Goal: Task Accomplishment & Management: Use online tool/utility

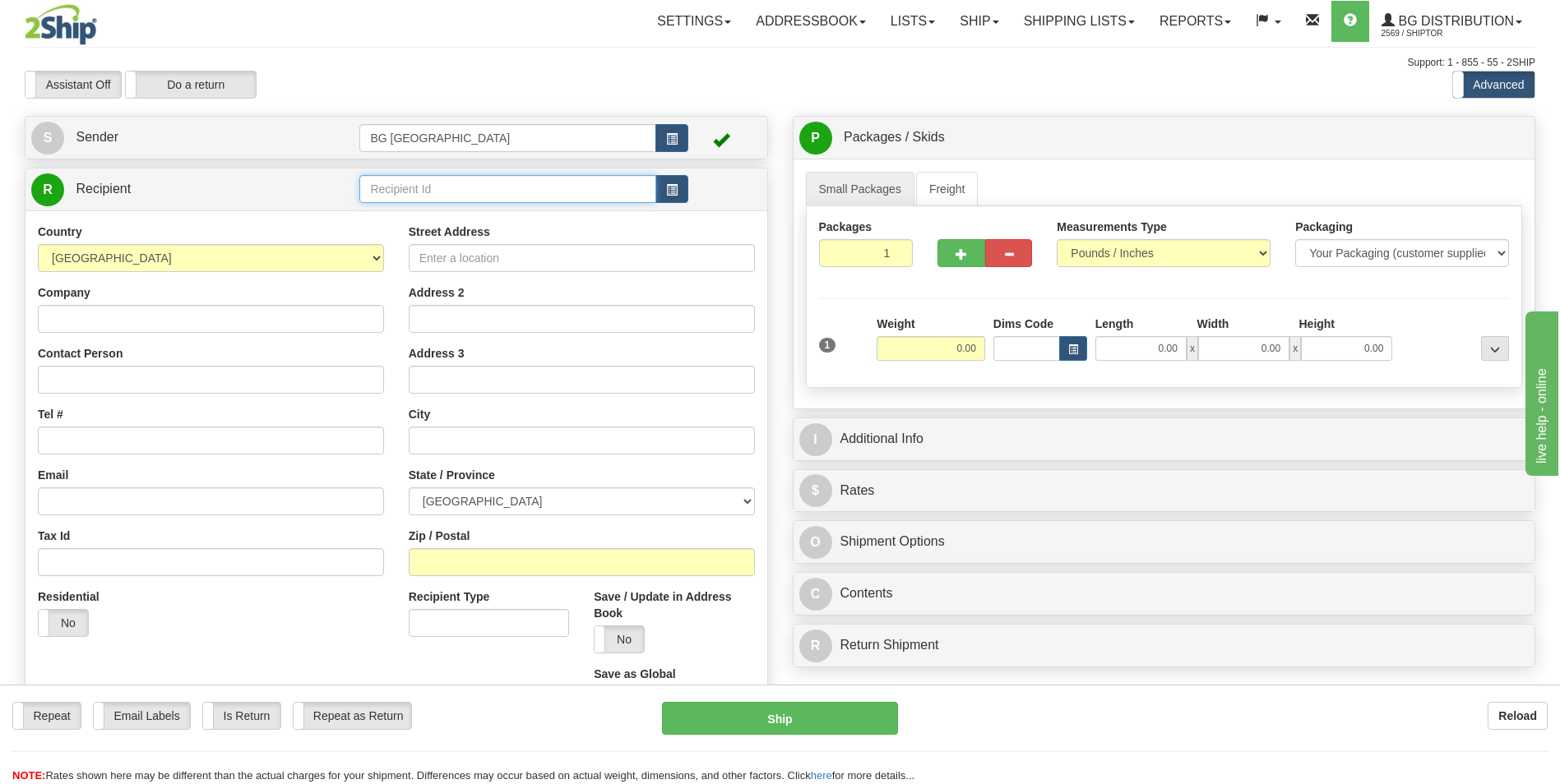
click at [480, 190] on input "text" at bounding box center [507, 189] width 296 height 28
click at [451, 205] on div "60746" at bounding box center [504, 214] width 280 height 18
type input "60746"
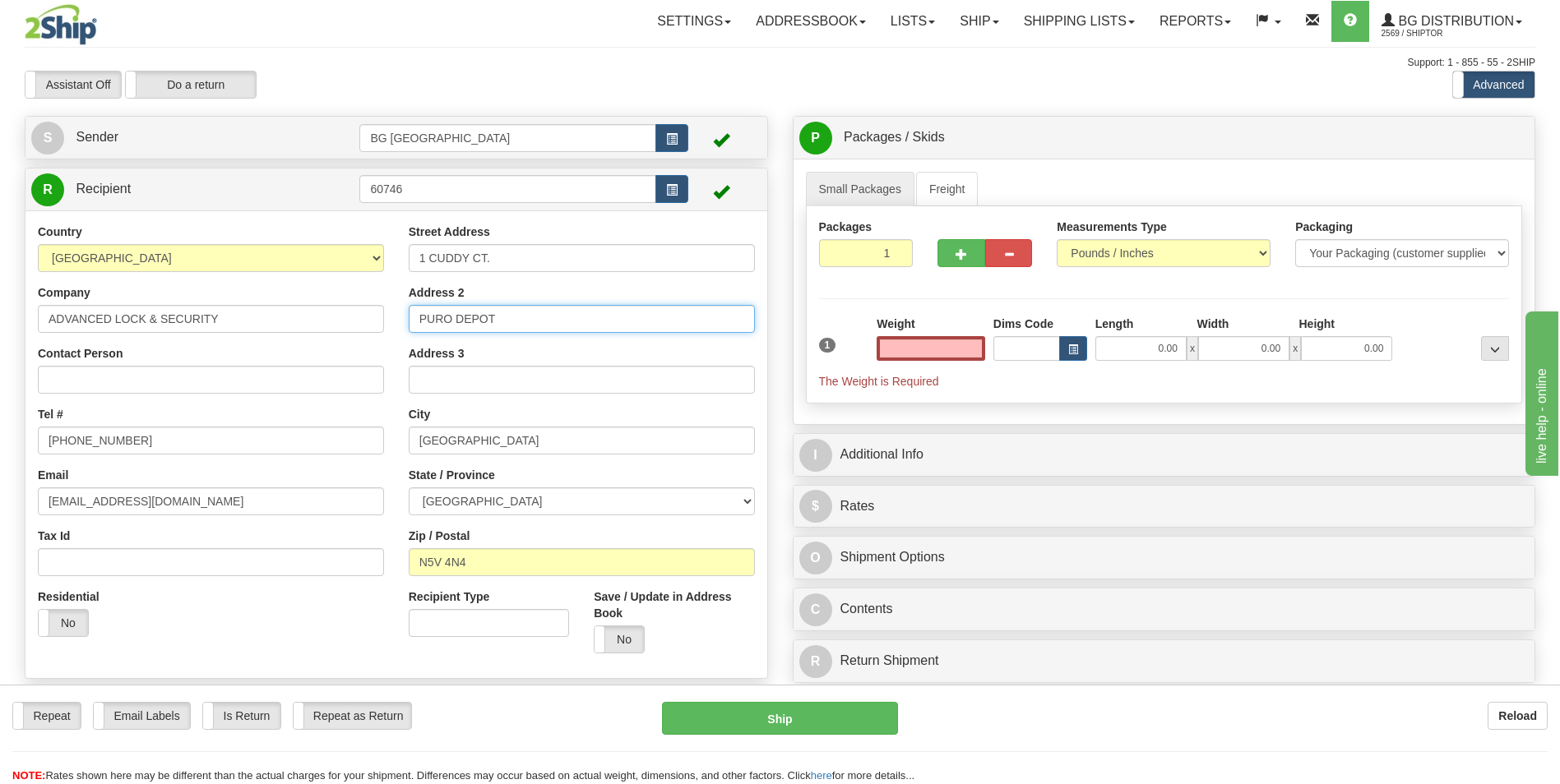
type input "0.00"
click at [416, 326] on input "PURO DEPOT" at bounding box center [581, 319] width 346 height 28
click at [925, 363] on div "Weight 0.00" at bounding box center [930, 345] width 117 height 58
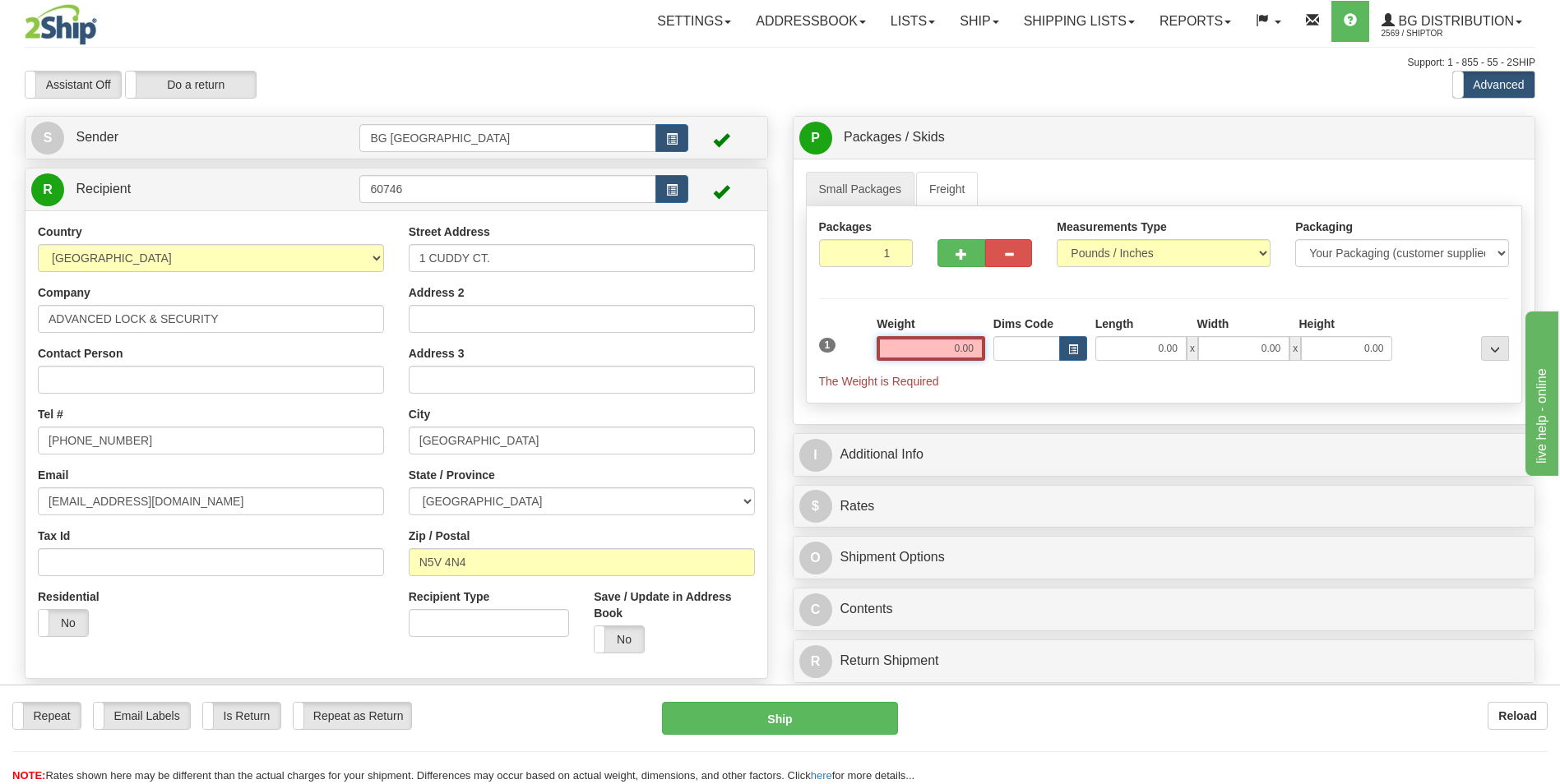
click at [928, 357] on input "0.00" at bounding box center [931, 349] width 109 height 25
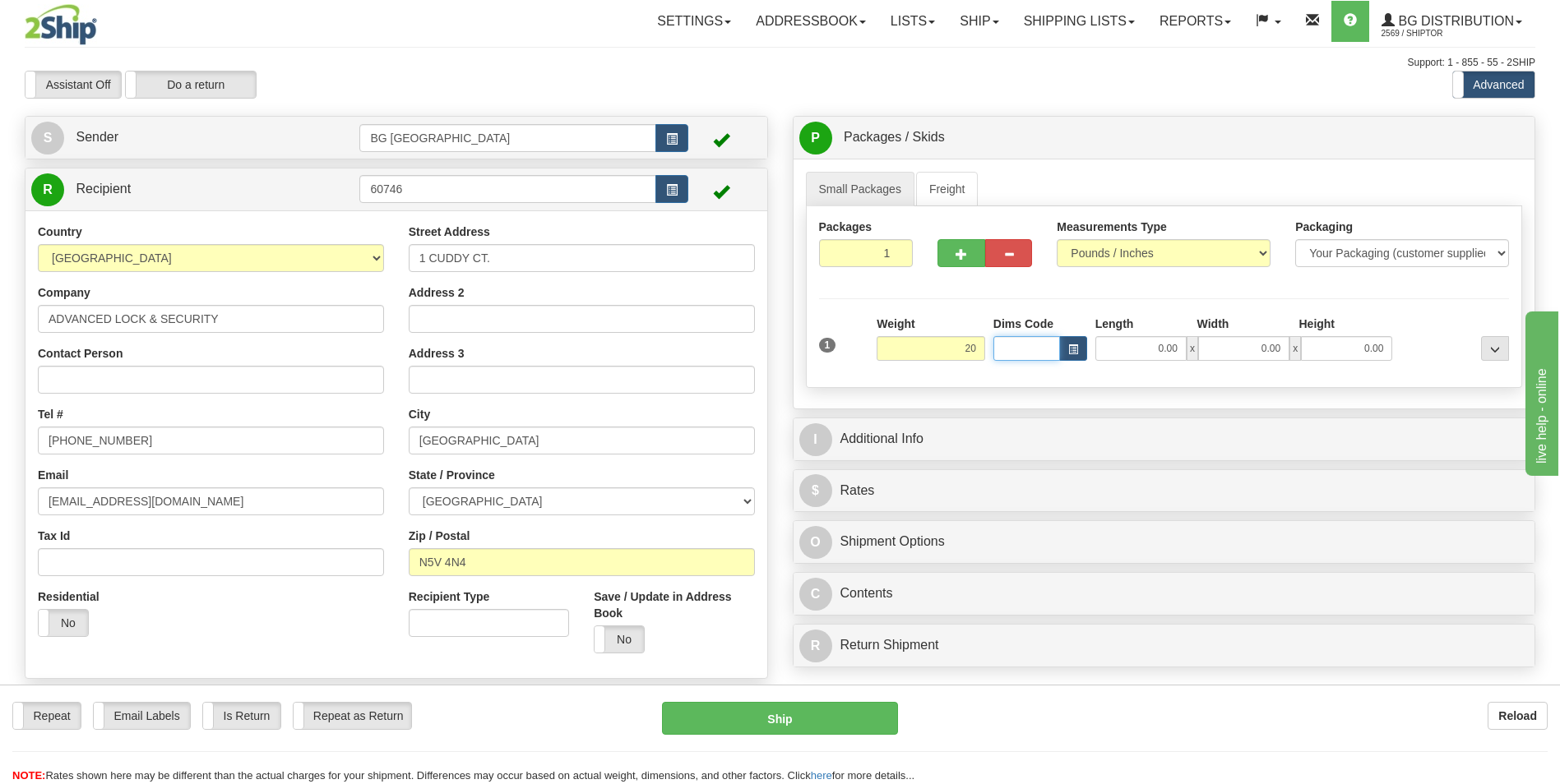
type input "20.00"
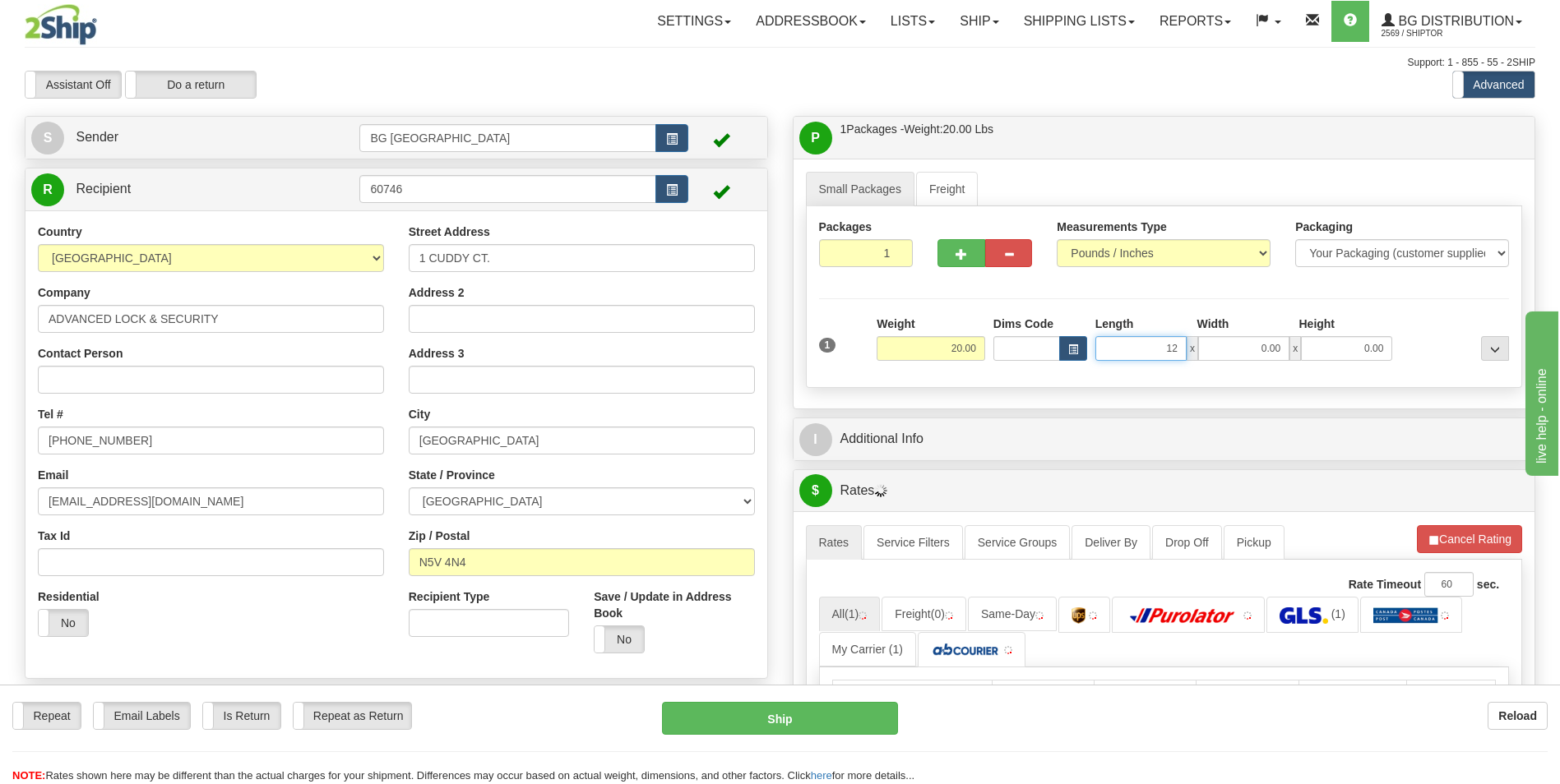
type input "12.00"
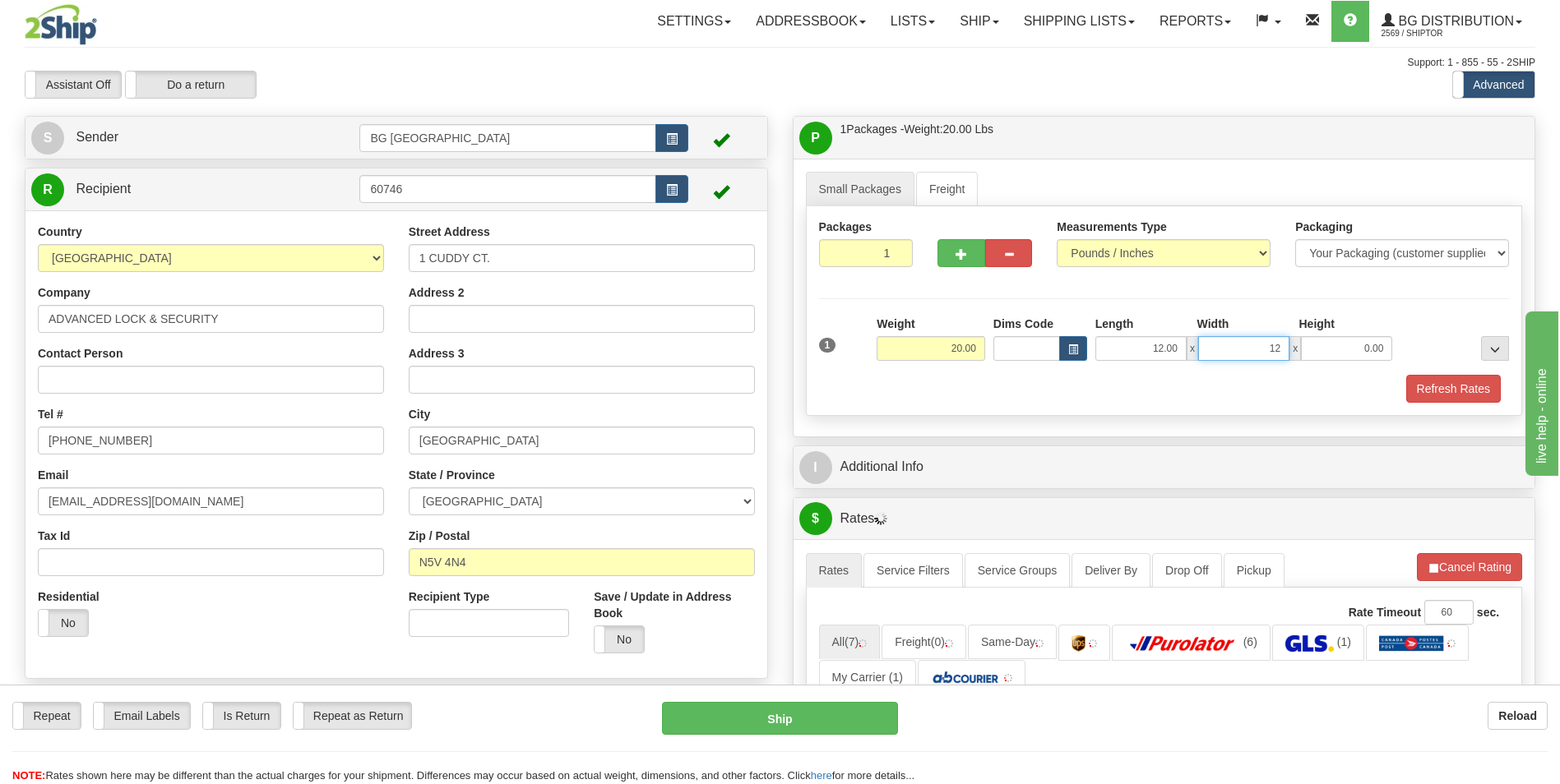
type input "12.00"
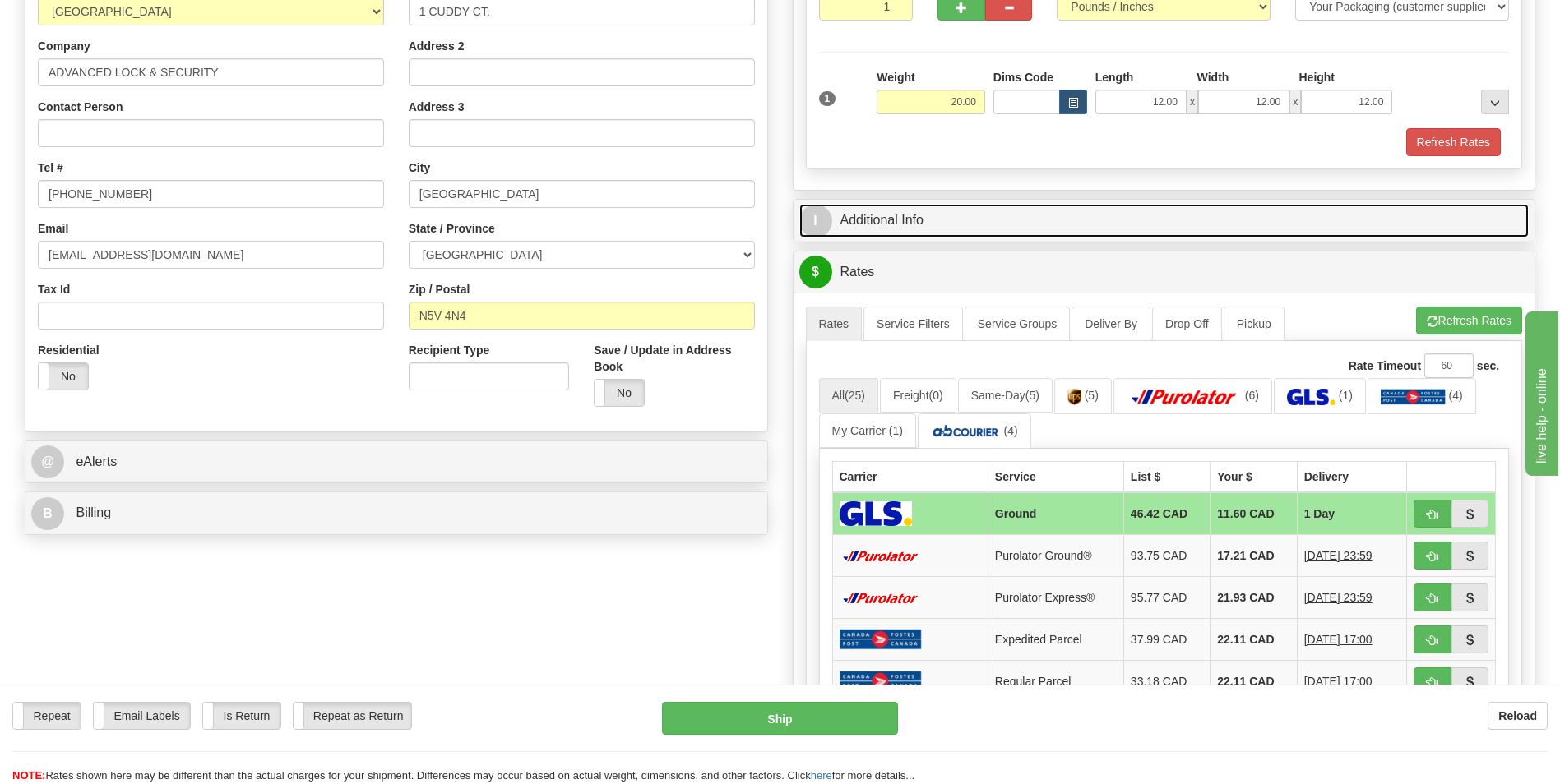
click at [935, 218] on link "I Additional Info" at bounding box center [1164, 220] width 730 height 33
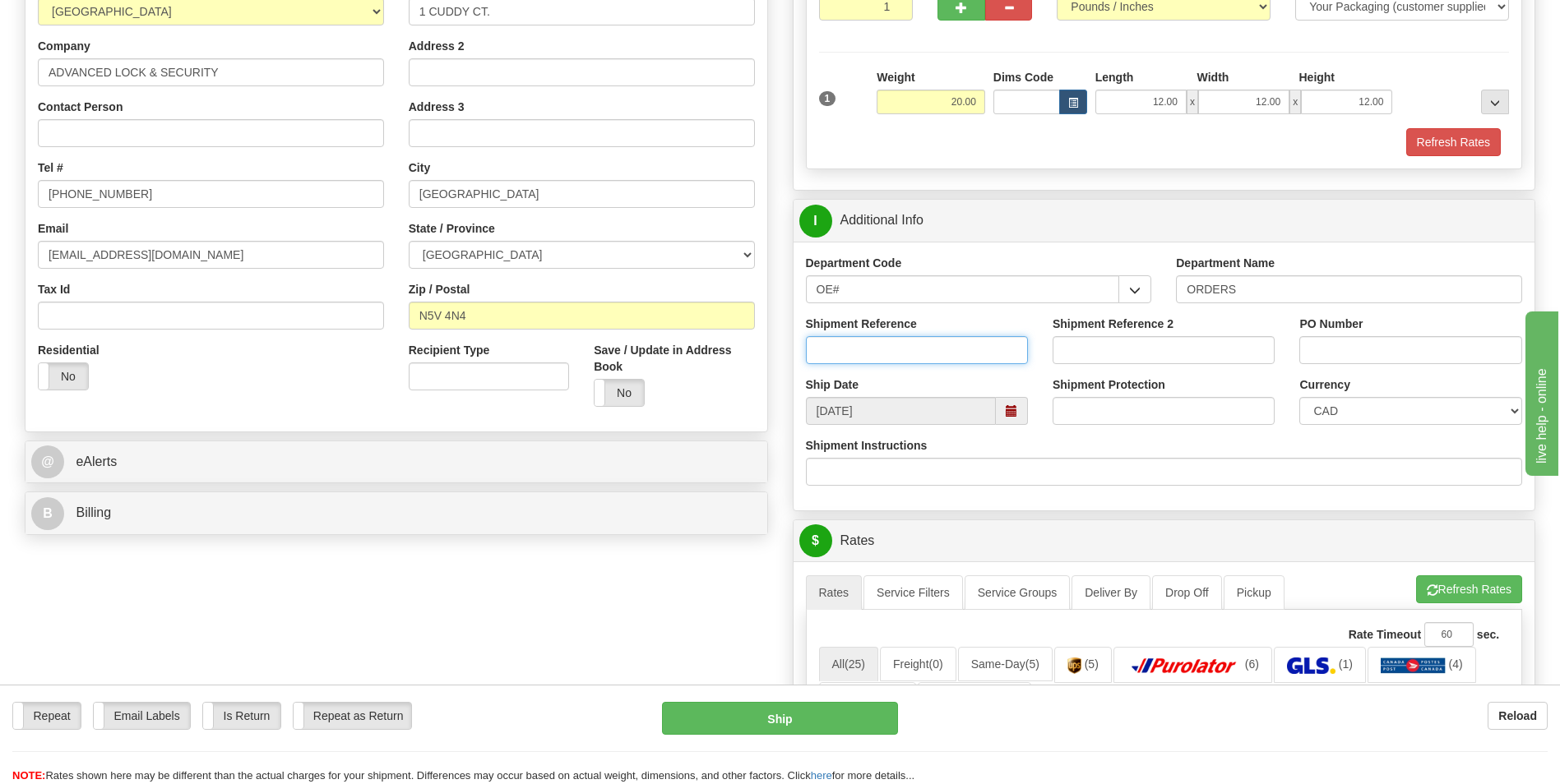
click at [904, 351] on input "Shipment Reference" at bounding box center [917, 350] width 222 height 28
type input "70184180-00"
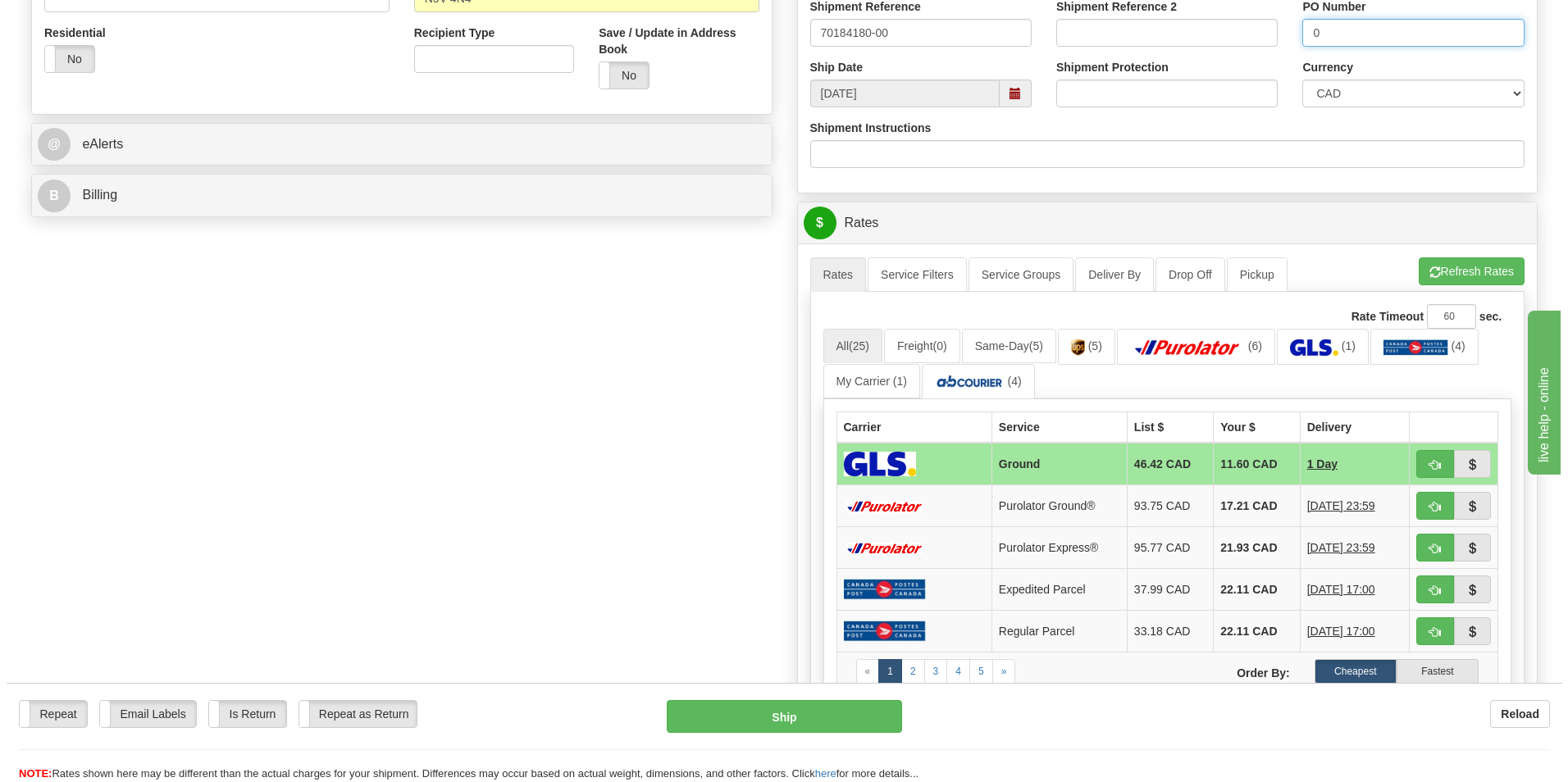
scroll to position [574, 0]
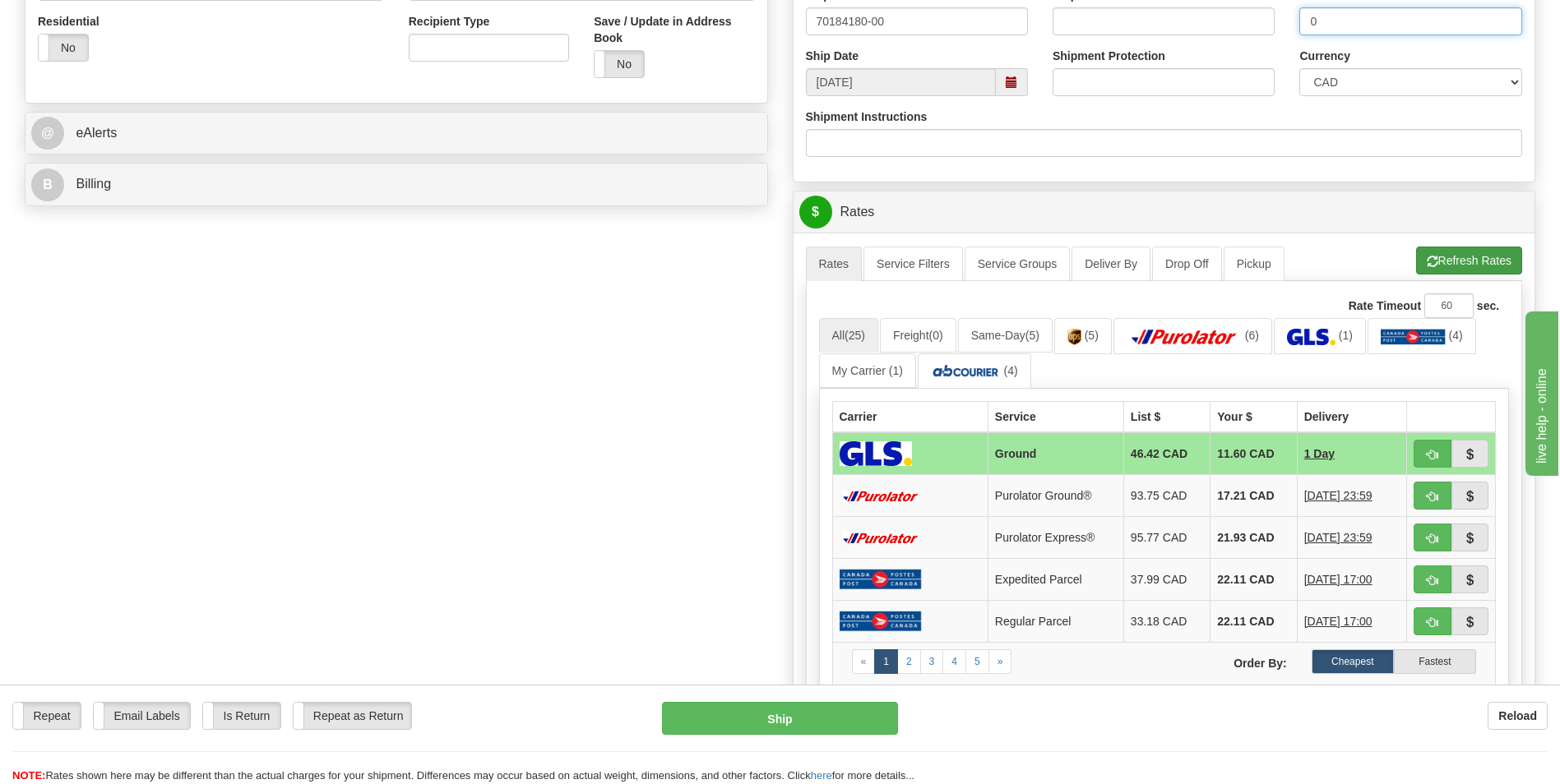
type input "0"
click at [1437, 263] on button "Refresh Rates" at bounding box center [1469, 261] width 106 height 28
click at [1221, 490] on td "17.21 CAD" at bounding box center [1253, 496] width 86 height 42
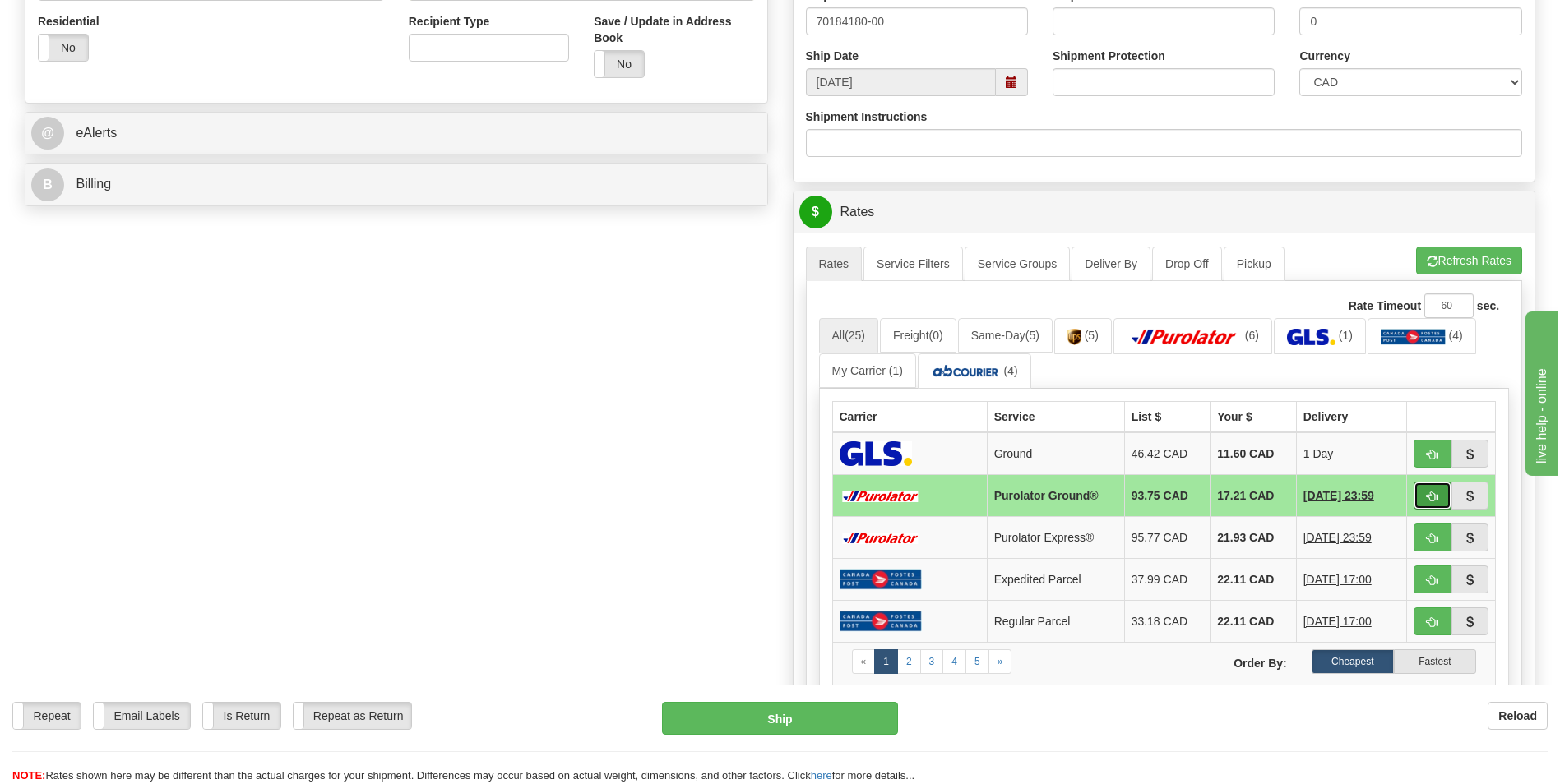
click at [1430, 497] on span "button" at bounding box center [1432, 497] width 11 height 11
type input "260"
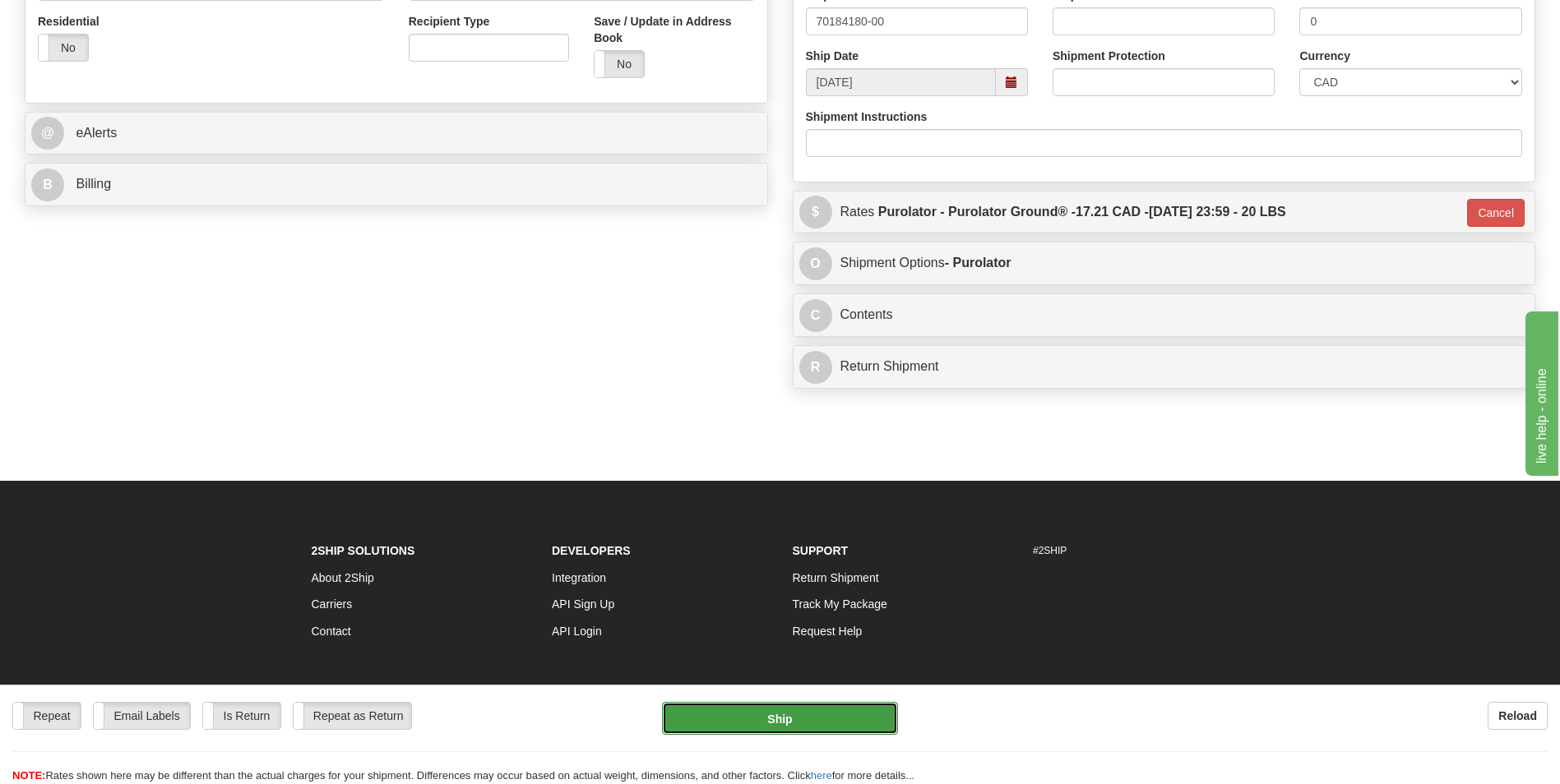
click at [762, 728] on button "Ship" at bounding box center [780, 718] width 235 height 32
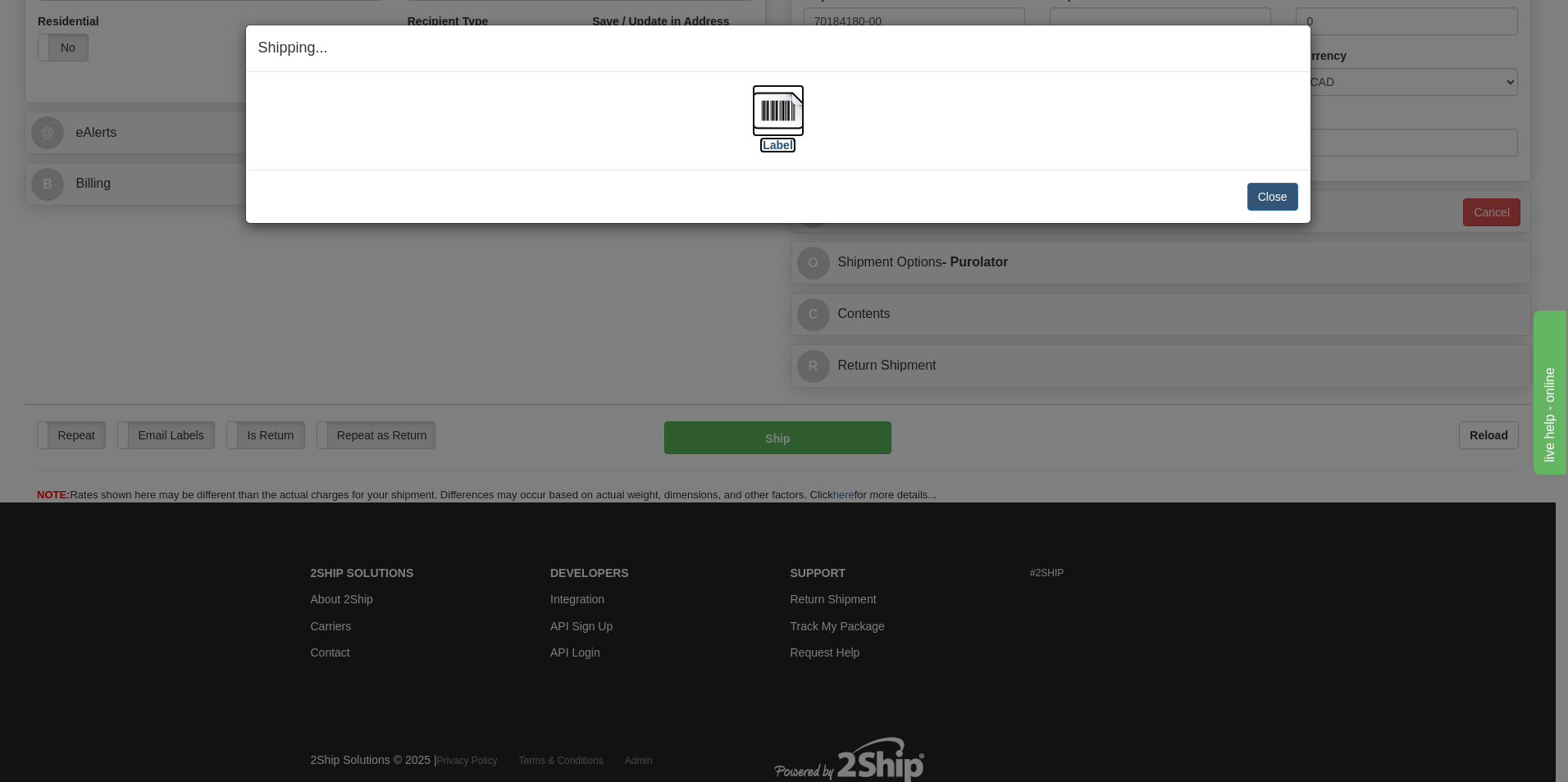
click at [774, 101] on img at bounding box center [779, 110] width 53 height 53
click at [1254, 193] on button "Close" at bounding box center [1273, 197] width 51 height 28
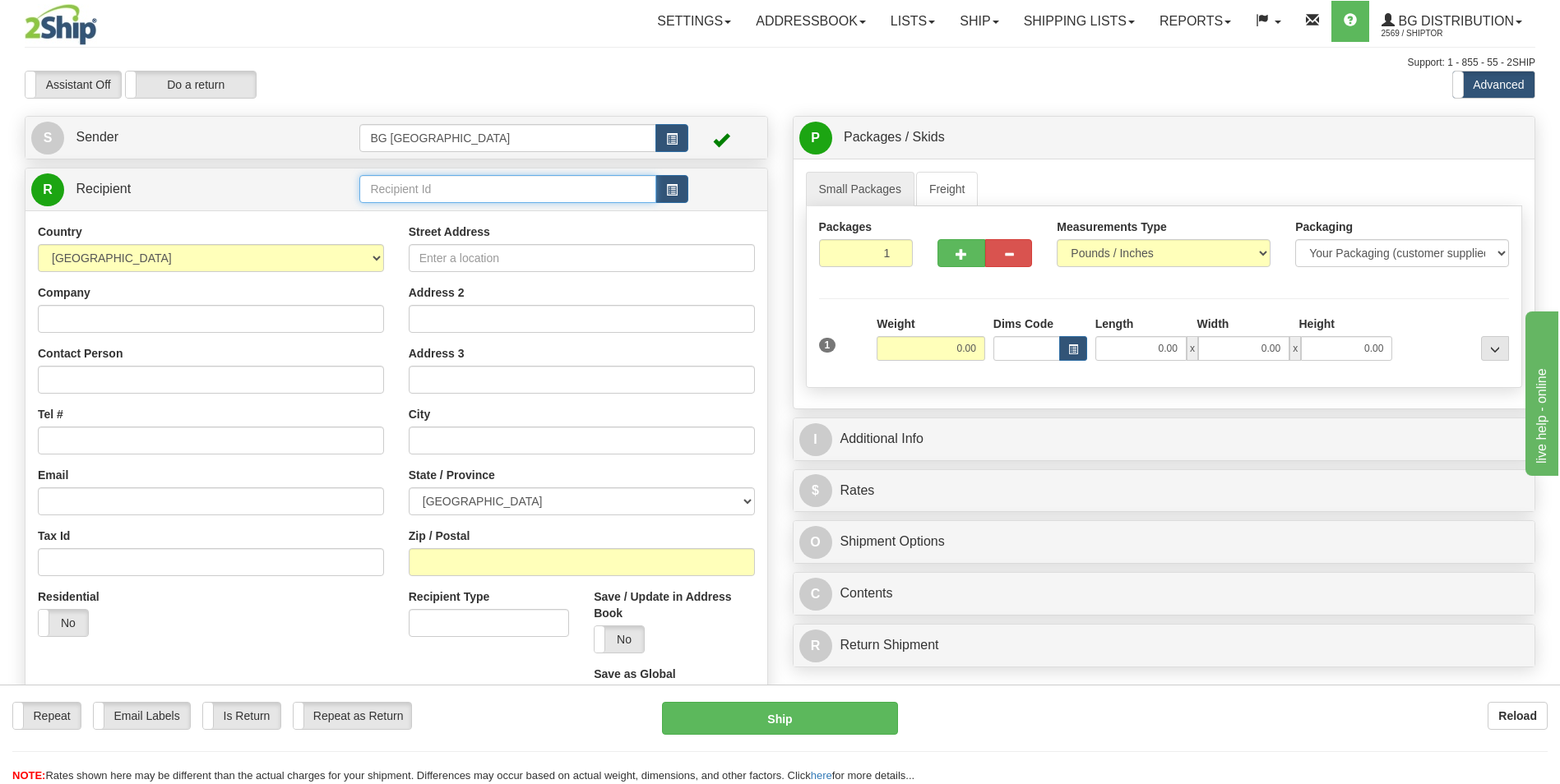
click at [476, 180] on input "text" at bounding box center [507, 189] width 296 height 28
click at [441, 205] on li "60349" at bounding box center [507, 214] width 294 height 21
type input "60349"
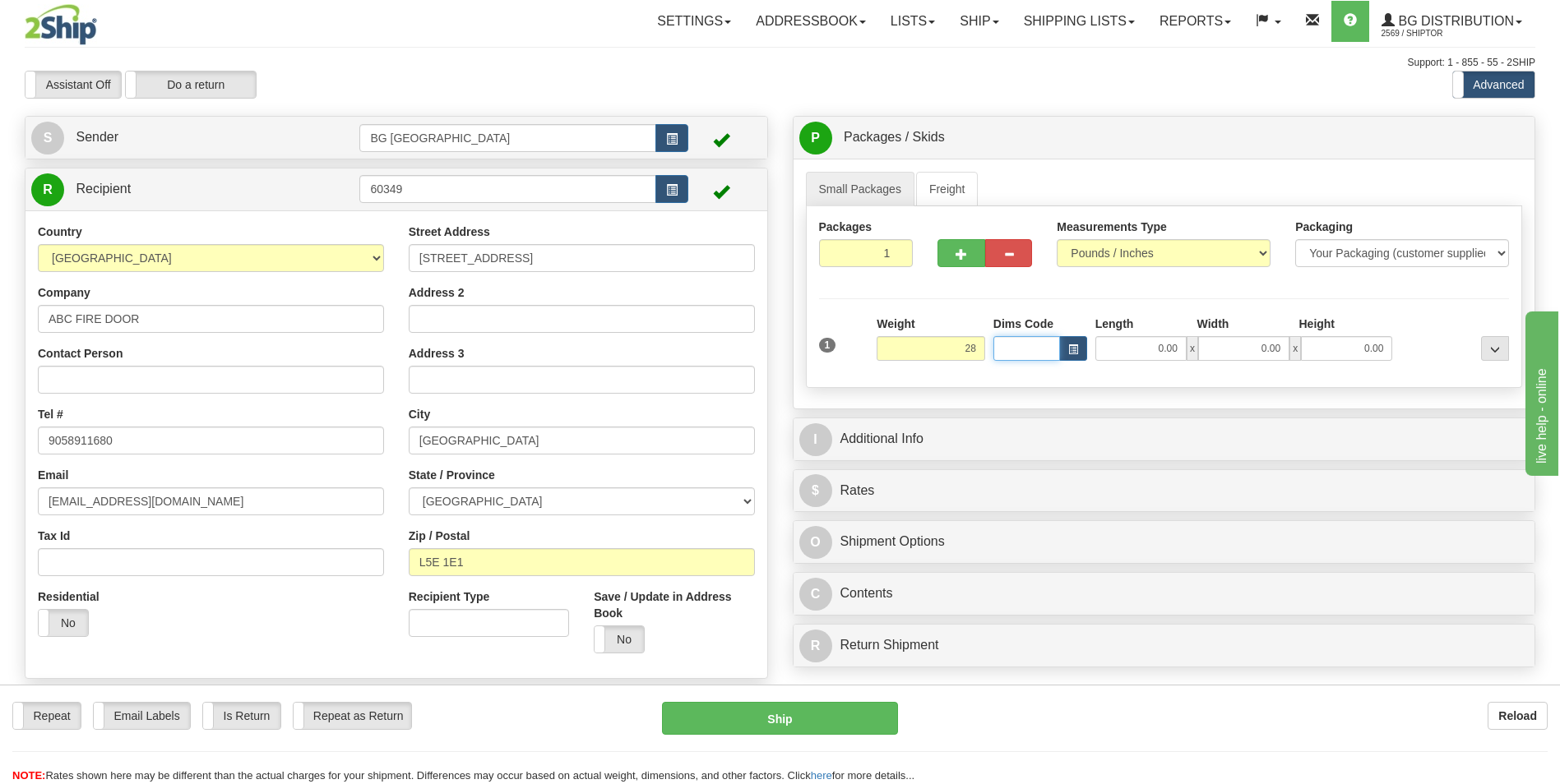
type input "28.00"
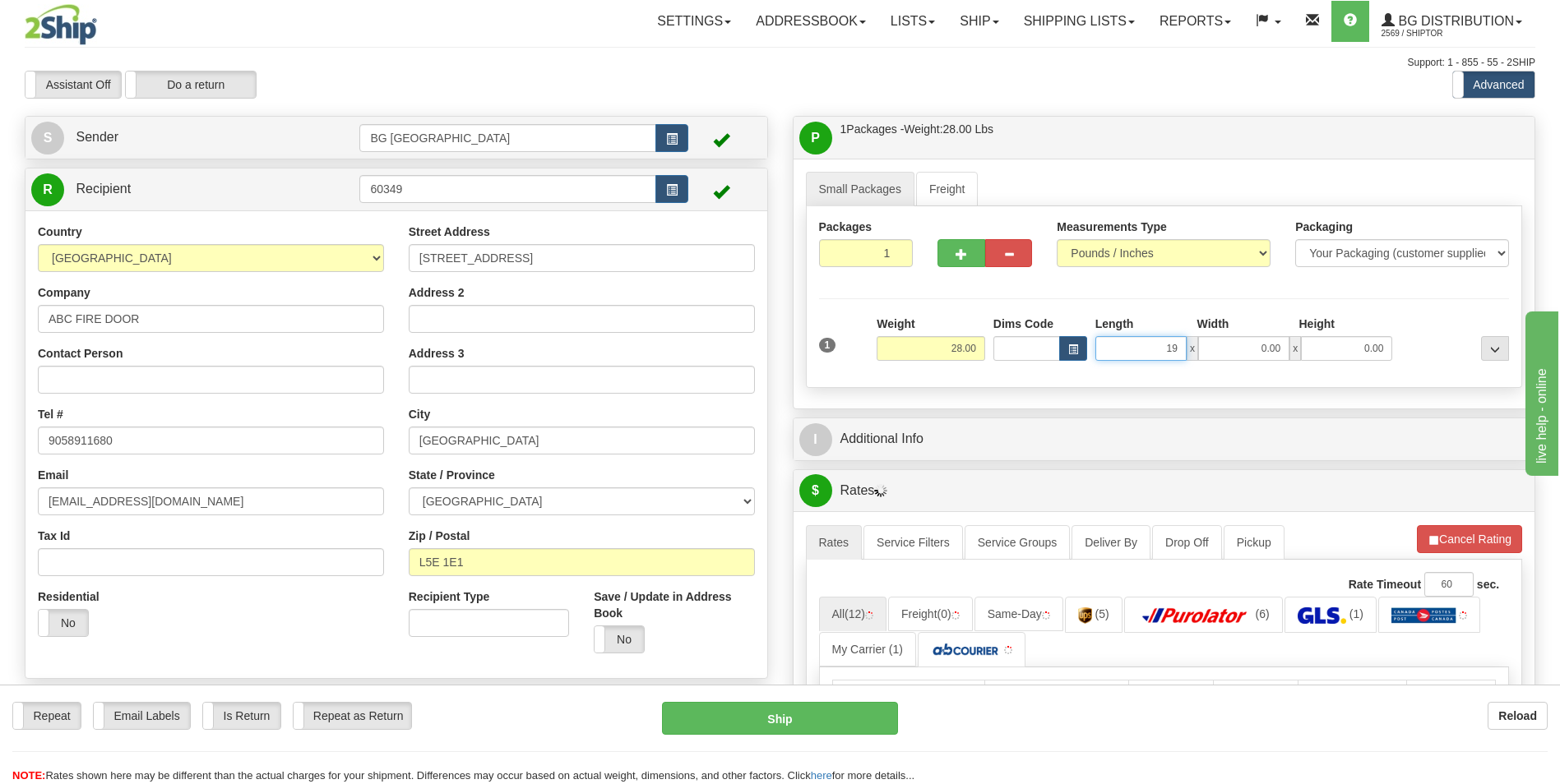
type input "19.00"
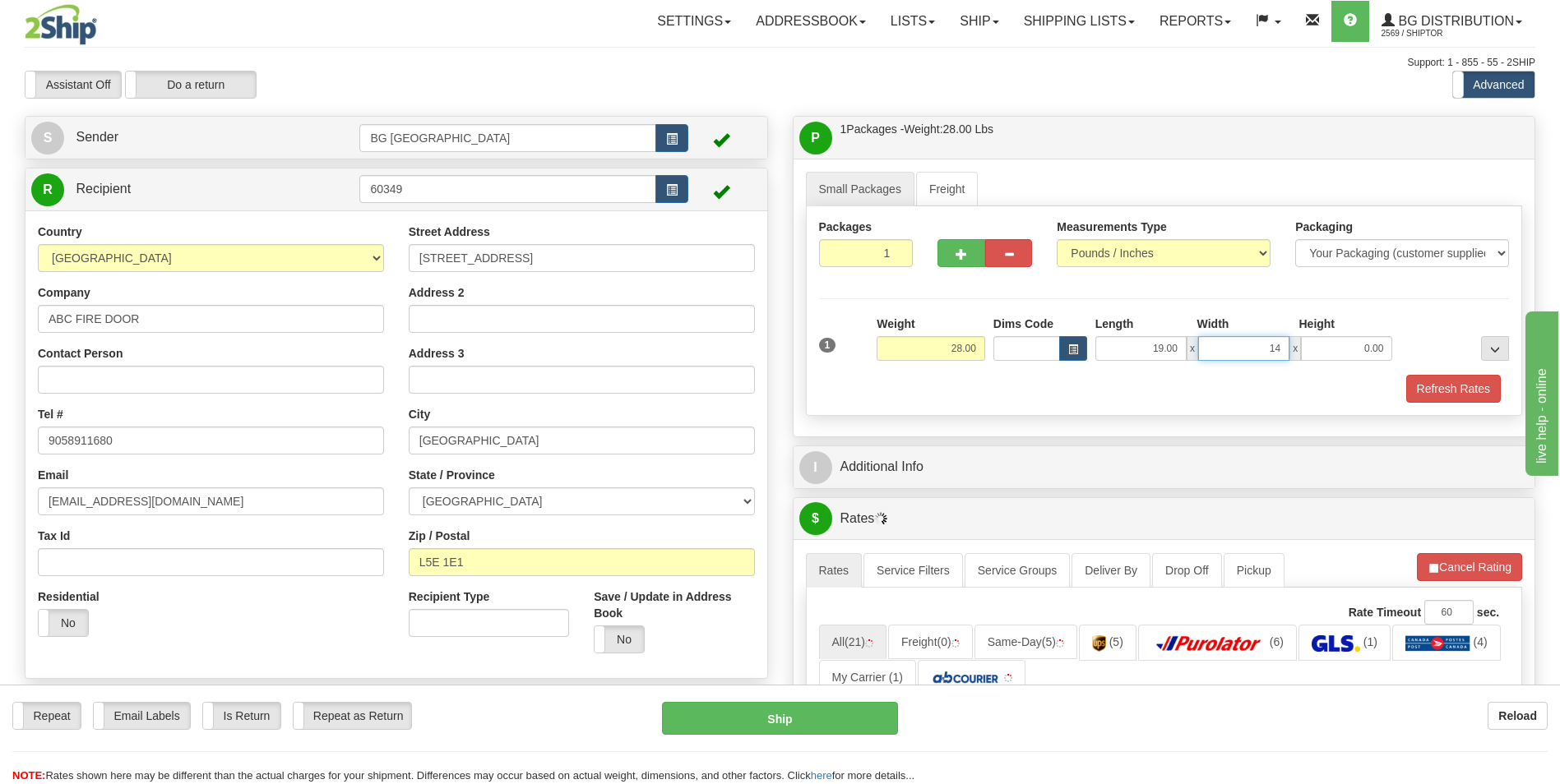
type input "14.00"
type input "8.00"
click at [951, 257] on button "button" at bounding box center [960, 253] width 47 height 28
type input "2"
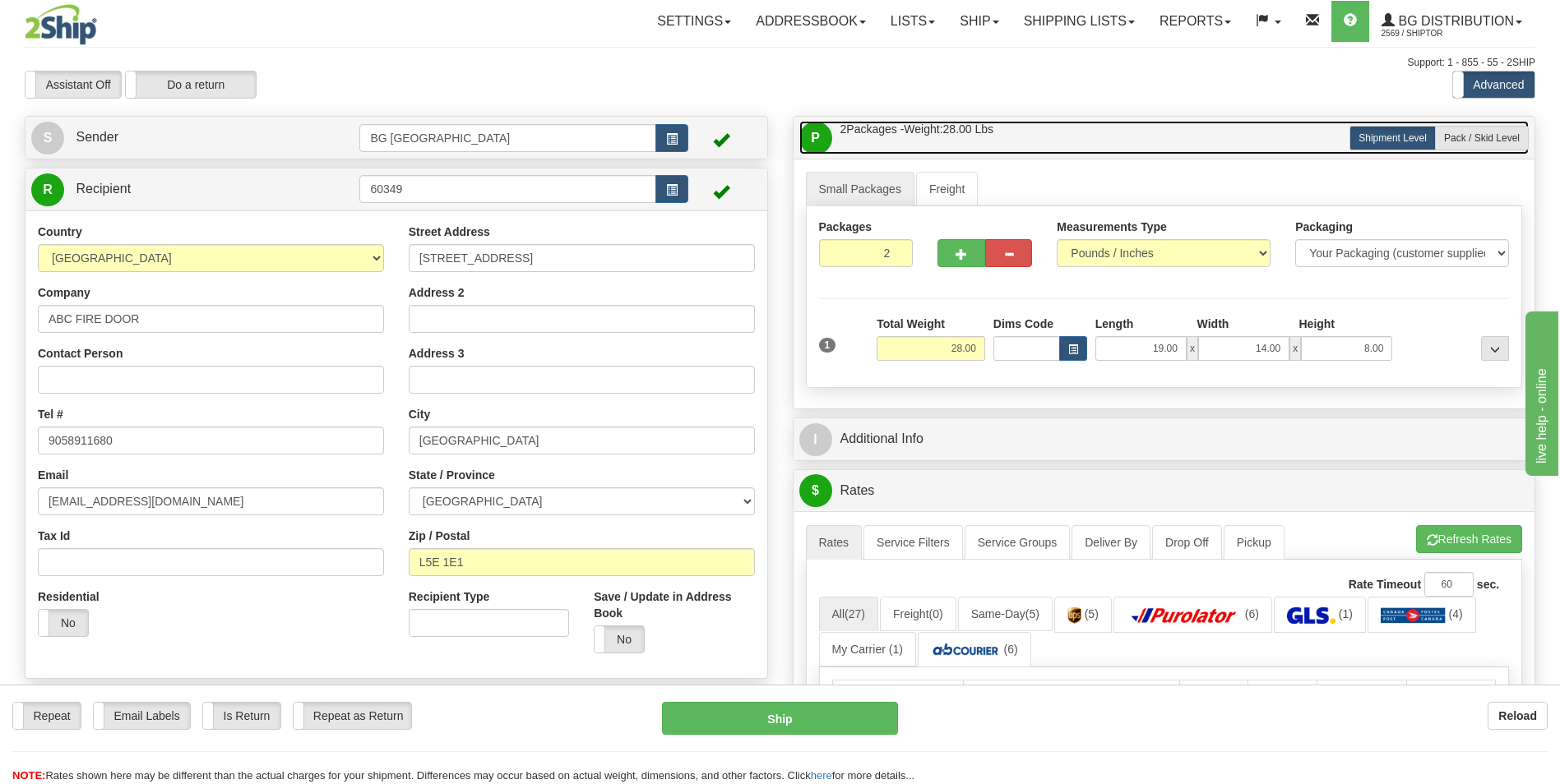
click at [1481, 123] on link "P Packages / Skids 2 Packages - Weight: 28.00 Lbs 1 Skids - Weight: NaN Lbs" at bounding box center [1164, 138] width 730 height 33
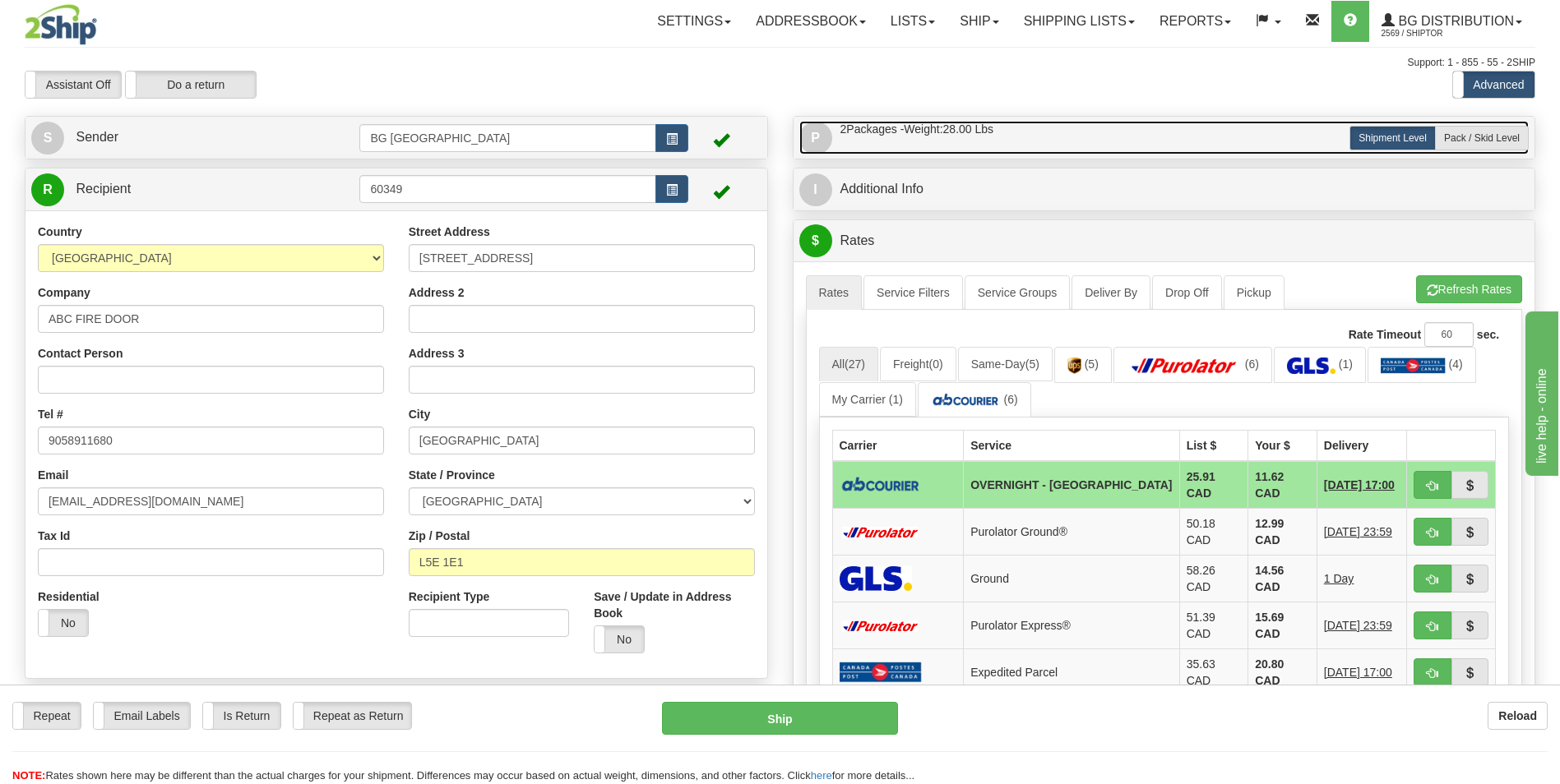
click at [1278, 132] on link "P Packages / Skids 2 Packages - Weight: 28.00 Lbs 1 Skids - Weight: NaN Lbs" at bounding box center [1164, 138] width 730 height 33
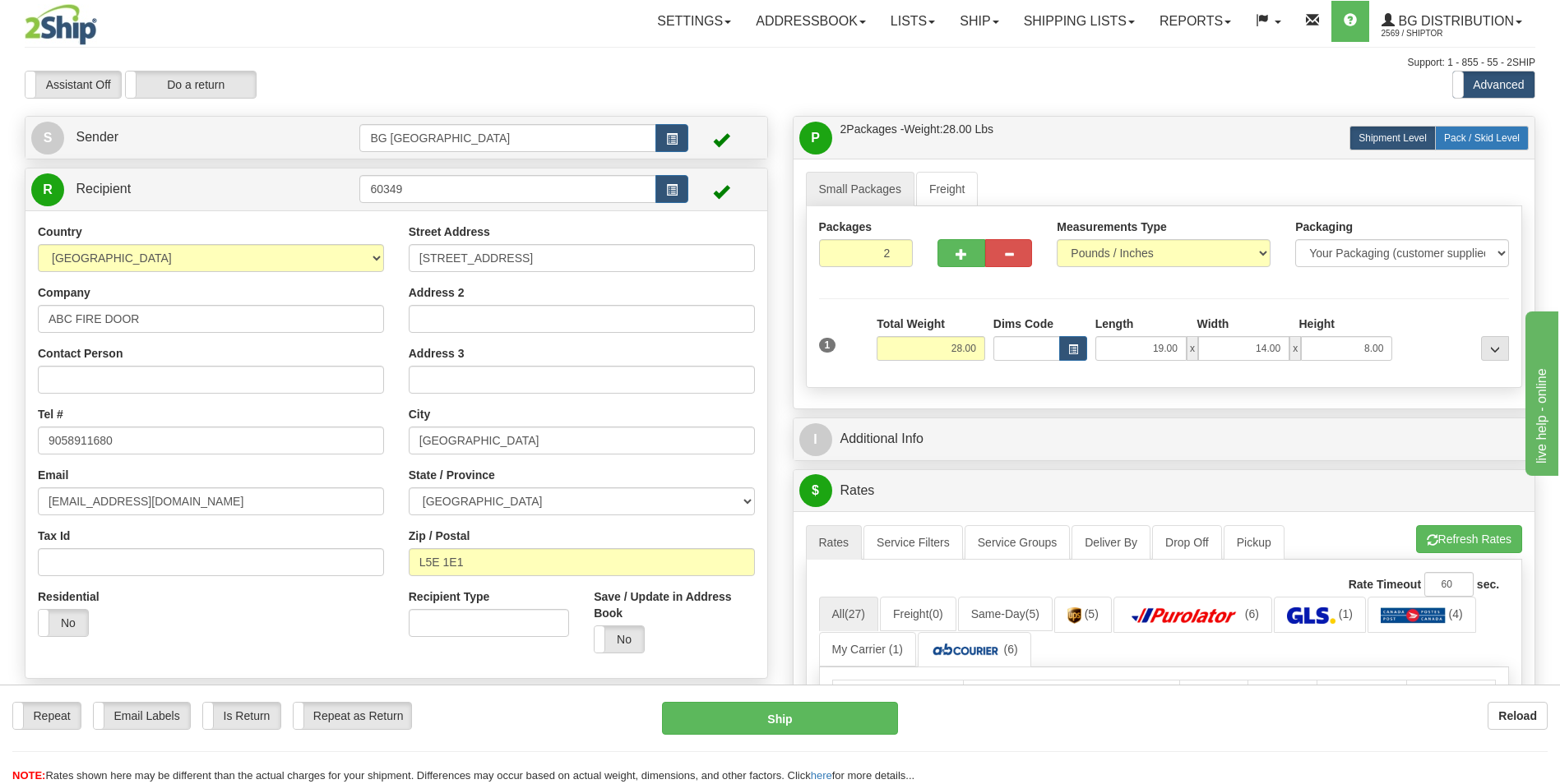
click at [1484, 147] on label "Pack / Skid Level Pack.." at bounding box center [1482, 138] width 94 height 25
radio input "true"
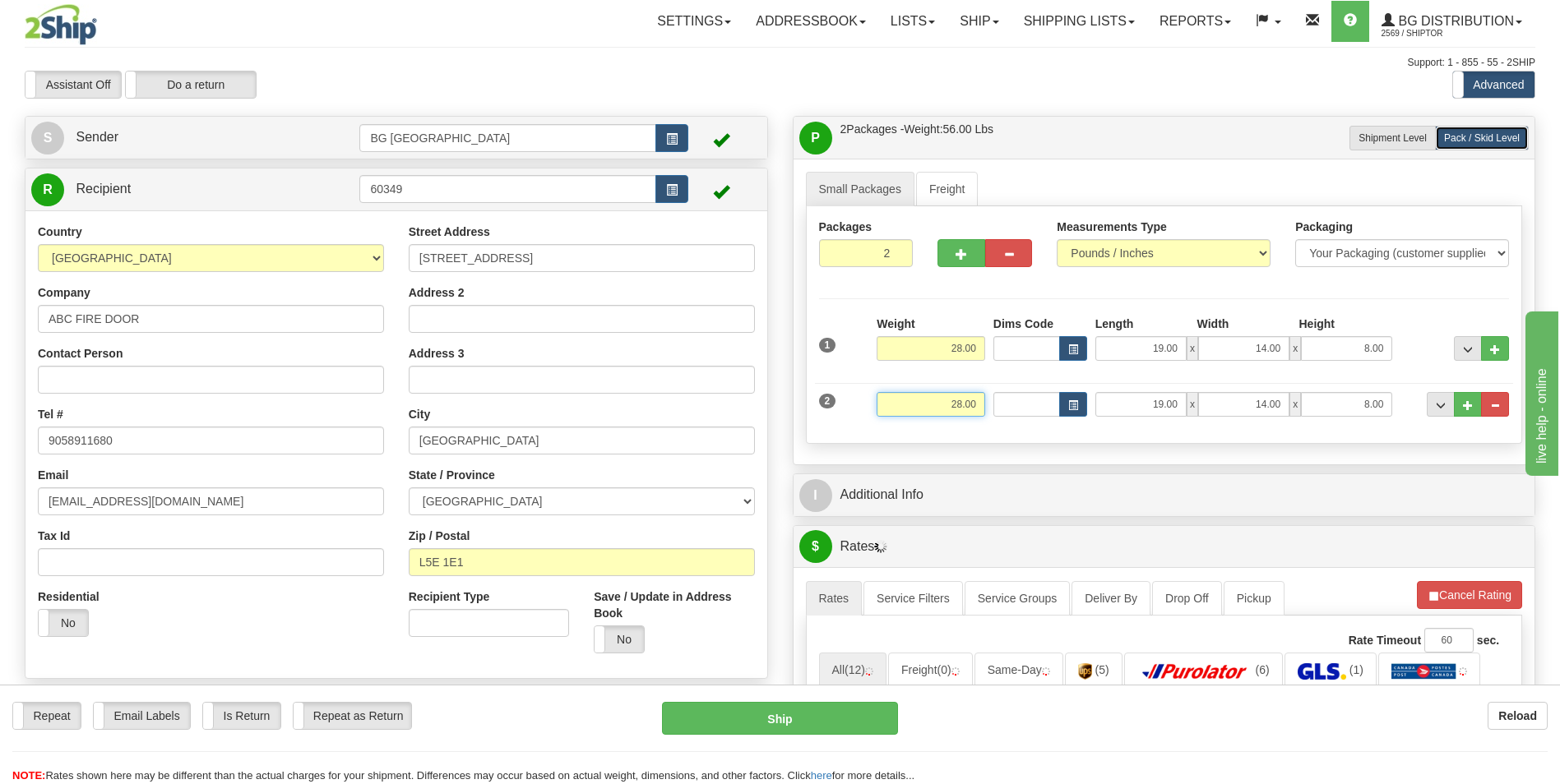
click at [950, 415] on input "28.00" at bounding box center [931, 405] width 109 height 25
type input "15.00"
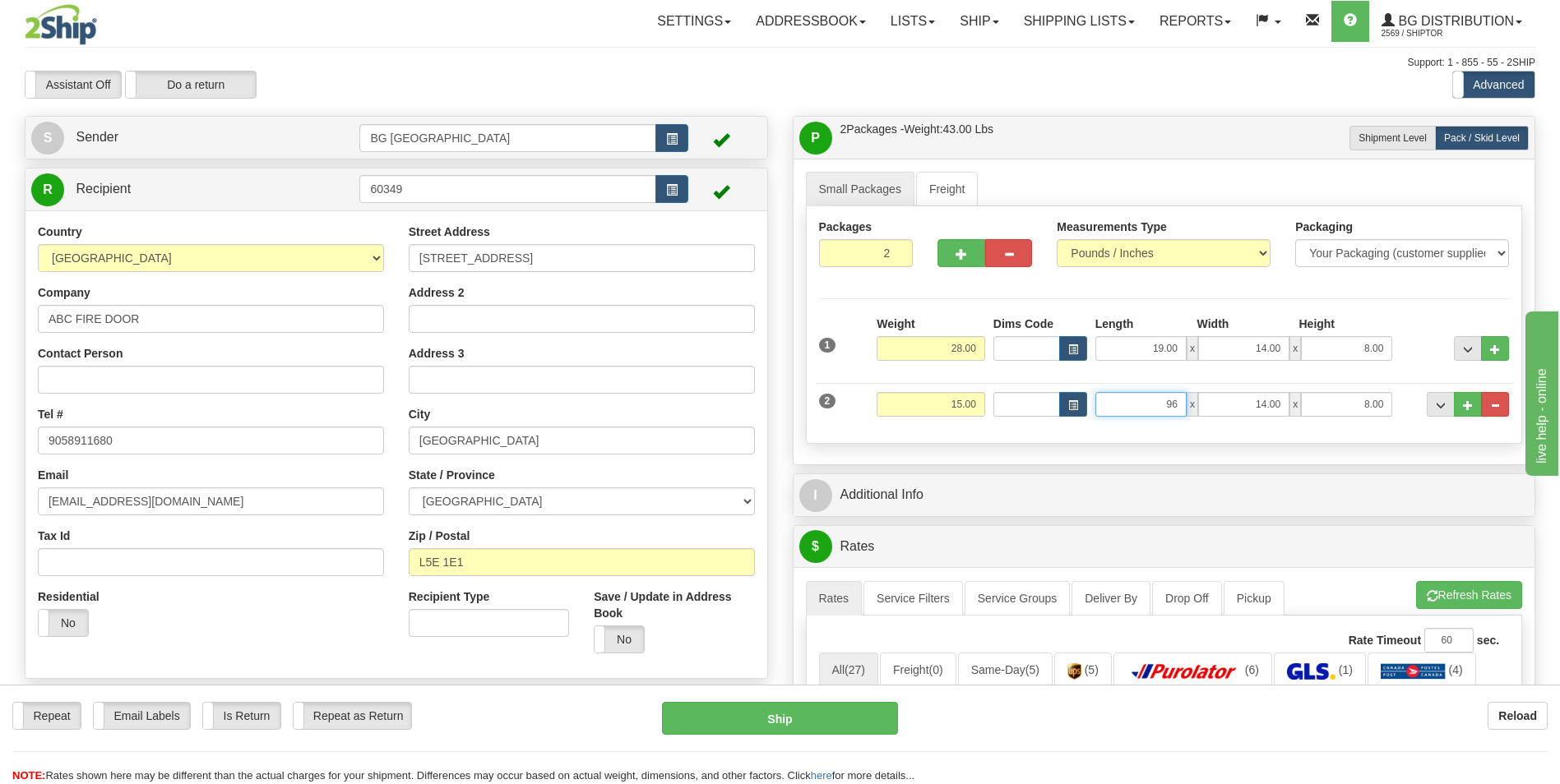
type input "96.00"
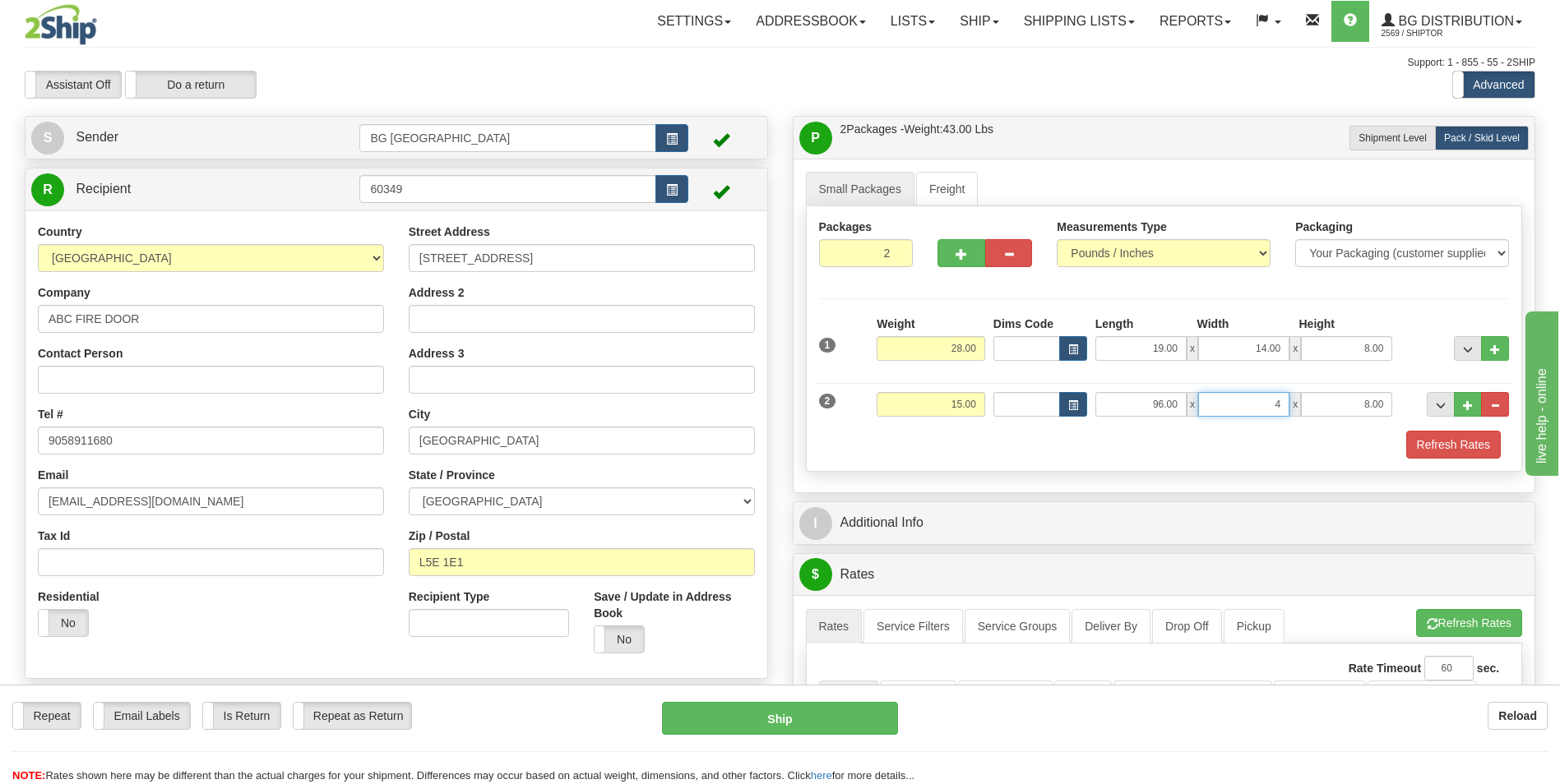
type input "4.00"
type input "3.00"
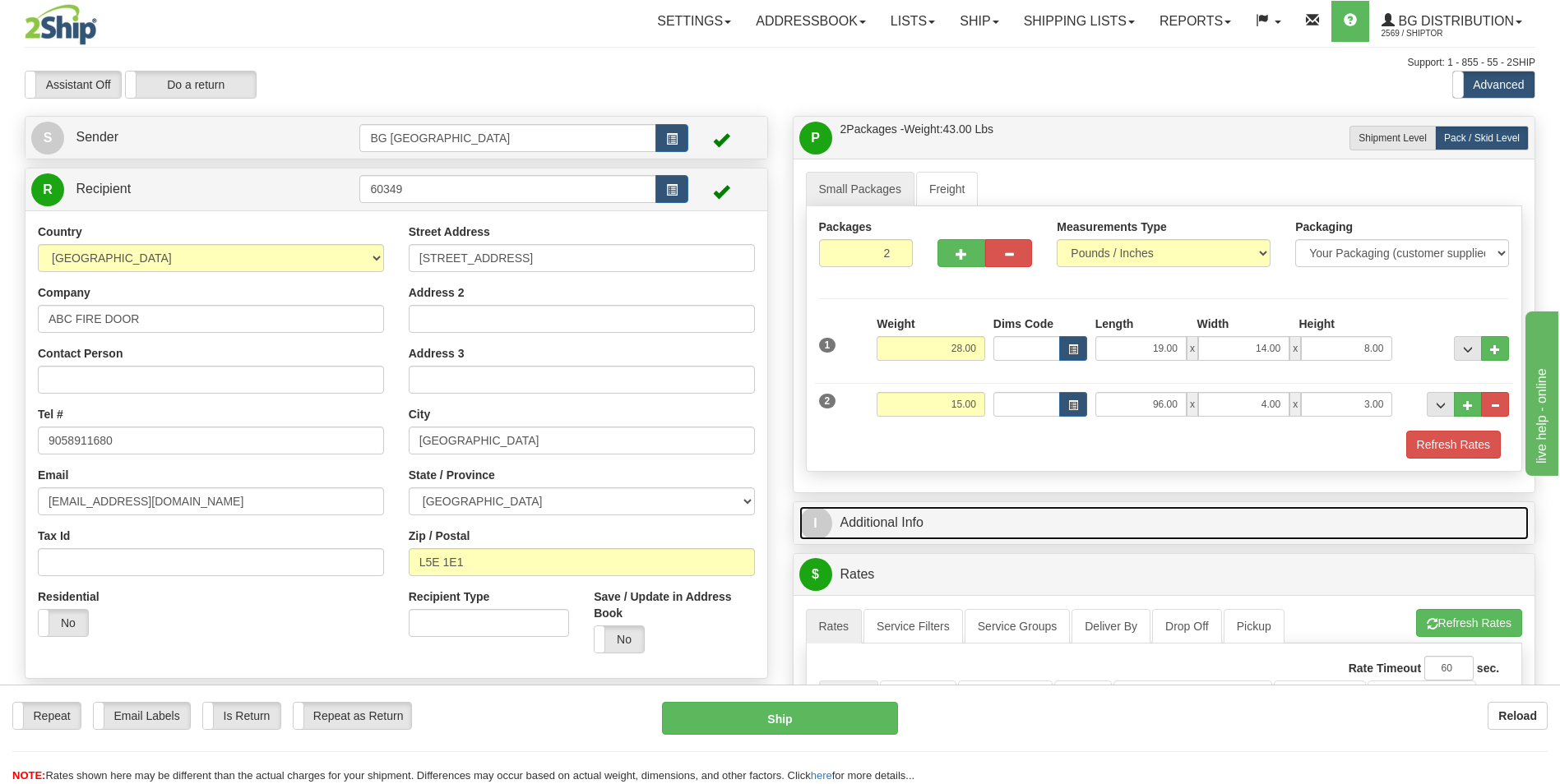
click at [910, 536] on link "I Additional Info" at bounding box center [1164, 523] width 730 height 33
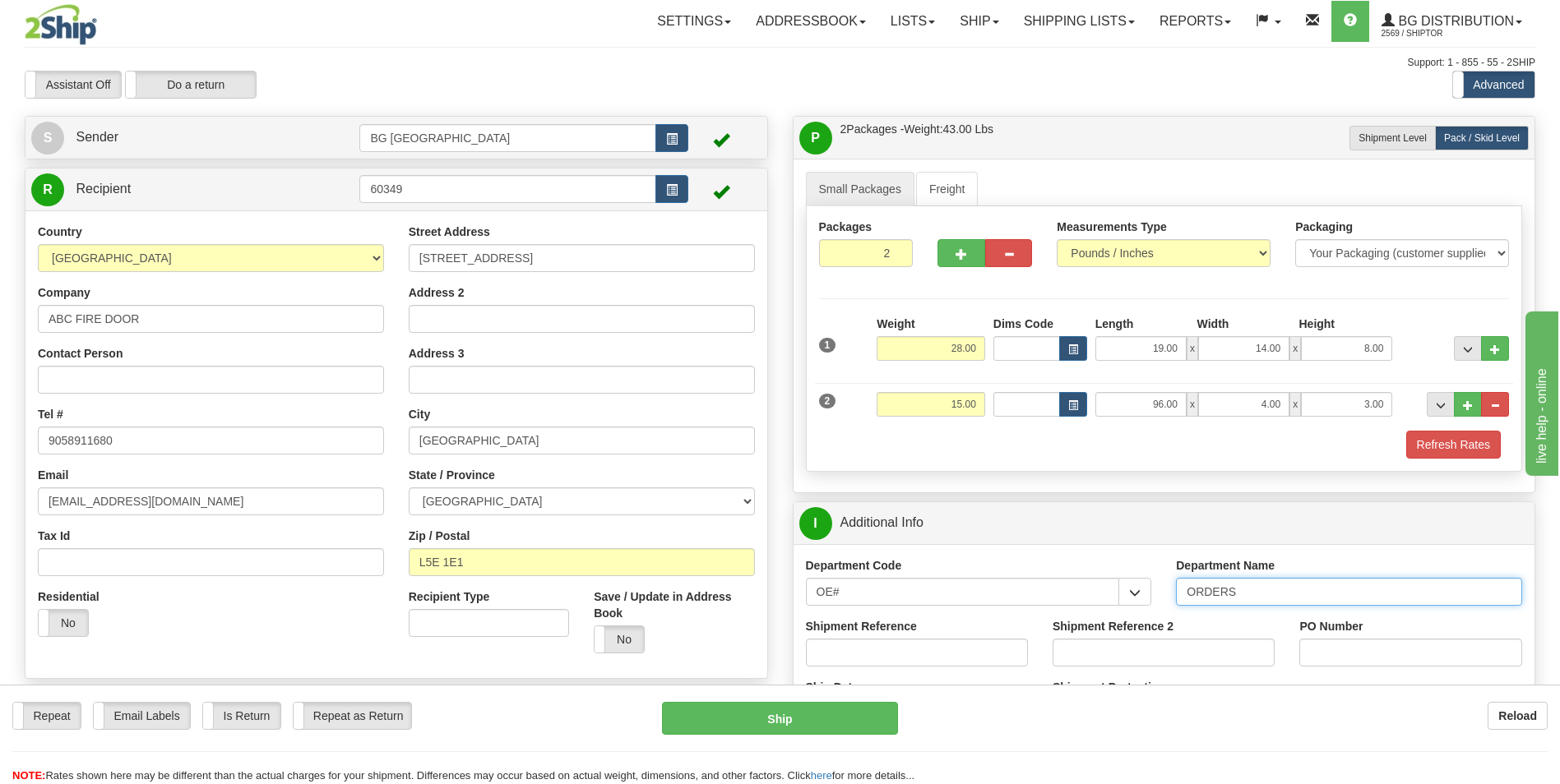
click at [1289, 594] on input "ORDERS" at bounding box center [1349, 592] width 346 height 28
type input "70184210-00"
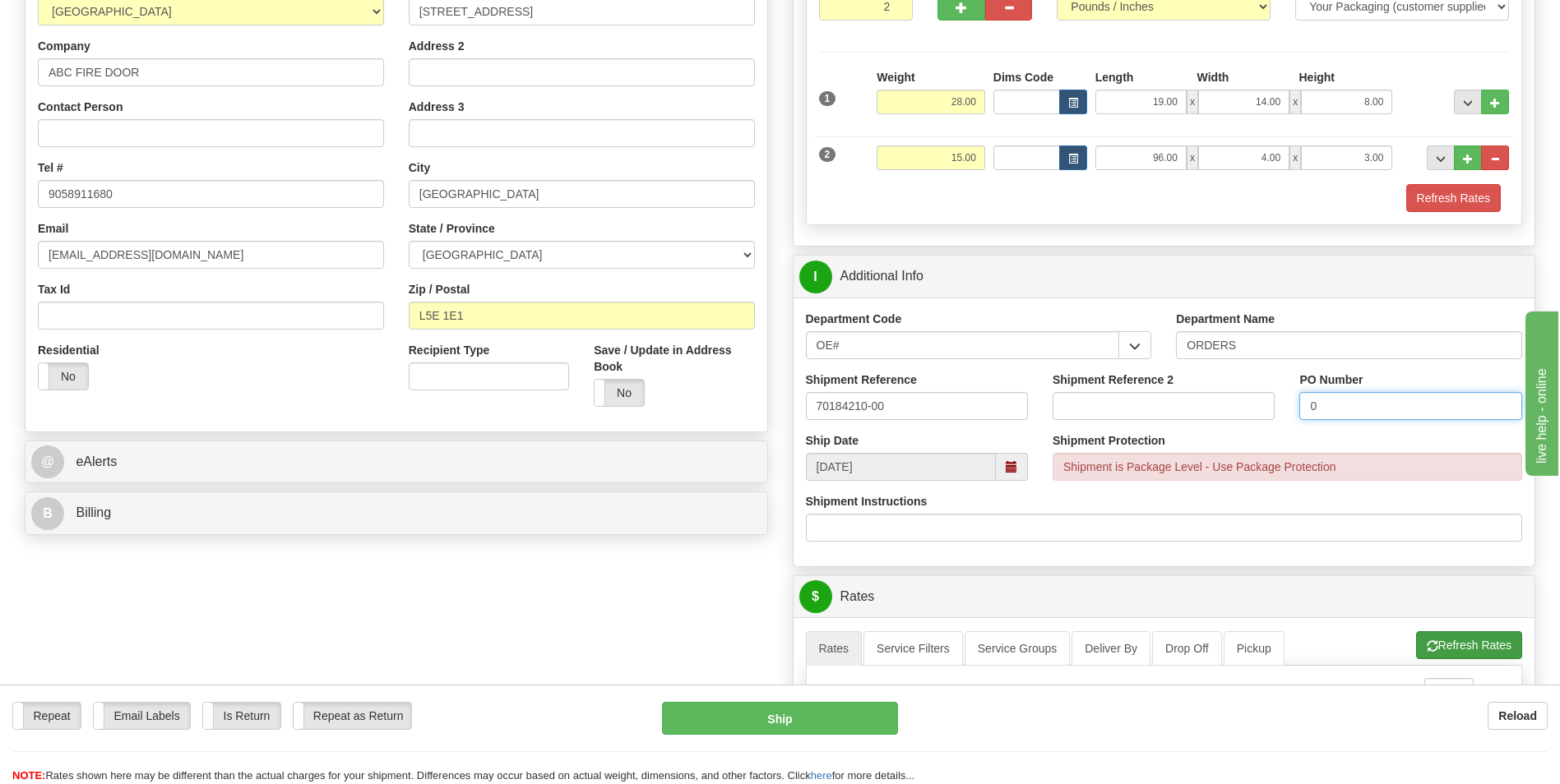
type input "0"
click at [1455, 654] on button "Refresh Rates" at bounding box center [1469, 645] width 106 height 28
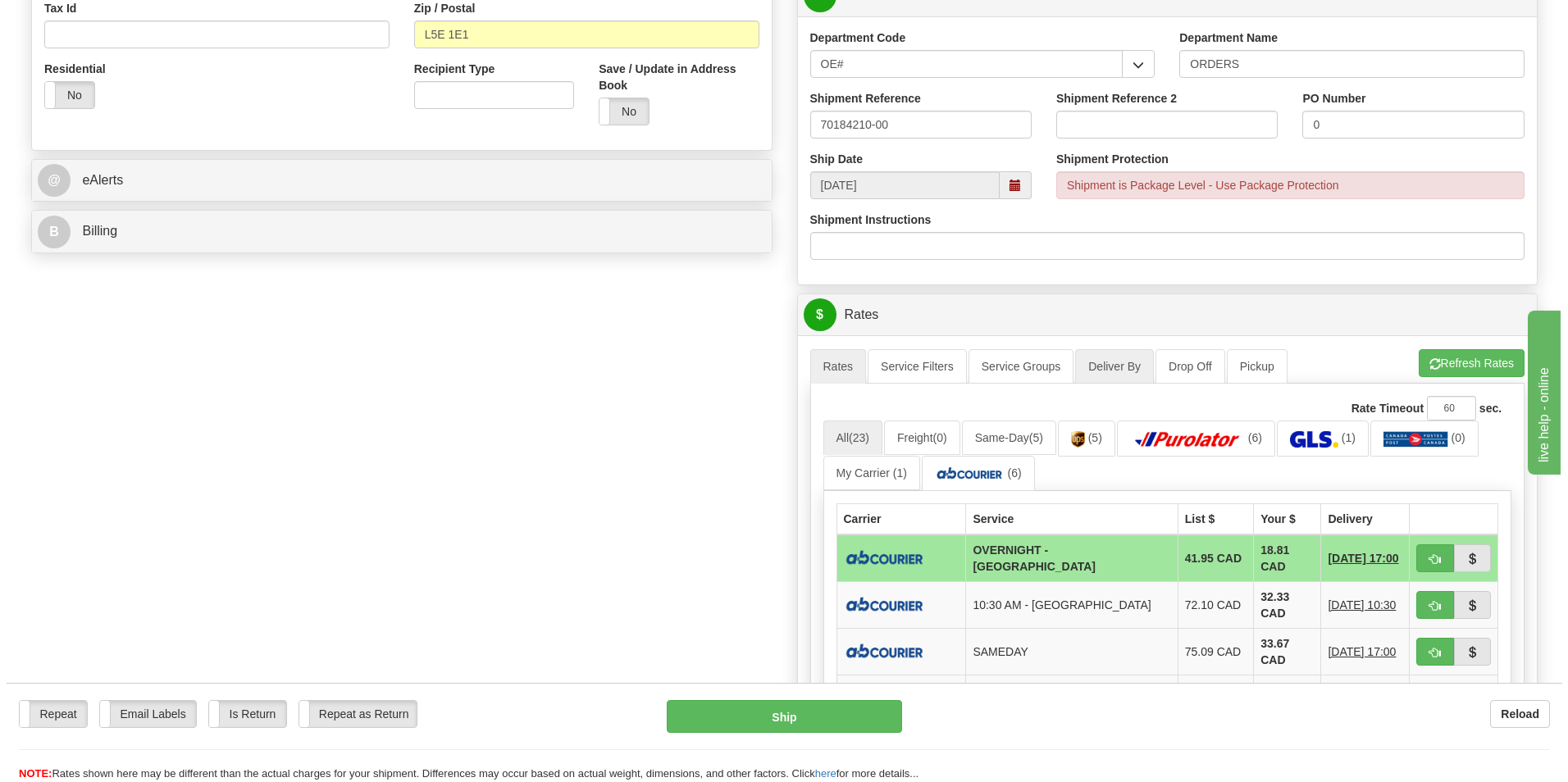
scroll to position [574, 0]
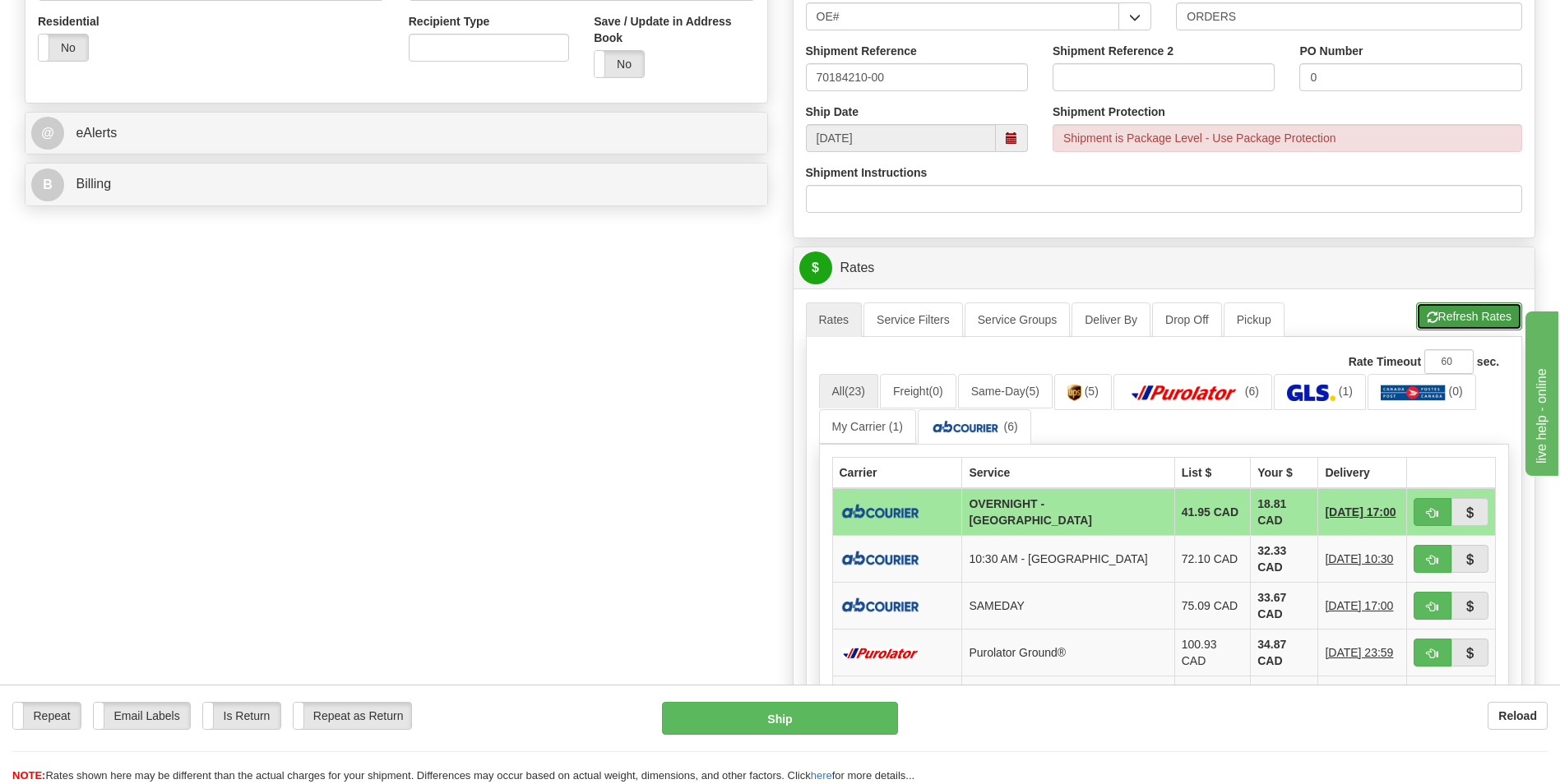
click at [1450, 320] on button "Refresh Rates" at bounding box center [1469, 317] width 106 height 28
click at [1435, 509] on span "button" at bounding box center [1432, 514] width 11 height 11
type input "4"
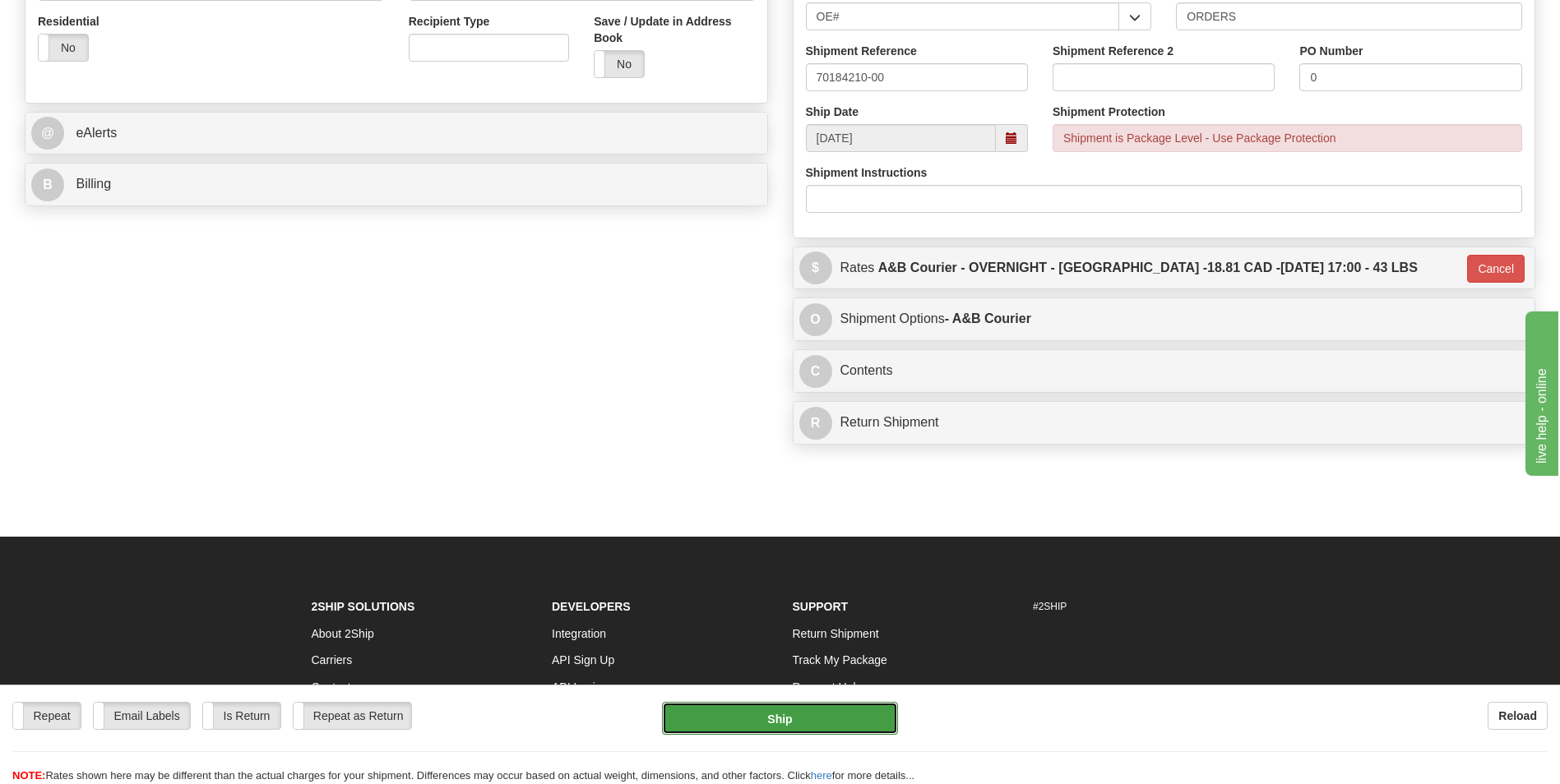
click at [828, 729] on button "Ship" at bounding box center [780, 718] width 235 height 32
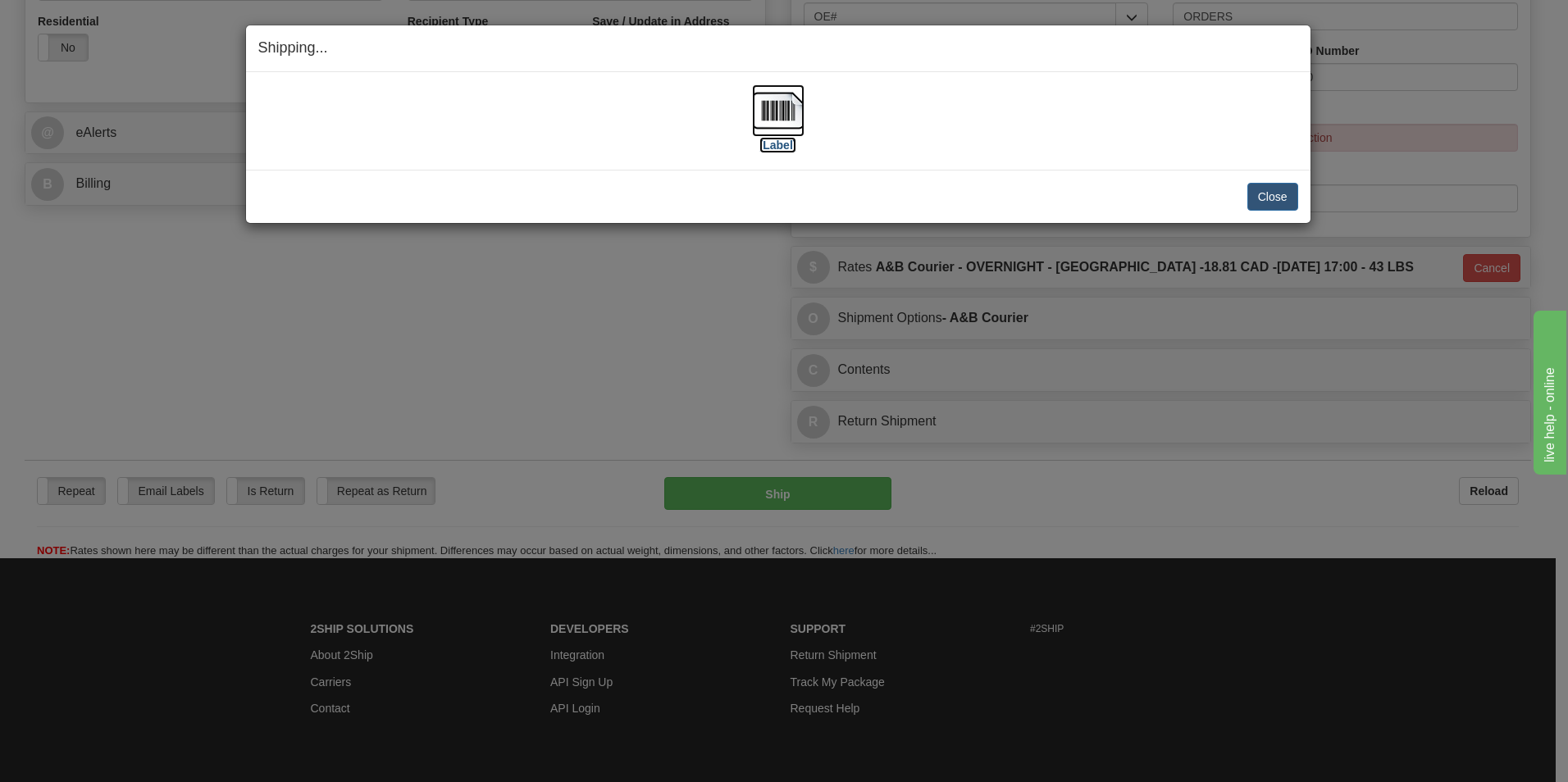
click at [779, 110] on img at bounding box center [779, 110] width 53 height 53
click at [1278, 189] on button "Close" at bounding box center [1273, 197] width 51 height 28
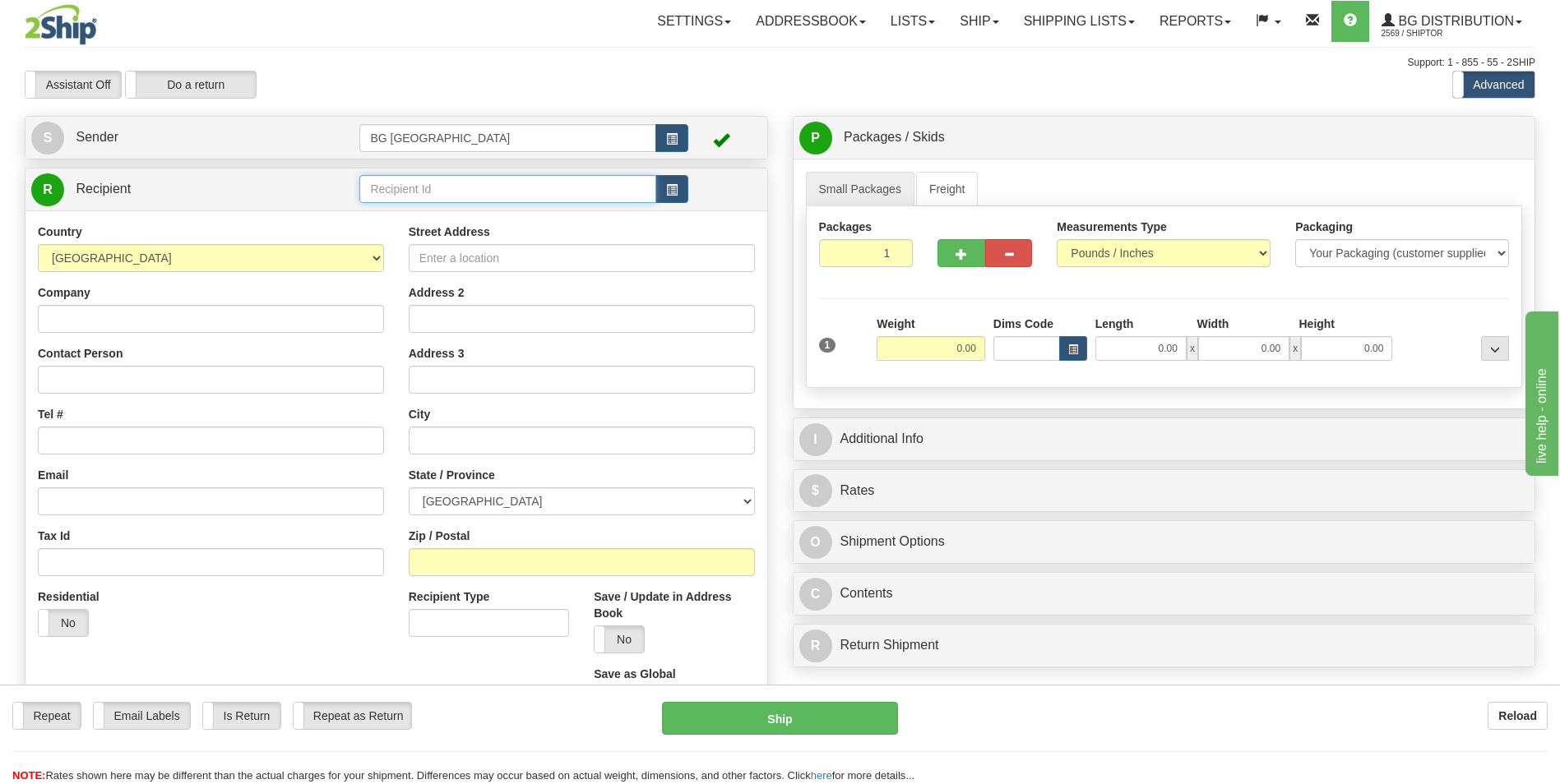
click at [445, 194] on input "text" at bounding box center [507, 189] width 296 height 28
click at [427, 208] on div "60176" at bounding box center [504, 214] width 280 height 18
type input "60176"
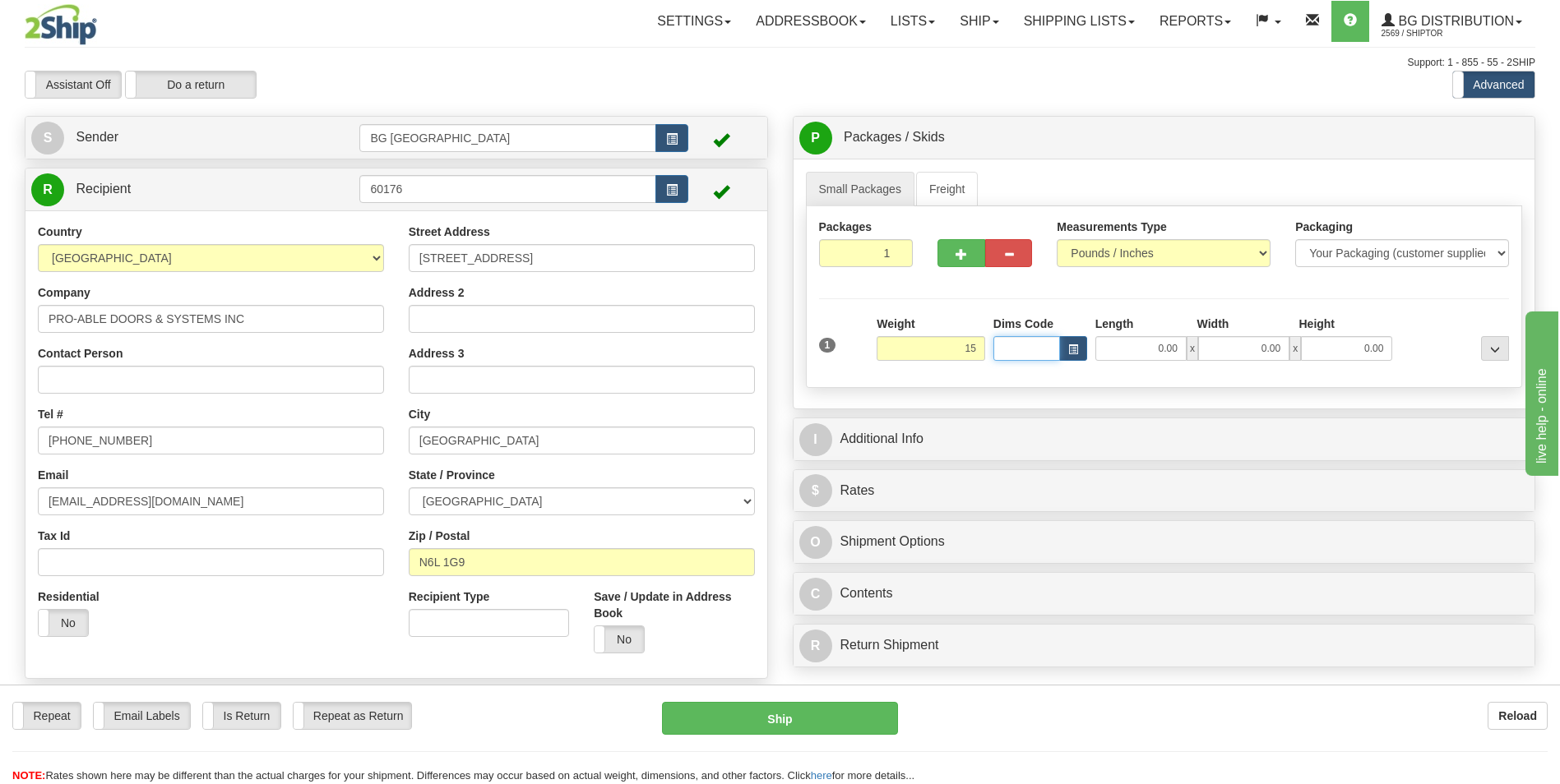
type input "15.00"
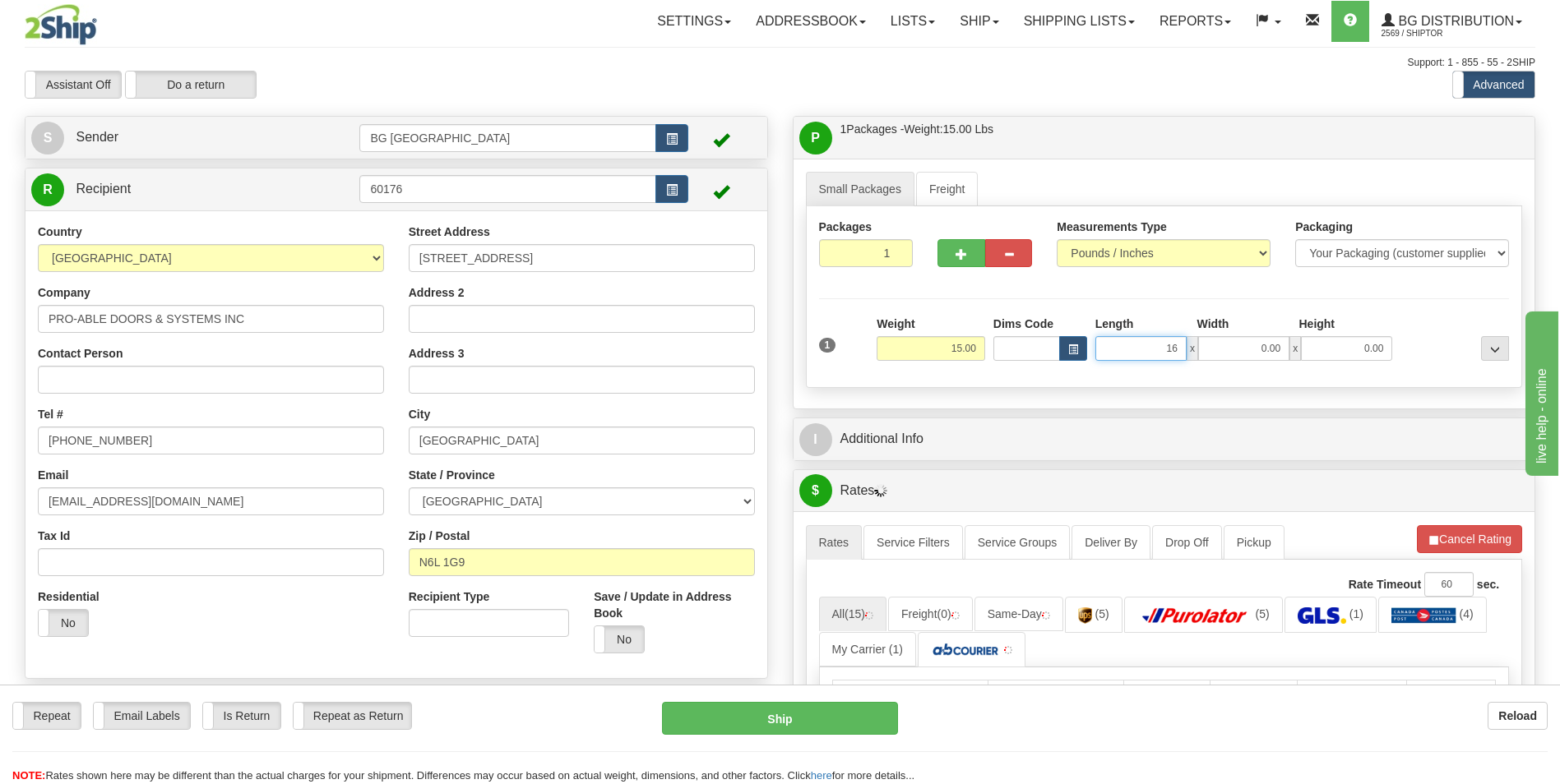
type input "16.00"
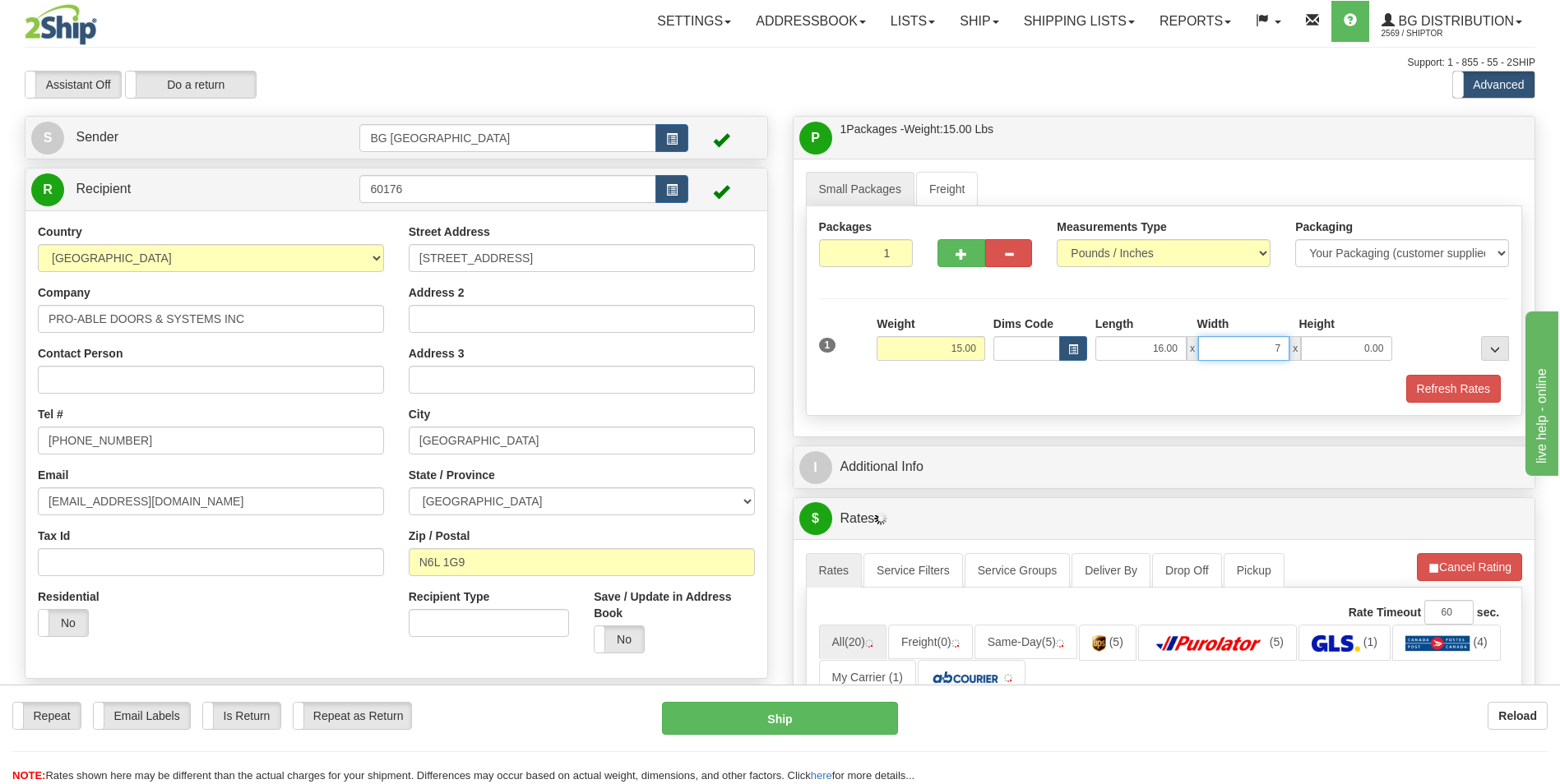
type input "7.00"
type input "5.00"
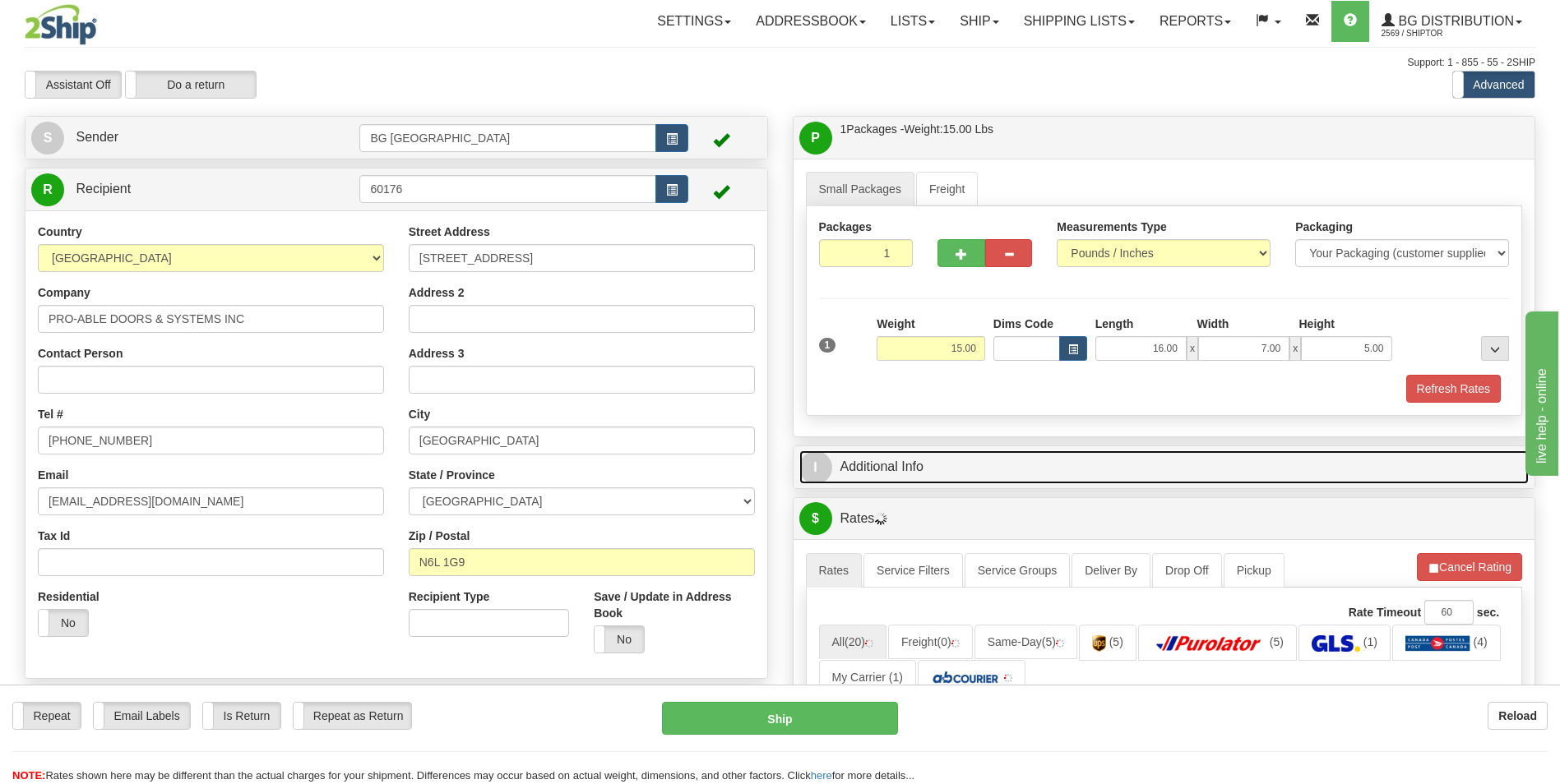
click at [910, 461] on link "I Additional Info" at bounding box center [1164, 467] width 730 height 33
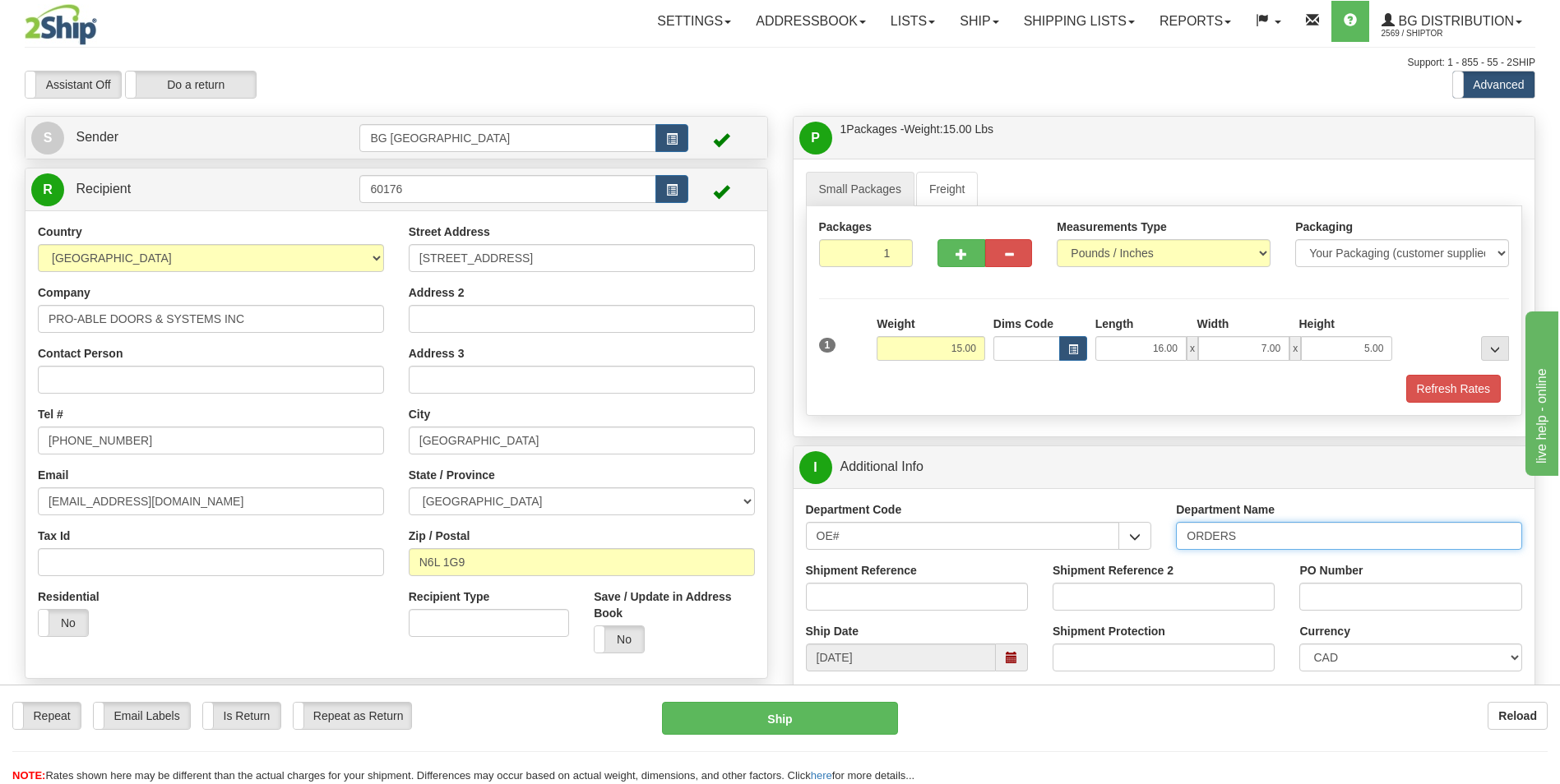
click at [1278, 544] on input "ORDERS" at bounding box center [1349, 536] width 346 height 28
type input "70184174-00"
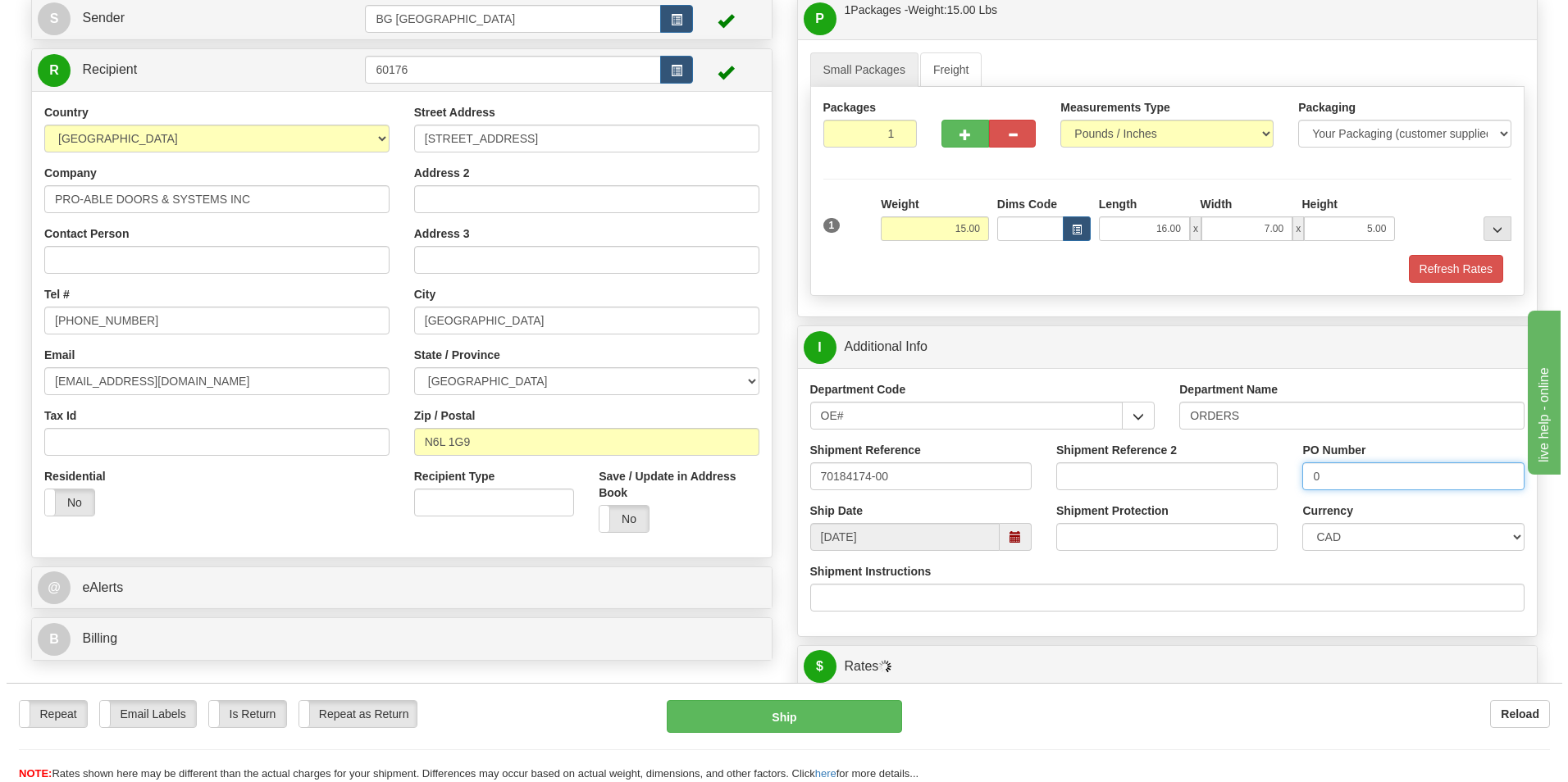
scroll to position [410, 0]
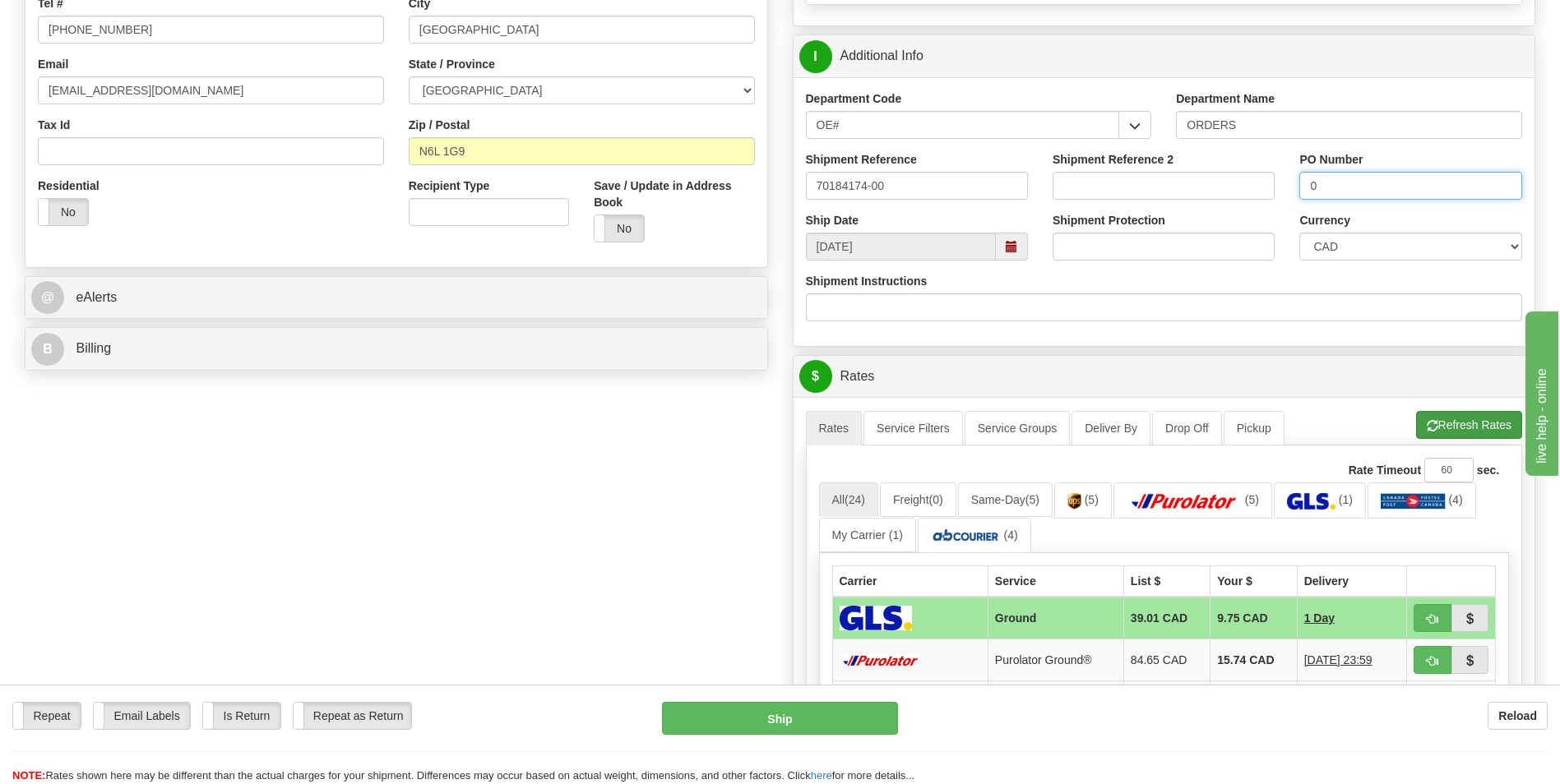
type input "0"
click at [1452, 432] on button "Refresh Rates" at bounding box center [1469, 425] width 106 height 28
click at [1236, 650] on td "15.74 CAD" at bounding box center [1253, 660] width 86 height 42
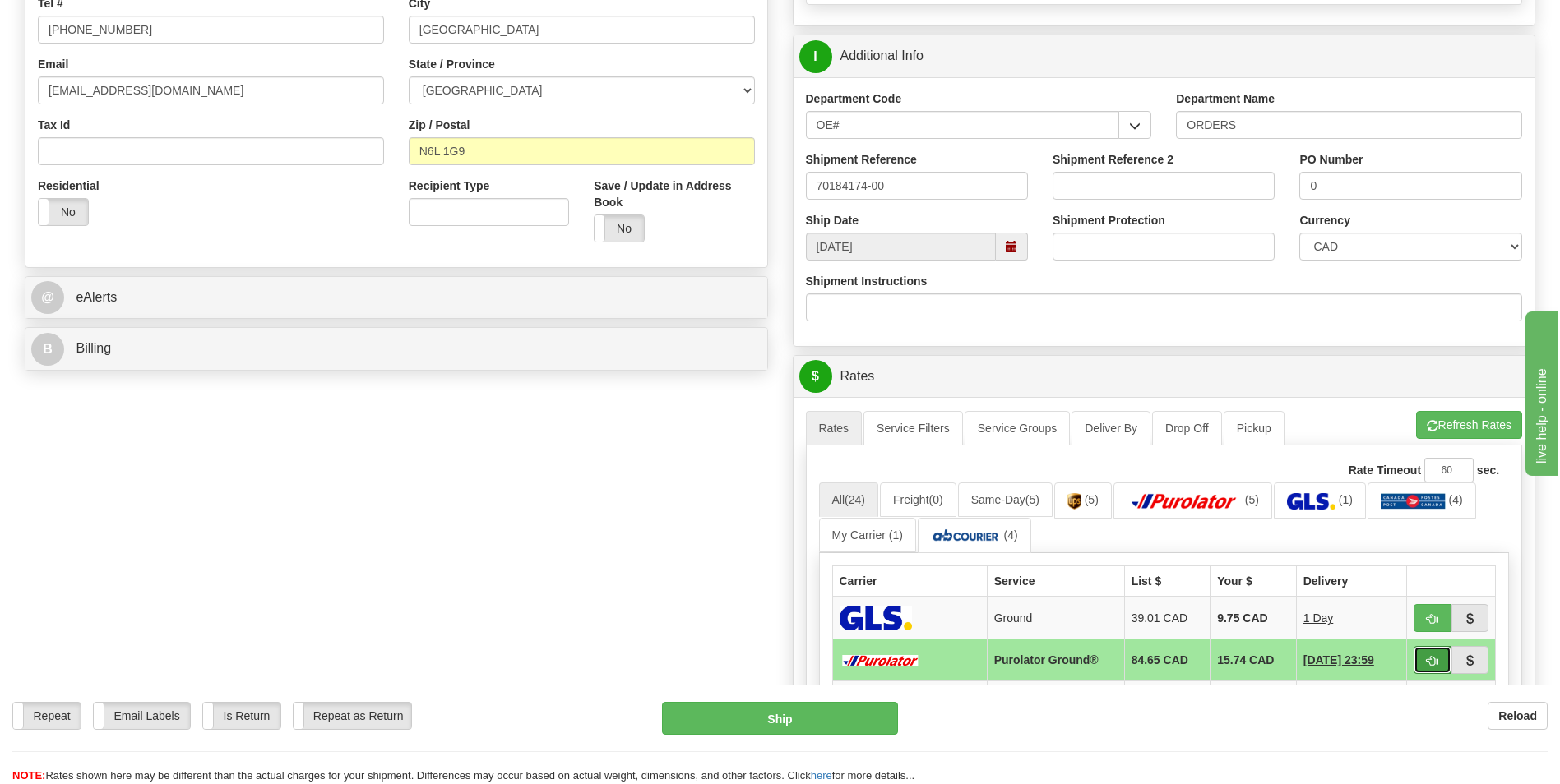
click at [1427, 651] on button "button" at bounding box center [1432, 660] width 38 height 28
type input "260"
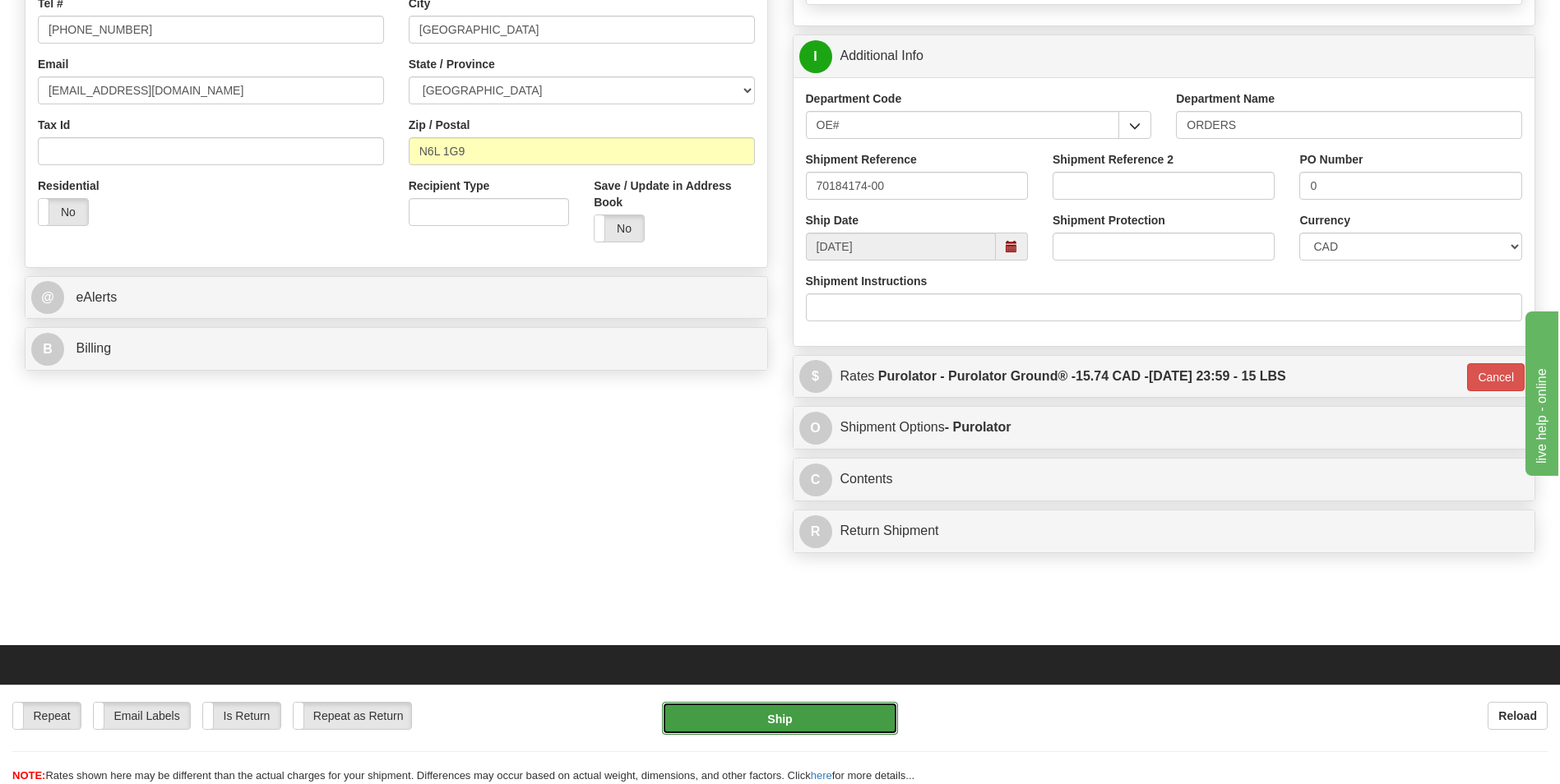
click at [736, 713] on button "Ship" at bounding box center [780, 718] width 235 height 32
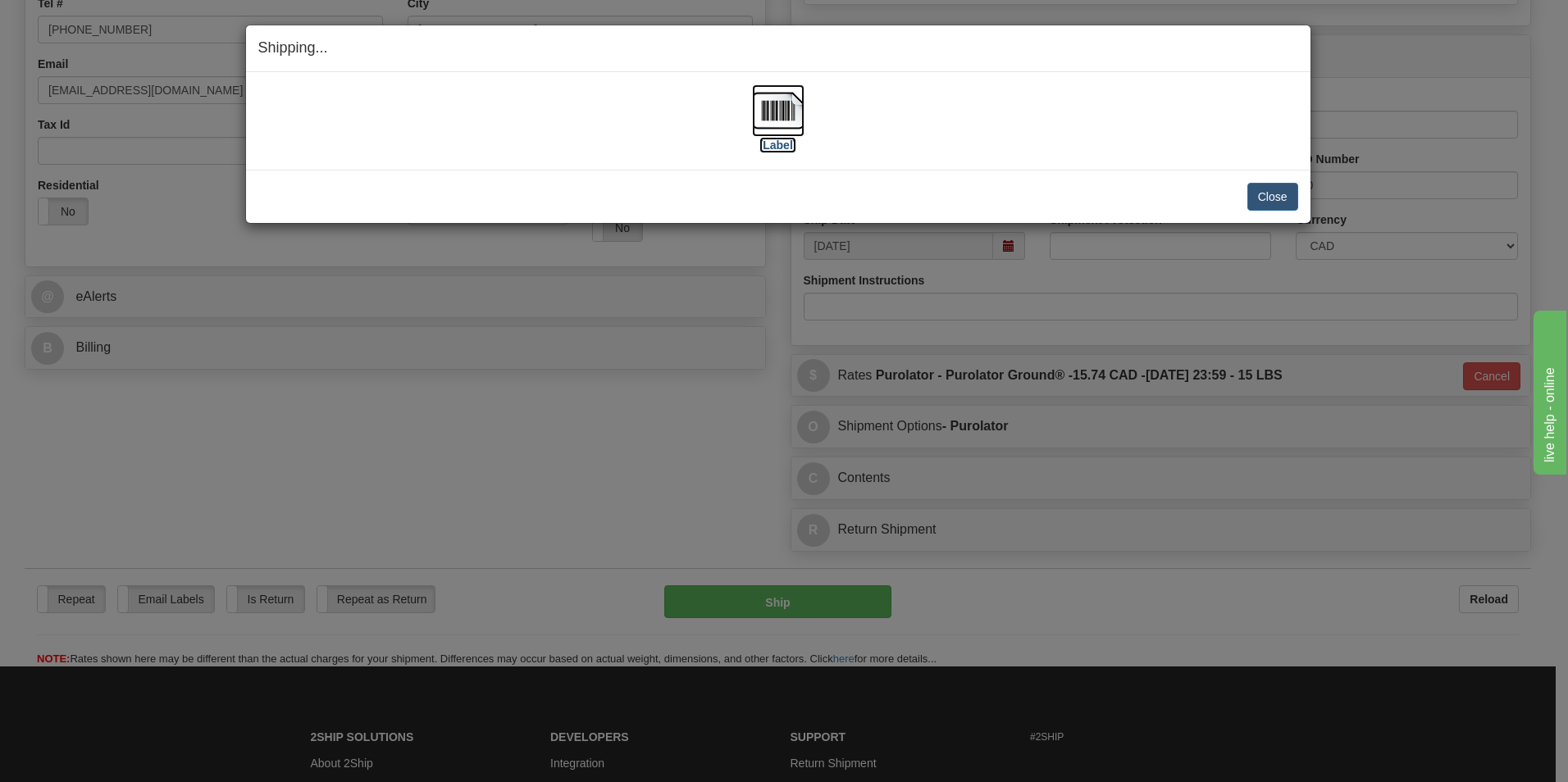
click at [780, 123] on img at bounding box center [779, 110] width 53 height 53
click at [1255, 187] on button "Close" at bounding box center [1273, 197] width 51 height 28
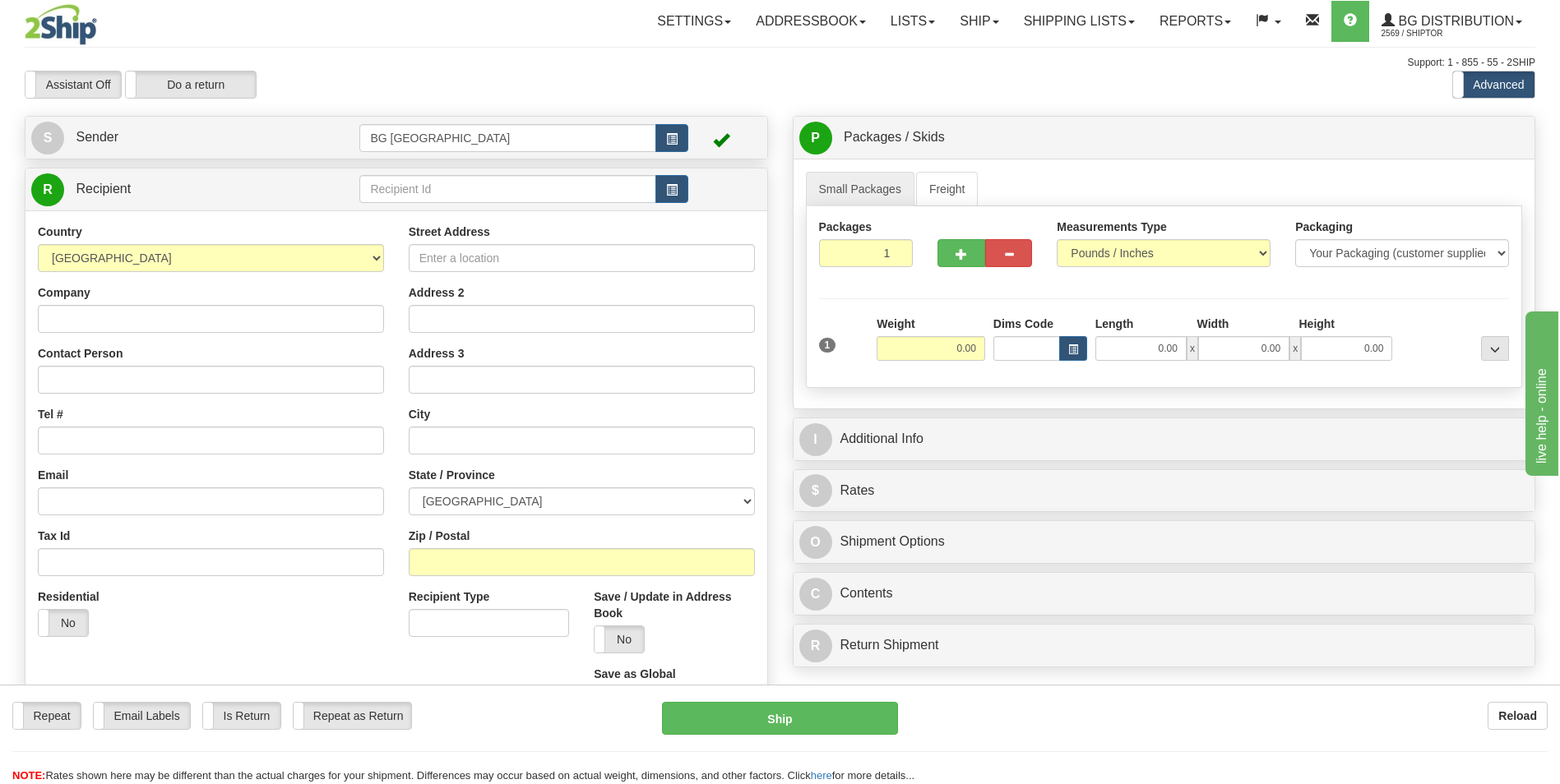
click at [394, 212] on div "Country AFGHANISTAN ALAND ISLANDS ALBANIA ALGERIA AMERICAN SAMOA ANDORRA ANGOLA…" at bounding box center [396, 475] width 742 height 529
click at [398, 191] on input "text" at bounding box center [507, 189] width 296 height 28
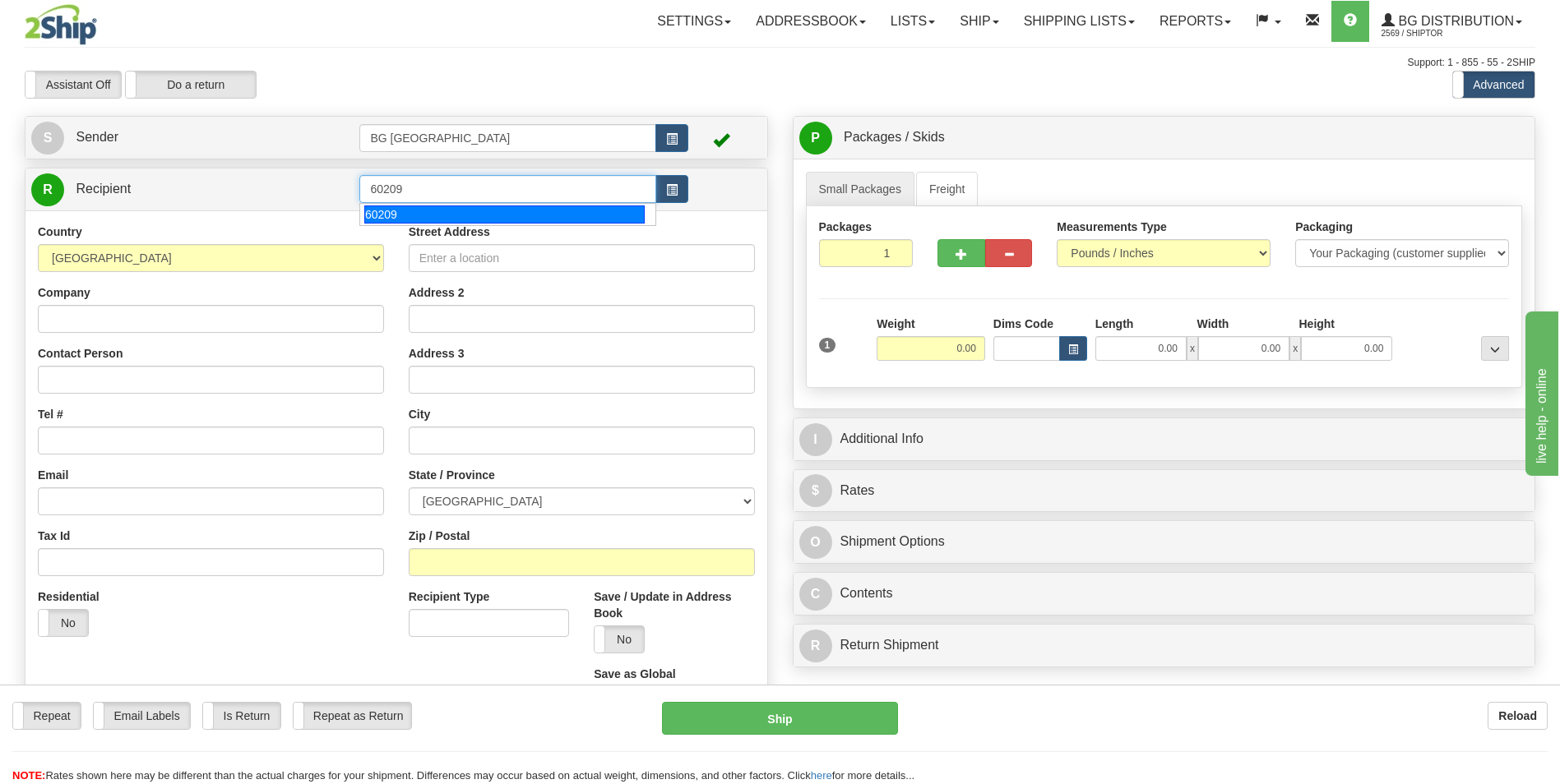
click at [395, 209] on div "60209" at bounding box center [504, 214] width 280 height 18
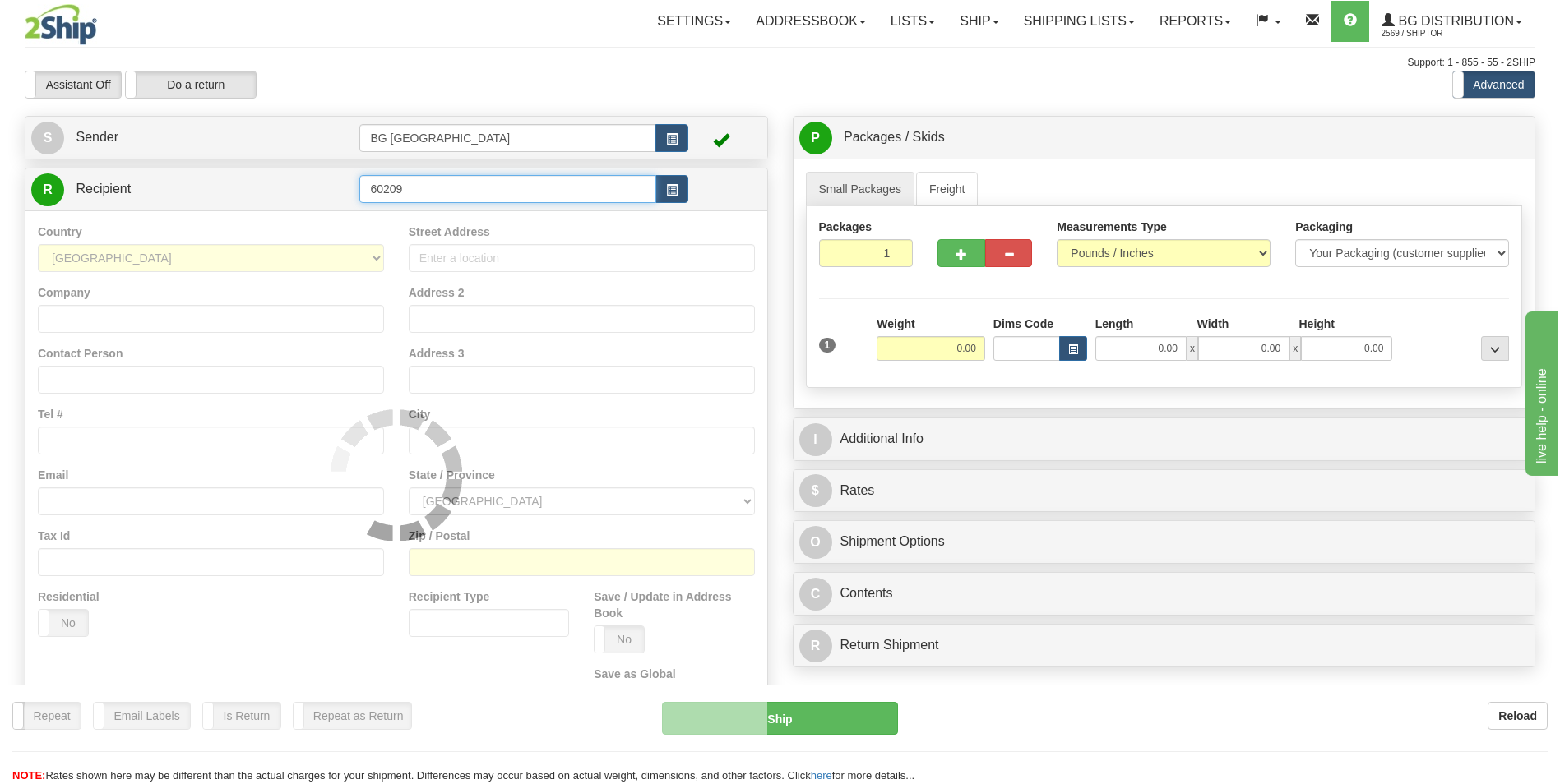
type input "60209"
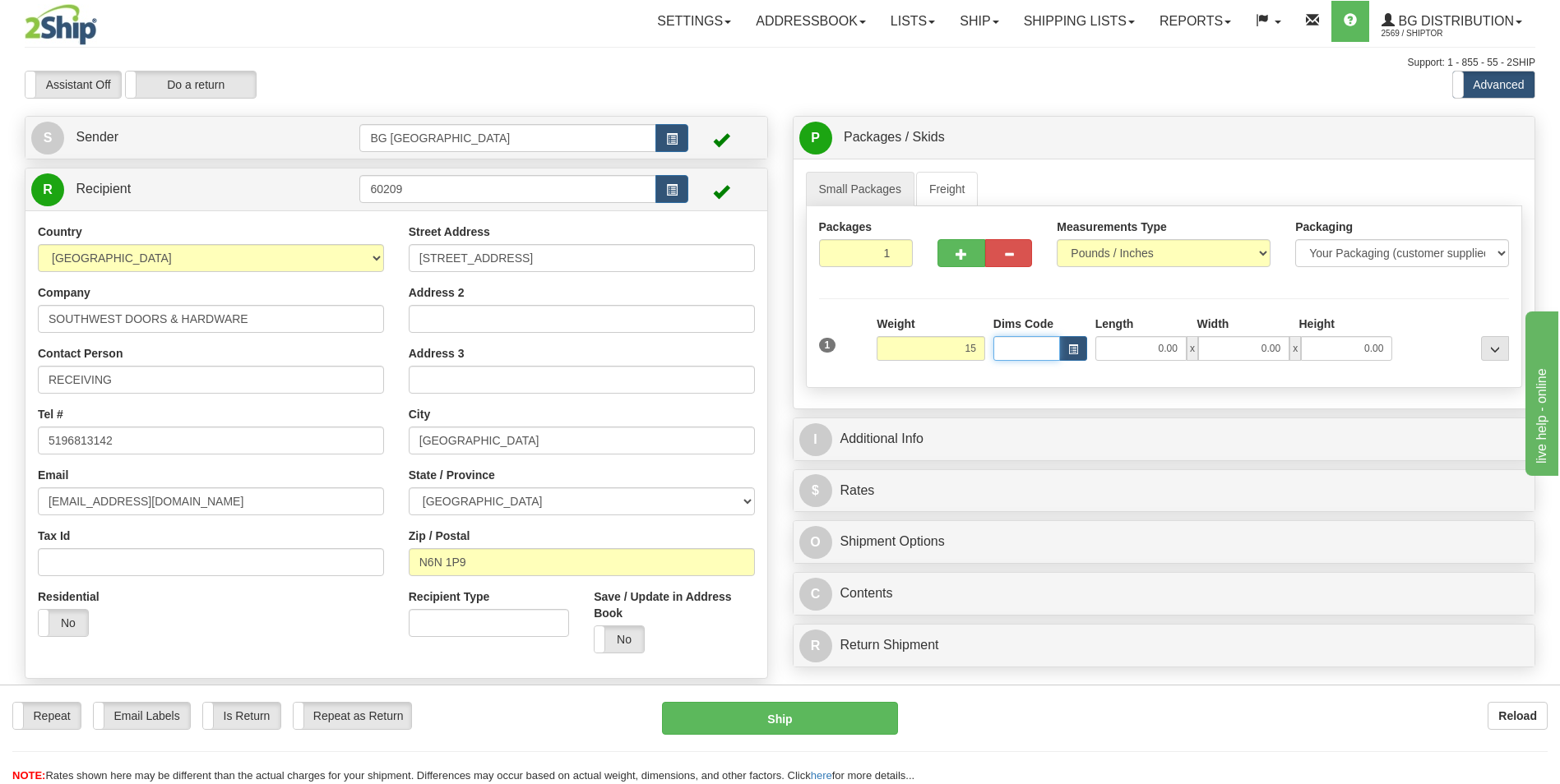
type input "15.00"
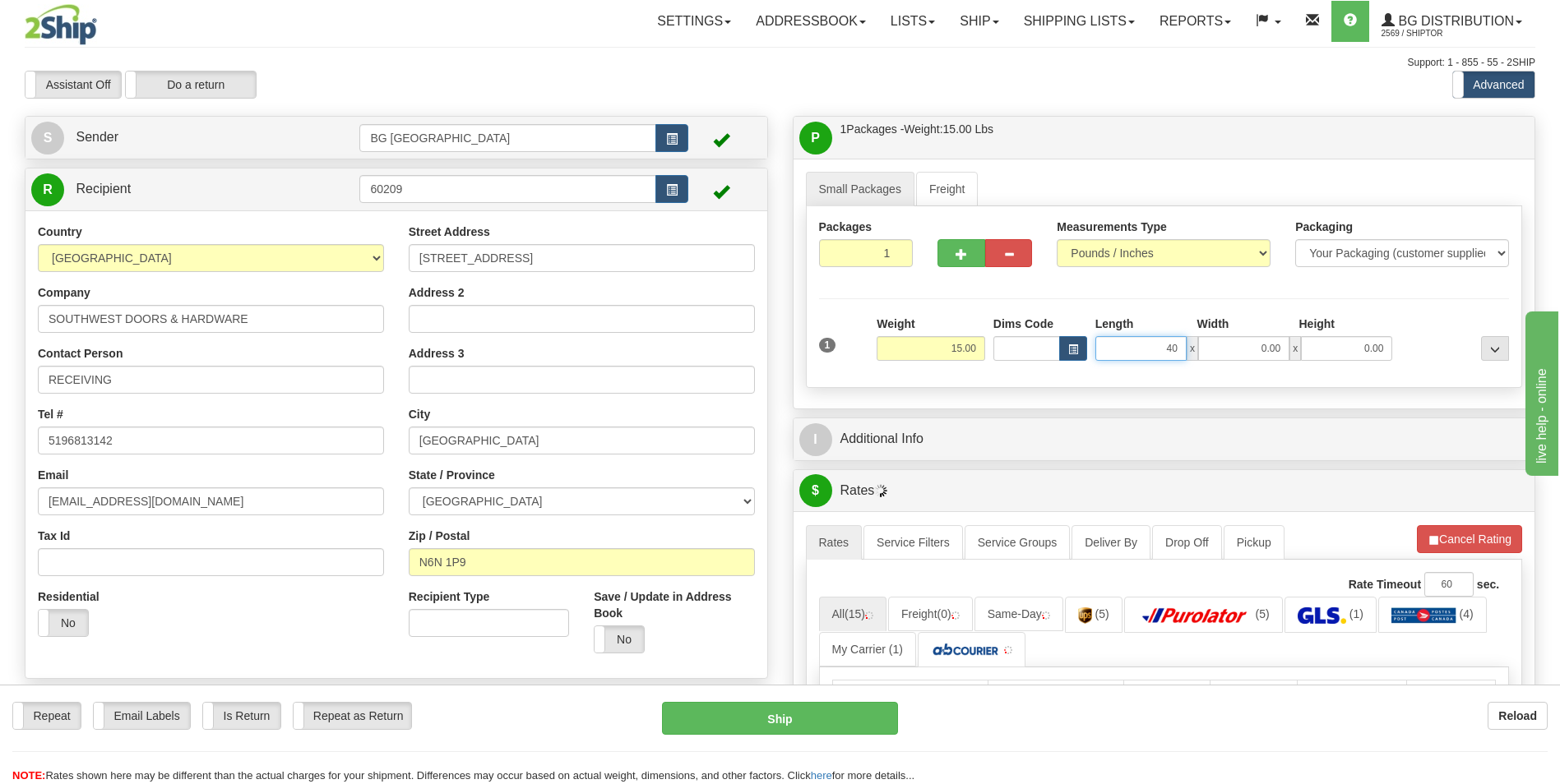
type input "40.00"
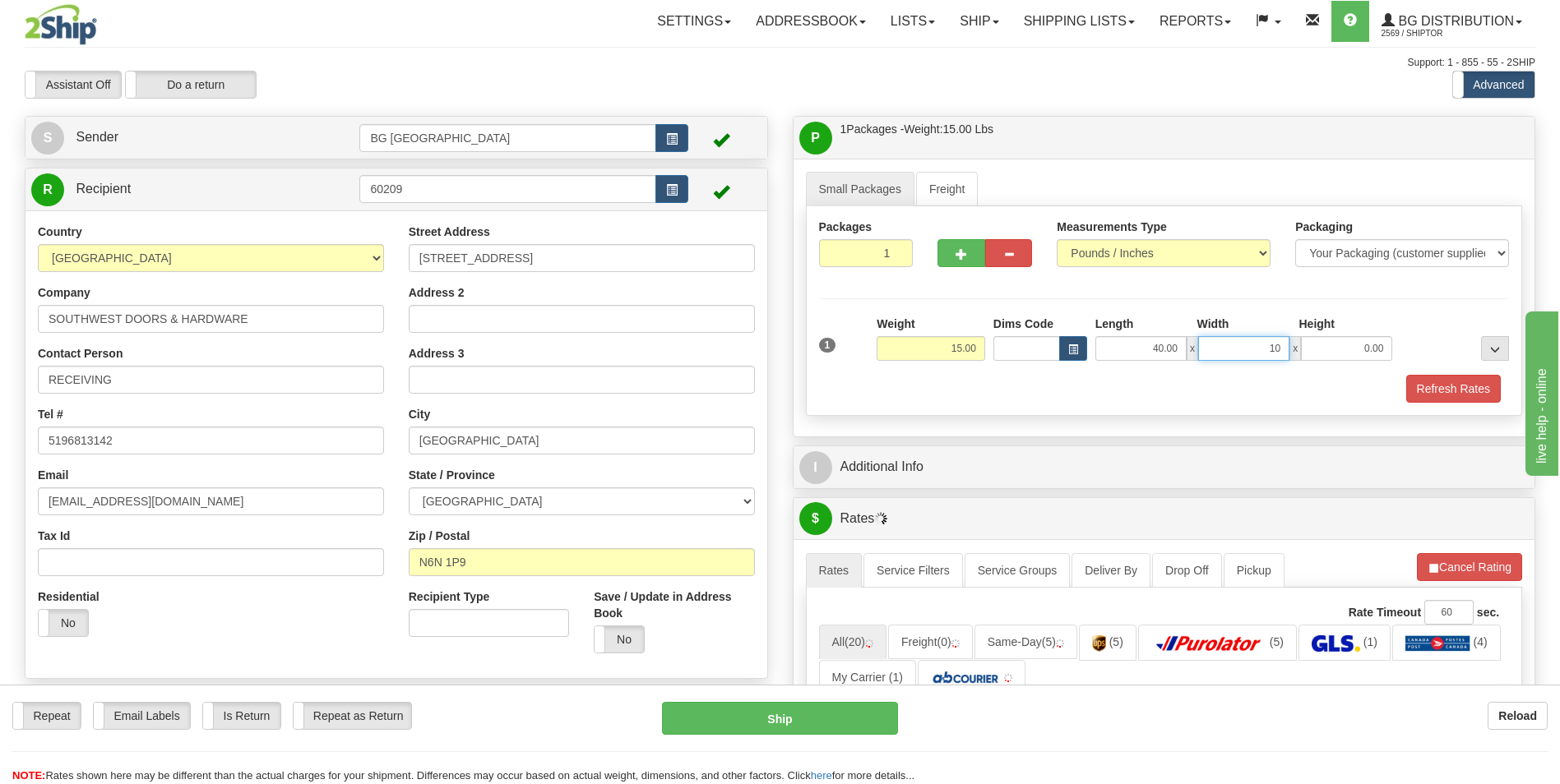
type input "10.00"
type input "5.00"
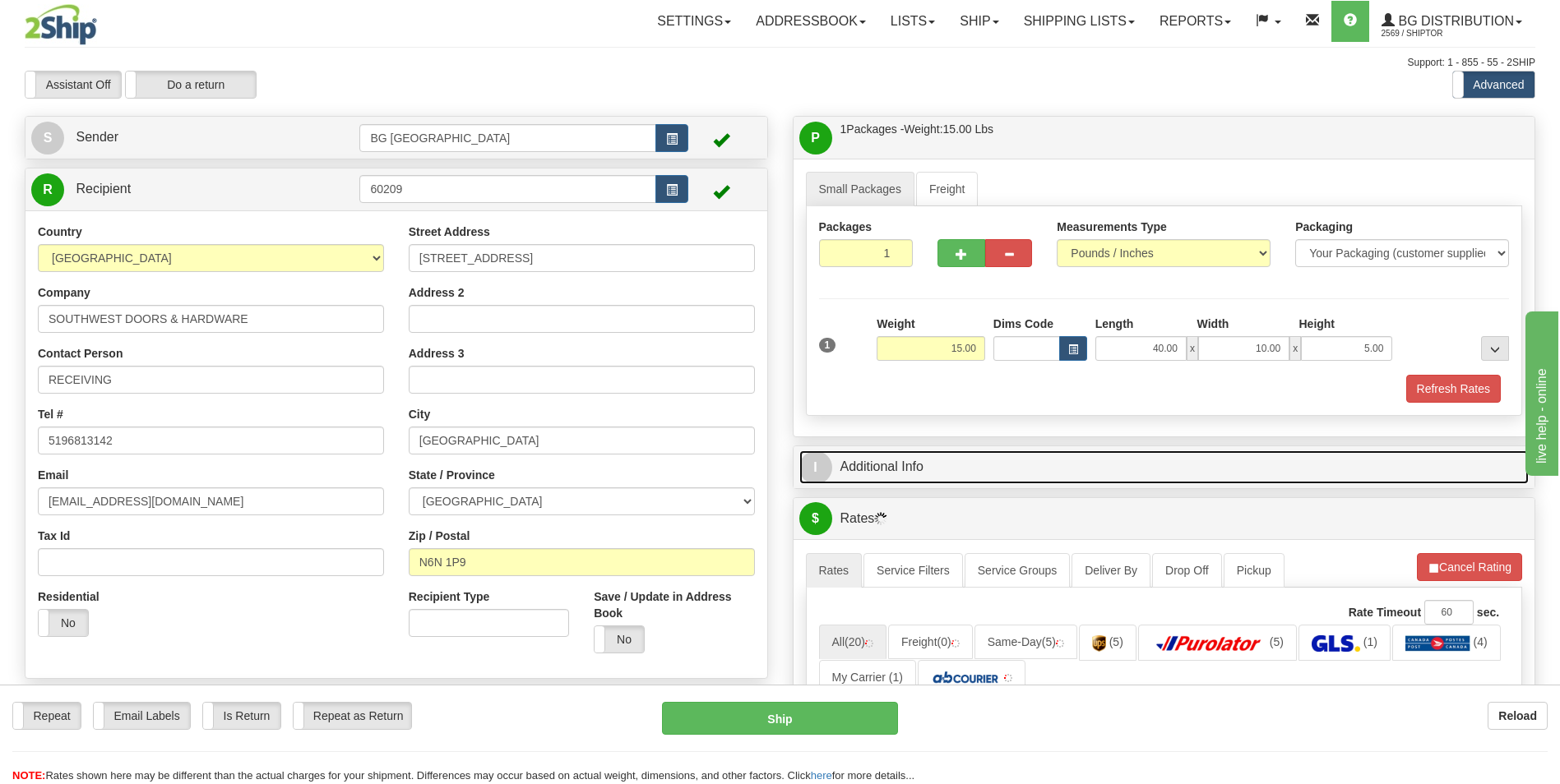
click at [914, 465] on link "I Additional Info" at bounding box center [1164, 467] width 730 height 33
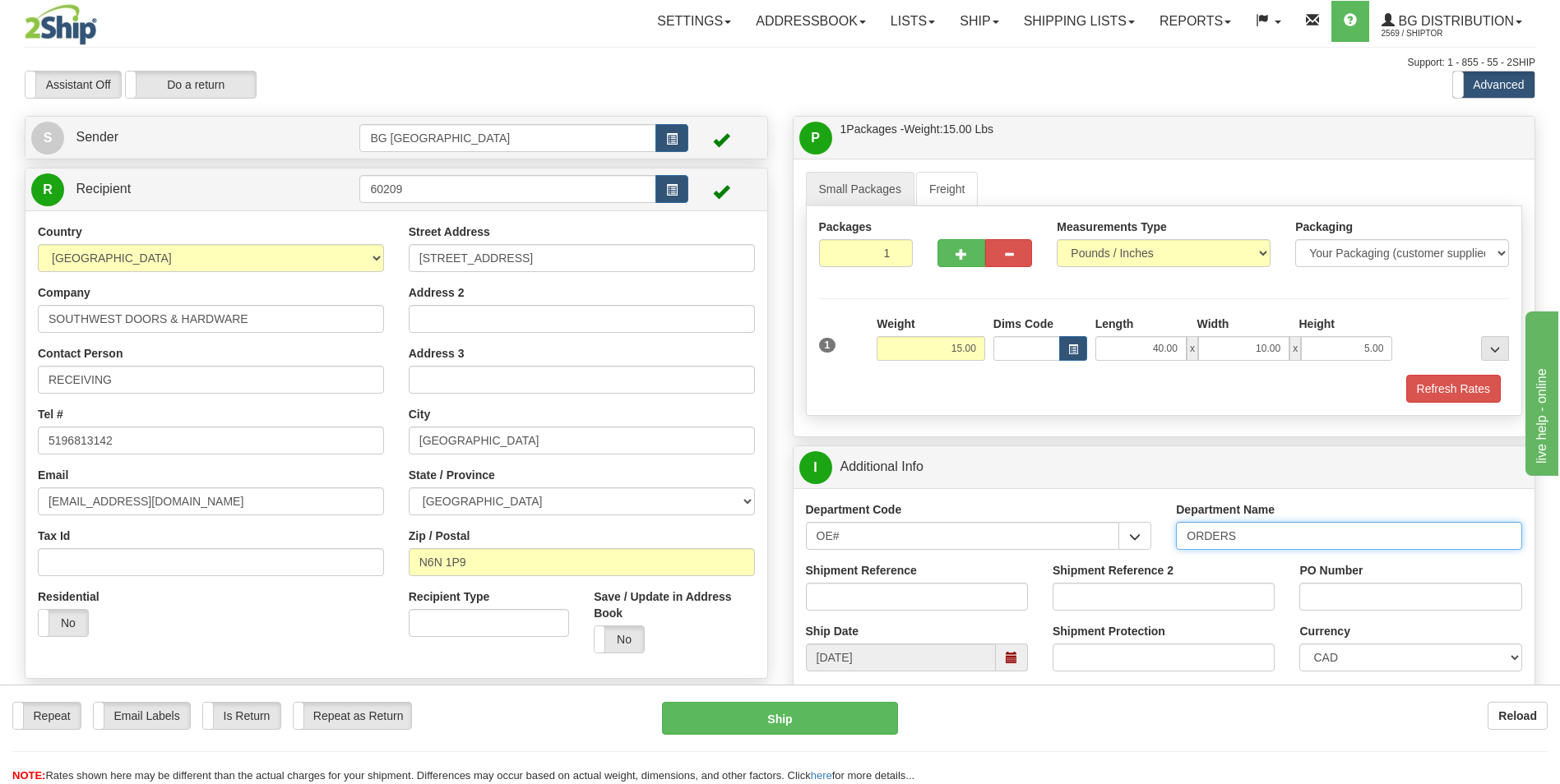
click at [1269, 544] on input "ORDERS" at bounding box center [1349, 536] width 346 height 28
type input "70184201-00"
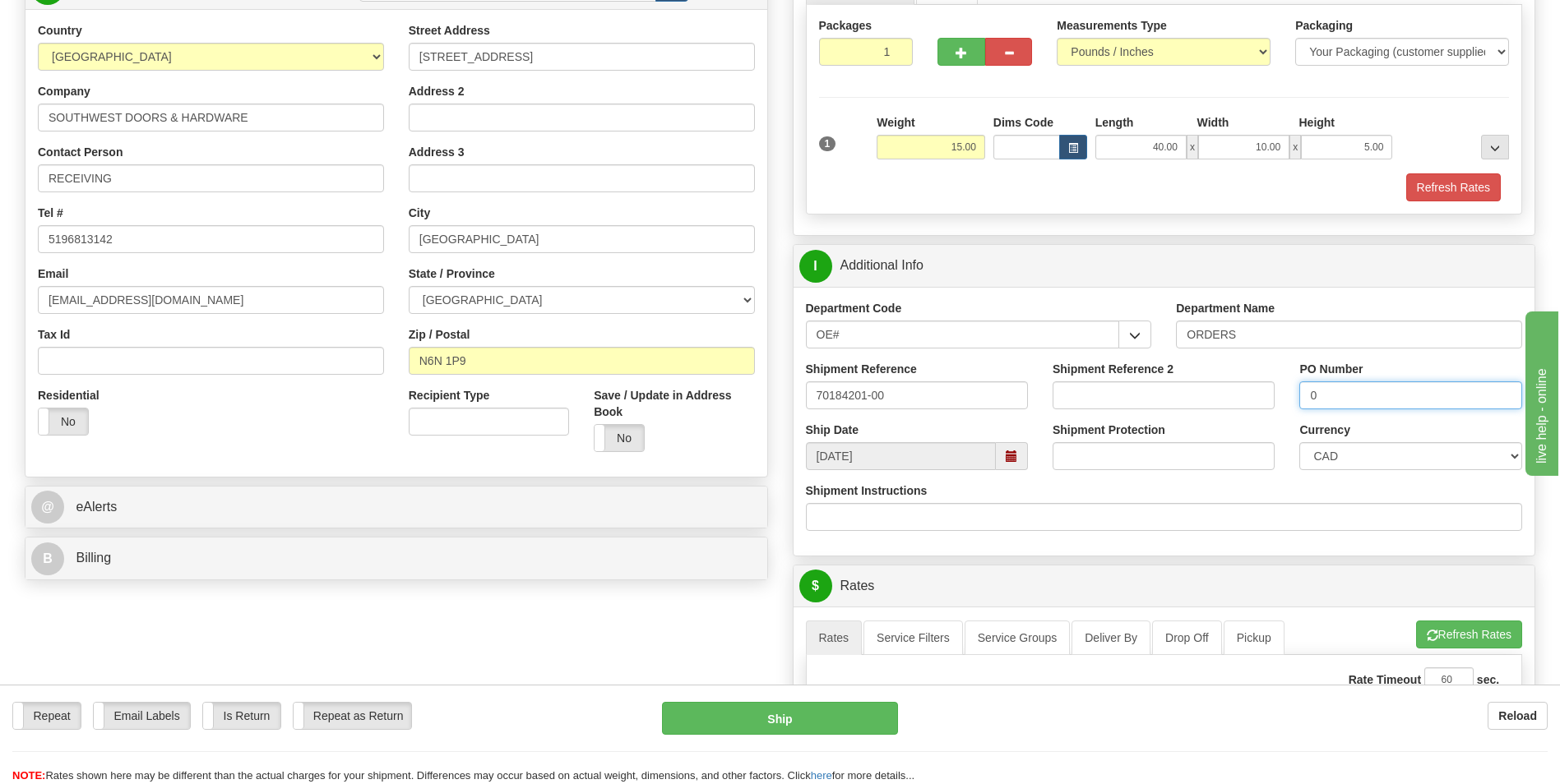
scroll to position [411, 0]
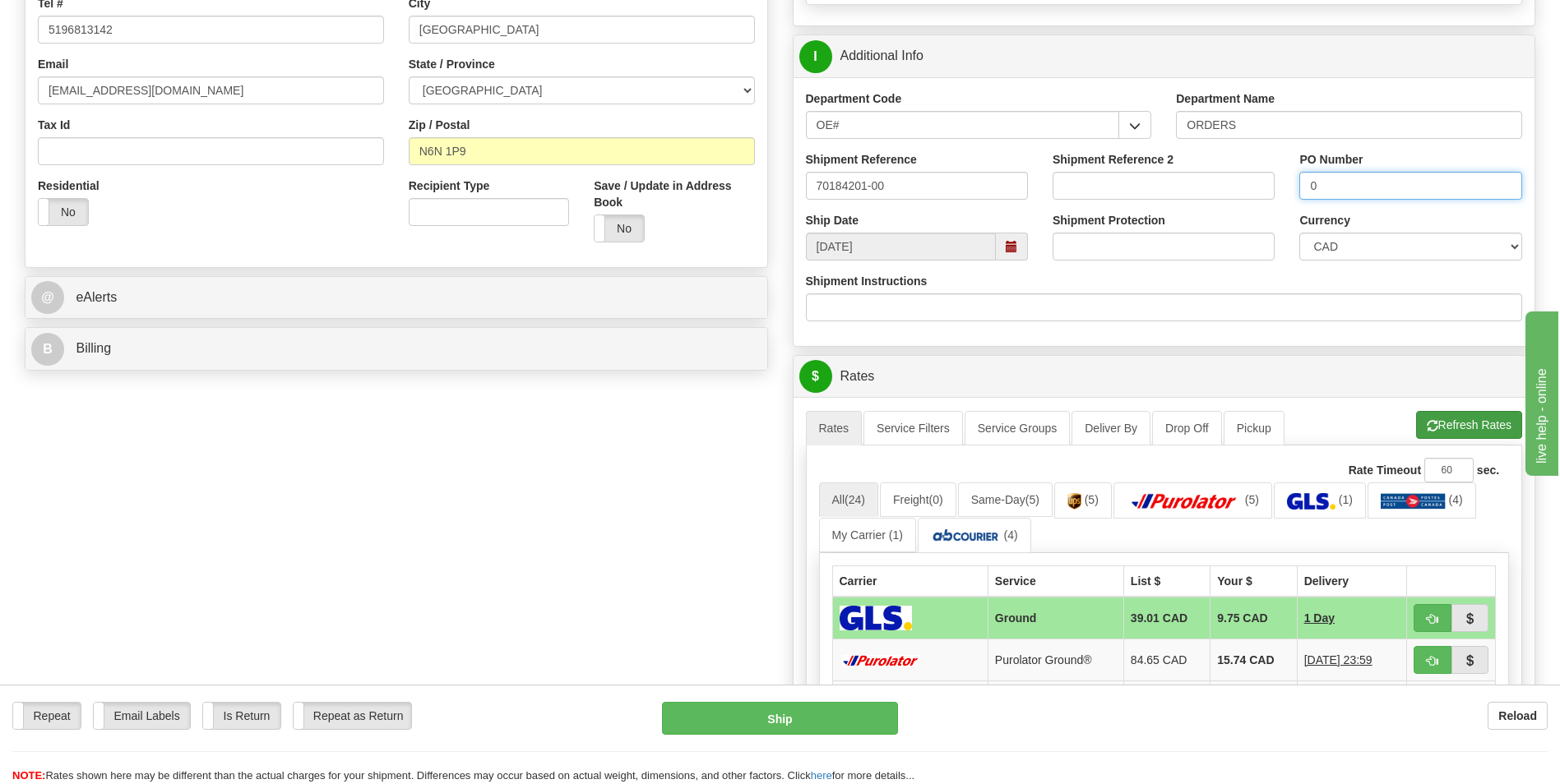
type input "0"
click at [1454, 431] on button "Refresh Rates" at bounding box center [1469, 425] width 106 height 28
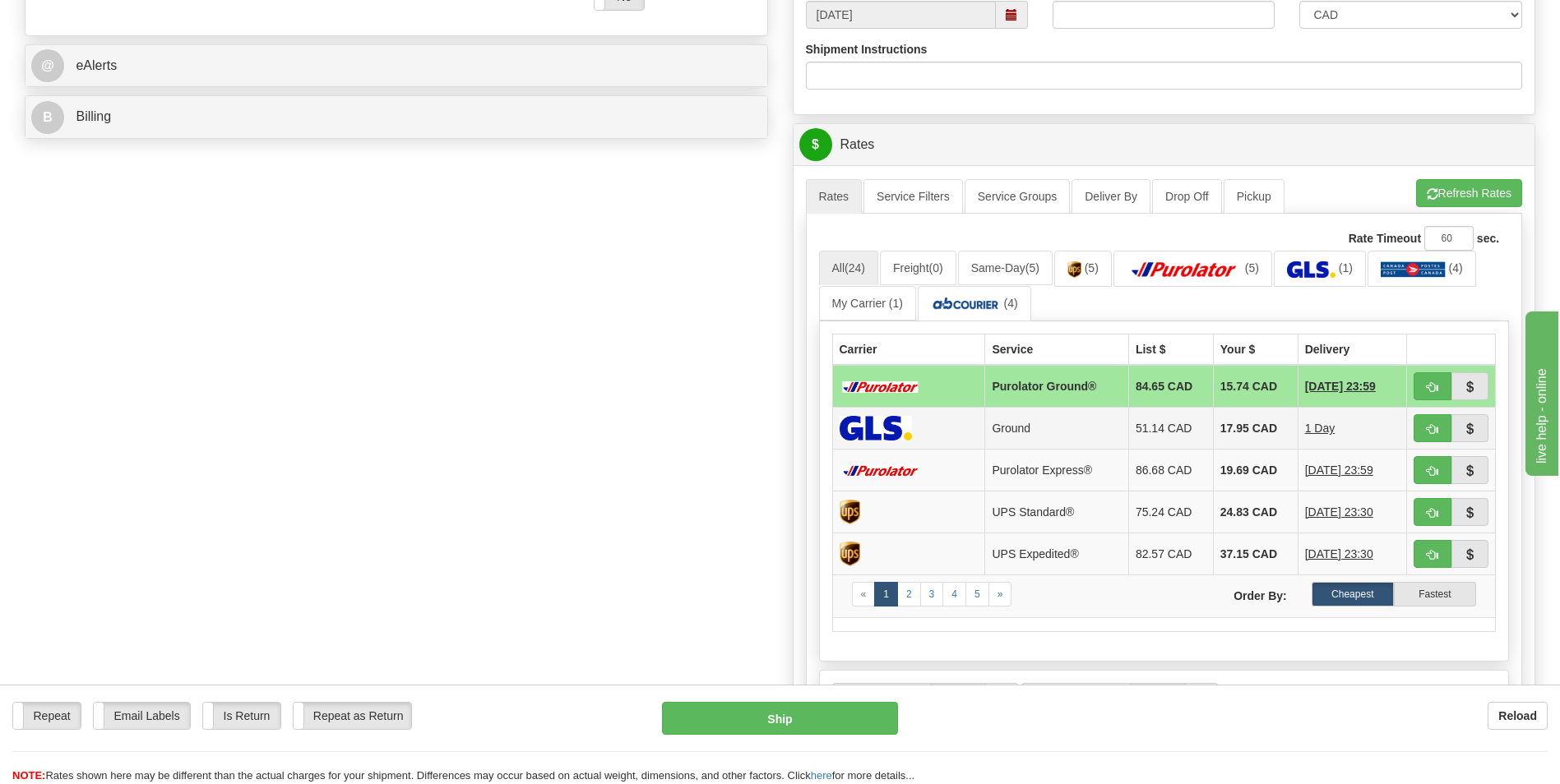
scroll to position [658, 0]
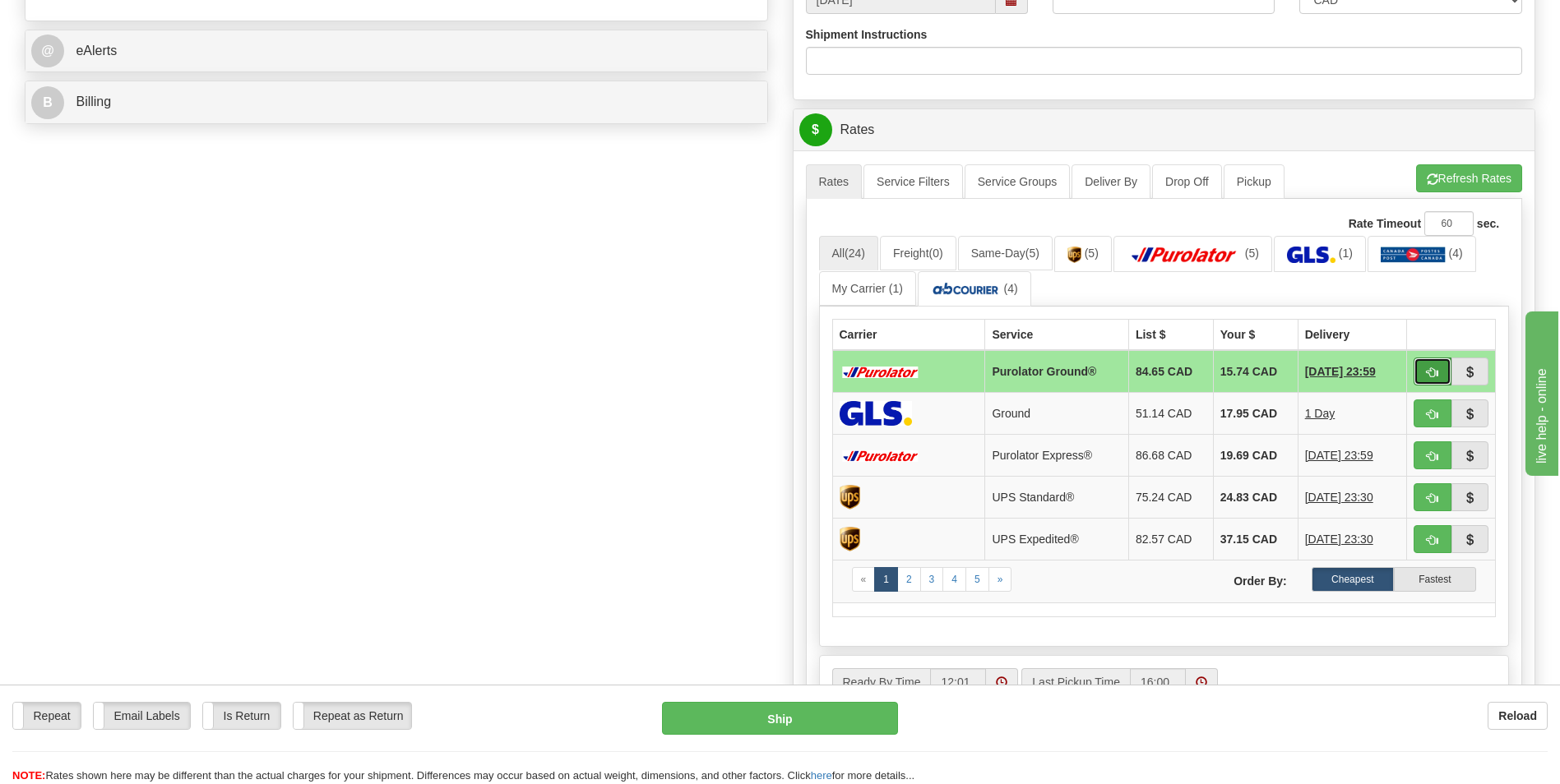
click at [1425, 370] on button "button" at bounding box center [1432, 371] width 38 height 28
type input "260"
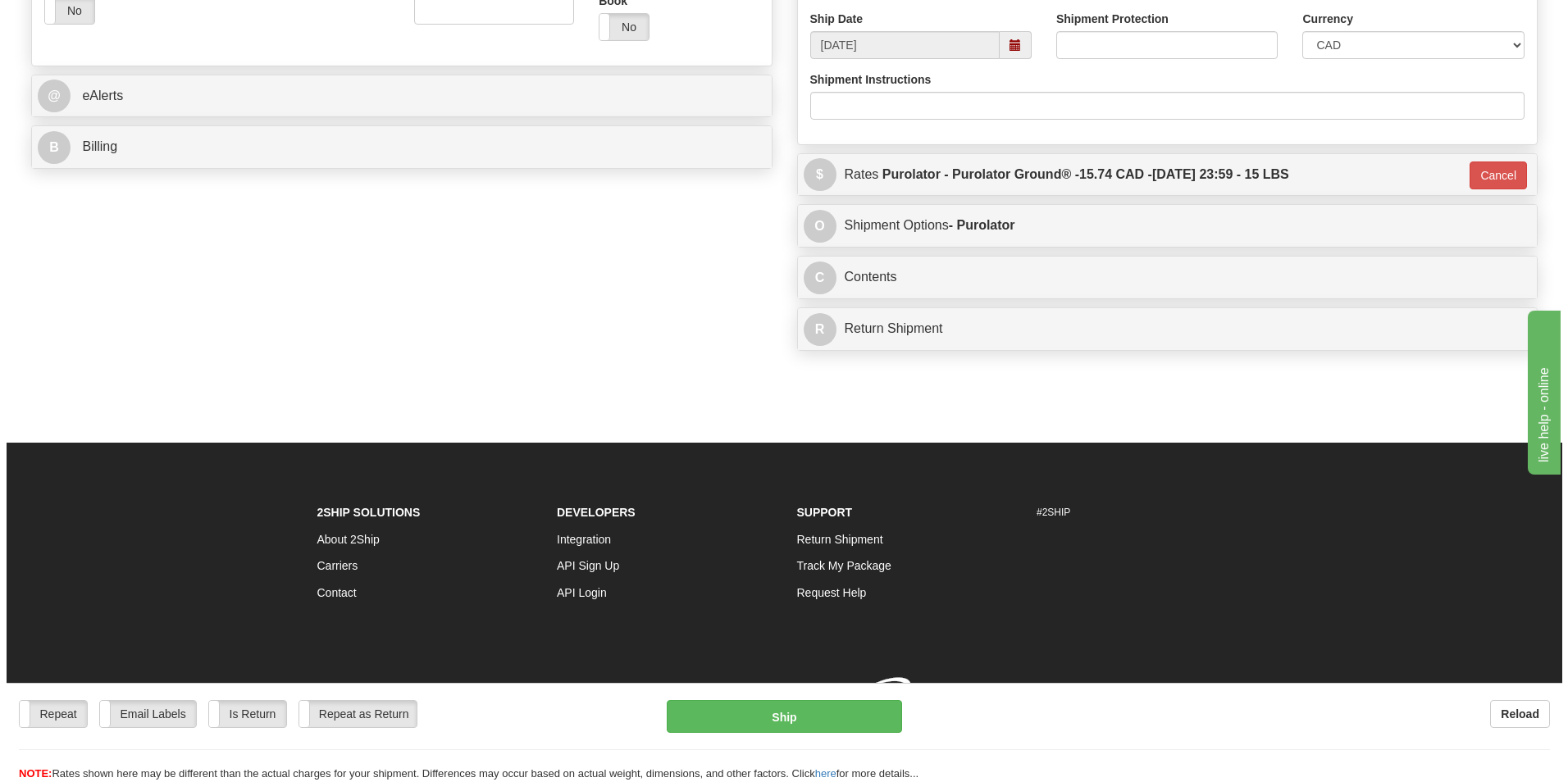
scroll to position [633, 0]
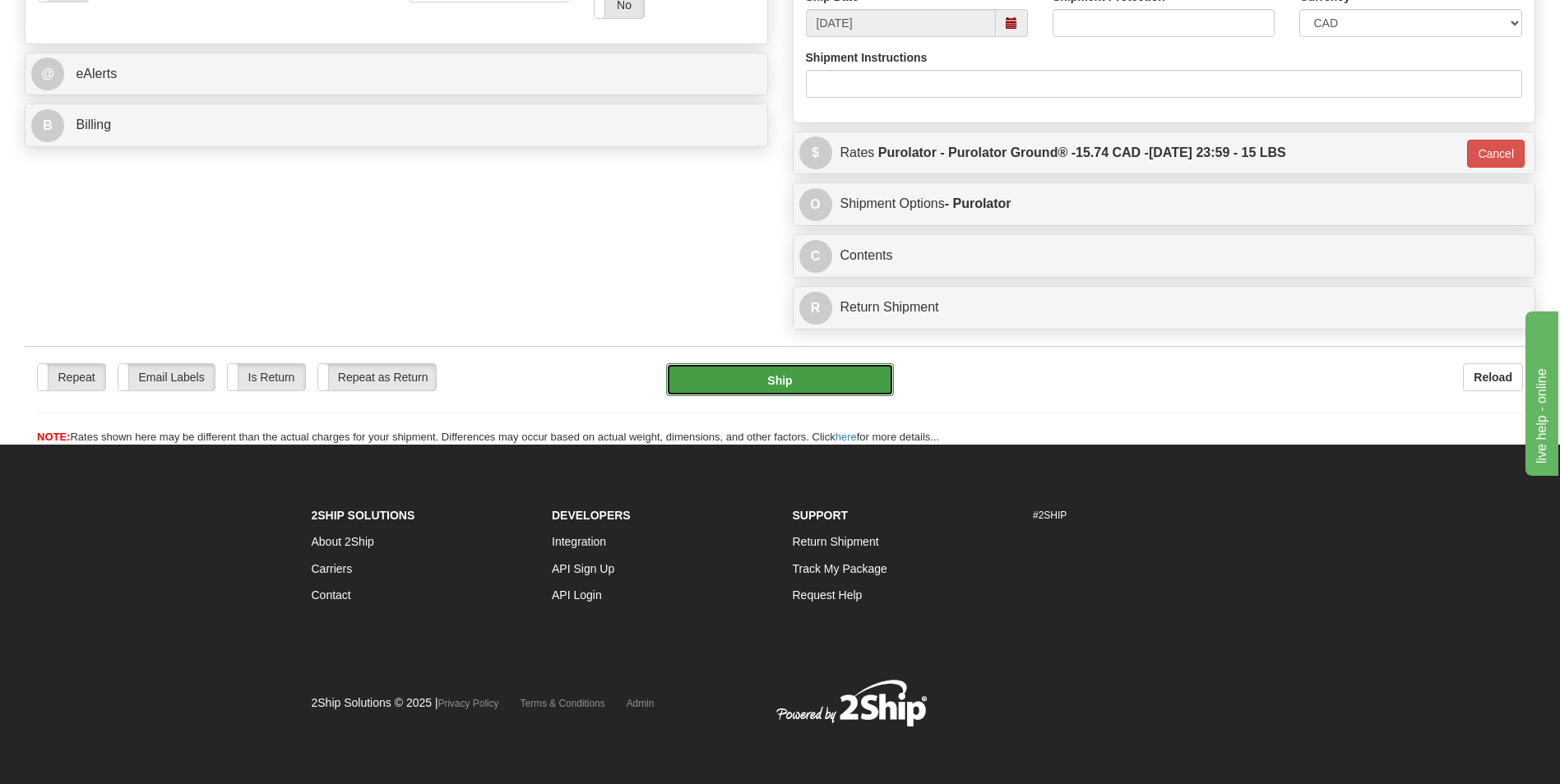
click at [742, 387] on button "Ship" at bounding box center [779, 379] width 227 height 32
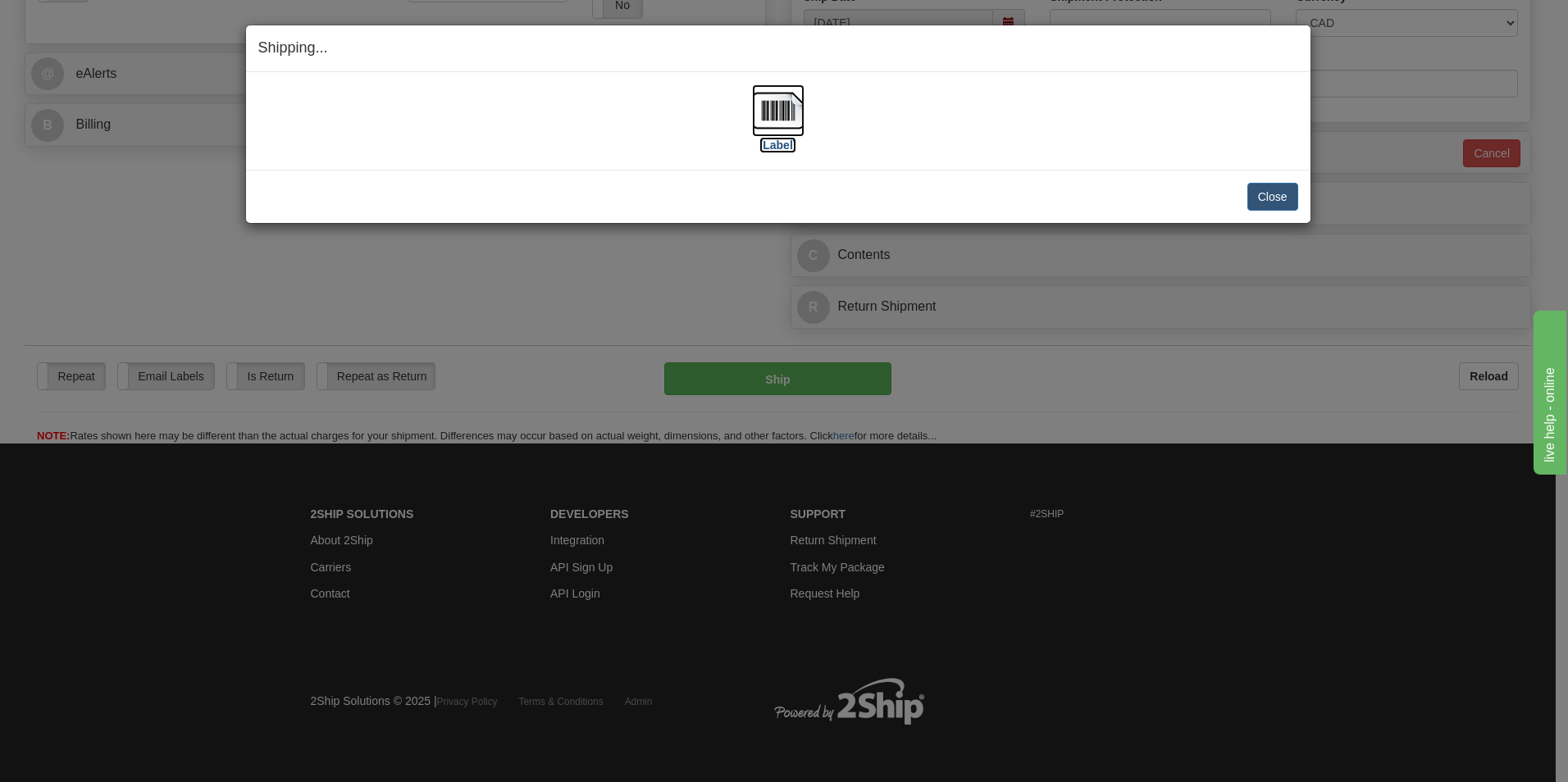
click at [792, 107] on img at bounding box center [779, 110] width 53 height 53
click at [1251, 191] on button "Close" at bounding box center [1273, 197] width 51 height 28
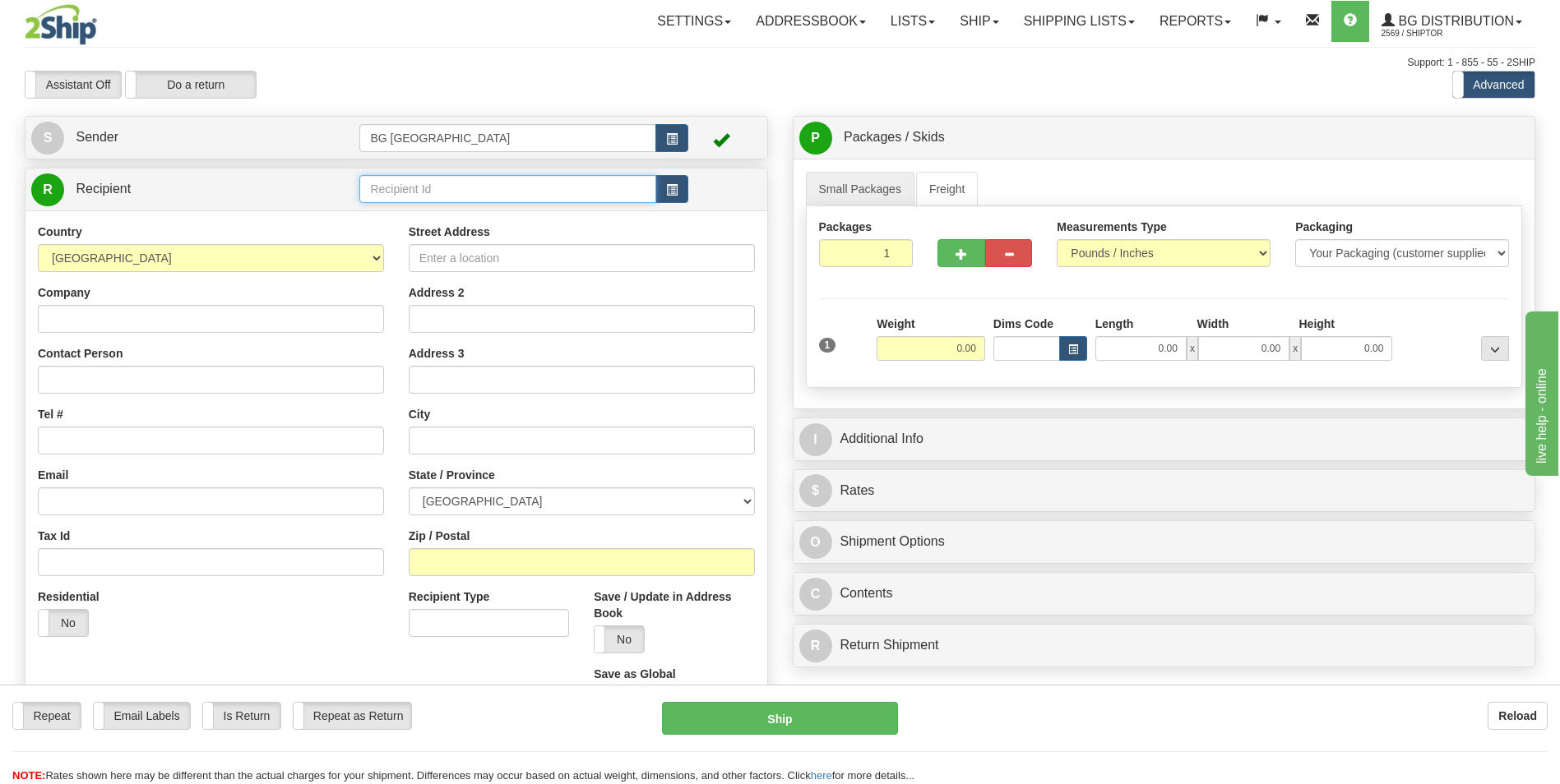
click at [439, 197] on input "text" at bounding box center [507, 189] width 296 height 28
click at [435, 210] on div "60635" at bounding box center [504, 214] width 280 height 18
type input "60635"
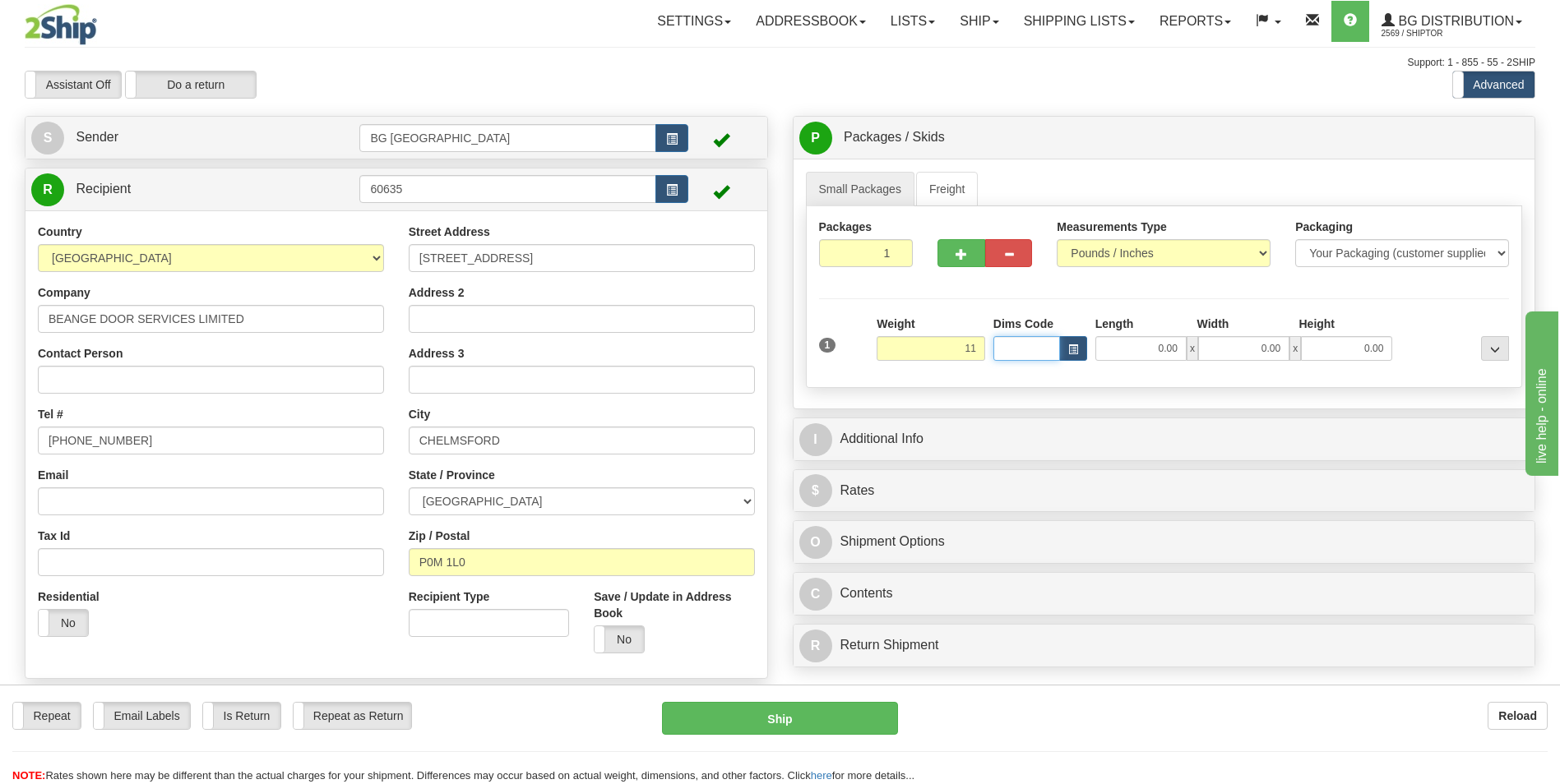
type input "11.00"
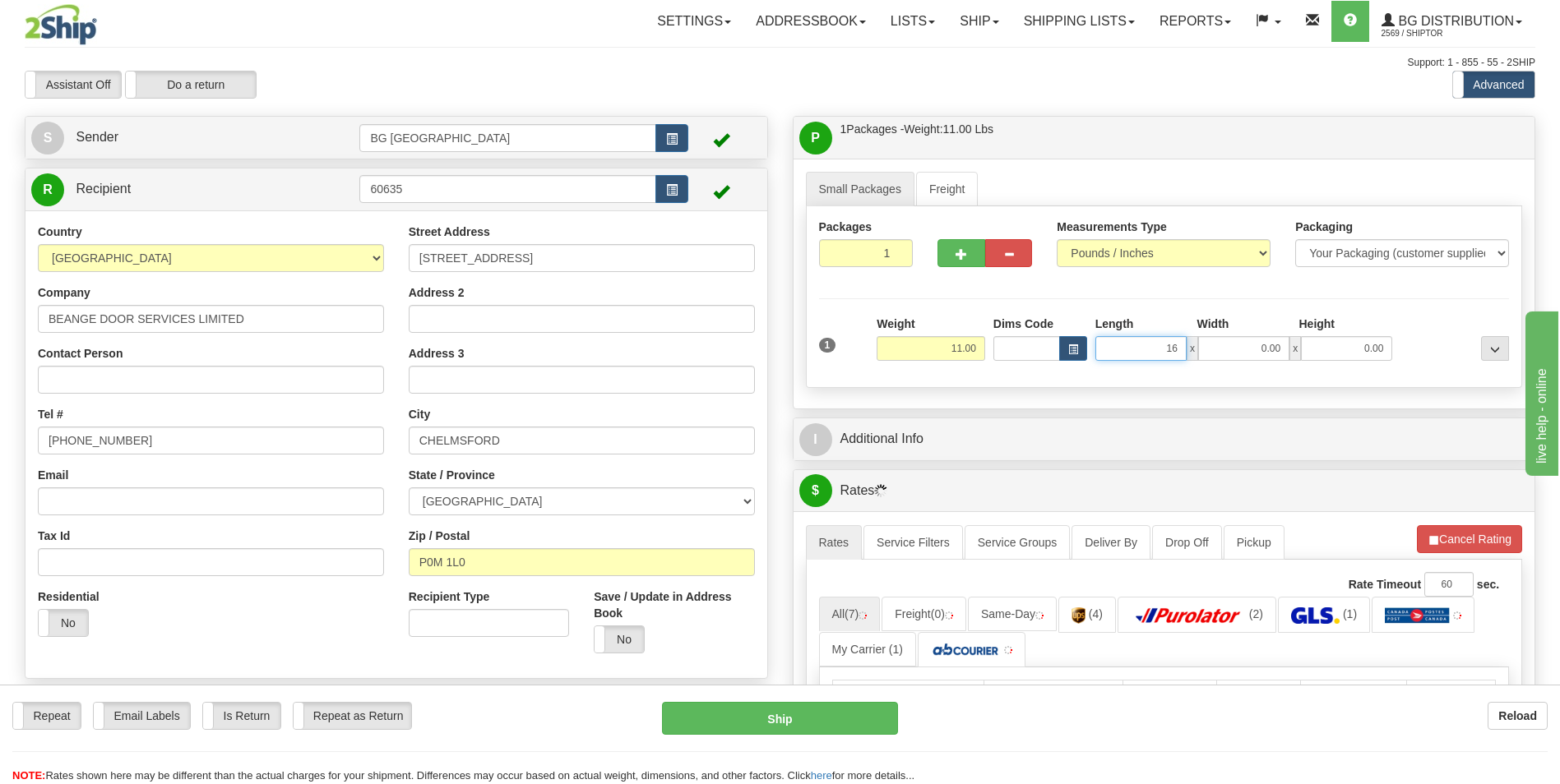
type input "16.00"
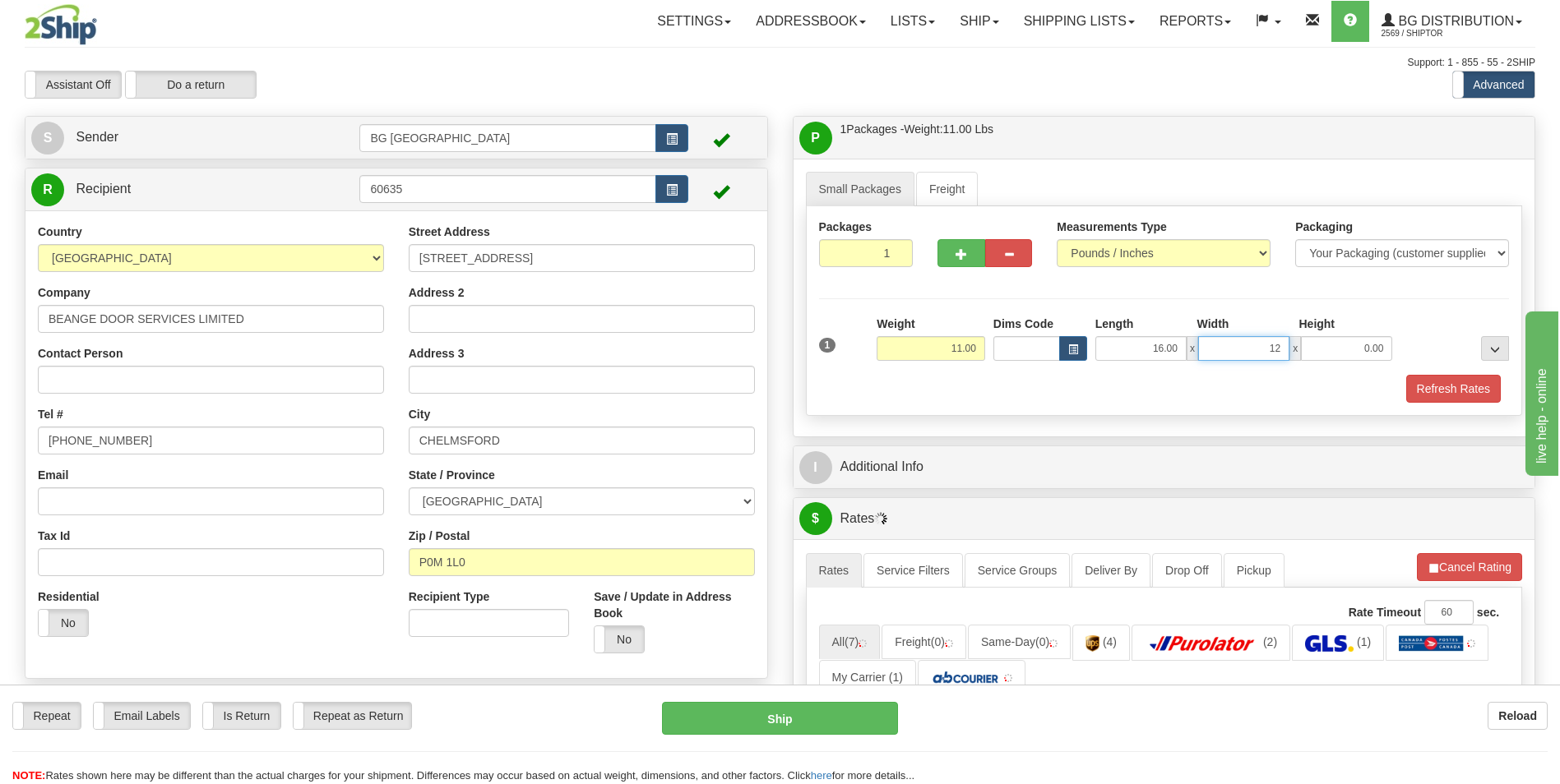
type input "12.00"
type input "9.00"
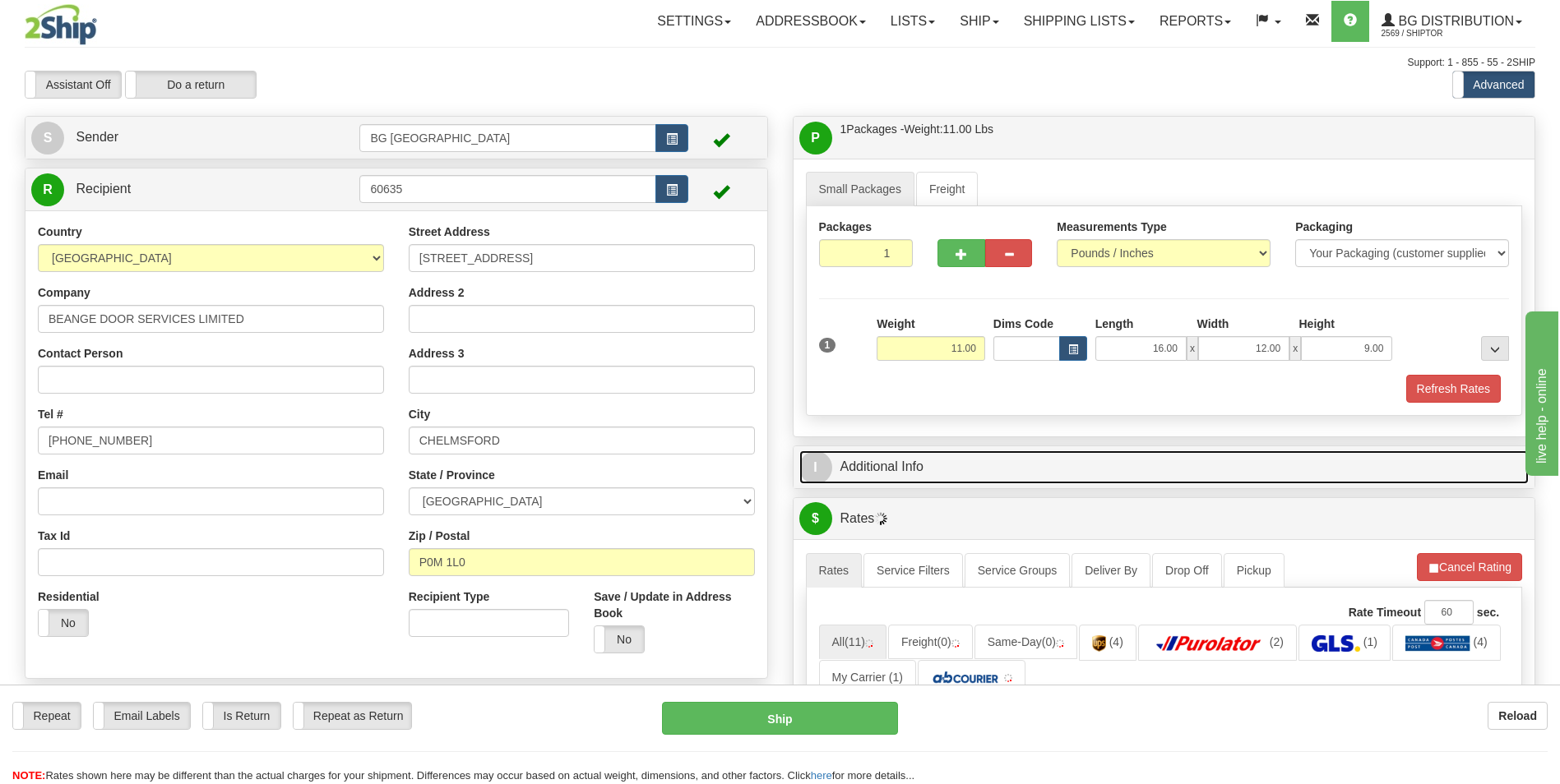
click at [897, 450] on link "I Additional Info" at bounding box center [1164, 467] width 730 height 33
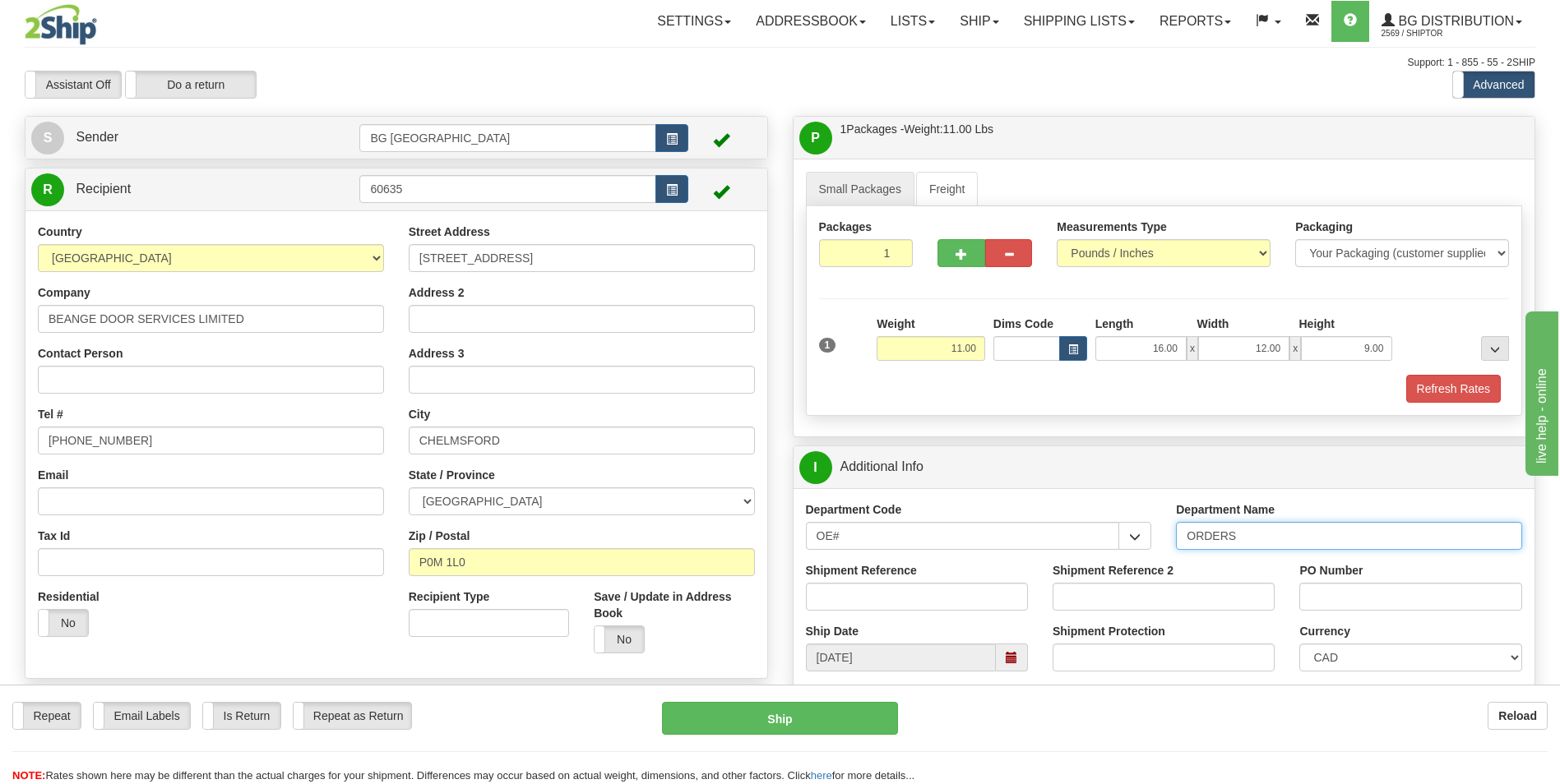
click at [1253, 531] on input "ORDERS" at bounding box center [1349, 536] width 346 height 28
type input "70184181-00"
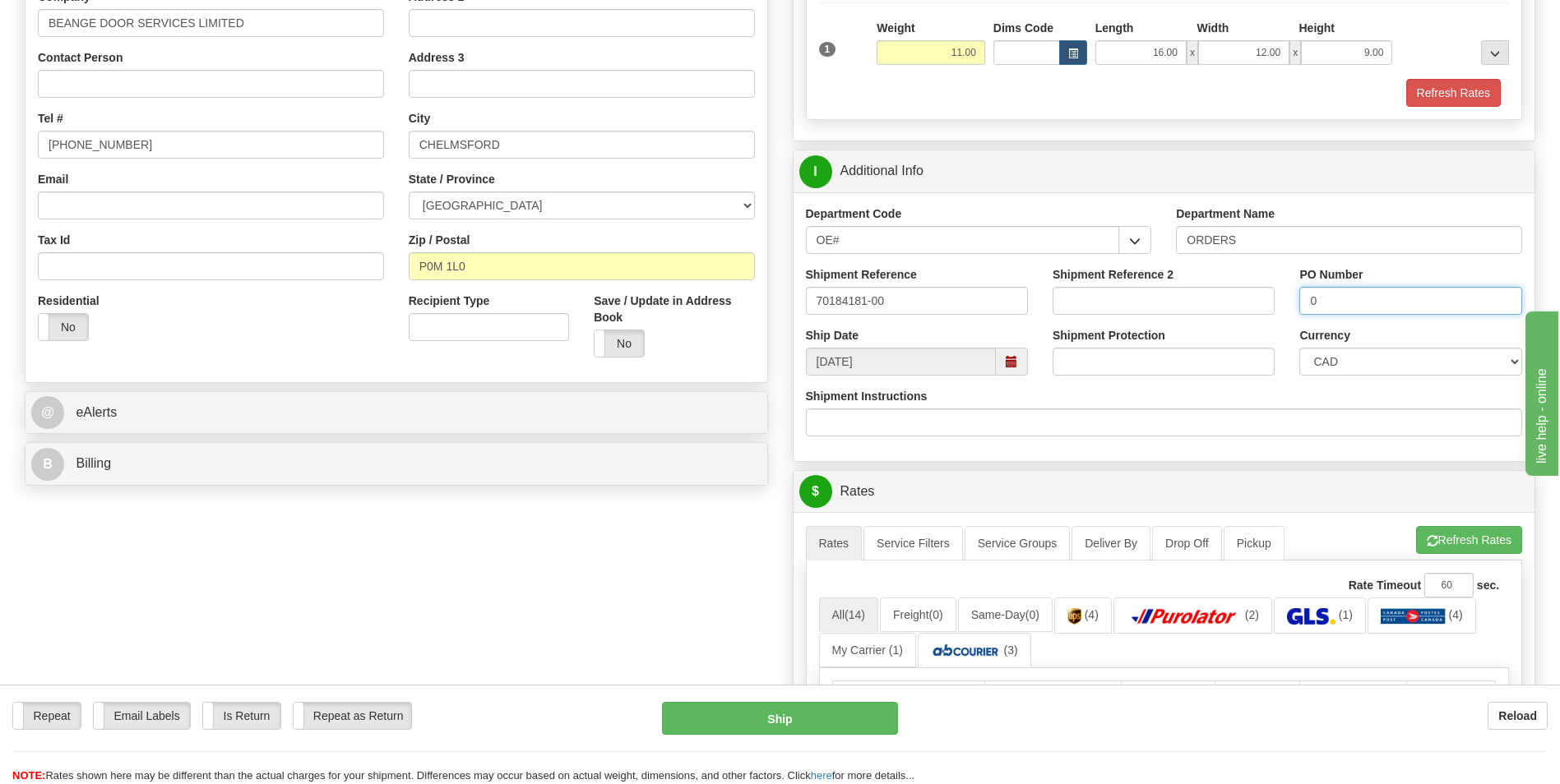
scroll to position [329, 0]
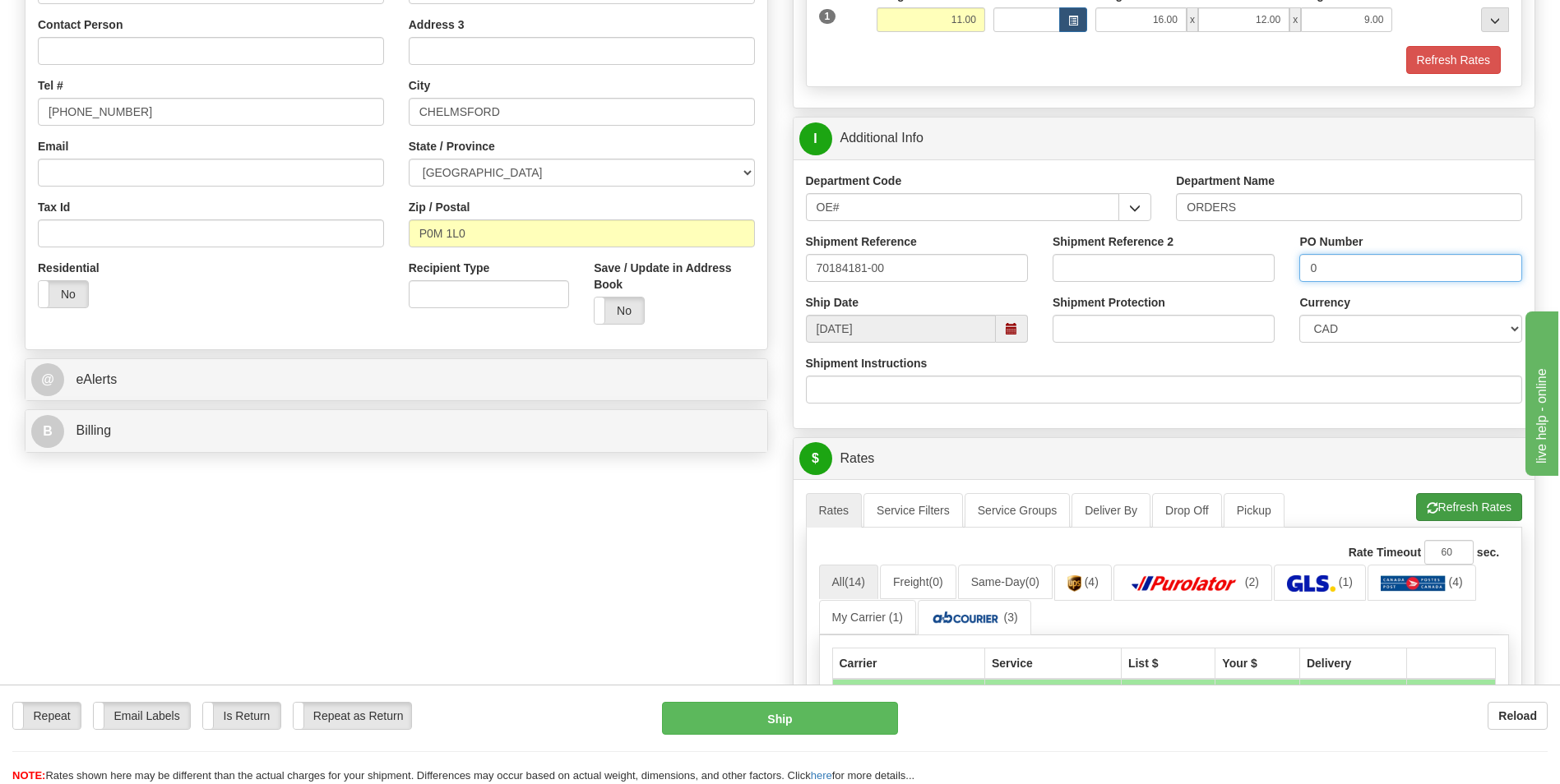
type input "0"
click at [1441, 505] on button "Refresh Rates" at bounding box center [1469, 507] width 106 height 28
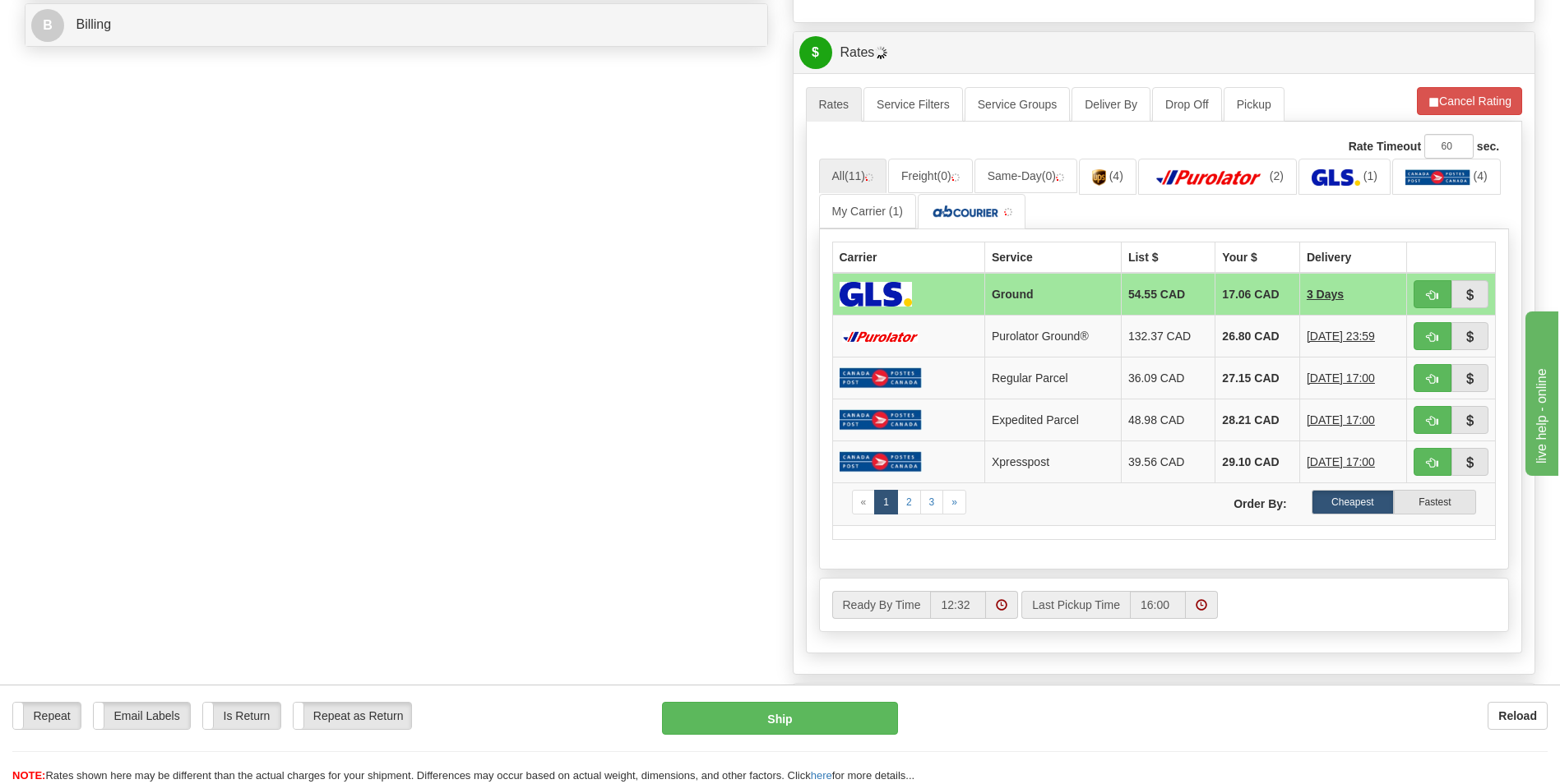
scroll to position [740, 0]
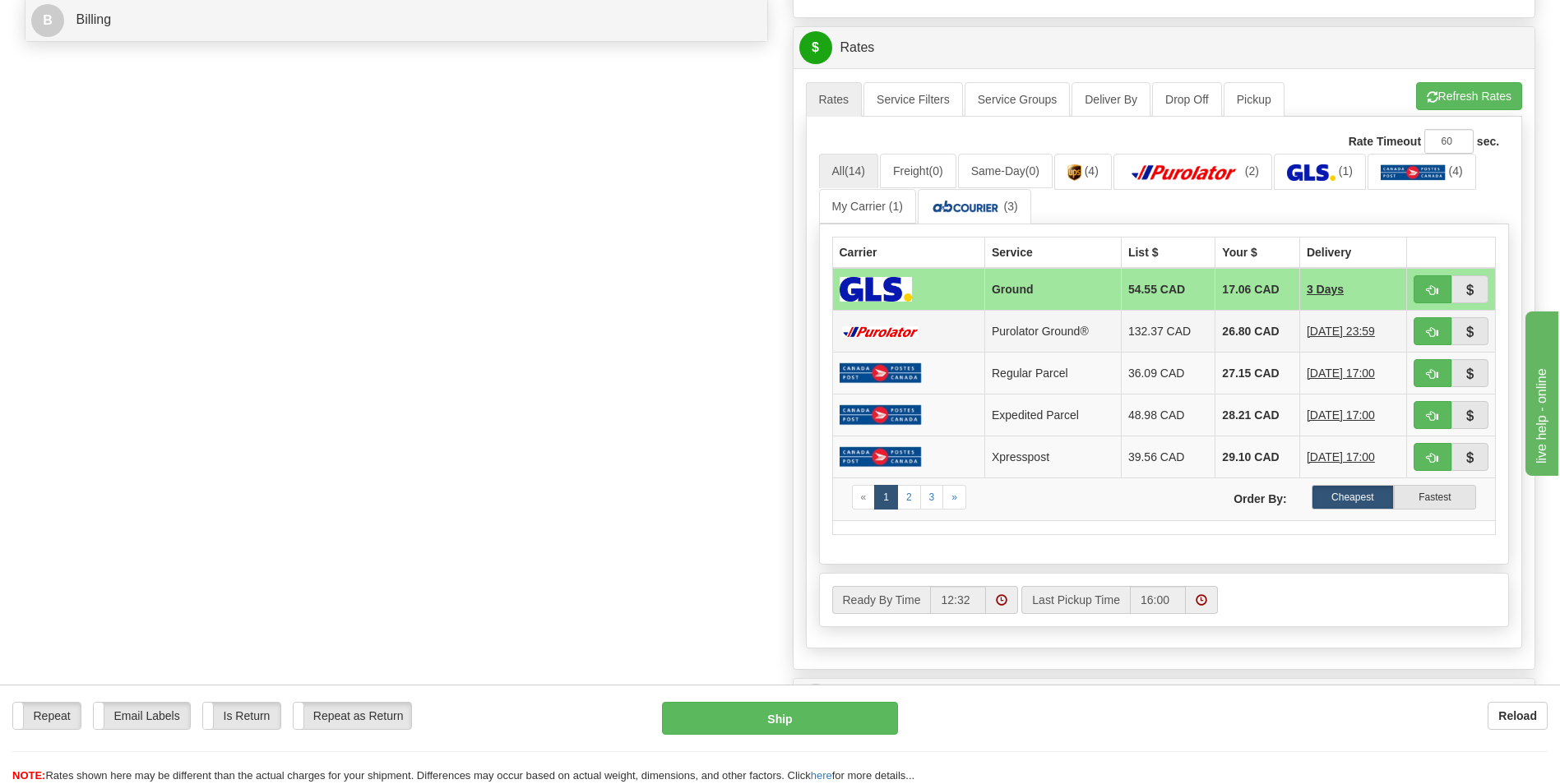
click at [1275, 321] on td "26.80 CAD" at bounding box center [1258, 332] width 84 height 42
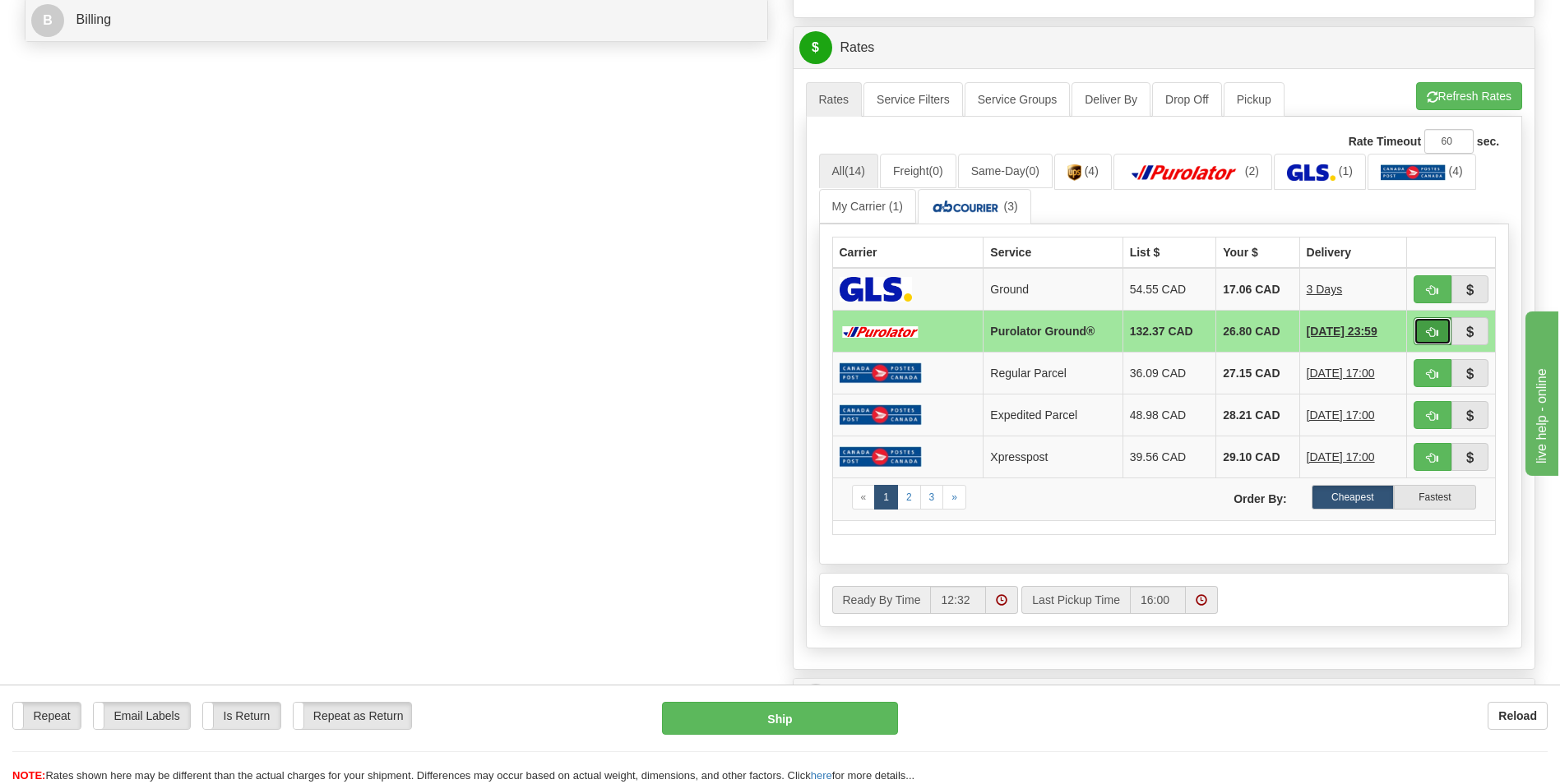
click at [1433, 336] on span "button" at bounding box center [1432, 333] width 11 height 11
type input "260"
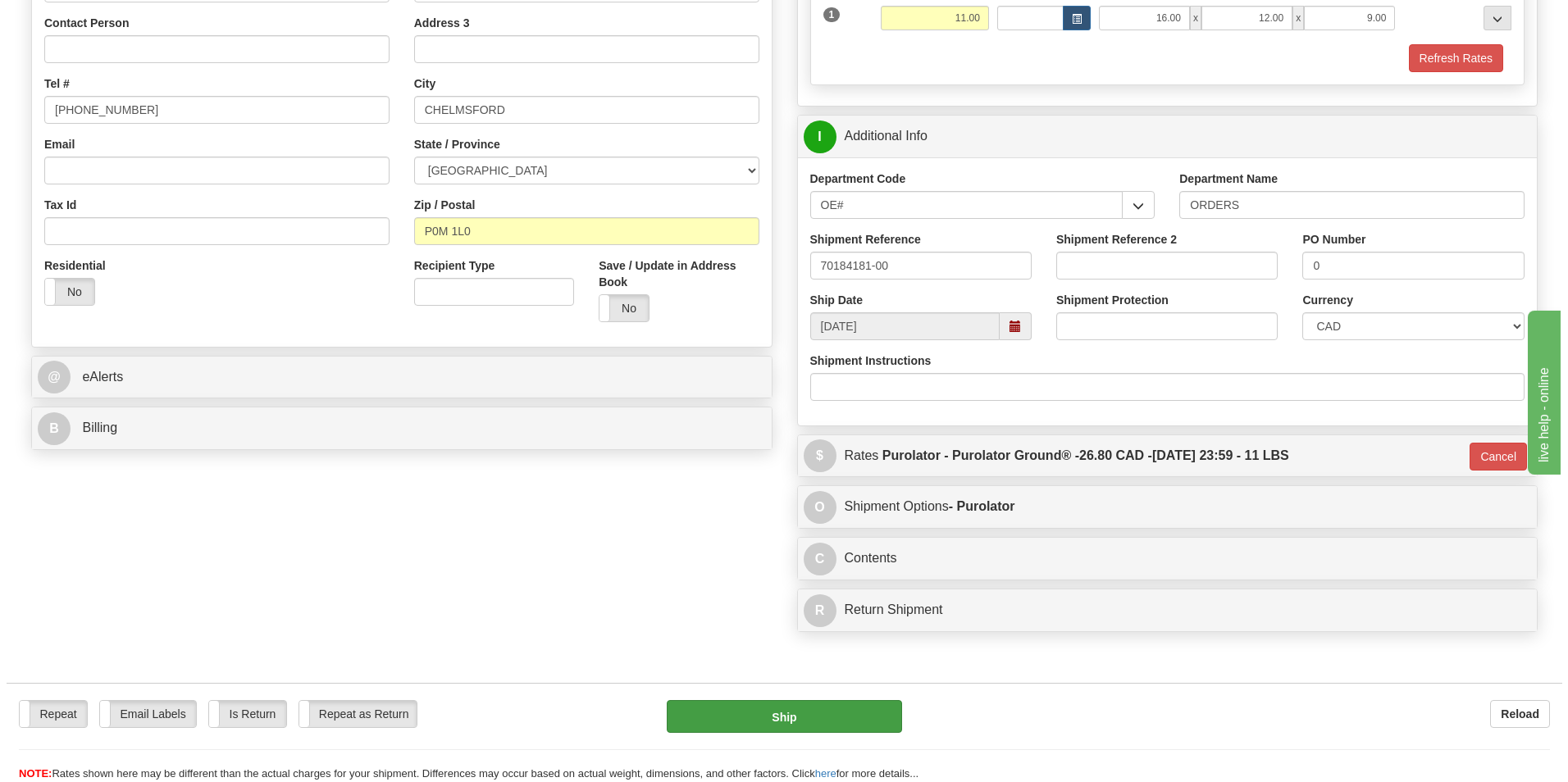
scroll to position [0, 0]
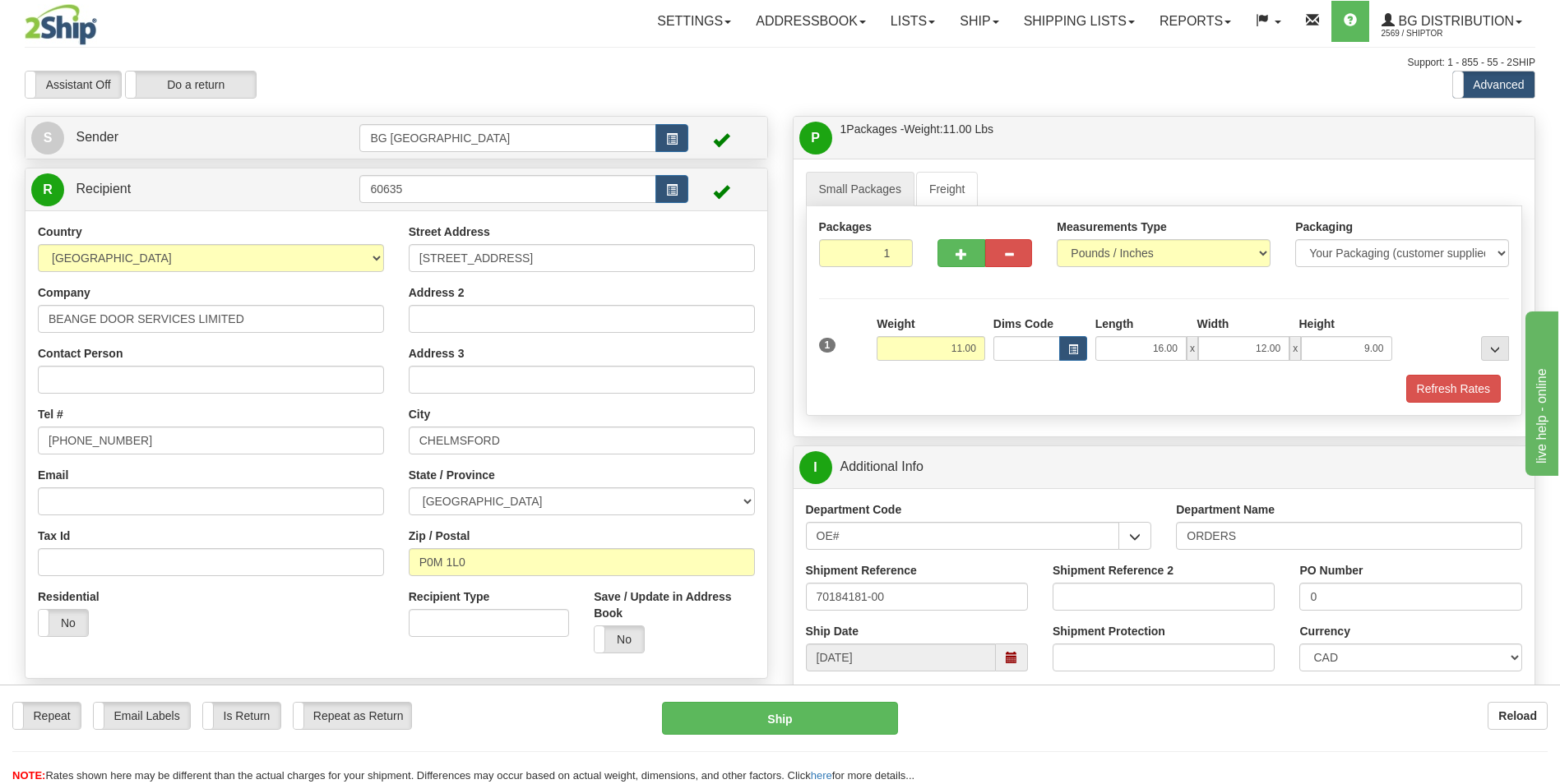
click at [845, 701] on div "Repeat Repeat Email Labels Email Labels Edit Is Return Is Return Repeat as Retu…" at bounding box center [780, 734] width 1560 height 99
click at [843, 719] on button "Ship" at bounding box center [780, 718] width 235 height 32
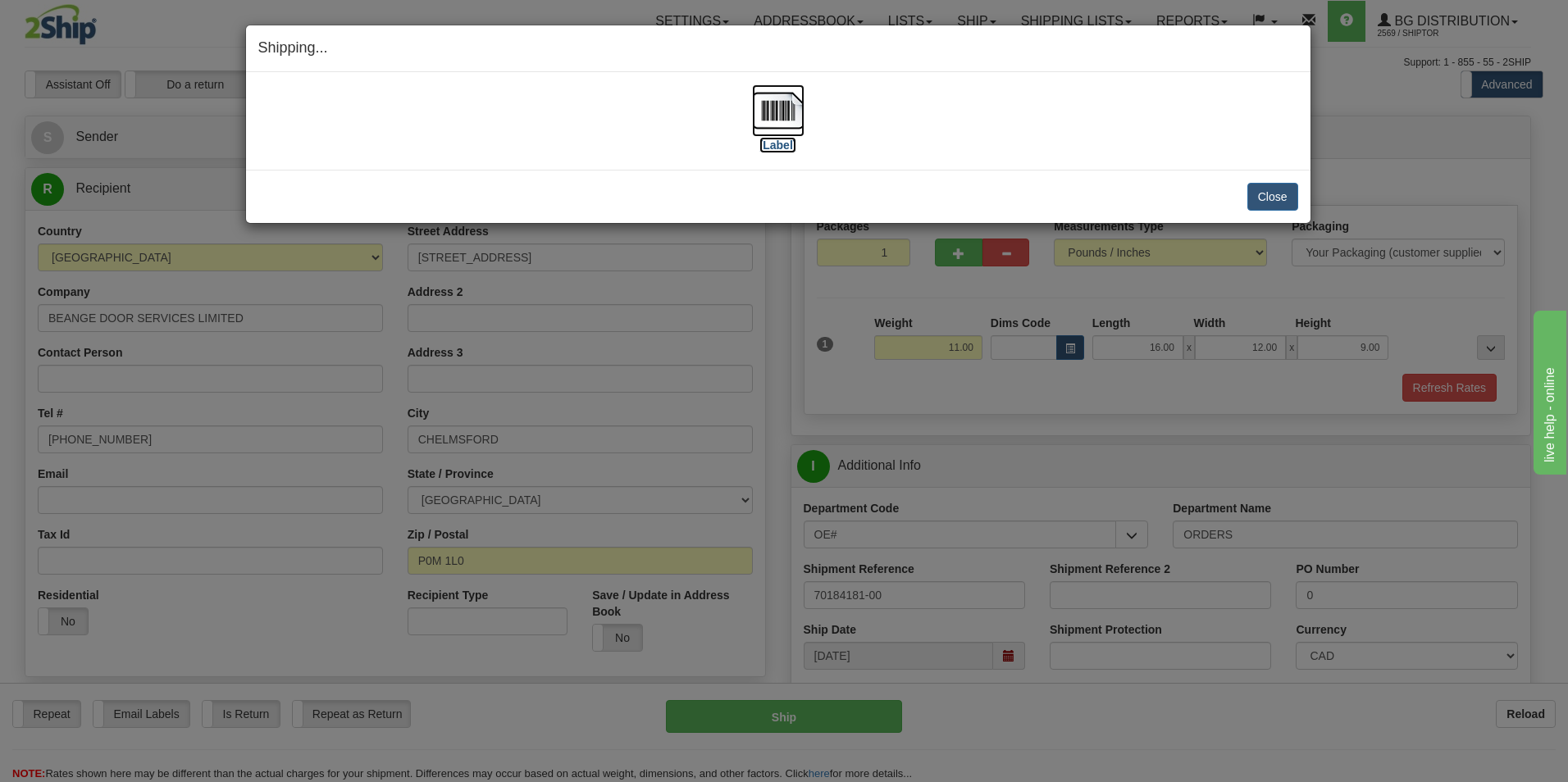
click at [755, 106] on img at bounding box center [779, 110] width 53 height 53
click at [1279, 194] on button "Close" at bounding box center [1273, 197] width 51 height 28
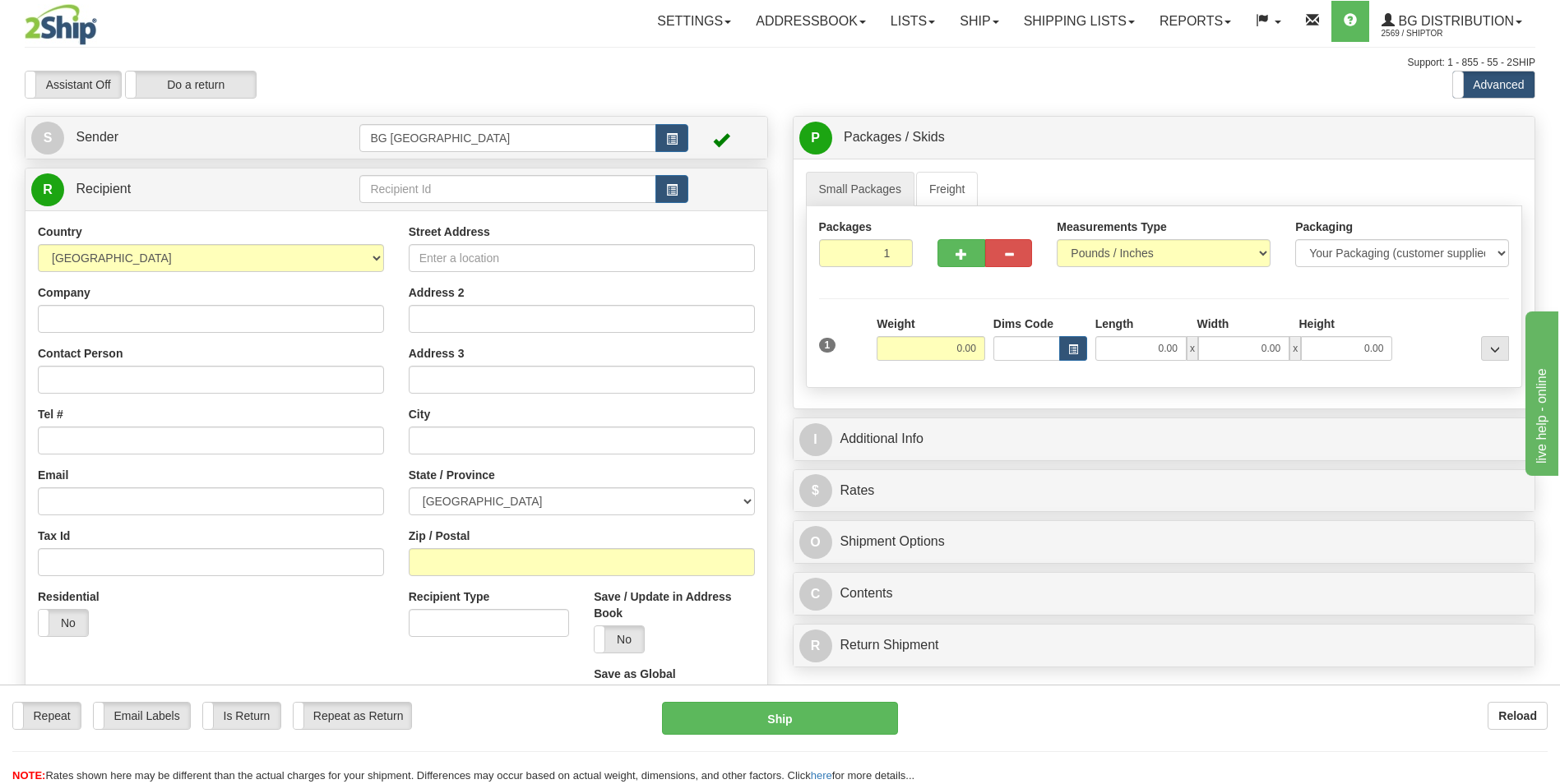
click at [995, 783] on div "NOTE: Rates shown here may be different than the actual charges for your shipme…" at bounding box center [780, 776] width 1560 height 16
click at [395, 188] on input "text" at bounding box center [507, 189] width 296 height 28
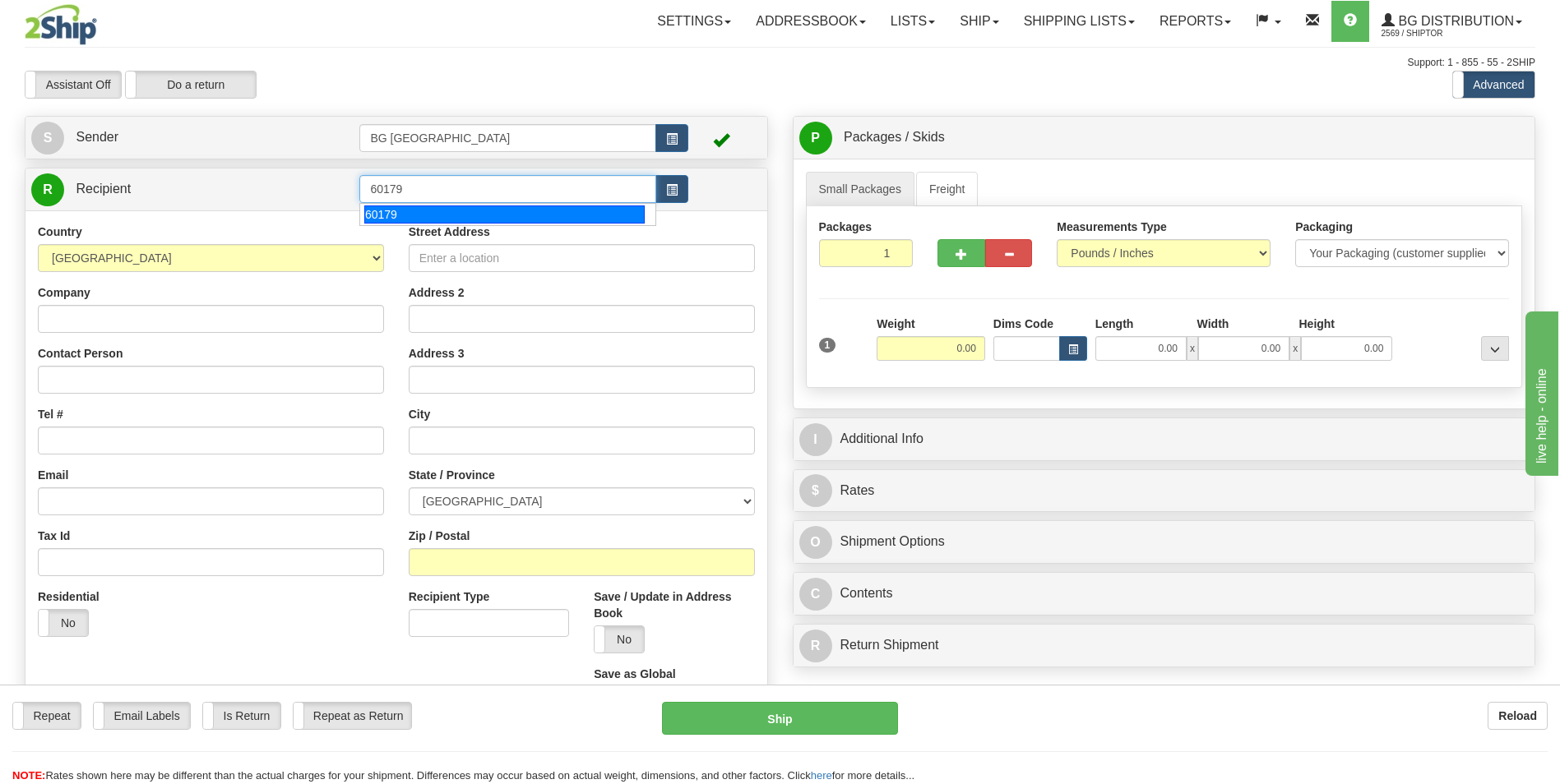
click at [477, 210] on div "60179" at bounding box center [504, 214] width 280 height 18
type input "60179"
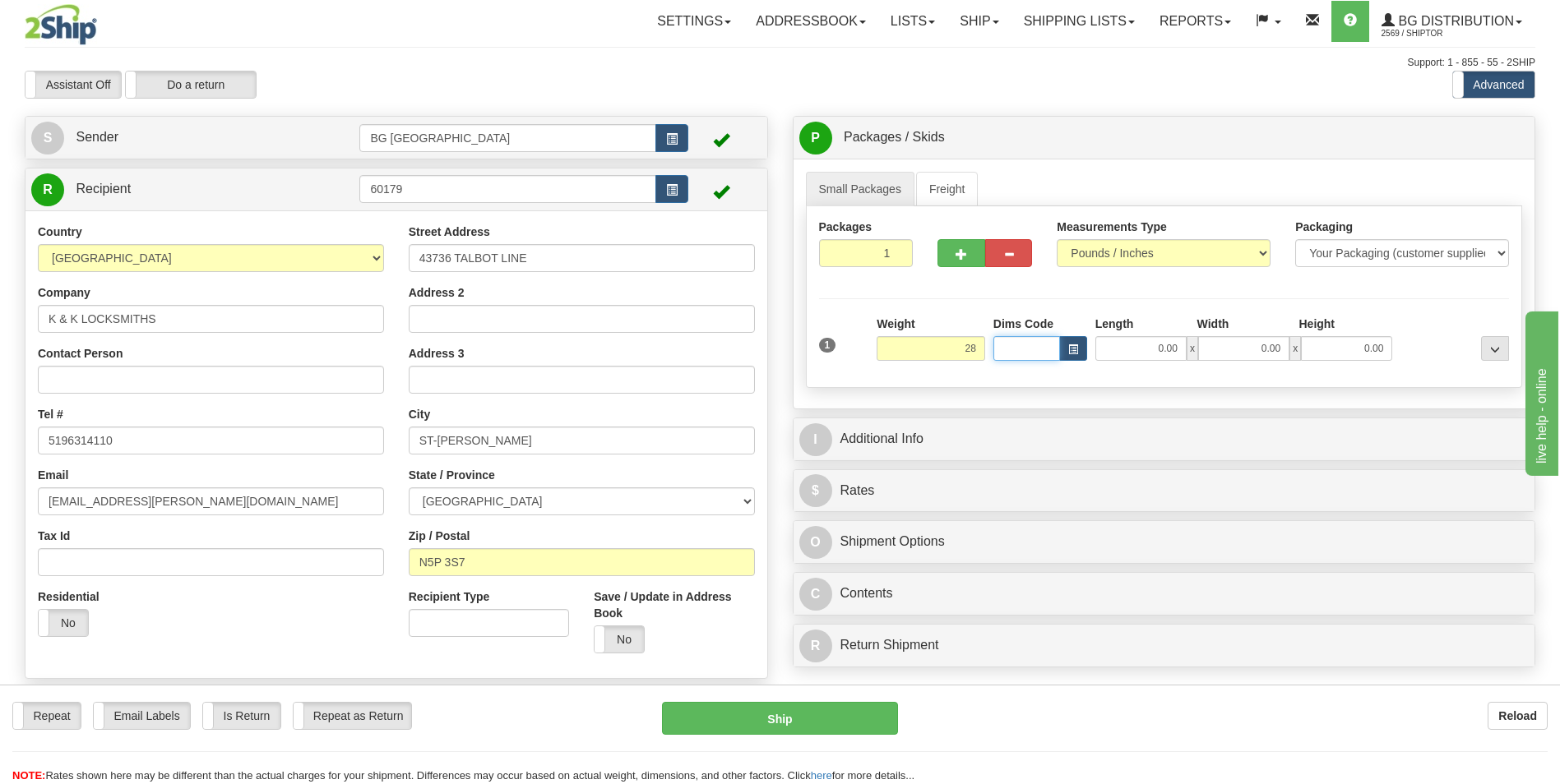
type input "28.00"
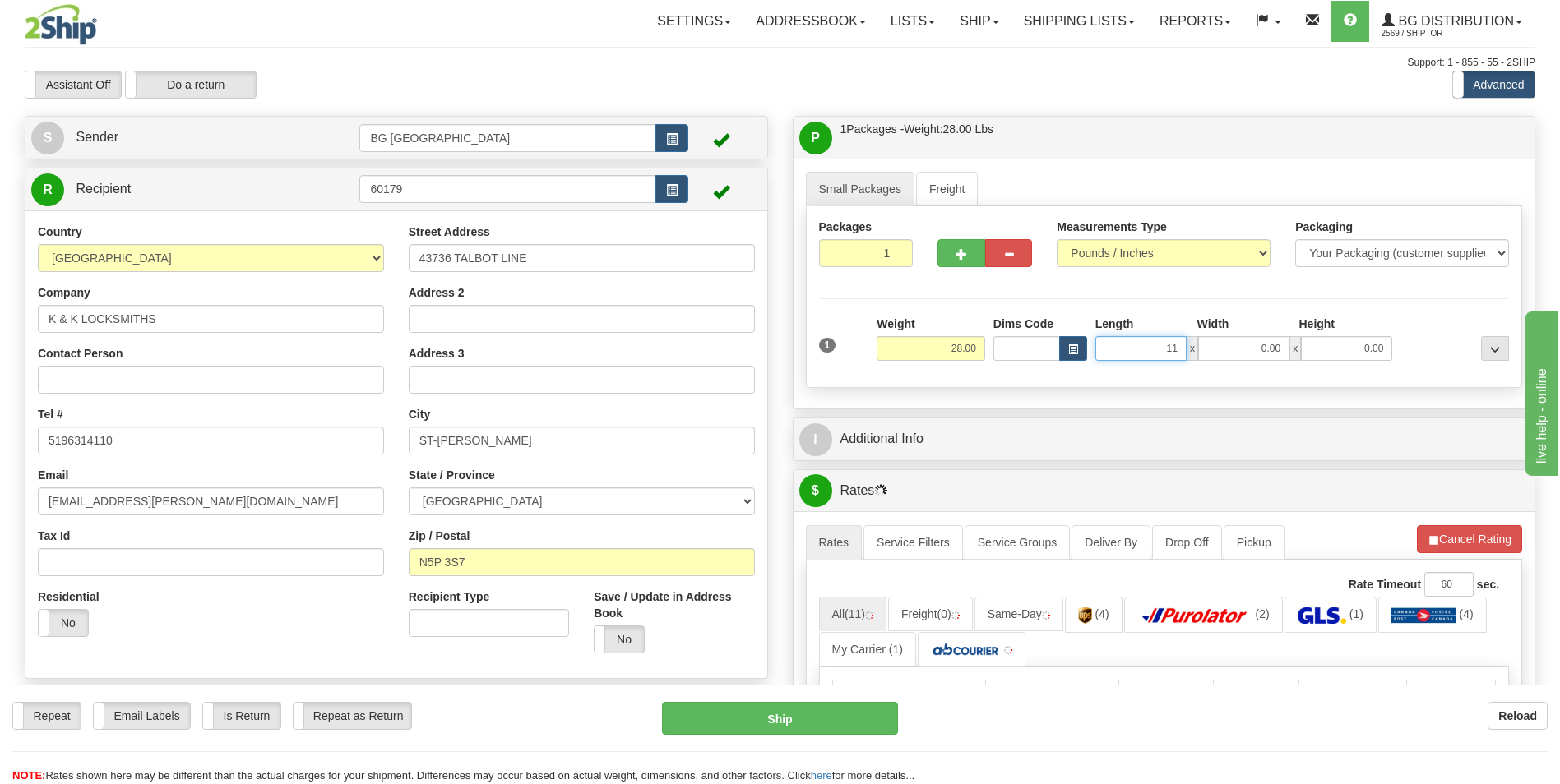
type input "11.00"
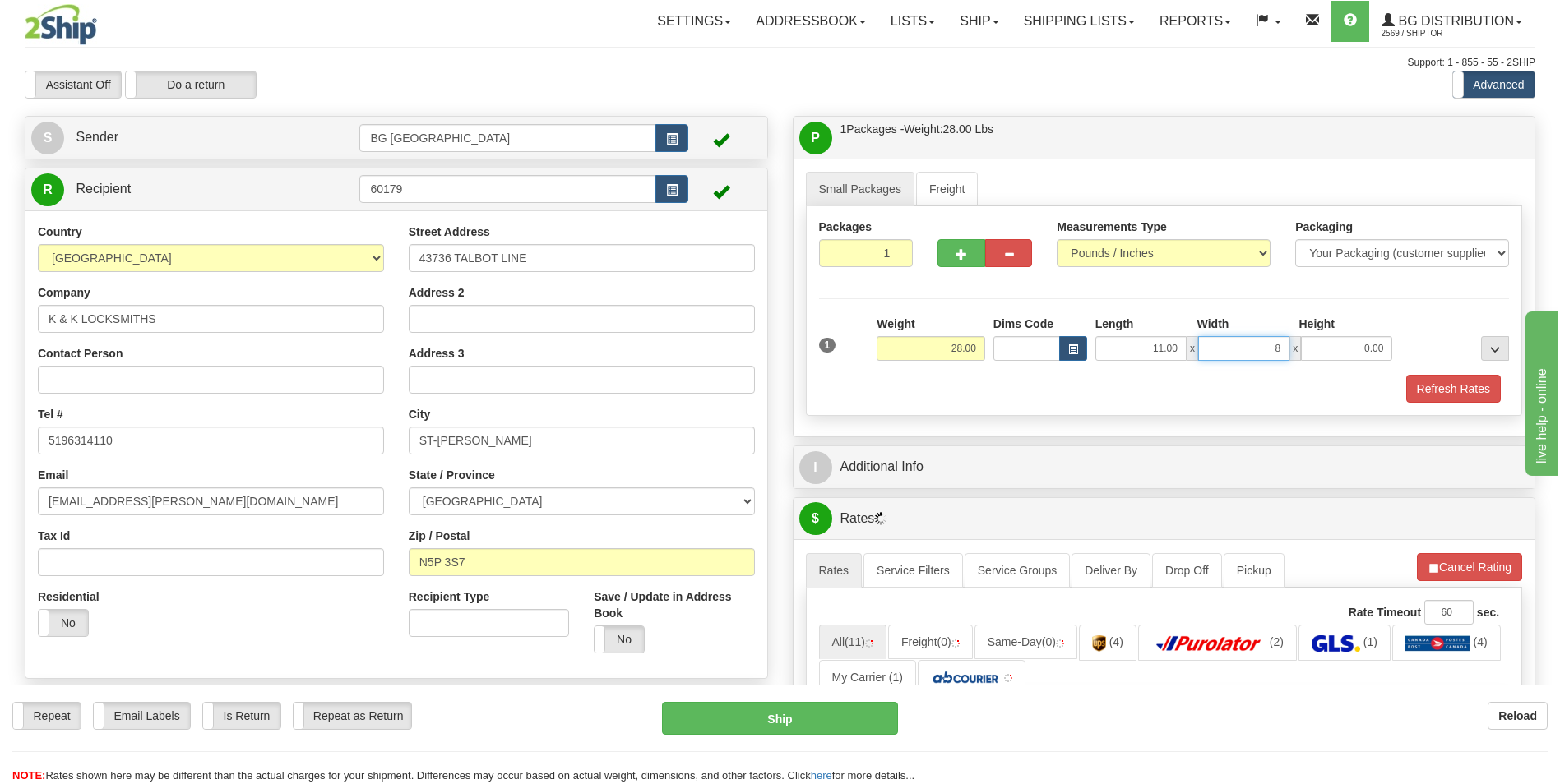
type input "8.00"
type input "6.00"
click at [906, 448] on div "I Additional Info" at bounding box center [1165, 467] width 742 height 42
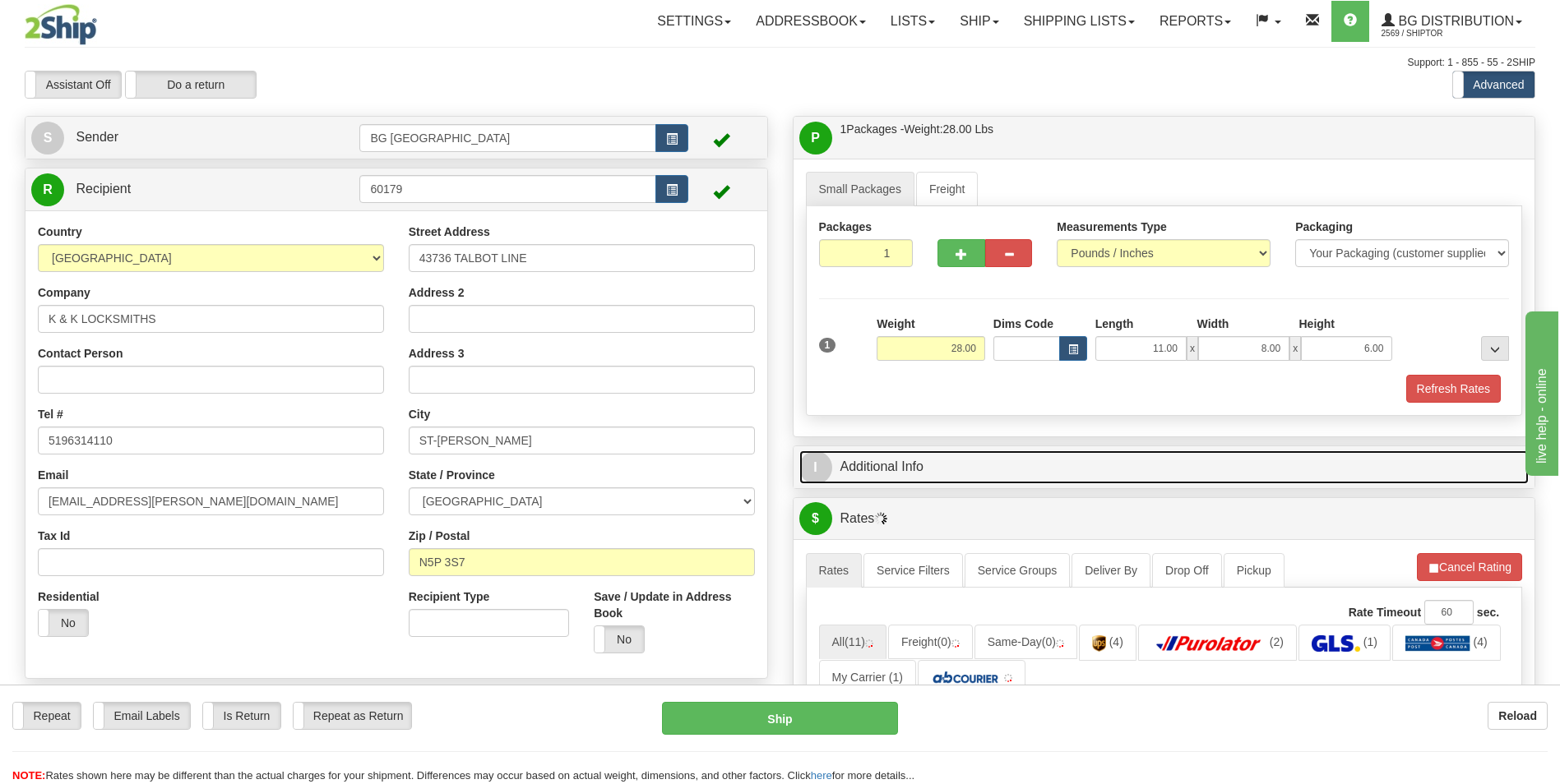
click at [898, 483] on link "I Additional Info" at bounding box center [1164, 467] width 730 height 33
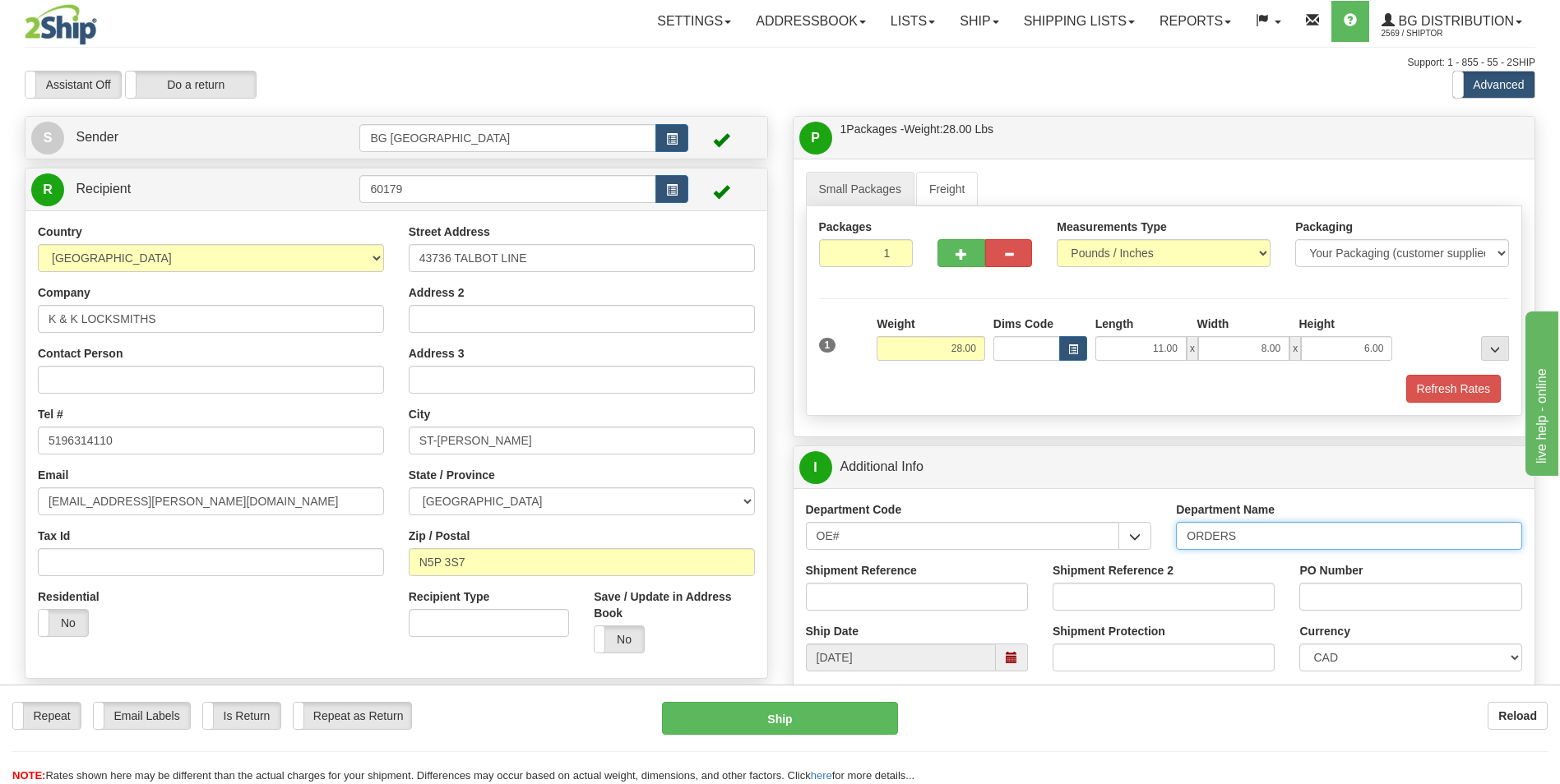
click at [1252, 546] on input "ORDERS" at bounding box center [1349, 536] width 346 height 28
type input "70184169-00"
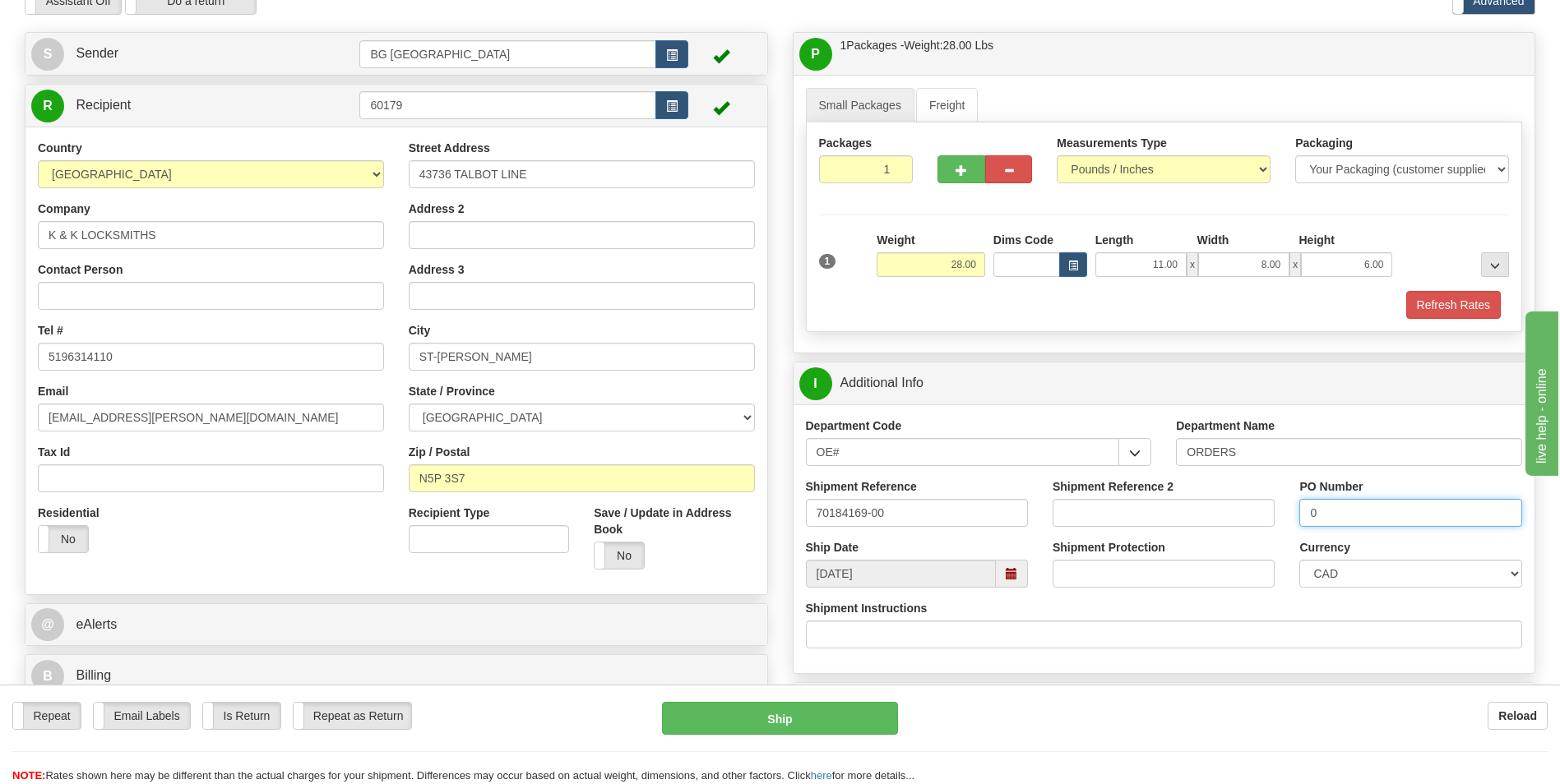
scroll to position [329, 0]
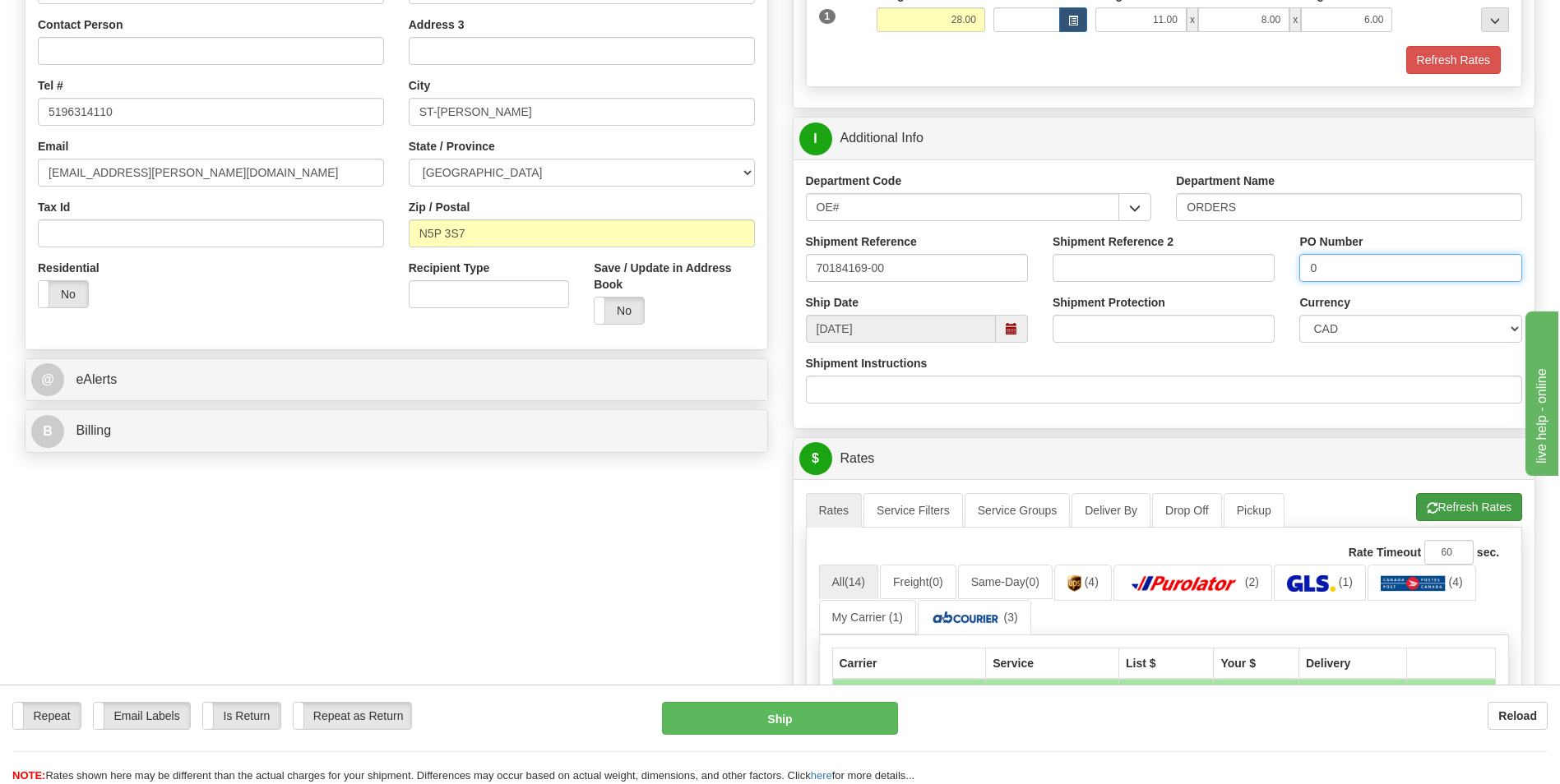
type input "0"
click at [1426, 501] on button "Refresh Rates" at bounding box center [1469, 507] width 106 height 28
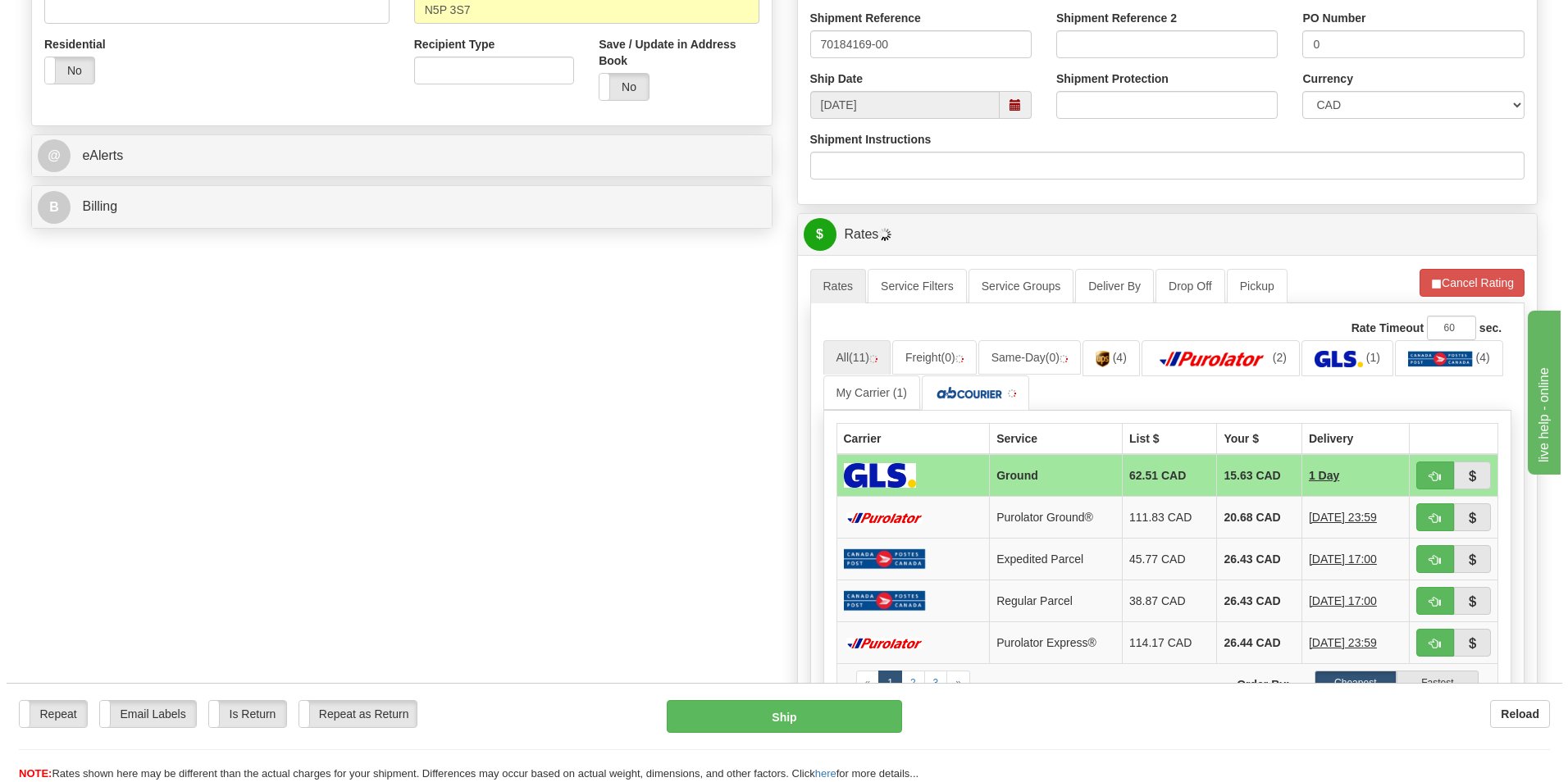
scroll to position [574, 0]
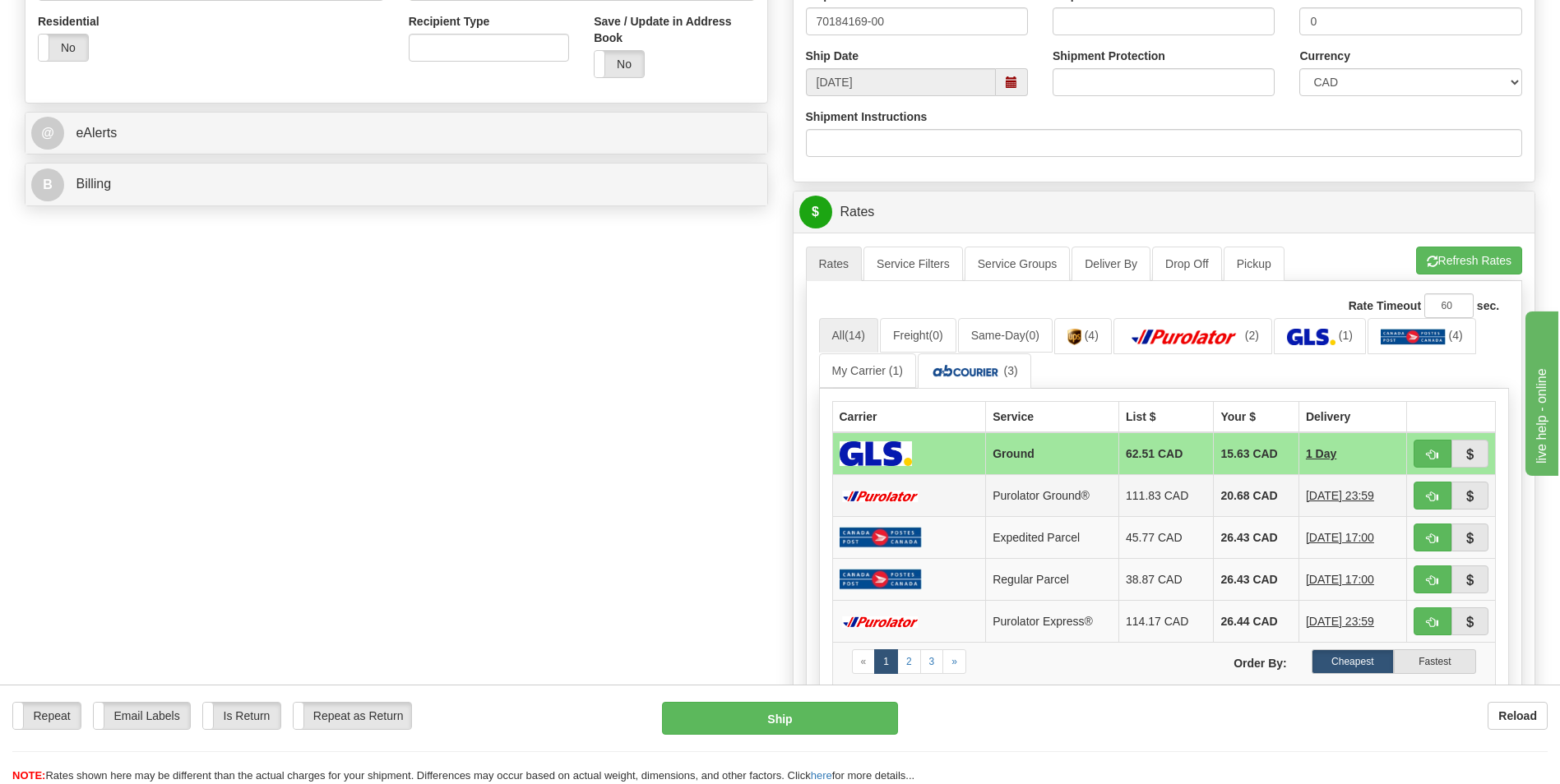
click at [1243, 488] on td "20.68 CAD" at bounding box center [1256, 496] width 84 height 42
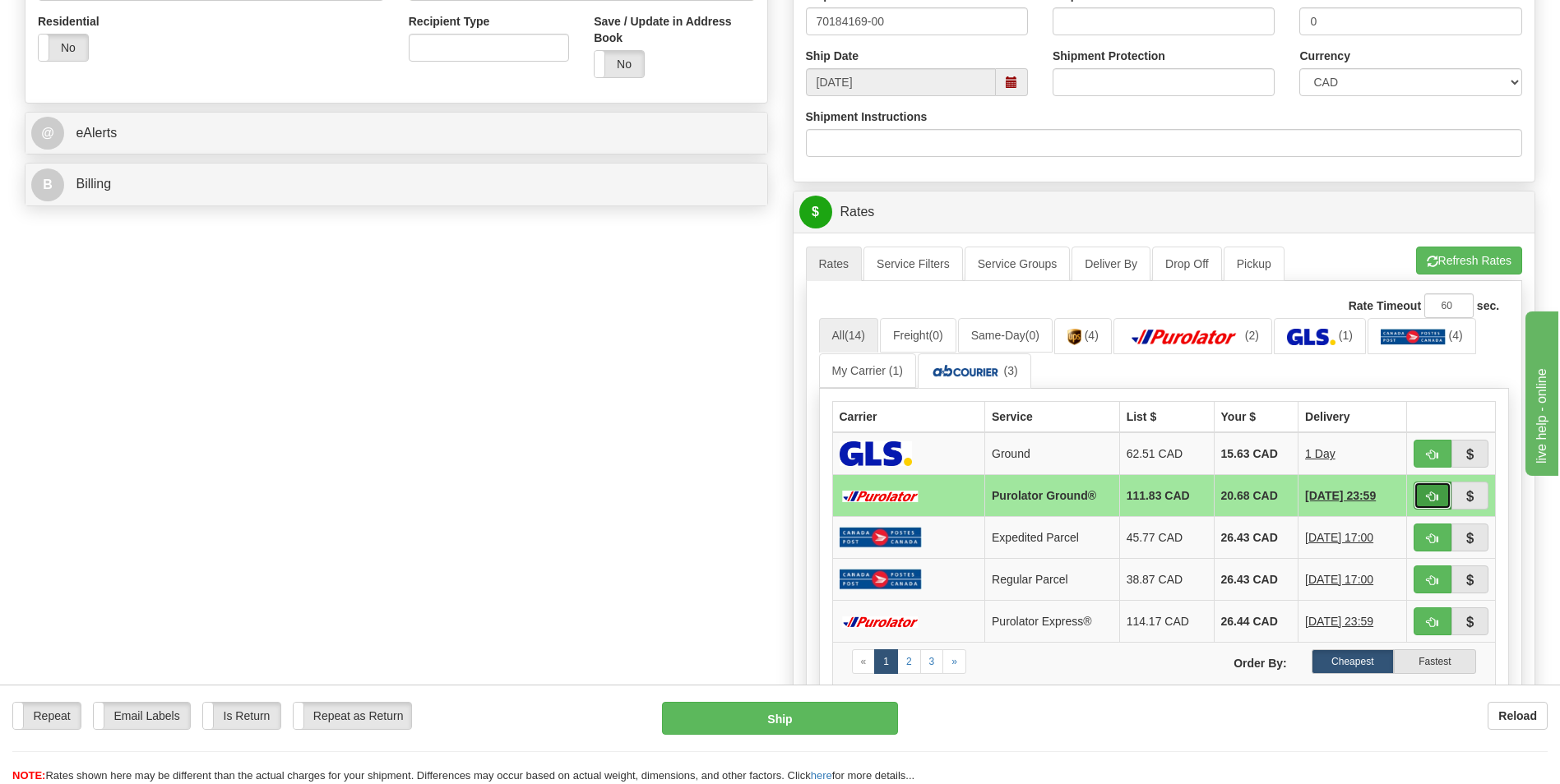
click at [1426, 489] on button "button" at bounding box center [1432, 496] width 38 height 28
type input "260"
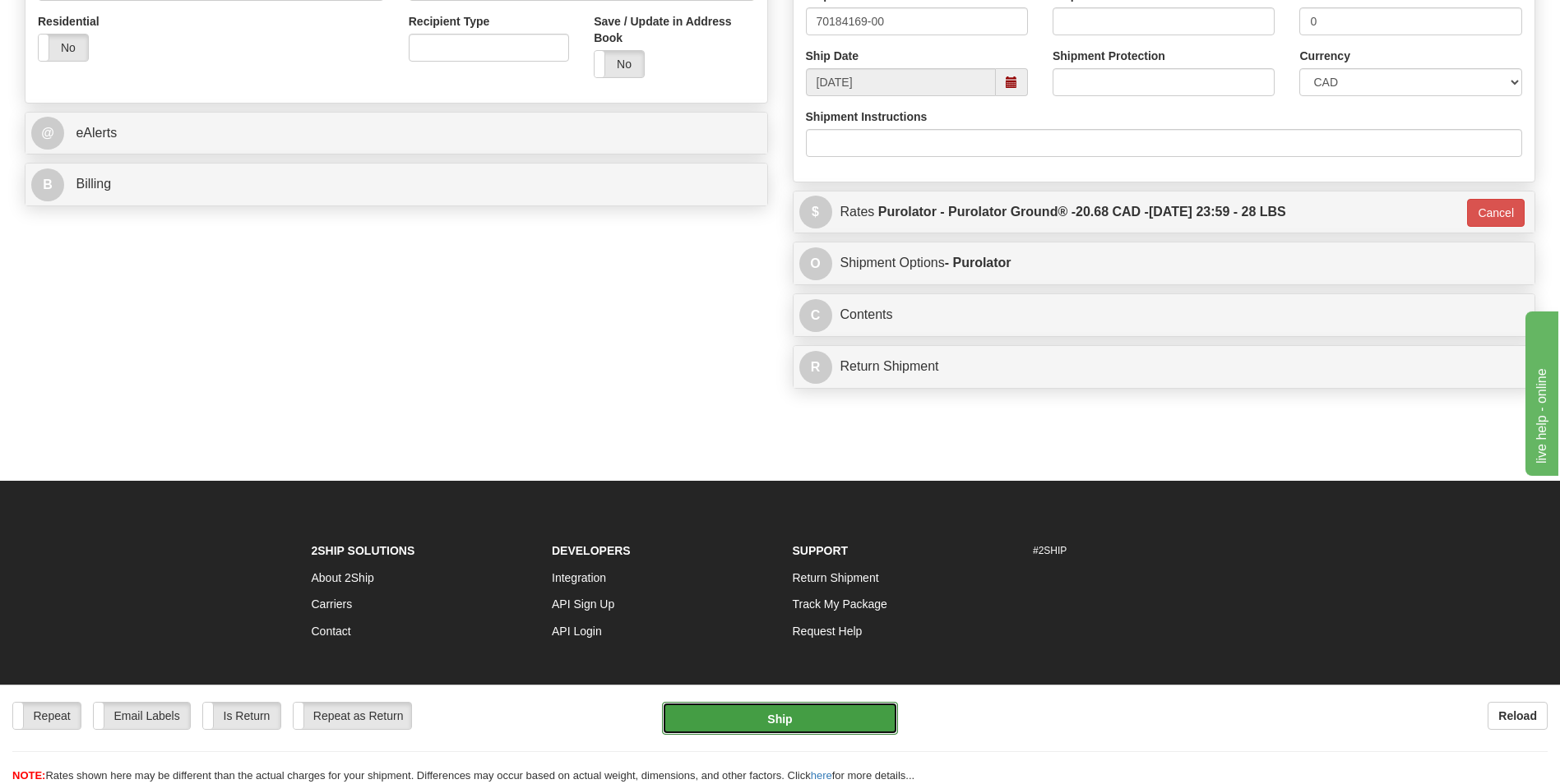
click at [820, 712] on button "Ship" at bounding box center [780, 718] width 235 height 32
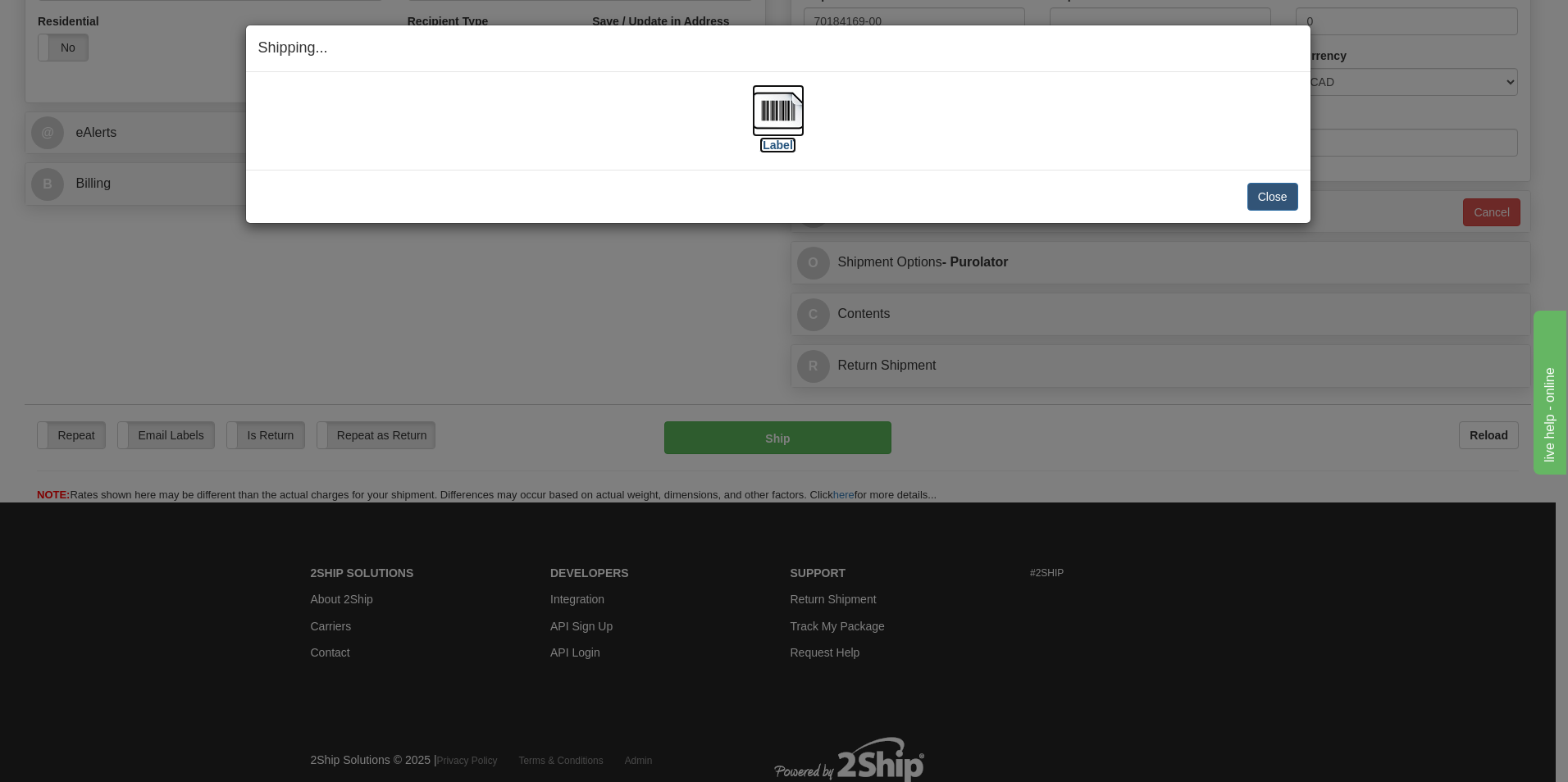
click at [779, 115] on img at bounding box center [779, 110] width 53 height 53
click at [1249, 187] on button "Close" at bounding box center [1273, 197] width 51 height 28
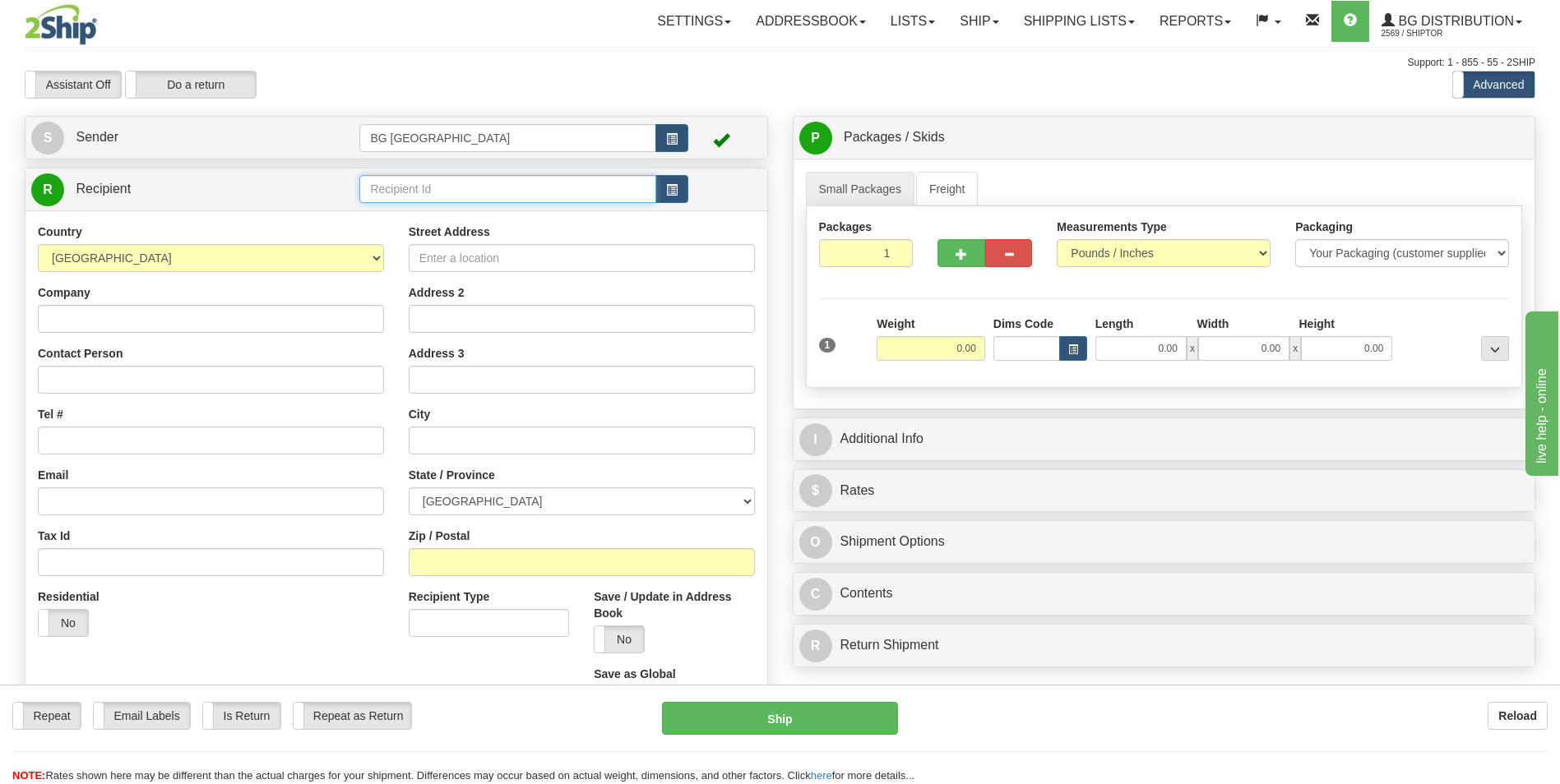
click at [446, 180] on input "text" at bounding box center [507, 189] width 296 height 28
click at [432, 203] on ul "60586" at bounding box center [507, 214] width 296 height 23
click at [432, 205] on li "60586" at bounding box center [507, 214] width 294 height 21
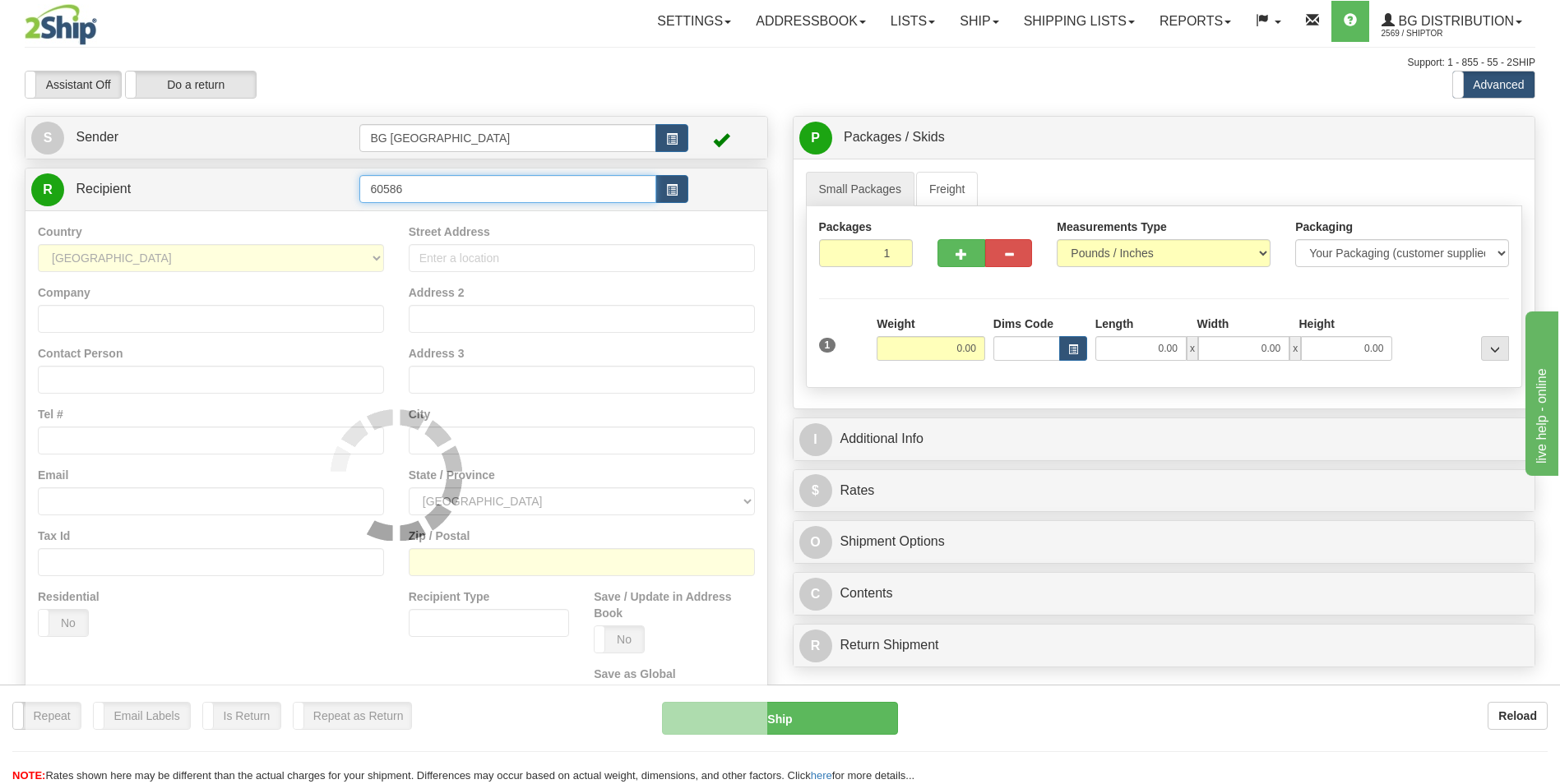
type input "60586"
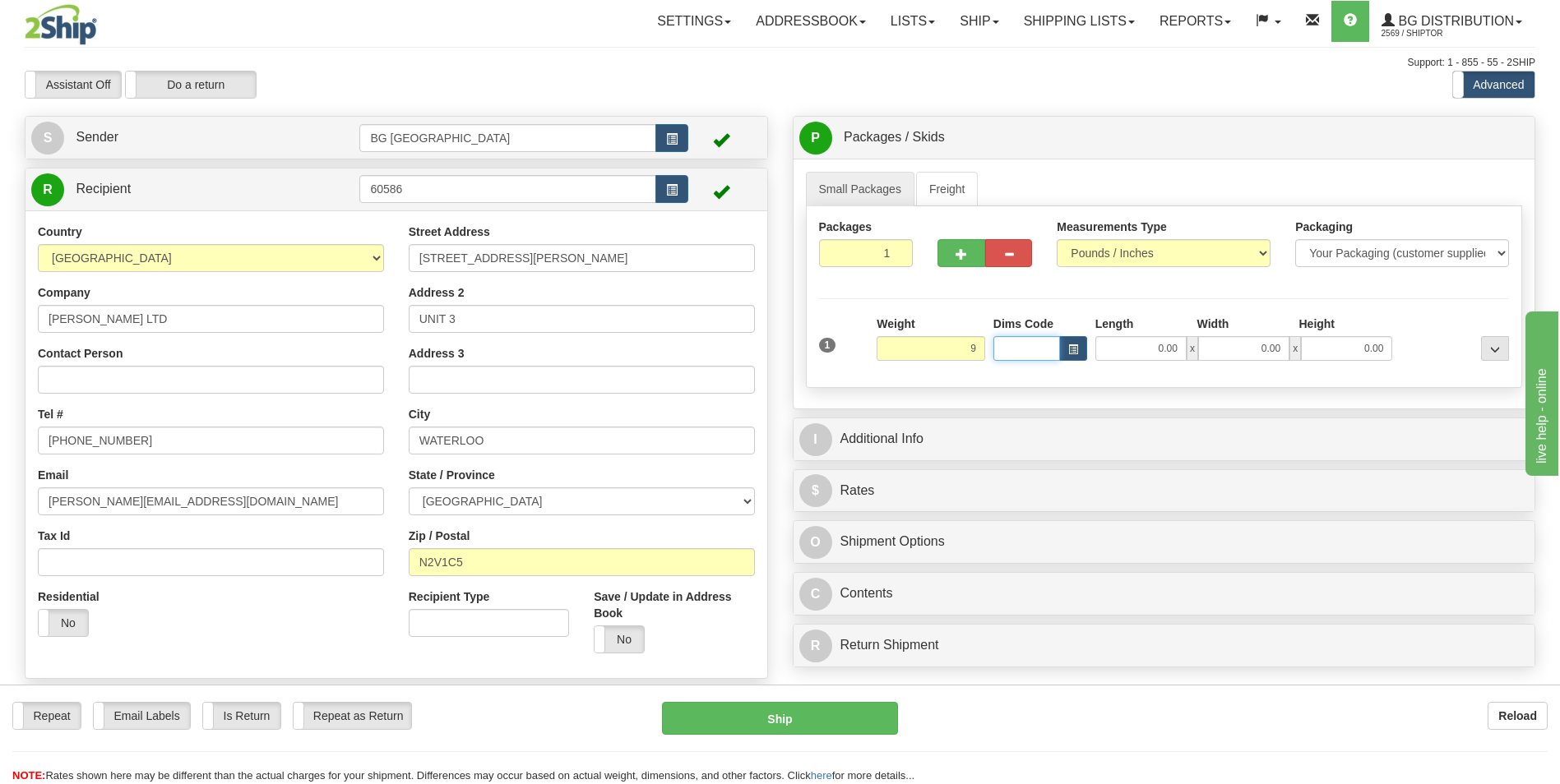
type input "9.00"
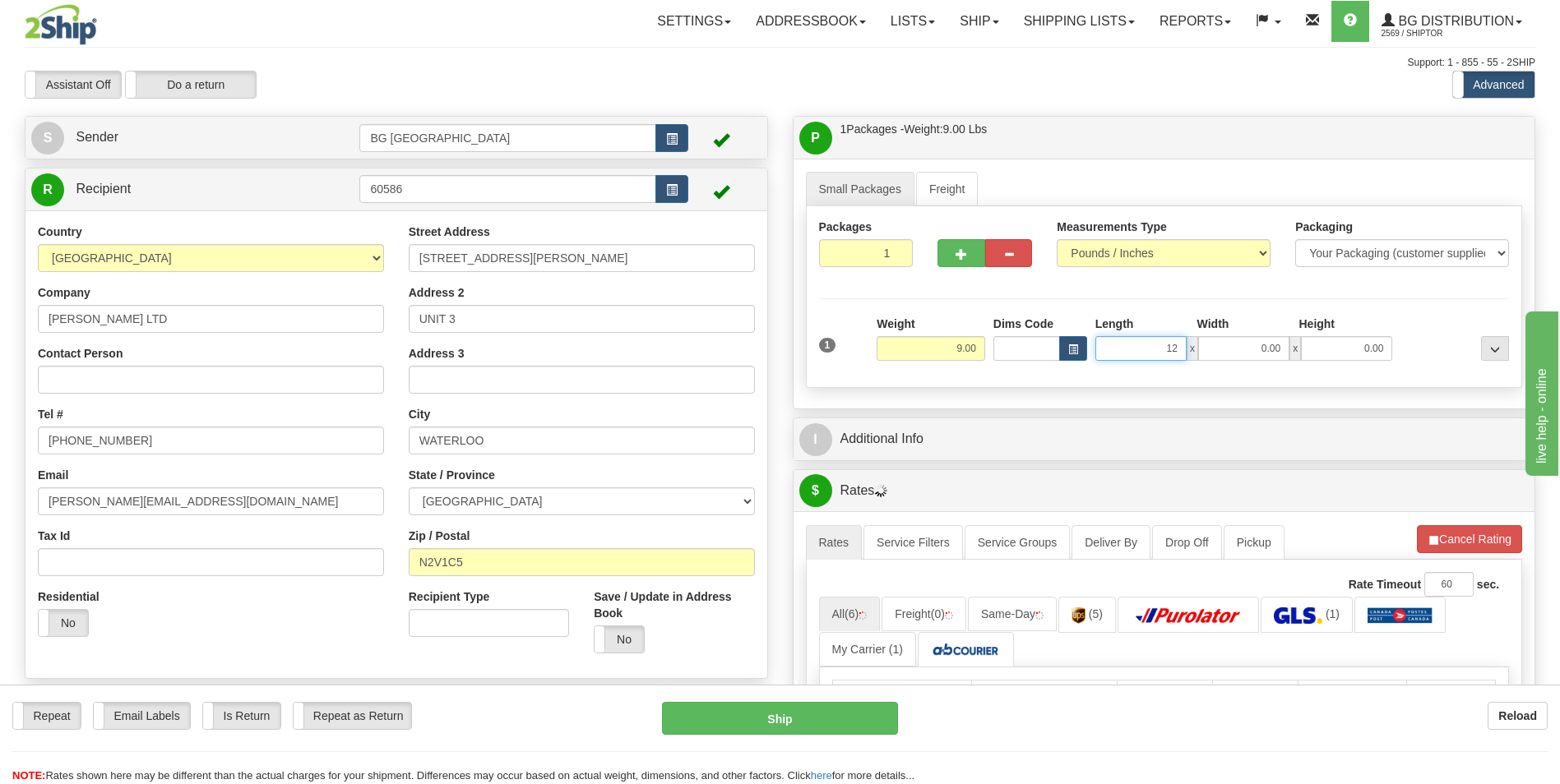
type input "12.00"
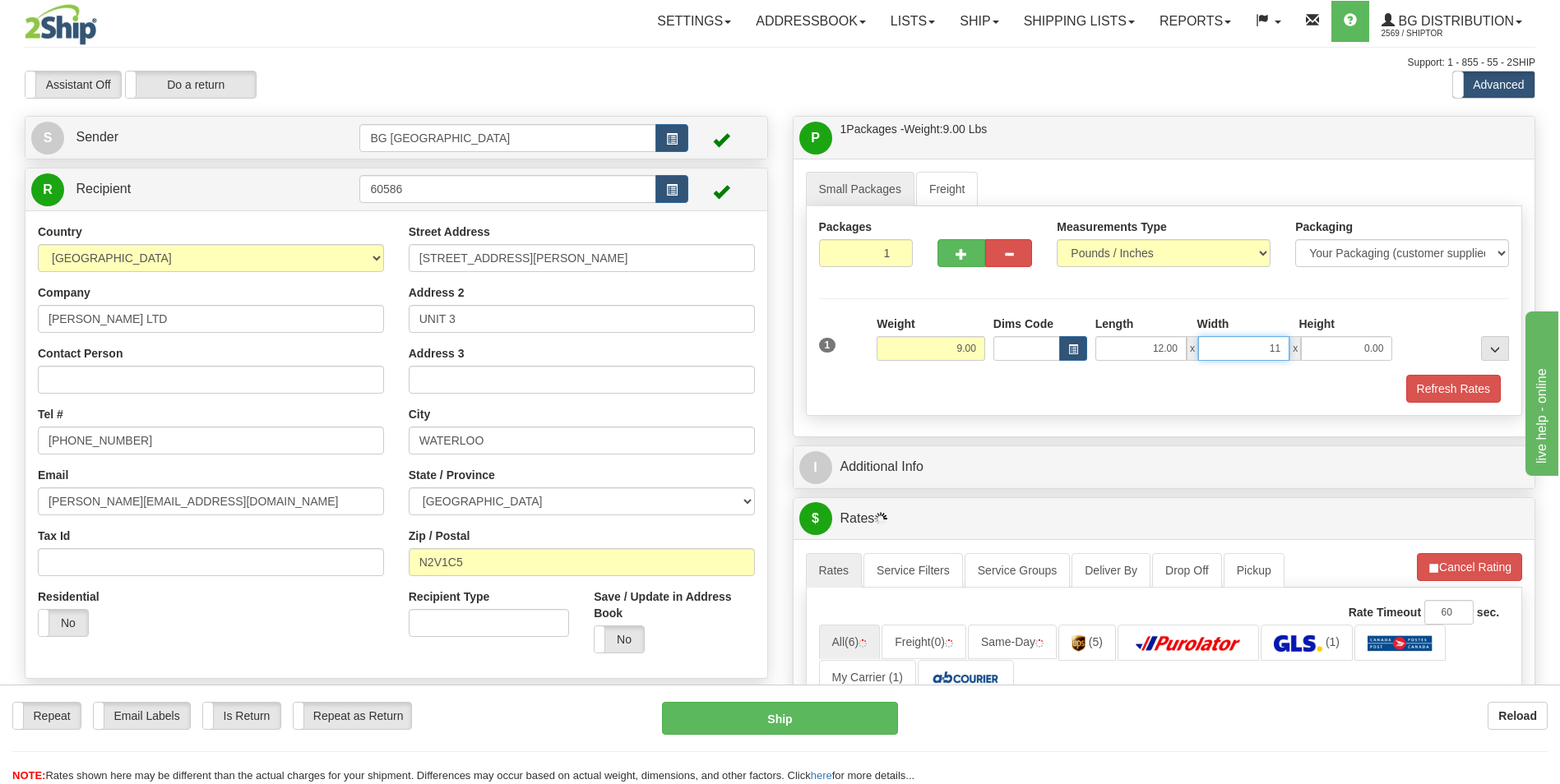
type input "11.00"
type input "5.00"
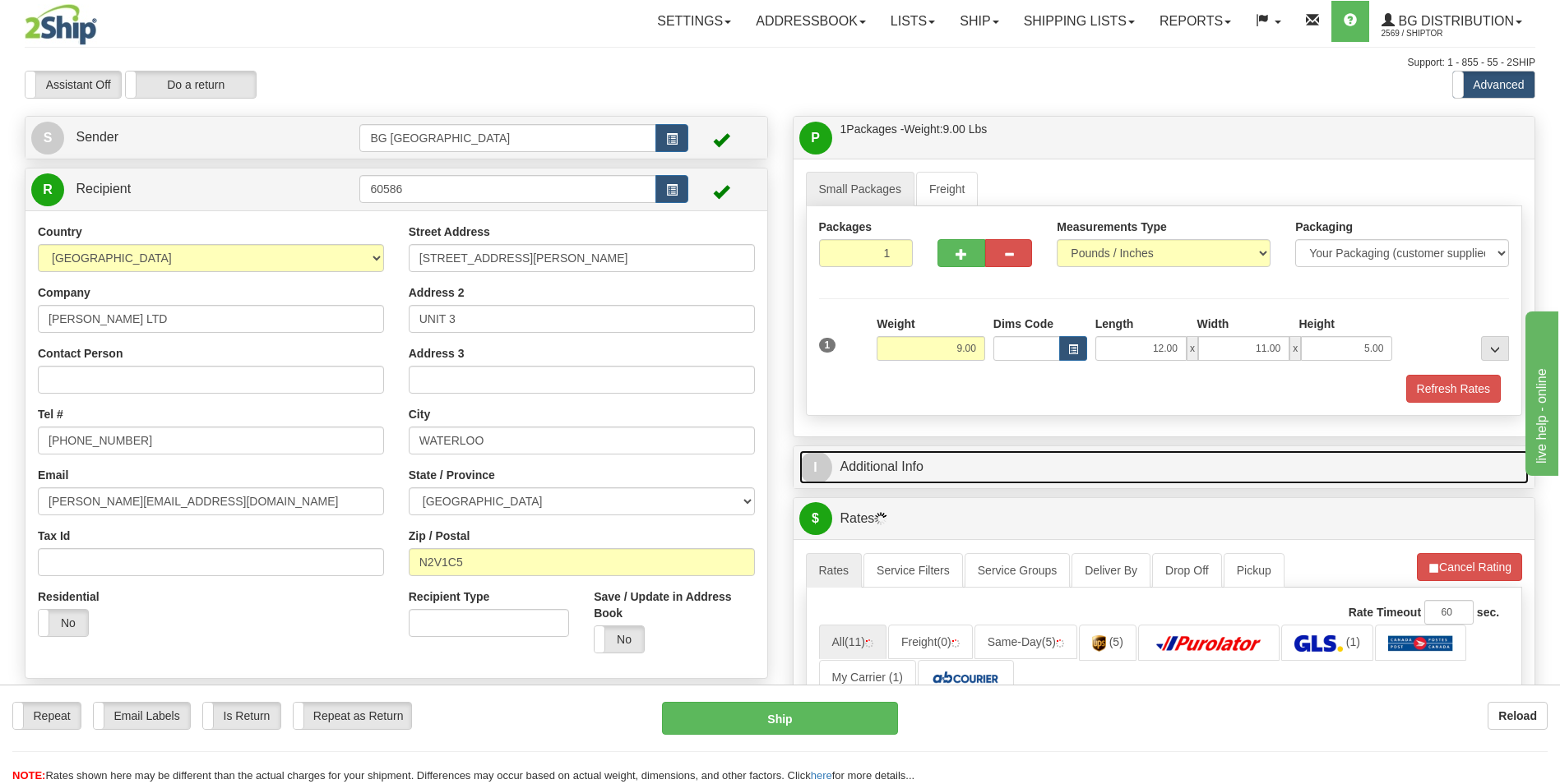
click at [917, 453] on link "I Additional Info" at bounding box center [1164, 467] width 730 height 33
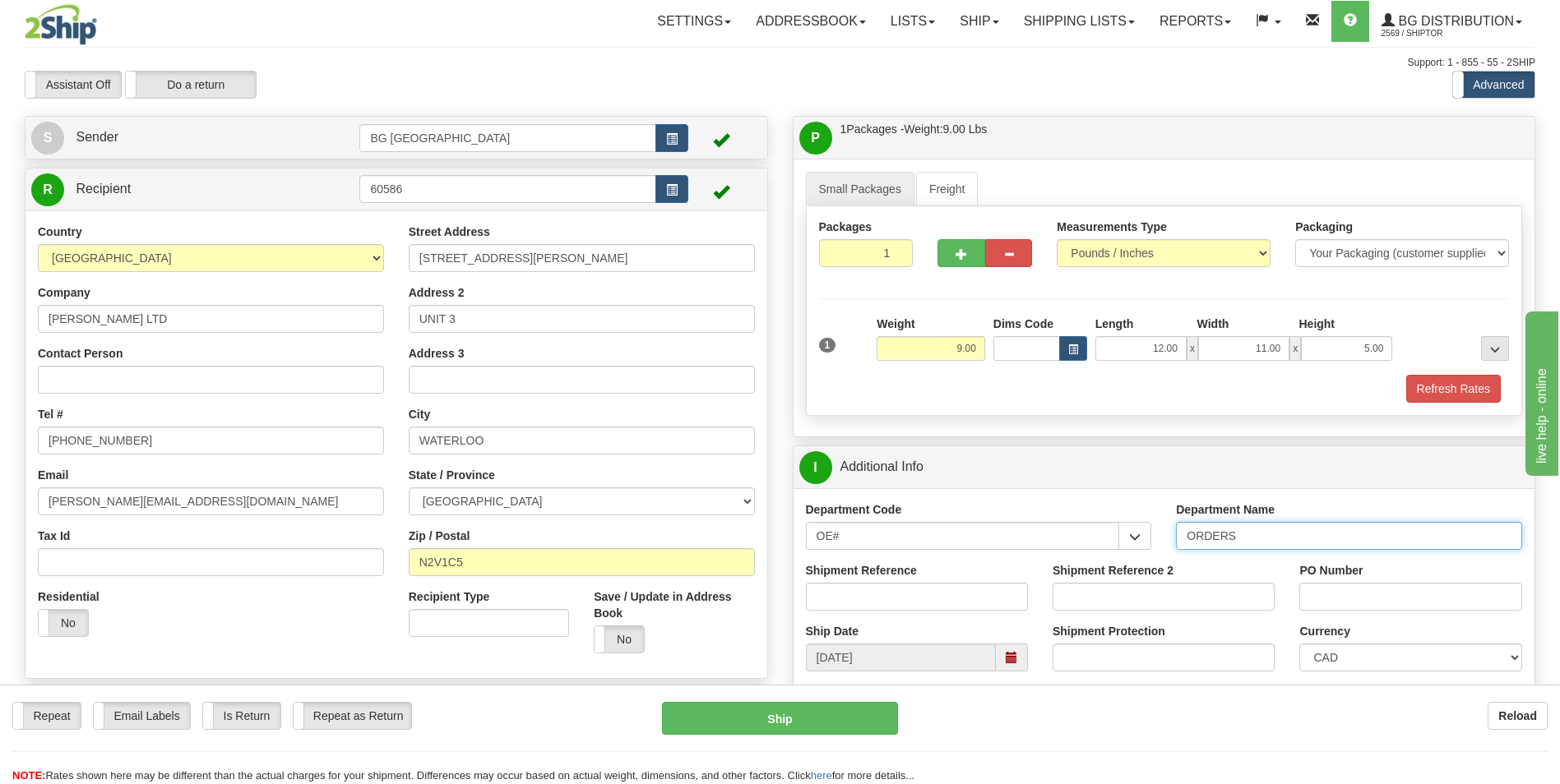
click at [1245, 538] on input "ORDERS" at bounding box center [1349, 536] width 346 height 28
type input "70184190-00"
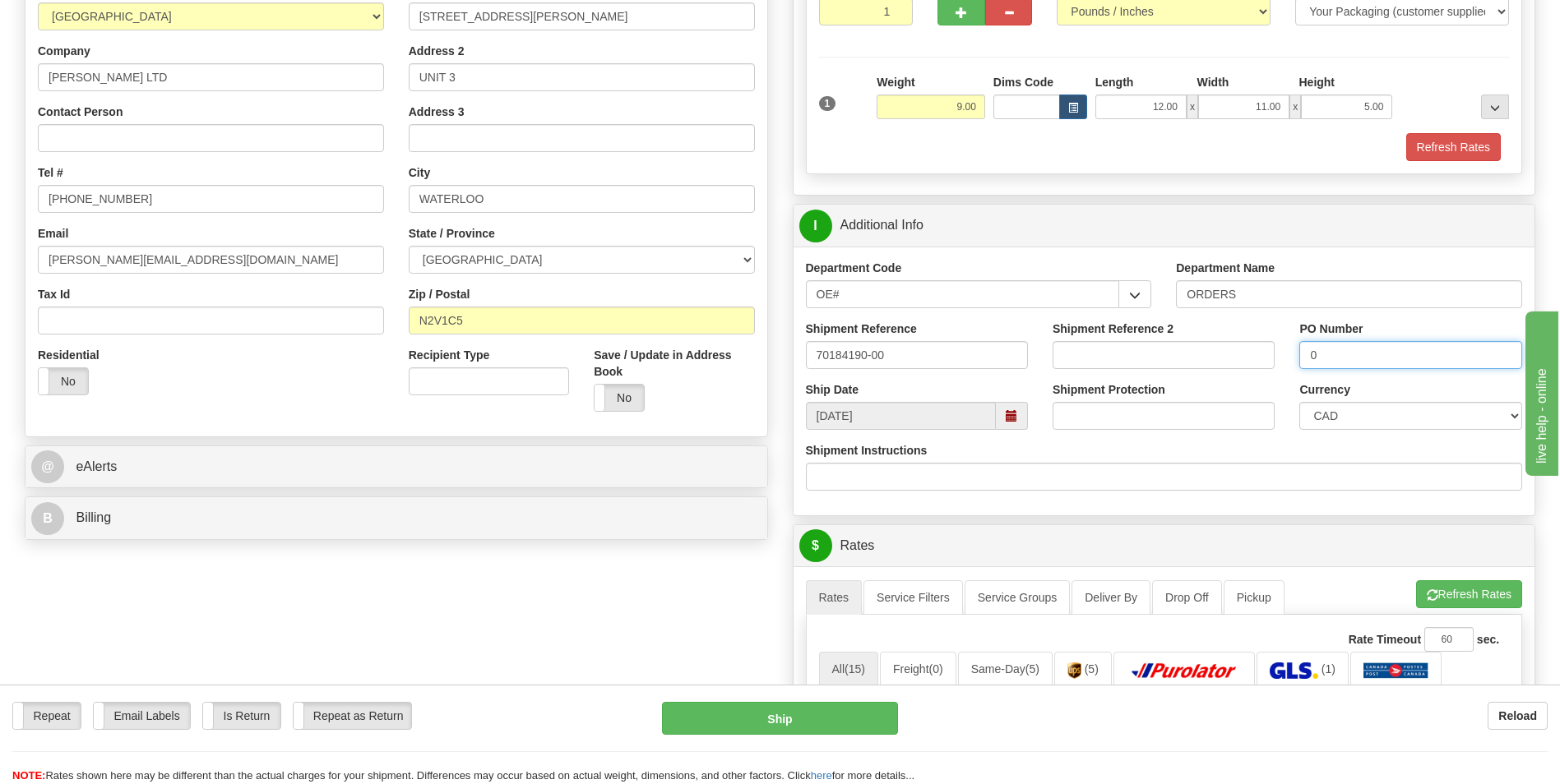
scroll to position [247, 0]
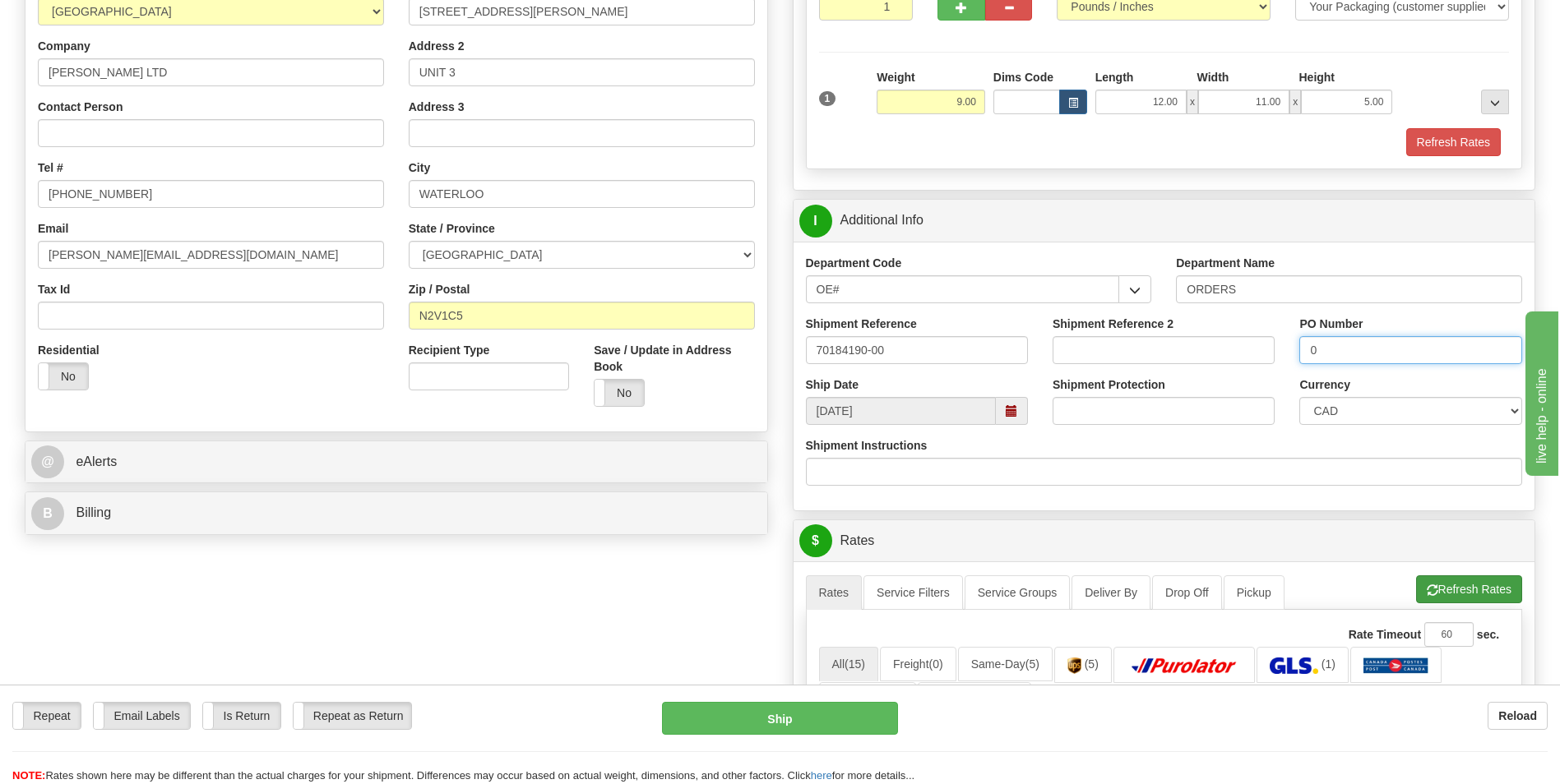
type input "0"
click at [1432, 580] on button "Refresh Rates" at bounding box center [1469, 589] width 106 height 28
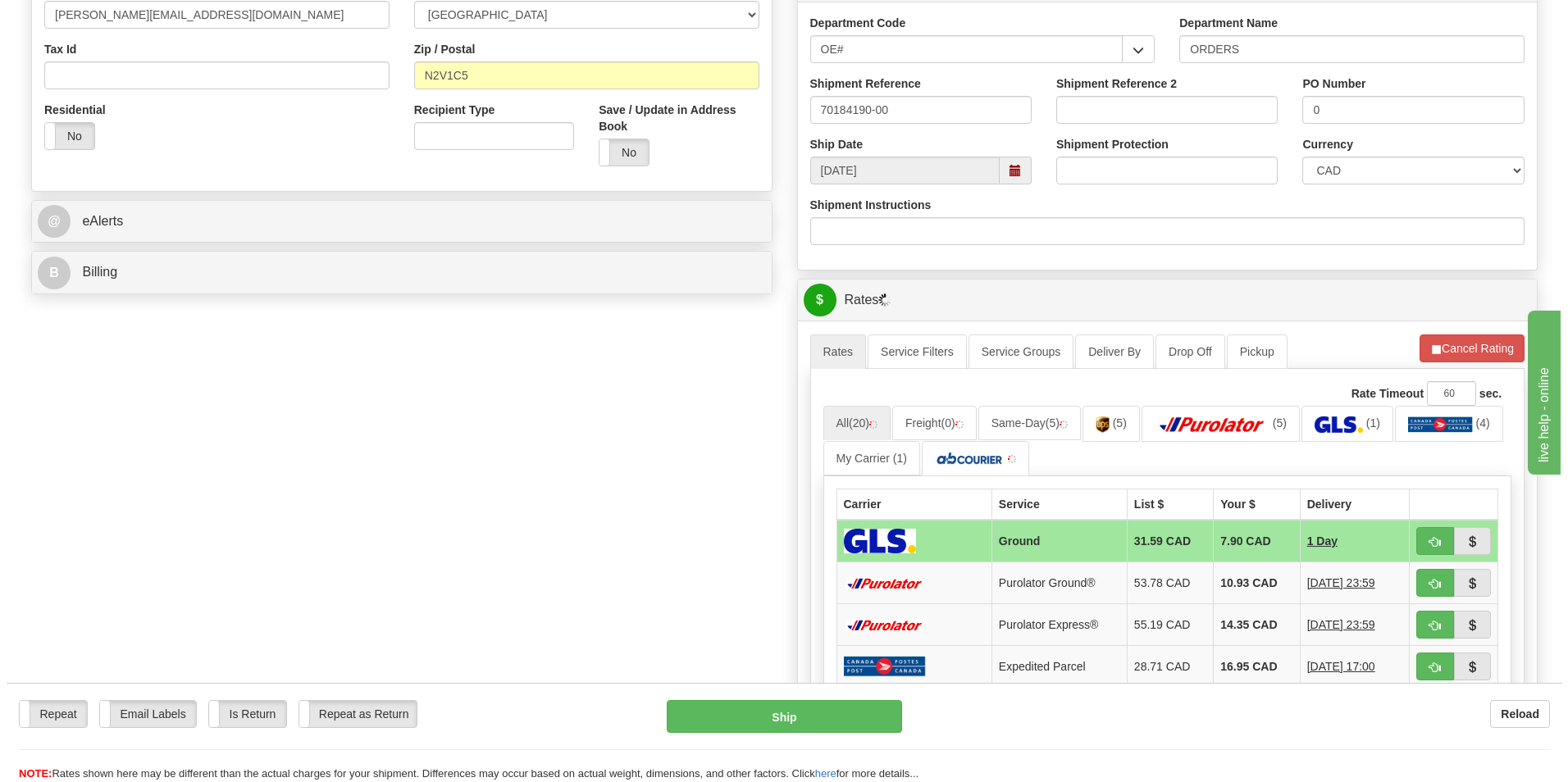
scroll to position [492, 0]
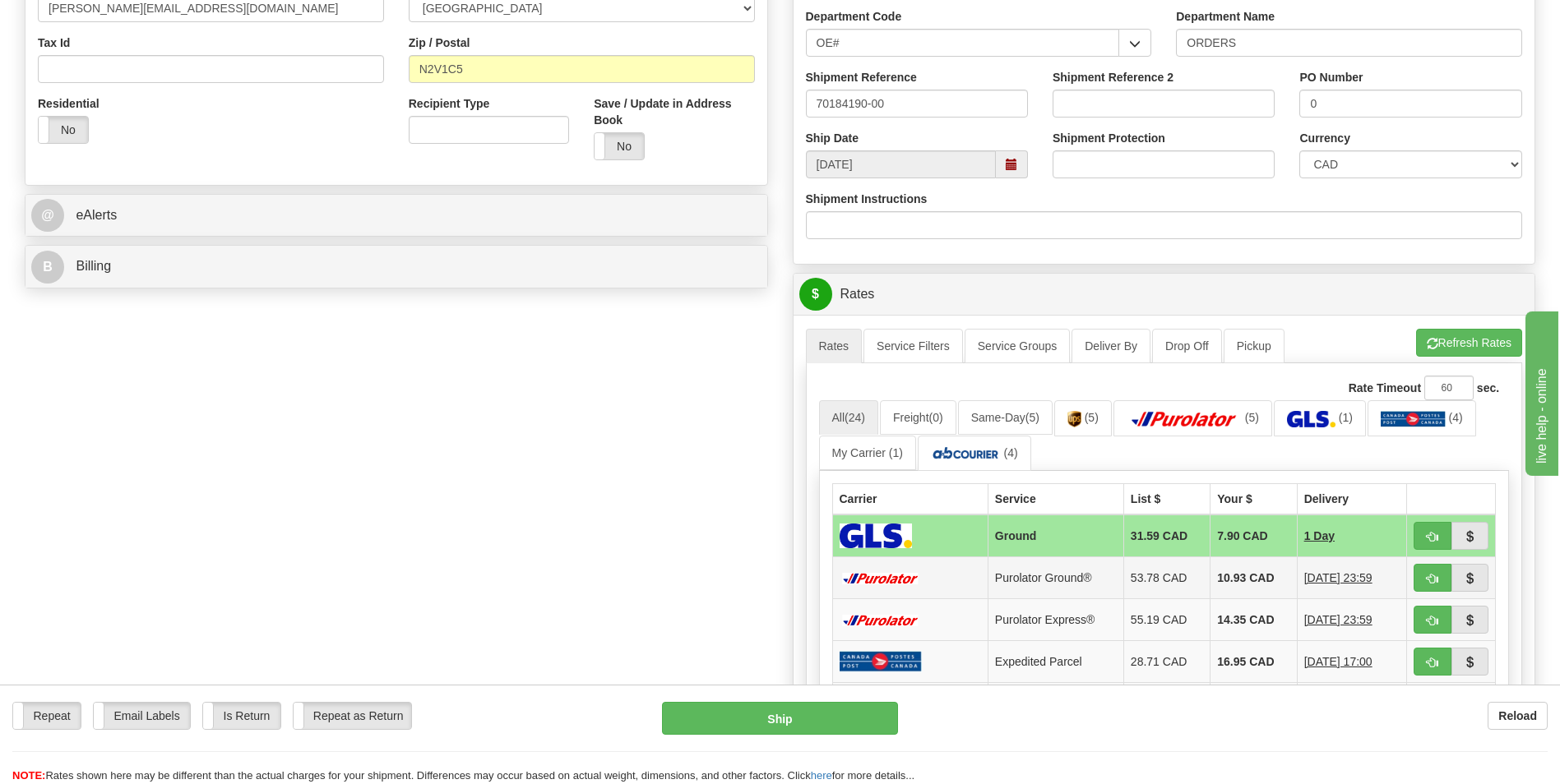
click at [1210, 565] on td "10.93 CAD" at bounding box center [1253, 579] width 86 height 42
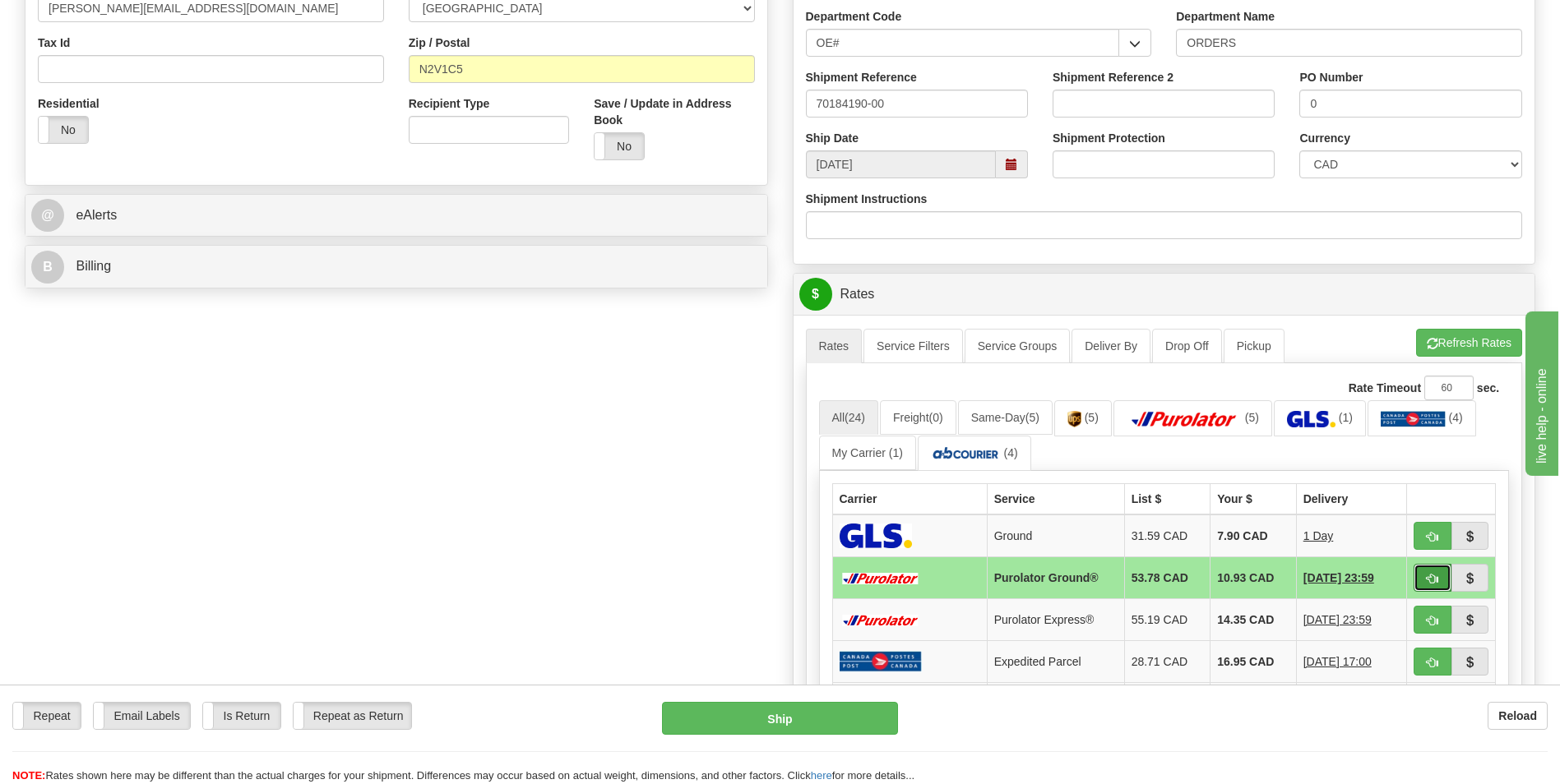
click at [1421, 578] on button "button" at bounding box center [1432, 578] width 38 height 28
type input "260"
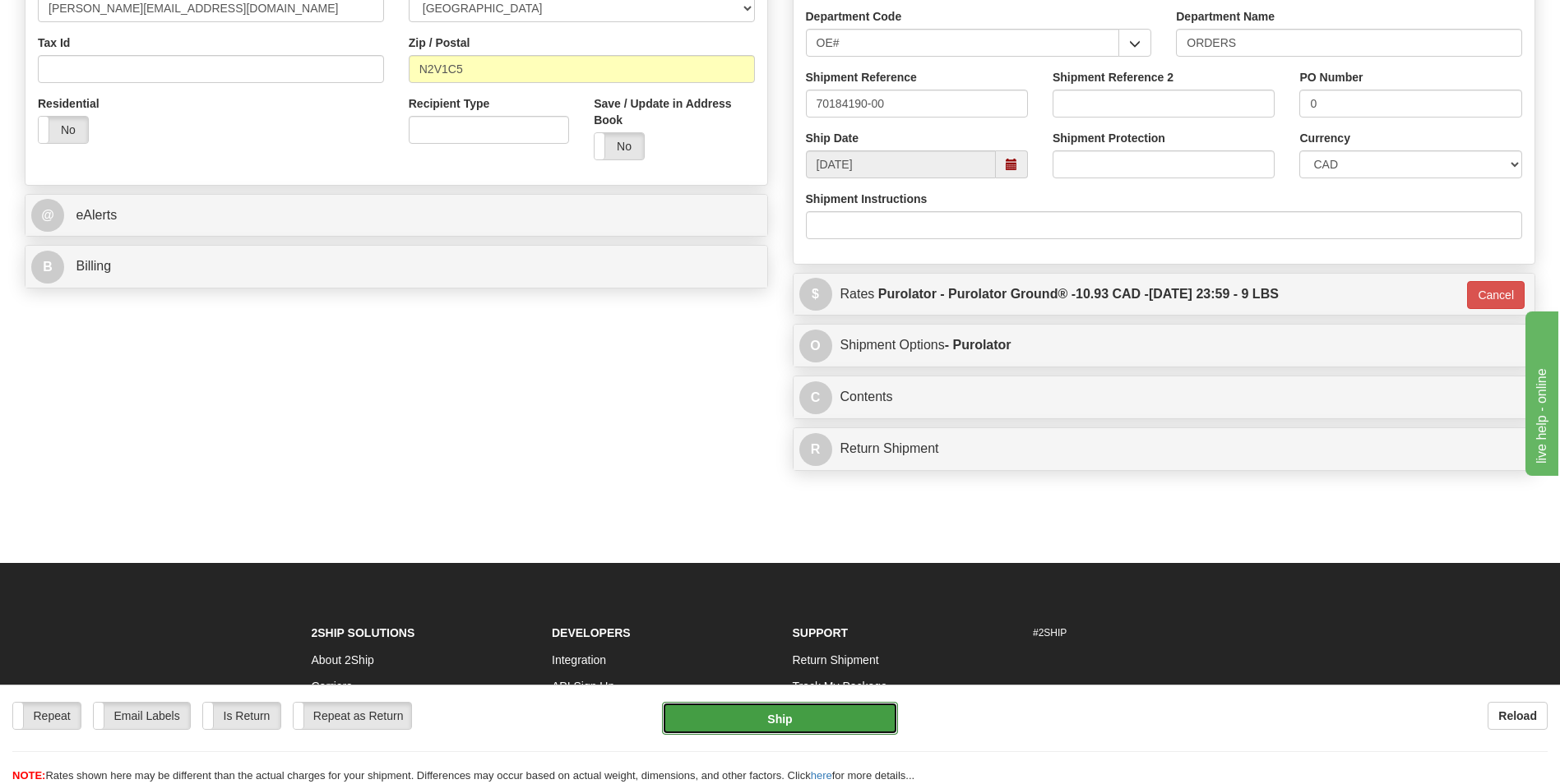
click at [839, 713] on button "Ship" at bounding box center [780, 718] width 235 height 32
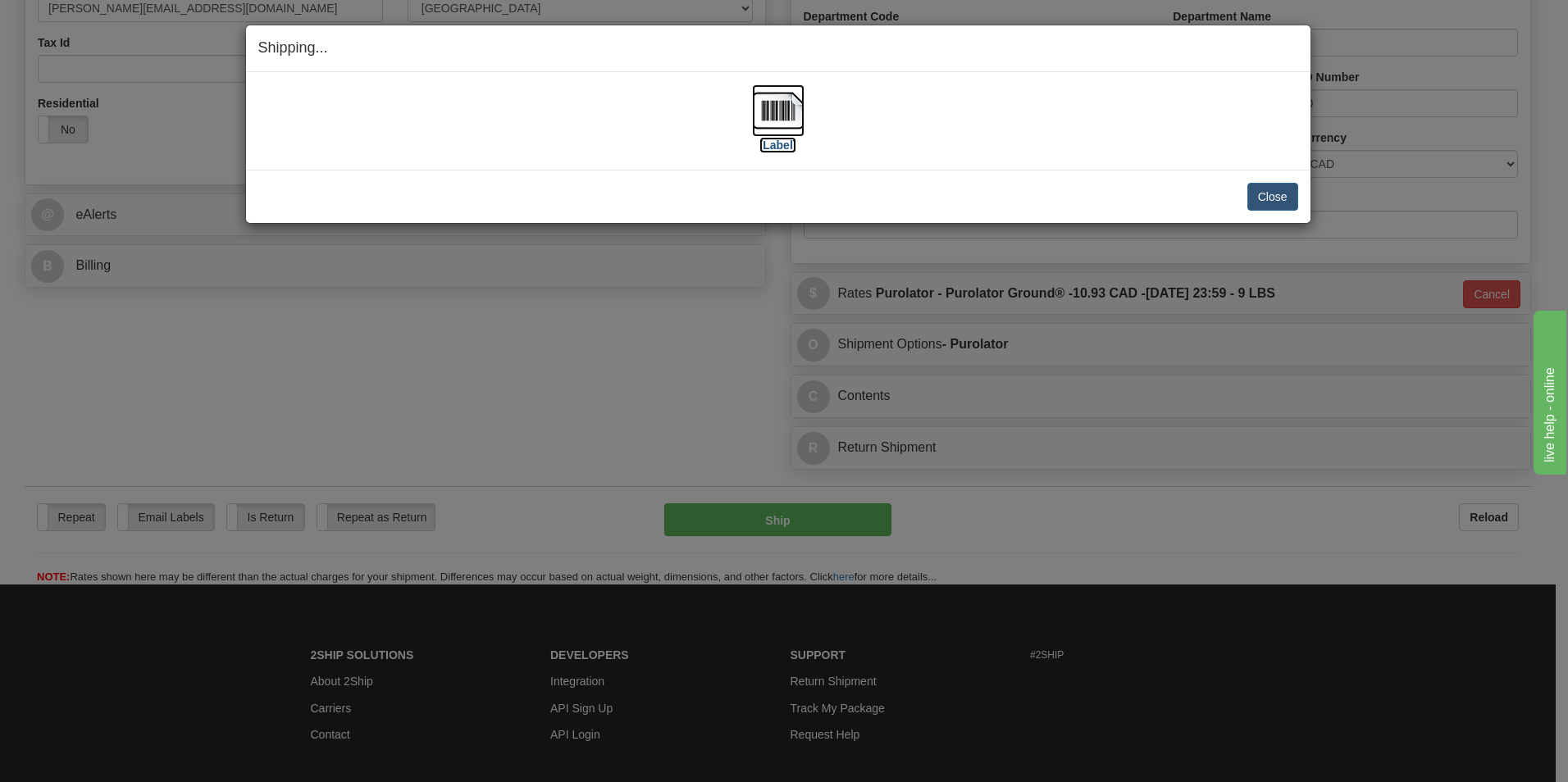
click at [794, 131] on img at bounding box center [779, 110] width 53 height 53
click at [1275, 187] on button "Close" at bounding box center [1273, 197] width 51 height 28
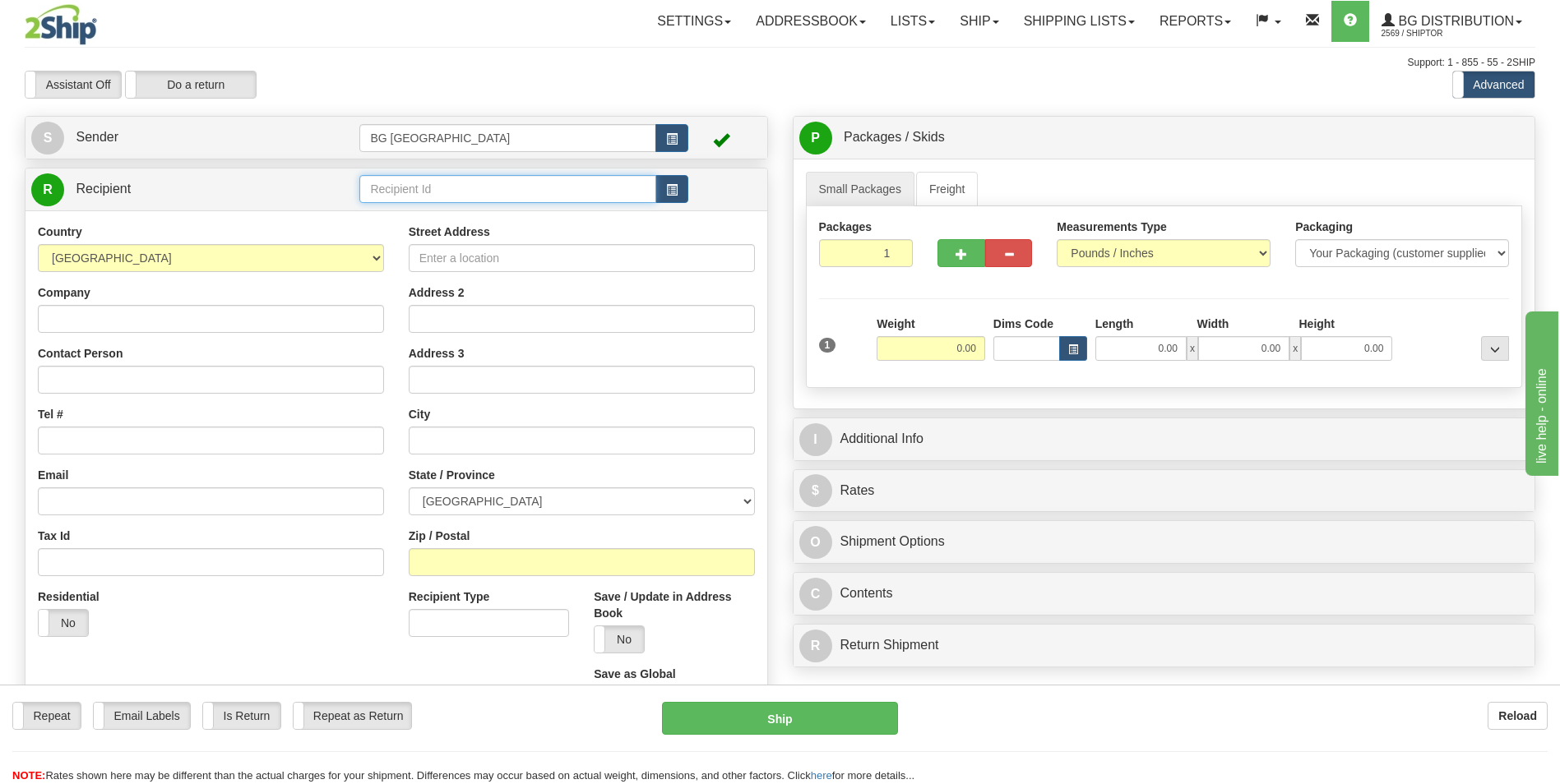
click at [373, 183] on input "text" at bounding box center [507, 189] width 296 height 28
type input "7"
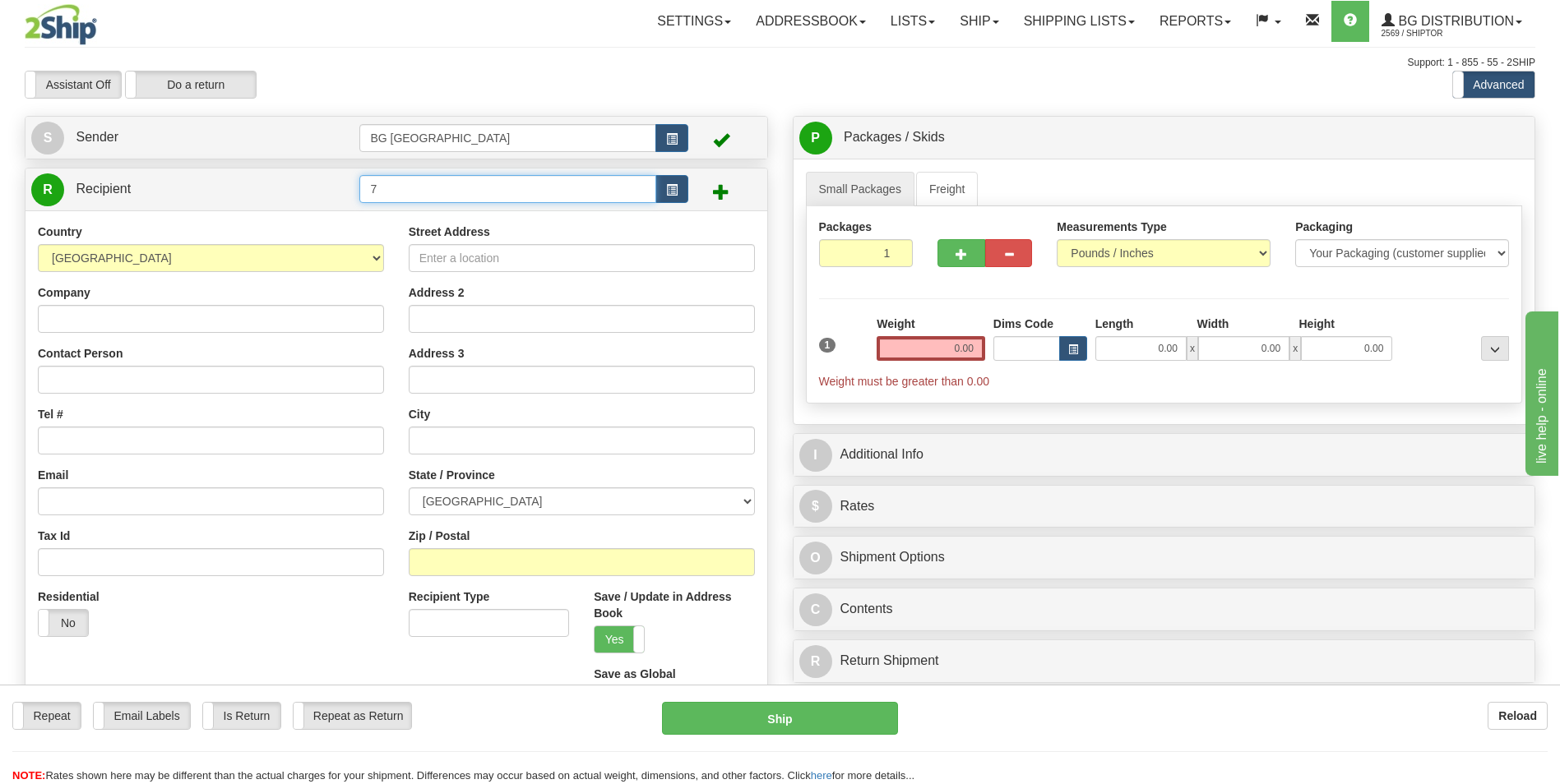
click at [373, 183] on input "7" at bounding box center [507, 189] width 296 height 28
click at [376, 219] on div "60040" at bounding box center [504, 214] width 280 height 18
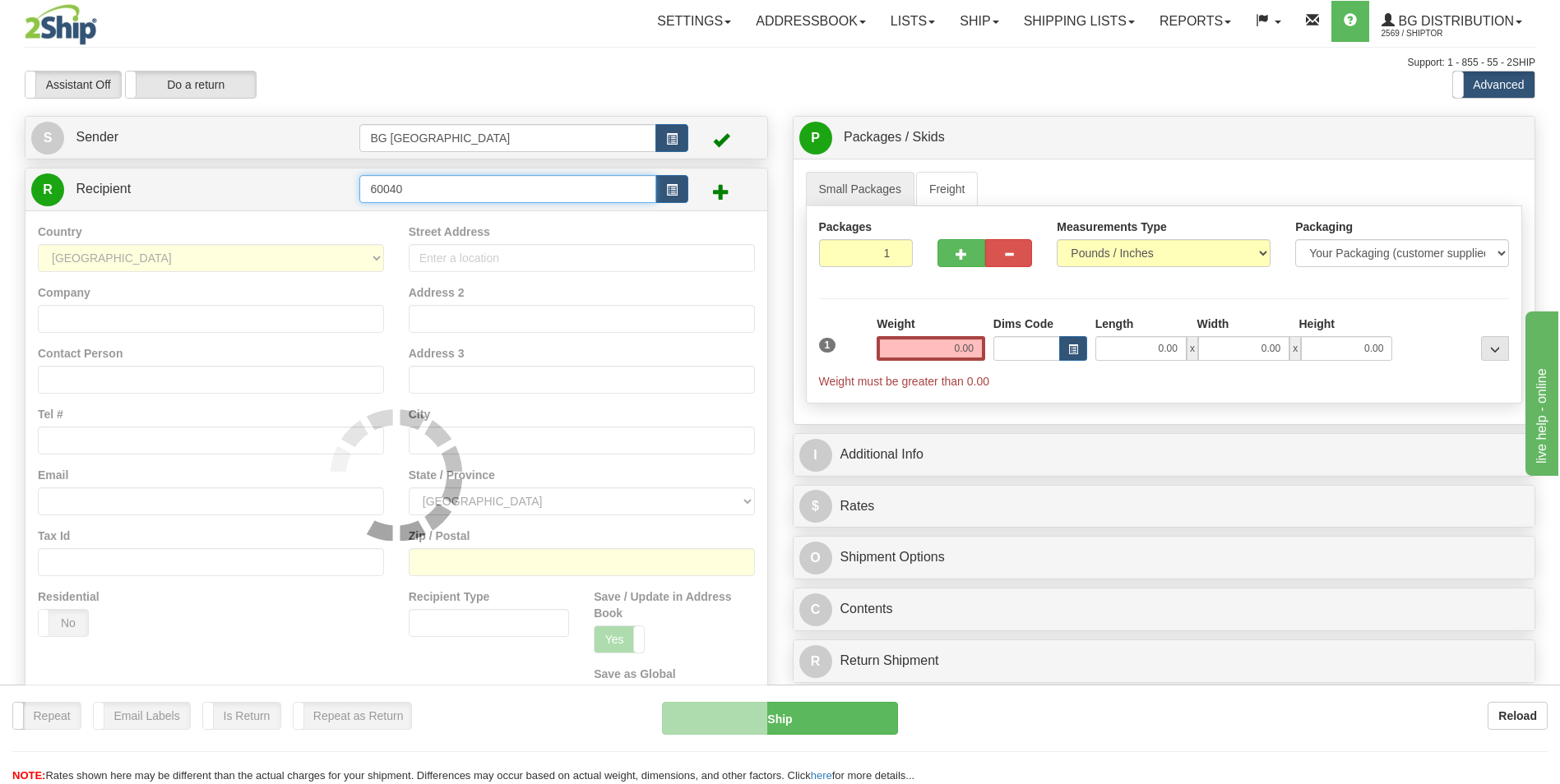
type input "60040"
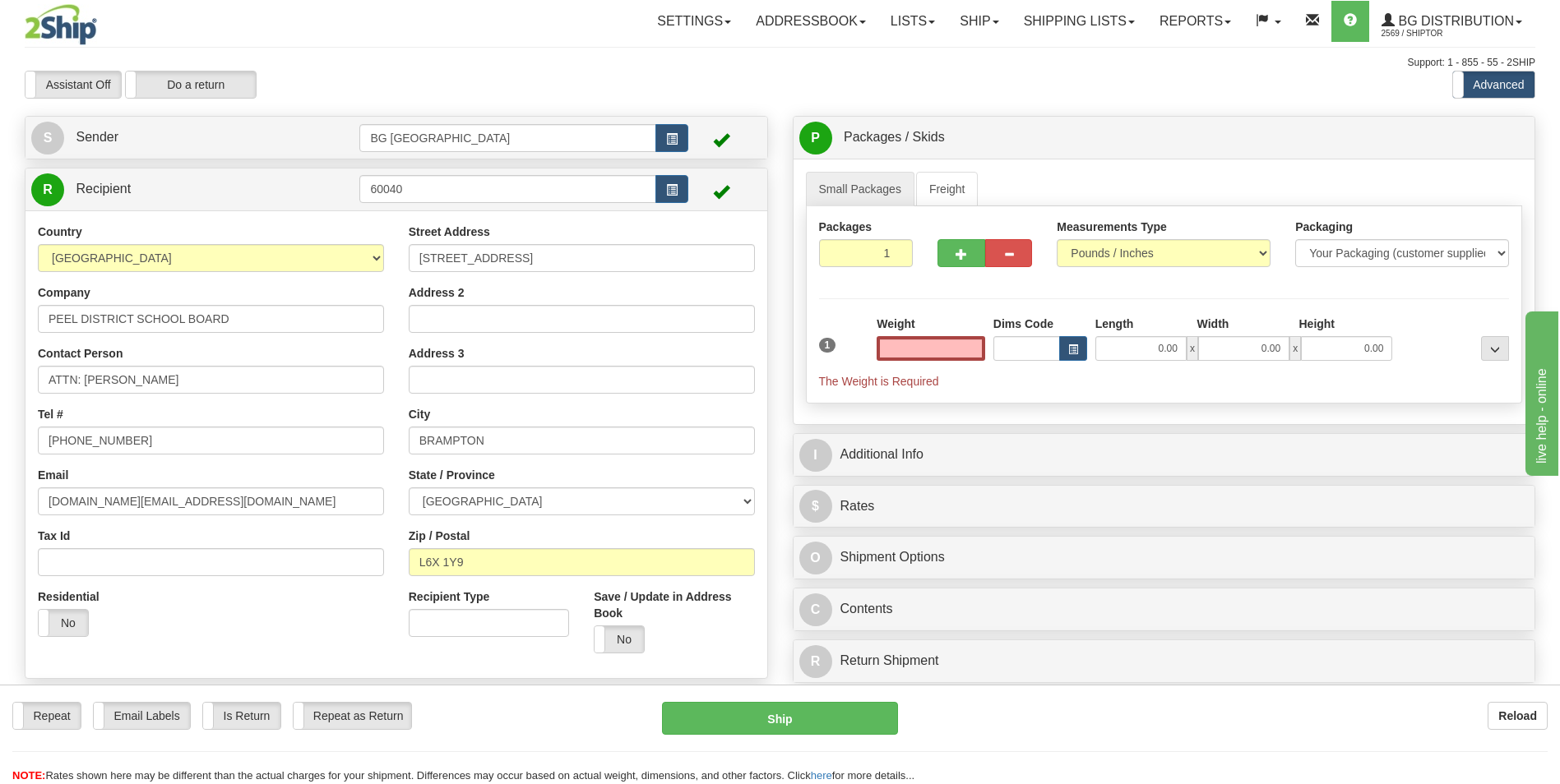
type input "0.00"
click at [228, 384] on input "ATTN: JAIME TRAVASSOS SR." at bounding box center [211, 380] width 346 height 28
paste input "STEVE DUZ"
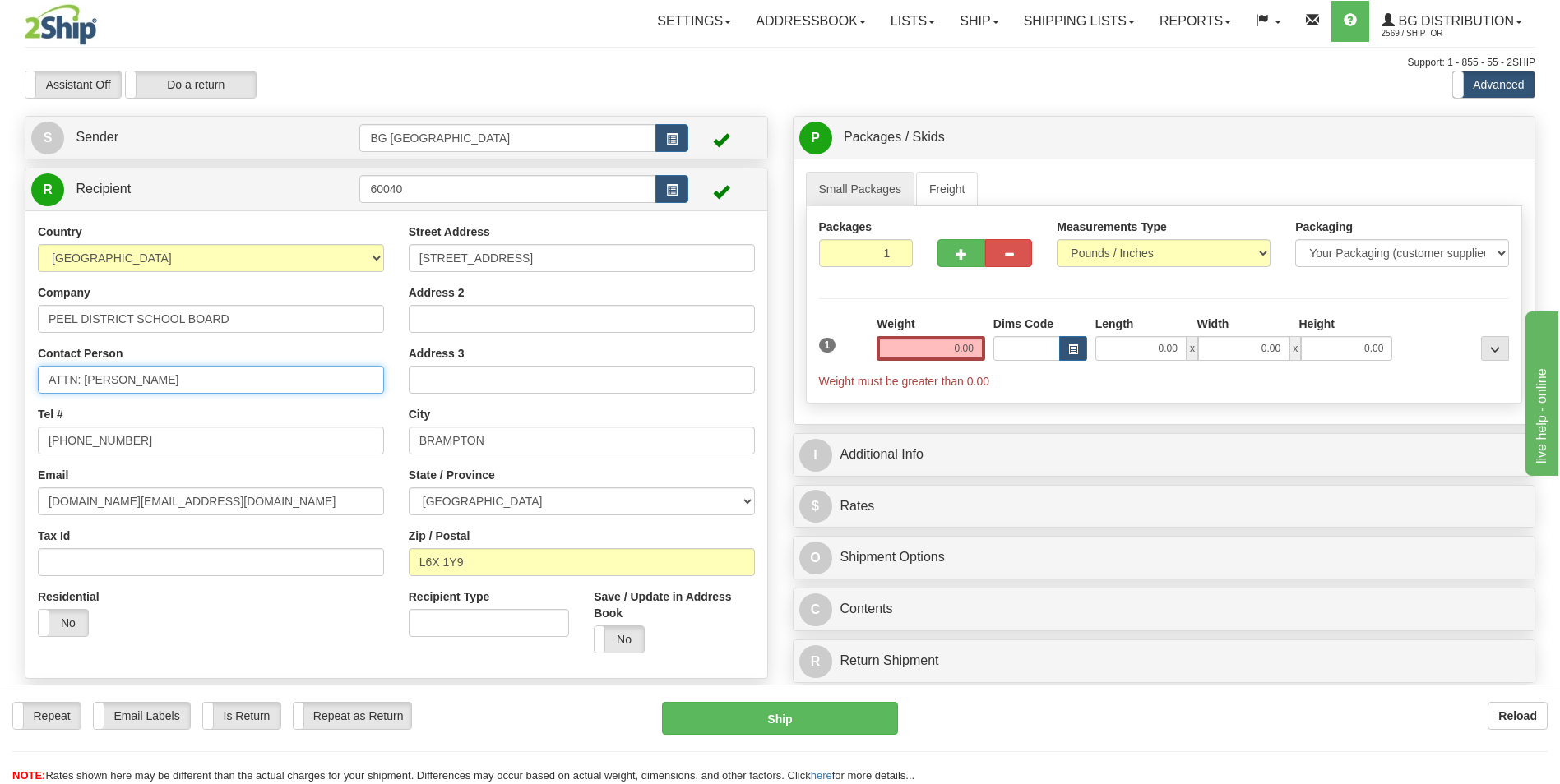
type input "ATTN: STEVE DUZ"
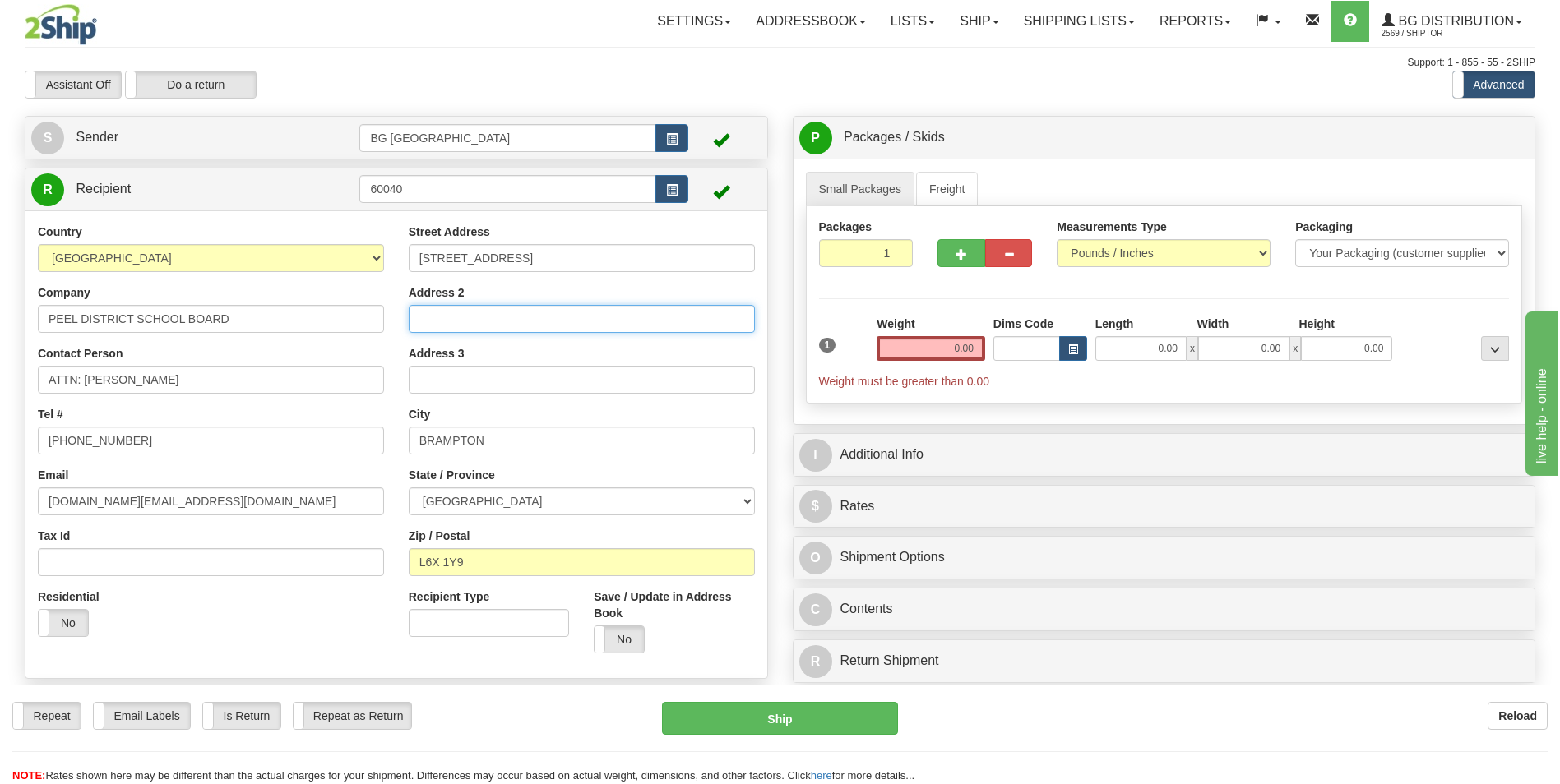
type input "LOCKSMITH (SOUTH)"
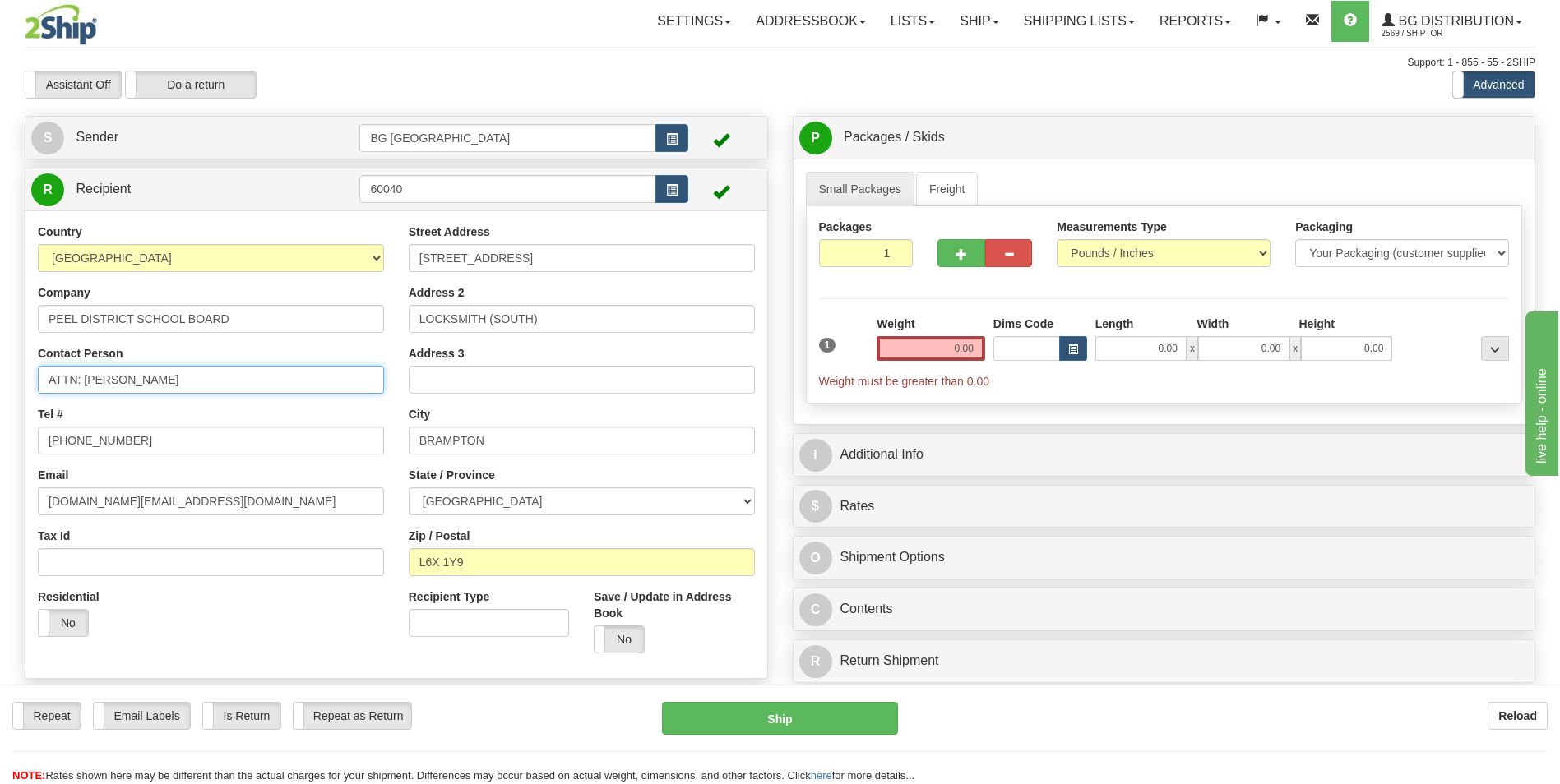
type input "ATTN: STEVE DUZ"
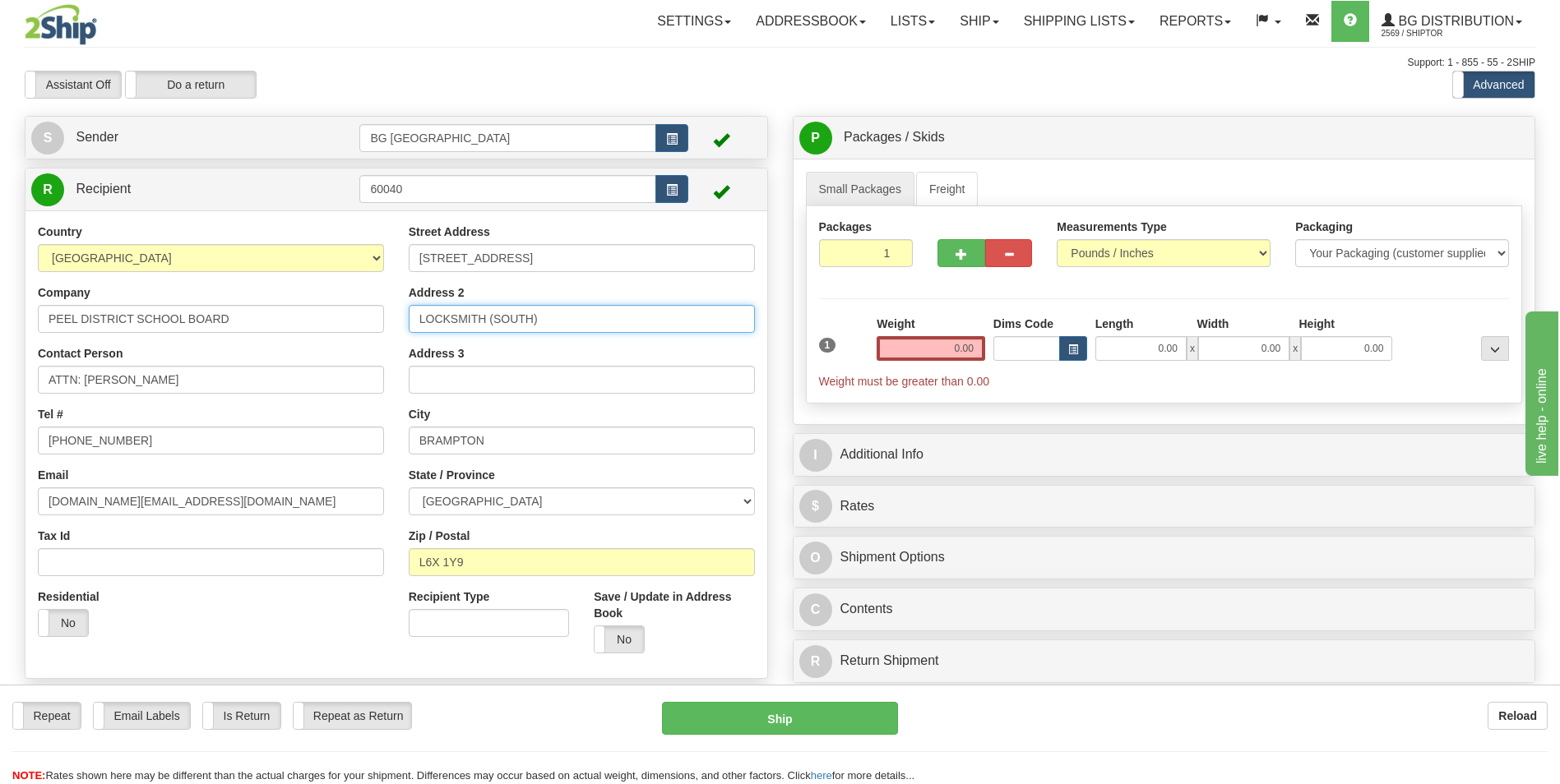
click at [494, 329] on input "LOCKSMITH (SOUTH)" at bounding box center [581, 319] width 346 height 28
click at [538, 255] on input "24 HOLTBY AVENUE" at bounding box center [581, 258] width 346 height 28
paste input "933 CENTRAL PARKWAY"
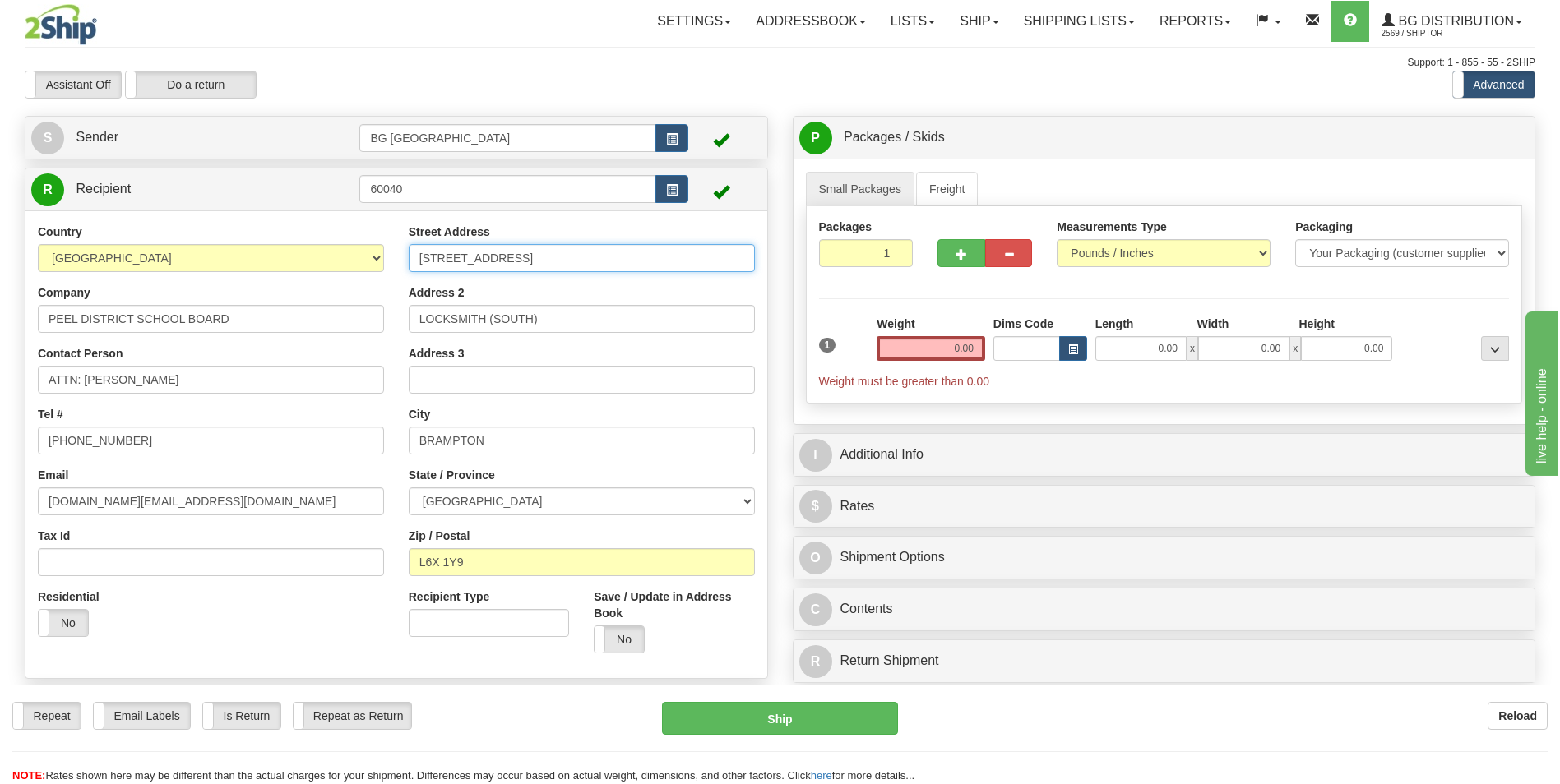
type input "933 CENTRAL PARKWAY"
click at [544, 321] on input "LOCKSMITH (SOUTH)" at bounding box center [581, 319] width 346 height 28
click at [457, 450] on input "BRAMPTON" at bounding box center [581, 441] width 346 height 28
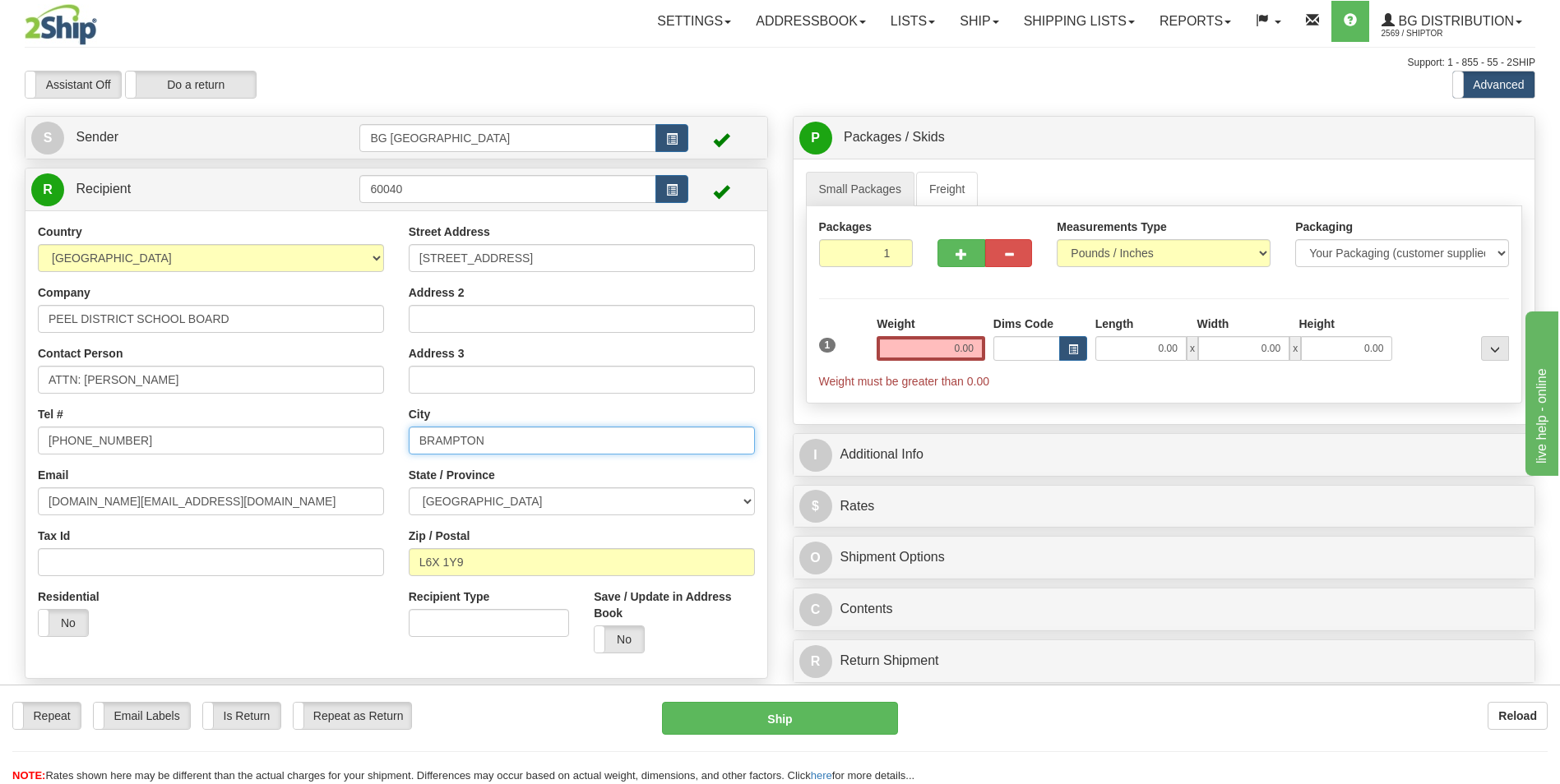
click at [457, 450] on input "BRAMPTON" at bounding box center [581, 441] width 346 height 28
paste input "MISSISSAUGA"
type input "MISSISSAUGA"
click at [472, 556] on input "L6X 1Y9" at bounding box center [581, 563] width 346 height 28
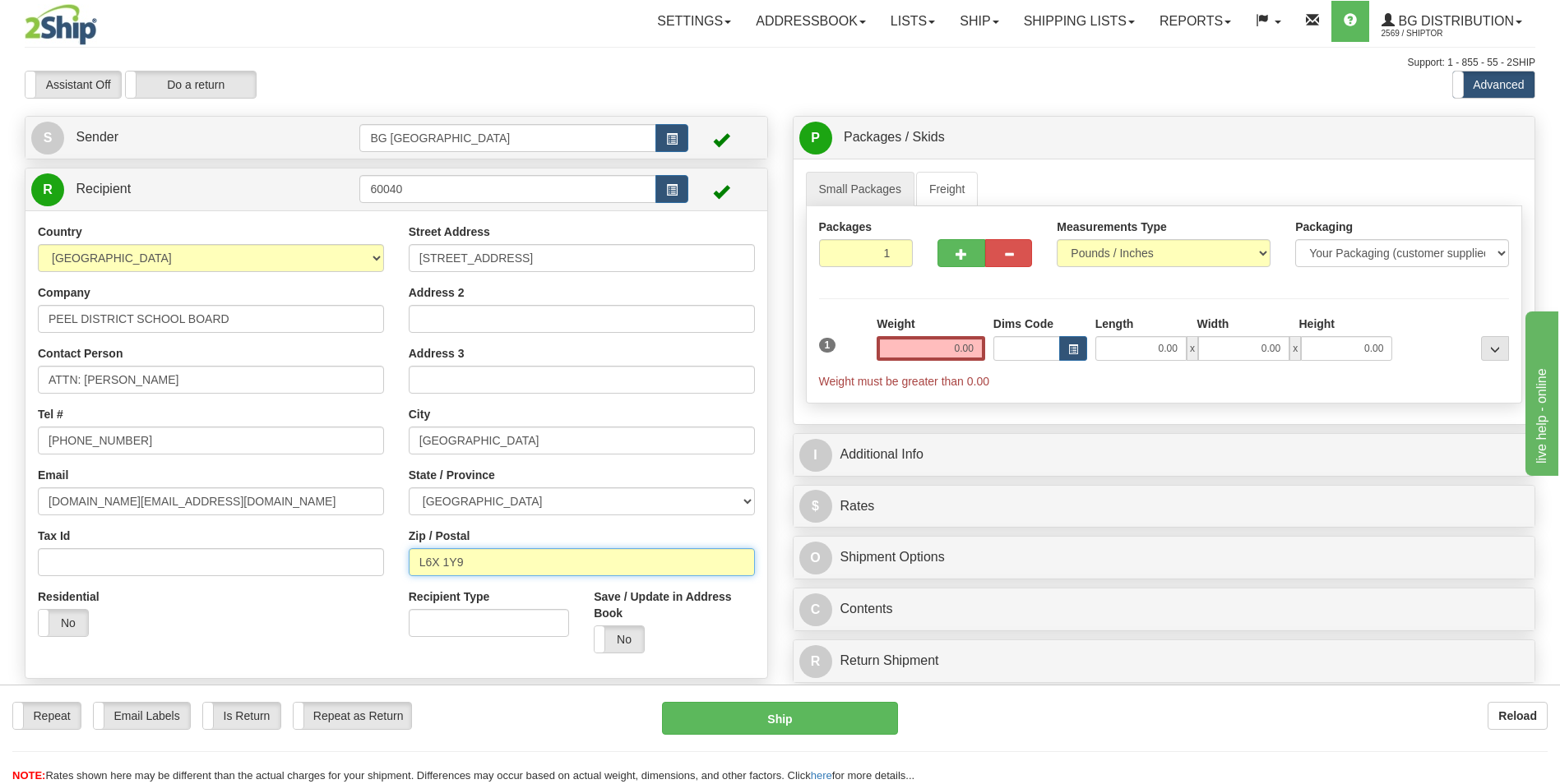
click at [472, 556] on input "L6X 1Y9" at bounding box center [581, 563] width 346 height 28
paste input "5C 2T"
type input "L5C 2T9"
click at [949, 341] on input "0.00" at bounding box center [931, 349] width 109 height 25
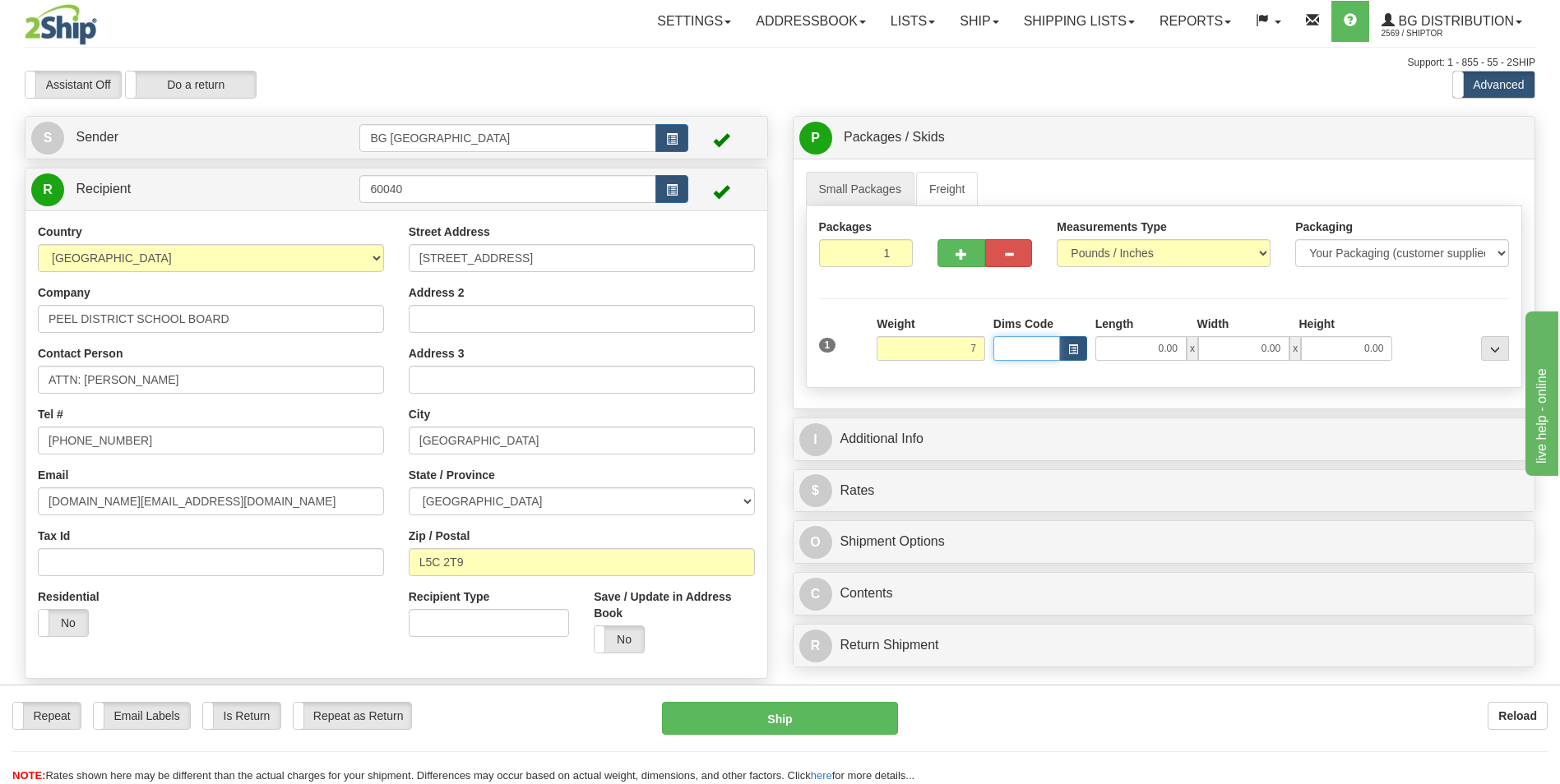
type input "7.00"
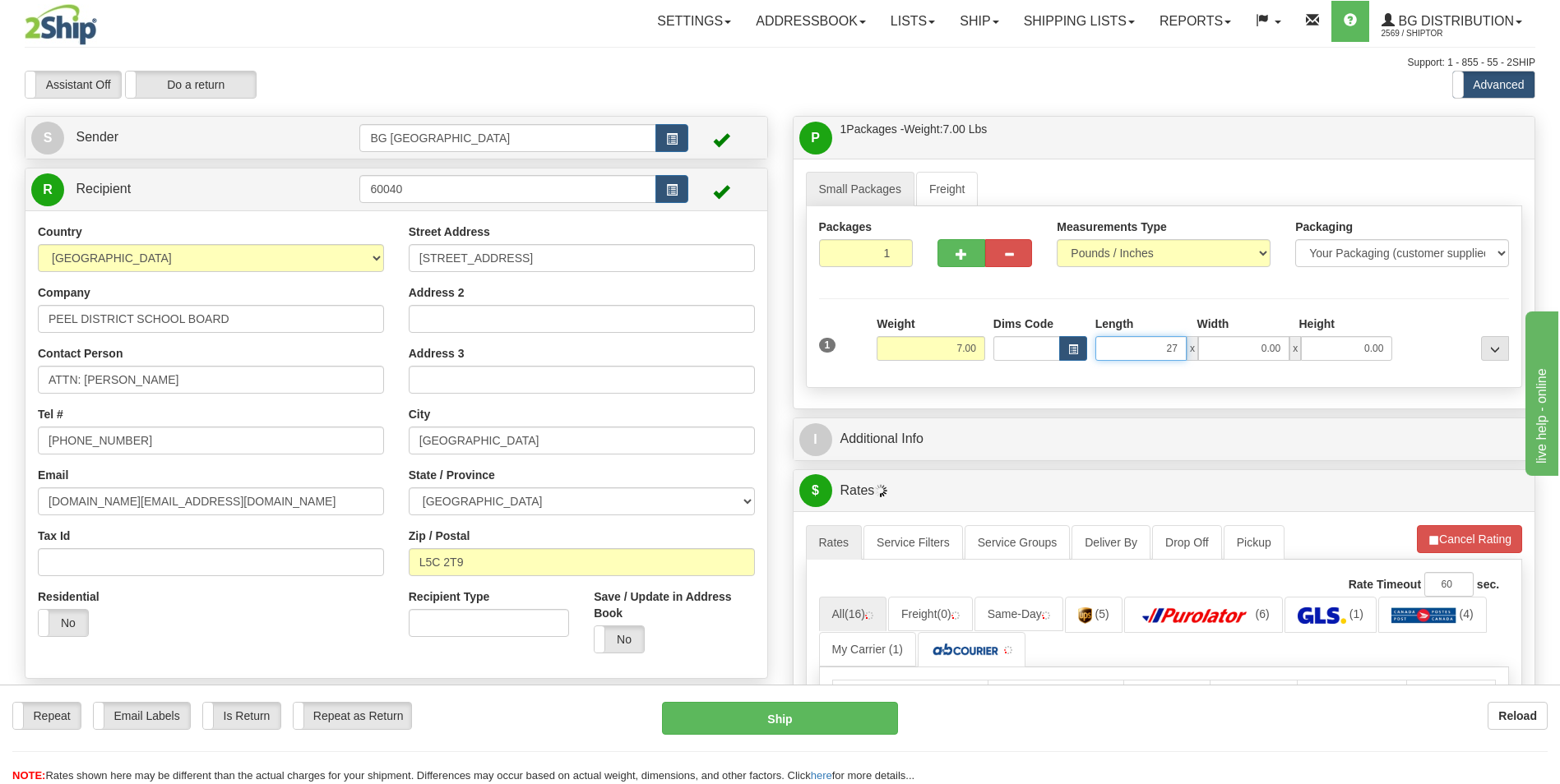
type input "27.00"
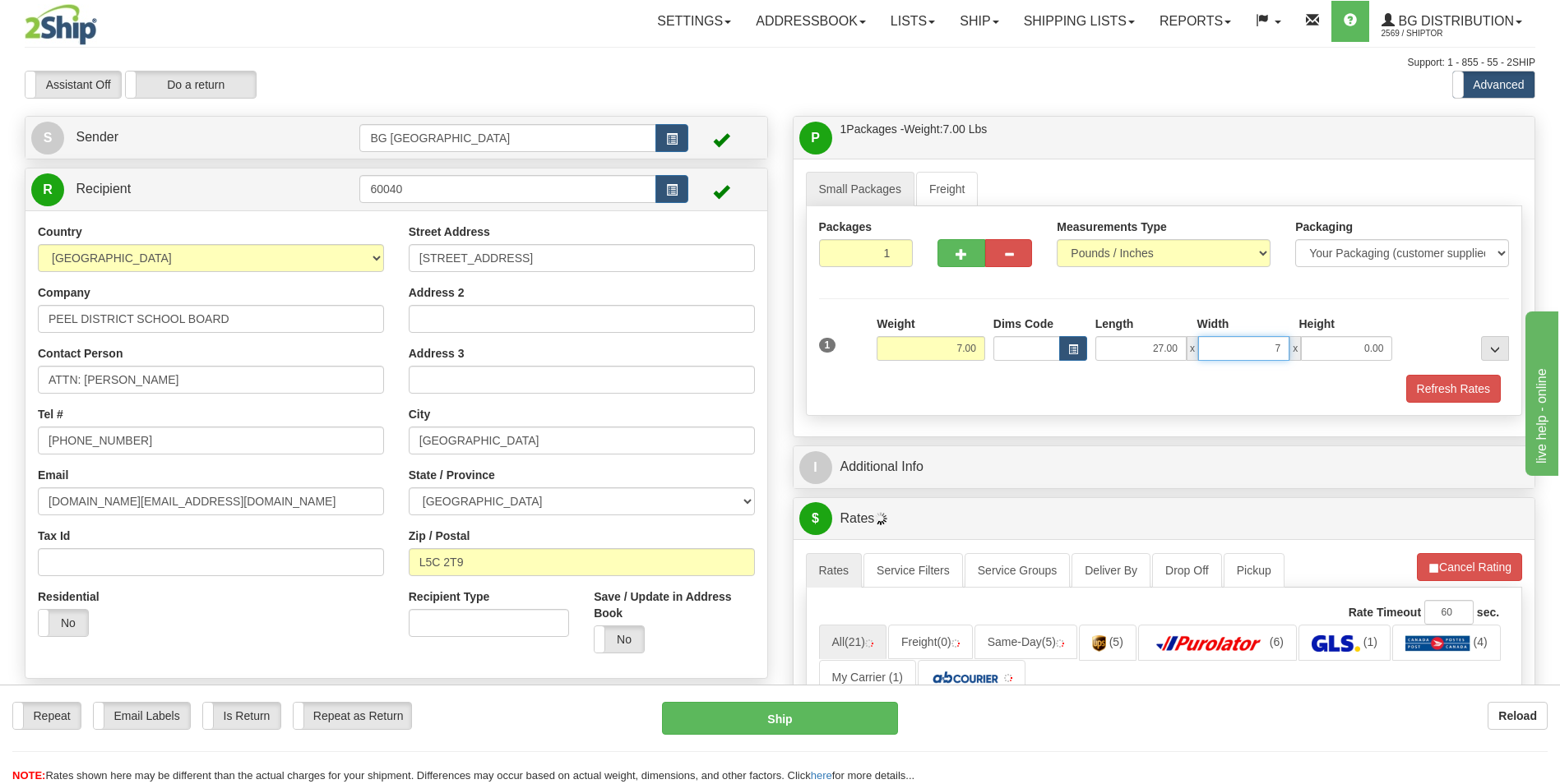
type input "7.00"
type input "5.00"
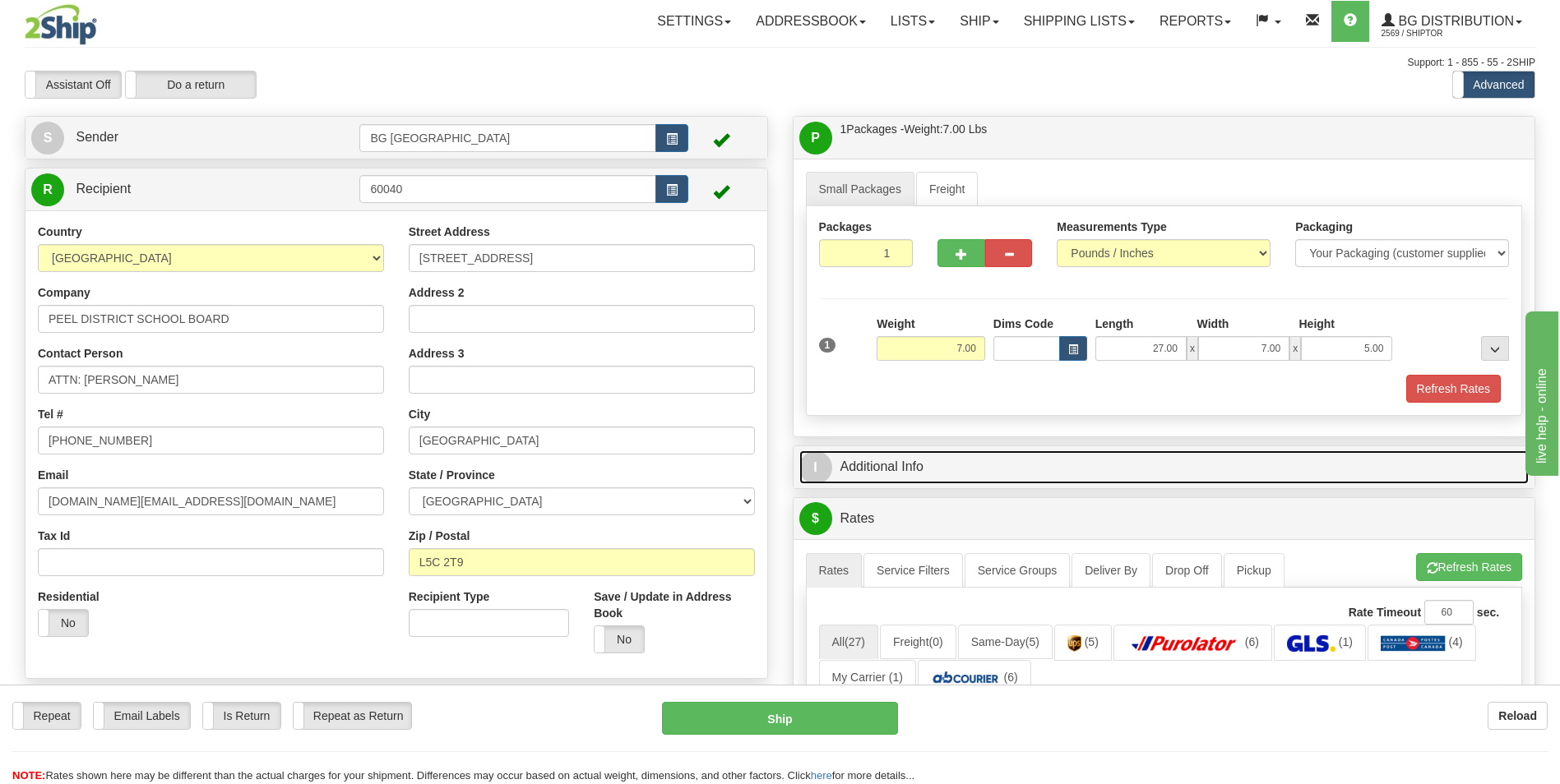
click at [958, 460] on link "I Additional Info" at bounding box center [1164, 467] width 730 height 33
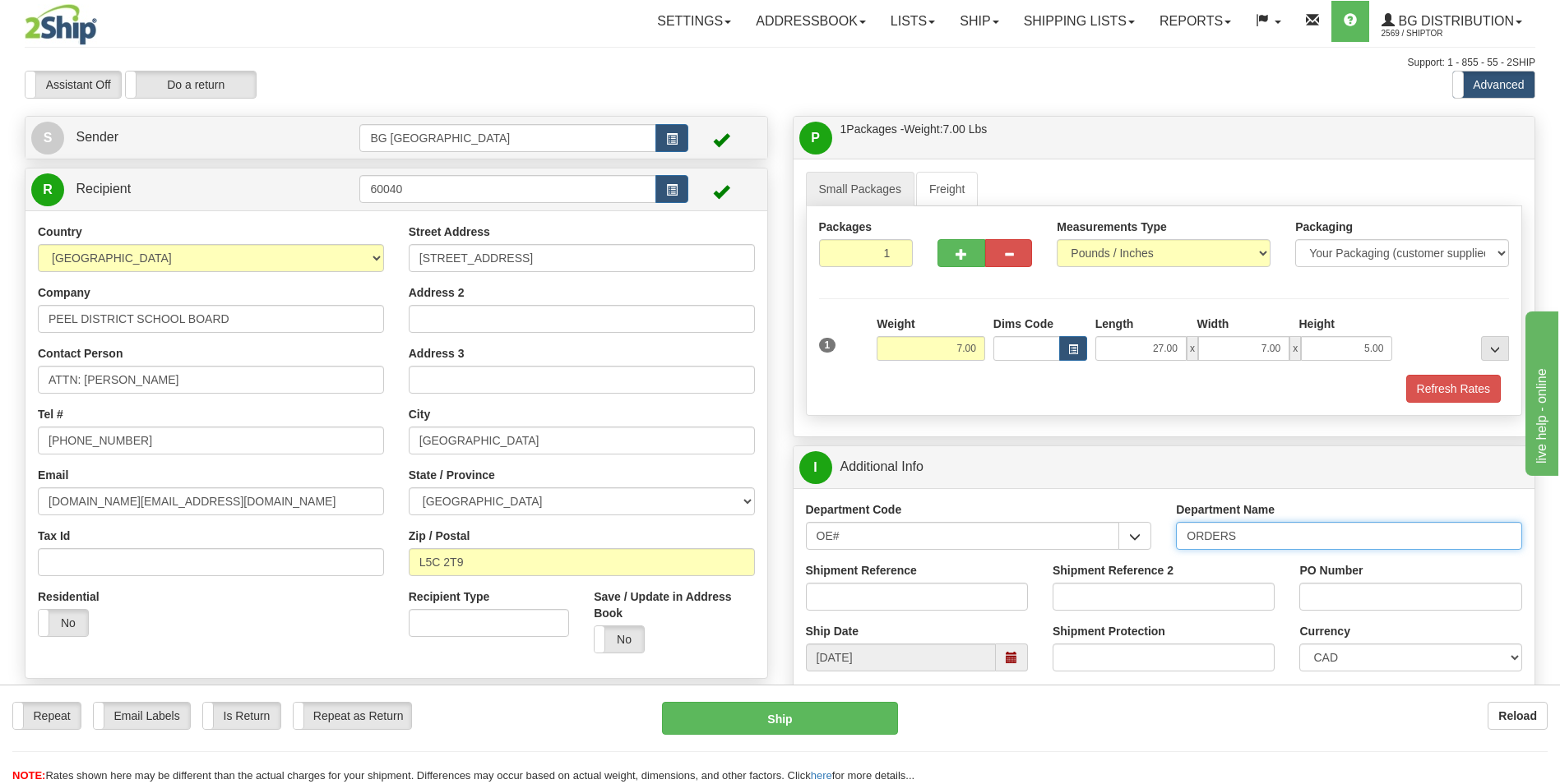
click at [1287, 547] on input "ORDERS" at bounding box center [1349, 536] width 346 height 28
type input "70184149-00"
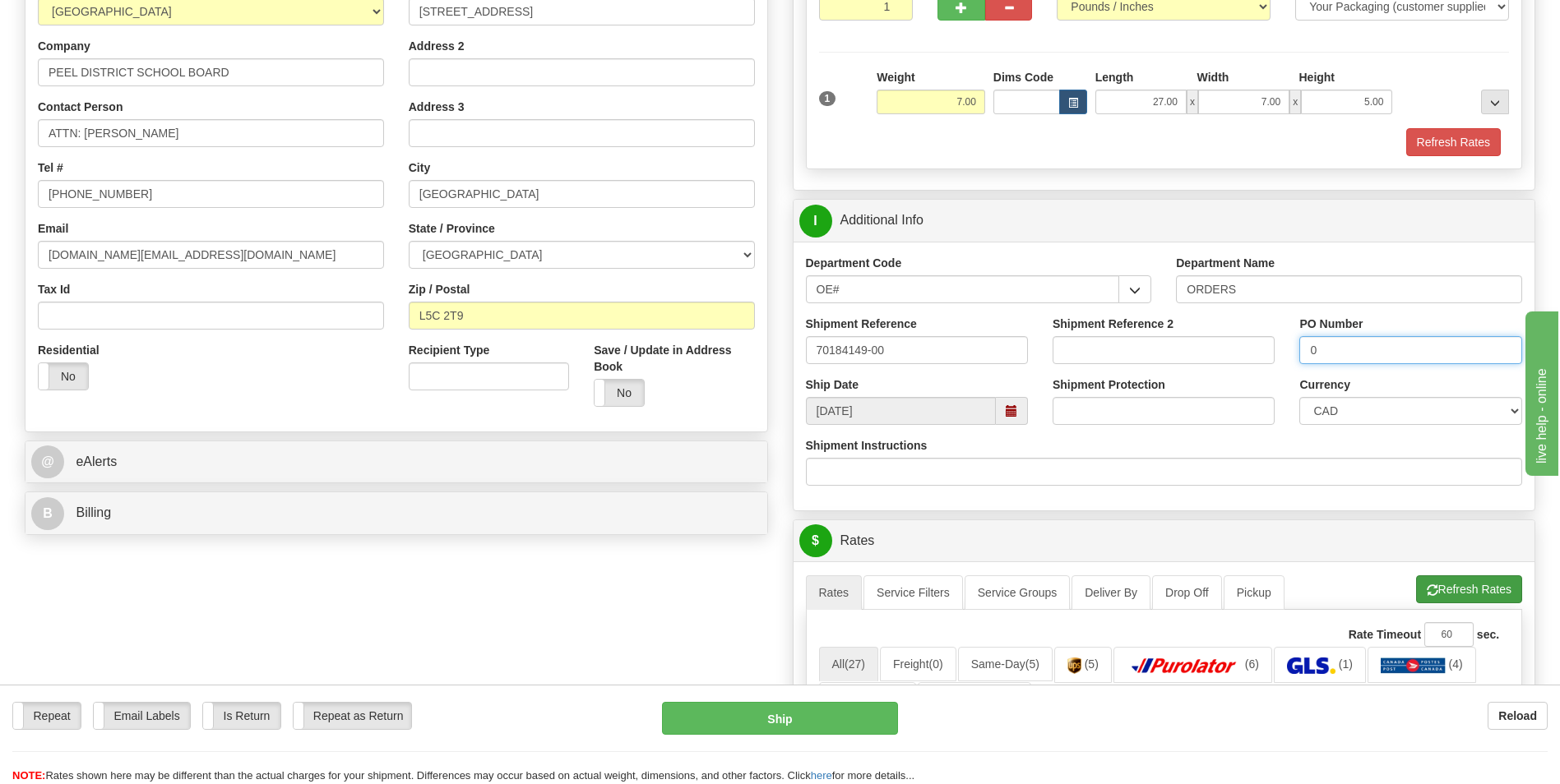
type input "0"
click at [1442, 579] on button "Refresh Rates" at bounding box center [1469, 589] width 106 height 28
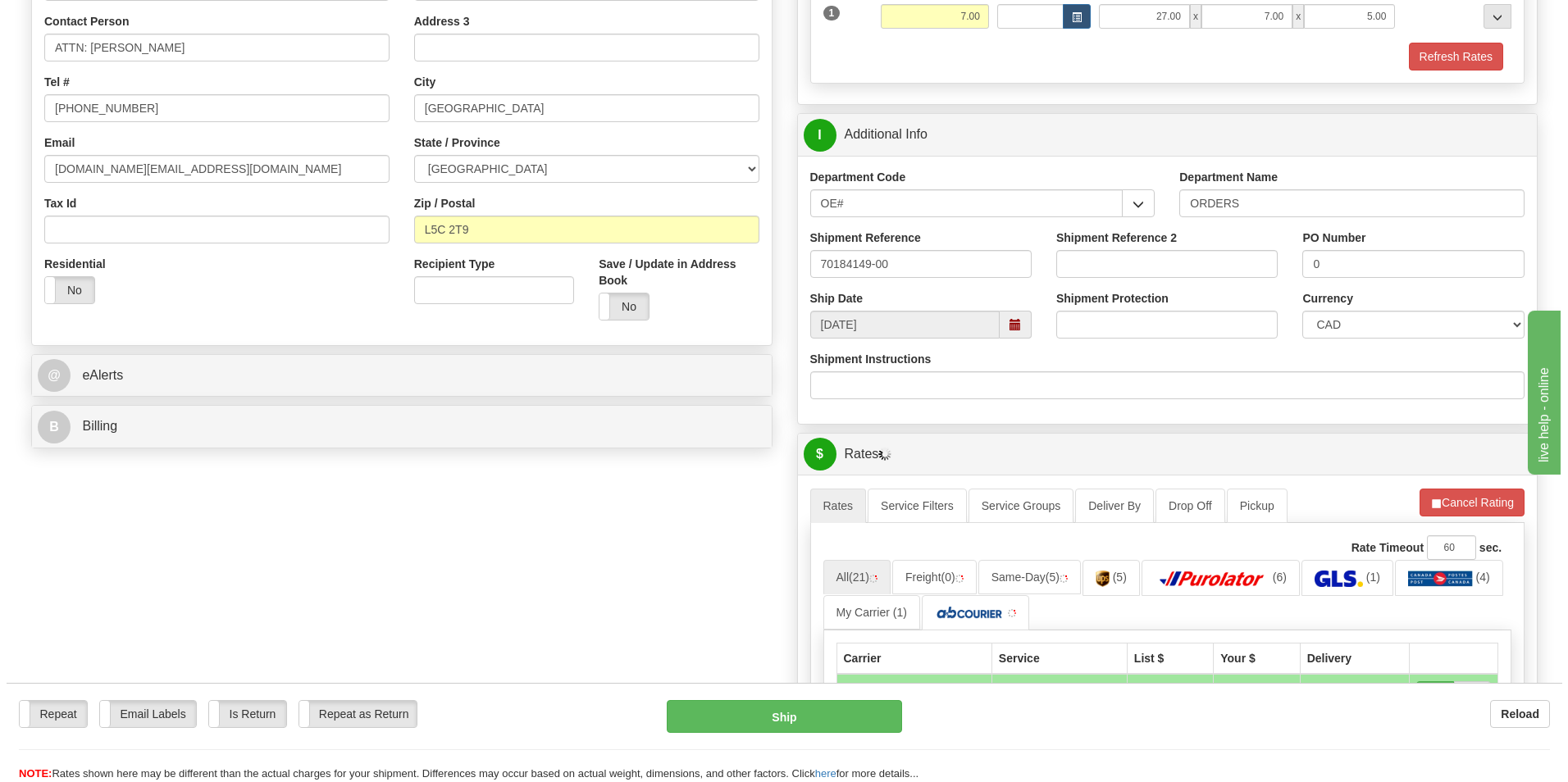
scroll to position [574, 0]
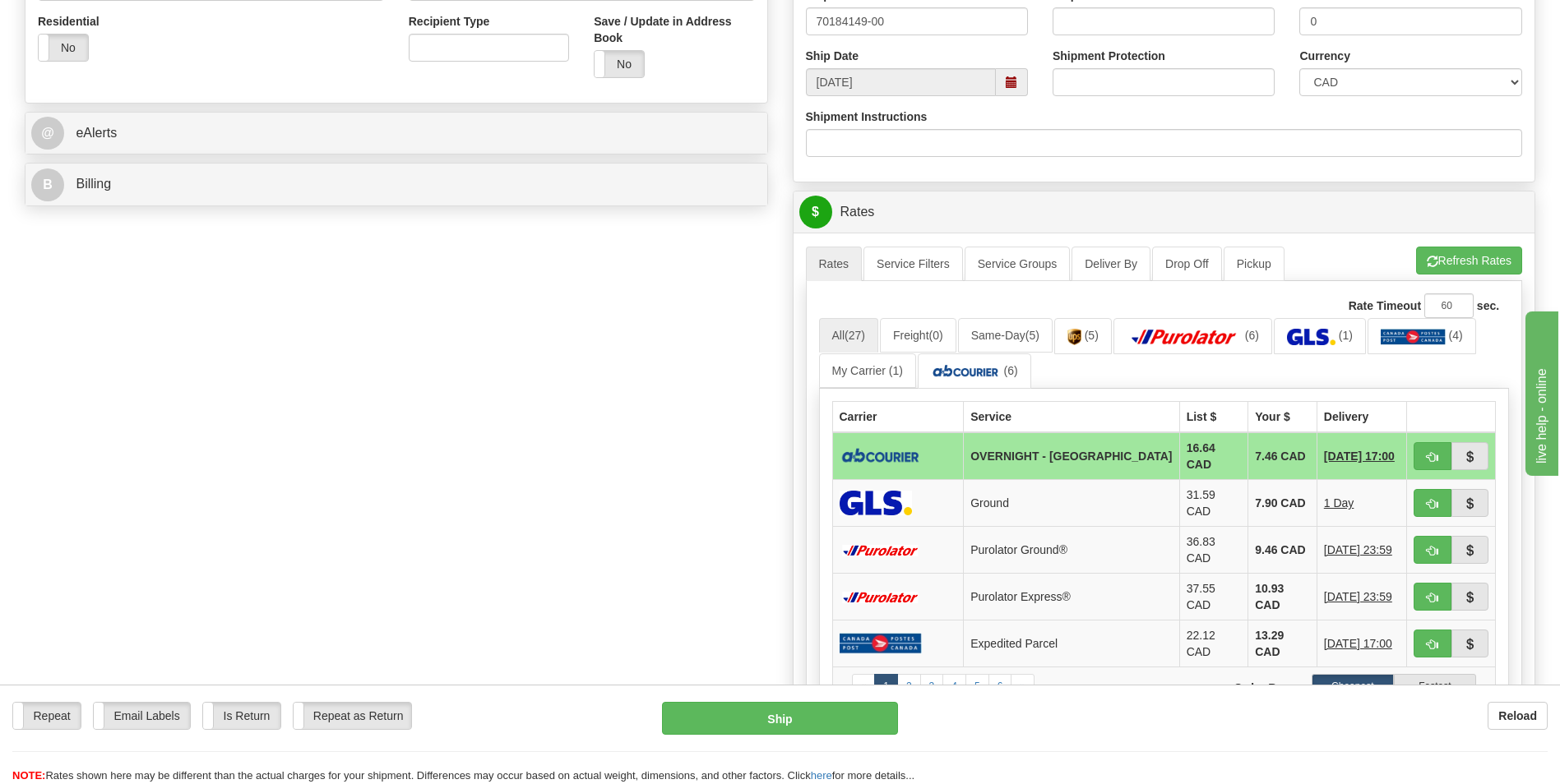
click at [1433, 469] on td at bounding box center [1451, 456] width 89 height 47
click at [1434, 460] on span "button" at bounding box center [1432, 457] width 11 height 11
type input "4"
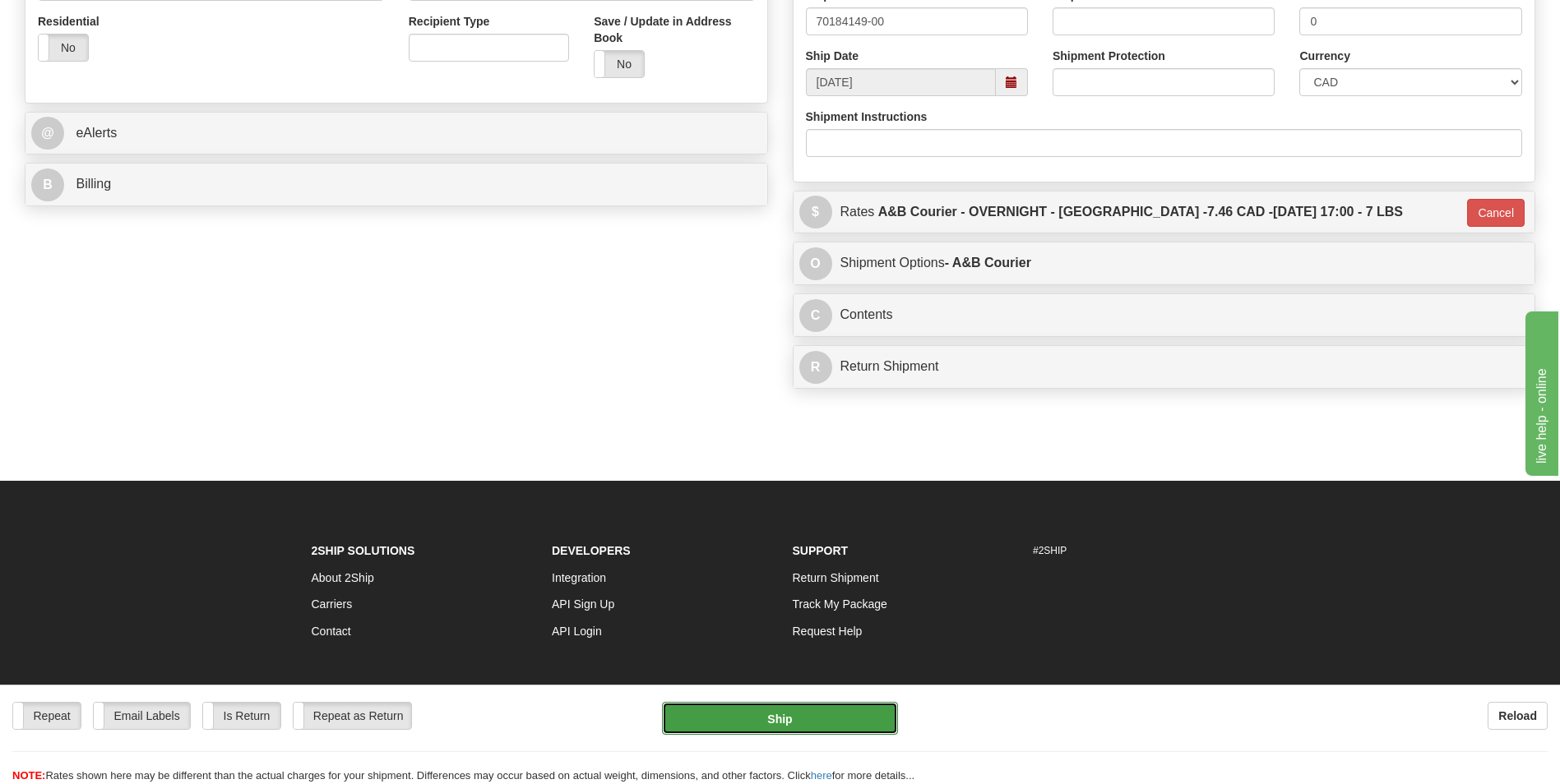
click at [852, 711] on button "Ship" at bounding box center [780, 718] width 235 height 32
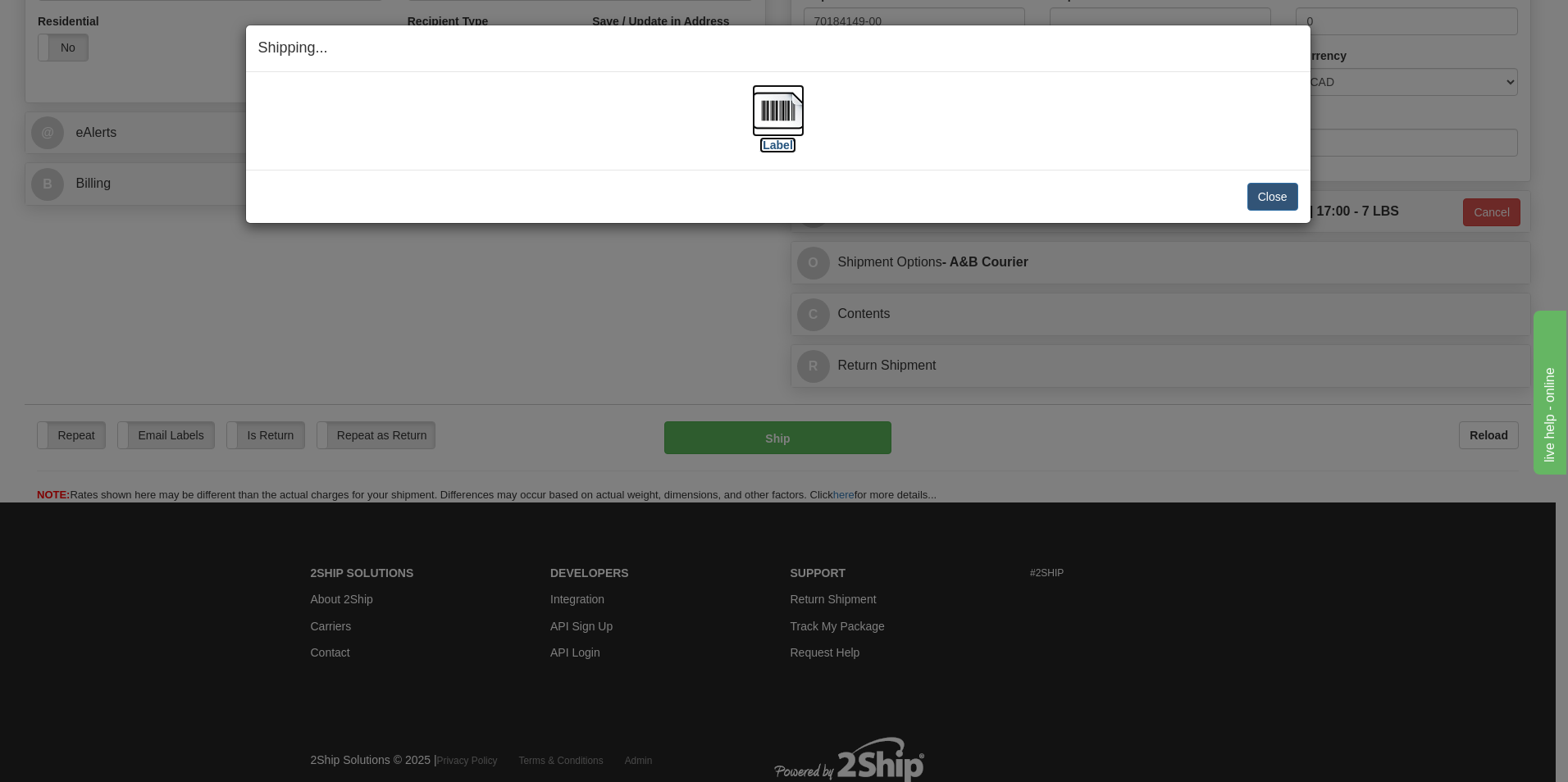
click at [795, 102] on img at bounding box center [779, 110] width 53 height 53
click at [1253, 187] on button "Close" at bounding box center [1273, 197] width 51 height 28
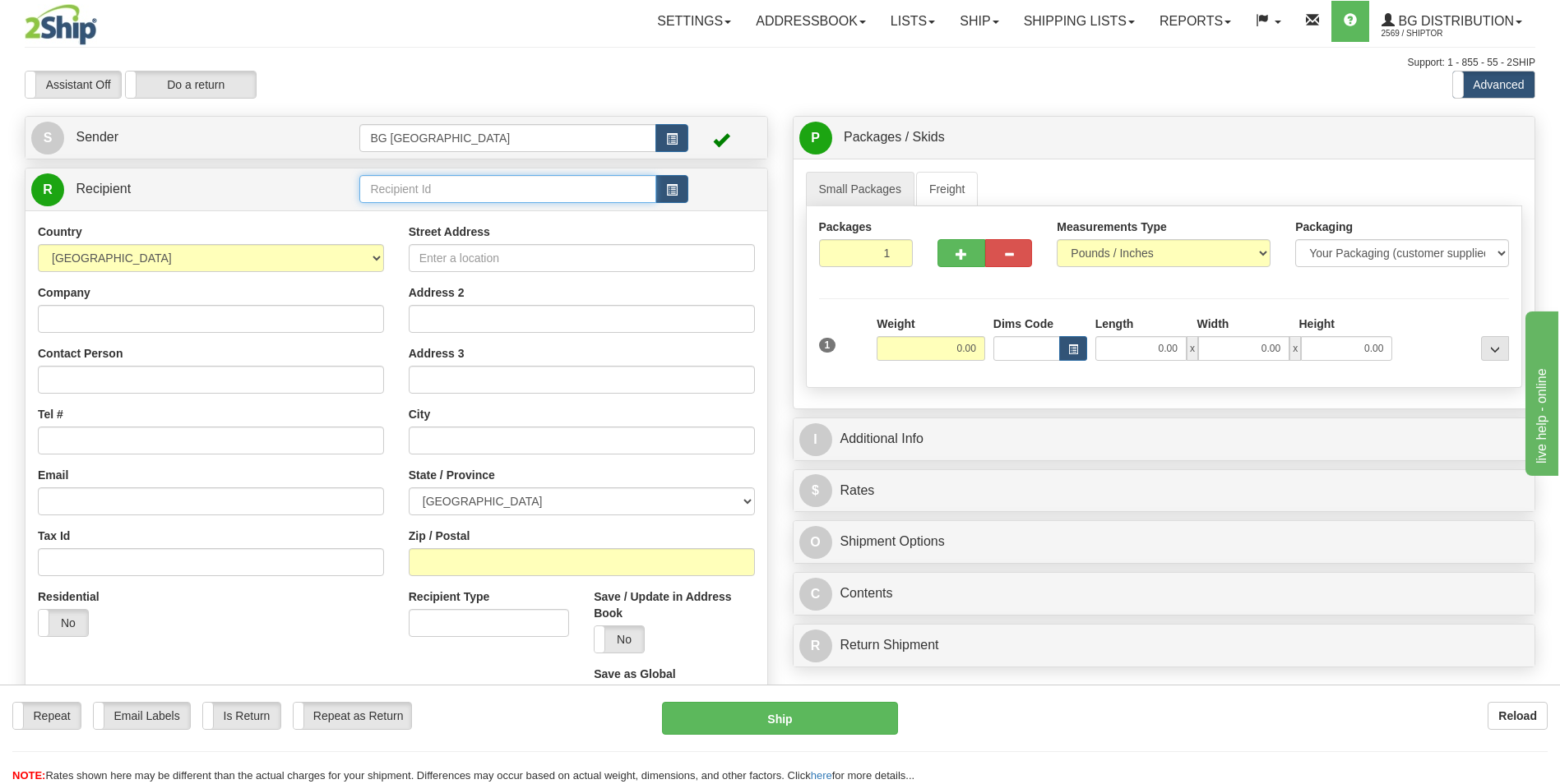
click at [463, 195] on input "text" at bounding box center [507, 189] width 296 height 28
click at [394, 208] on div "60128" at bounding box center [504, 214] width 280 height 18
type input "60128"
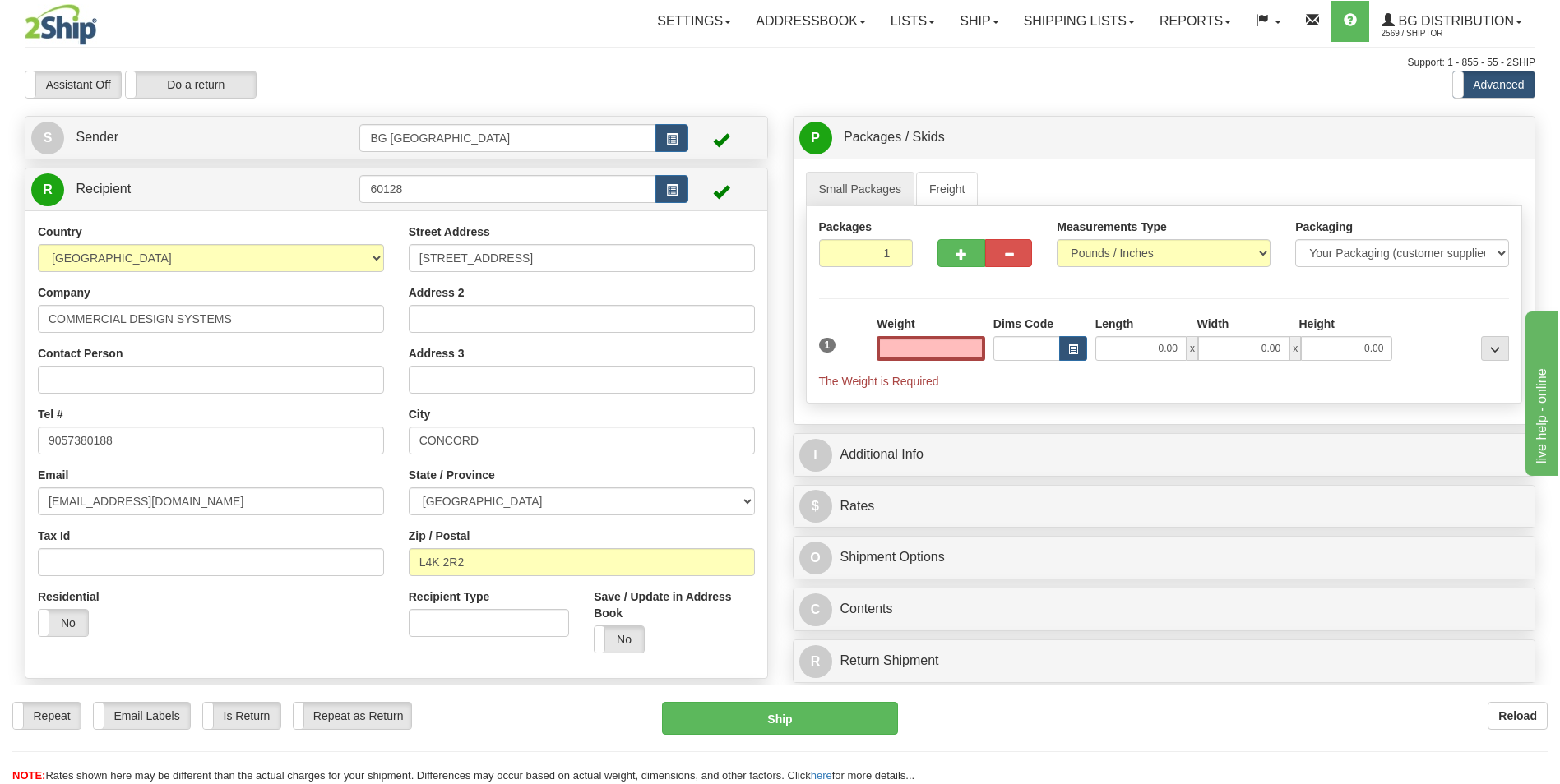
type input "0.00"
click at [909, 344] on input "0.00" at bounding box center [931, 349] width 109 height 25
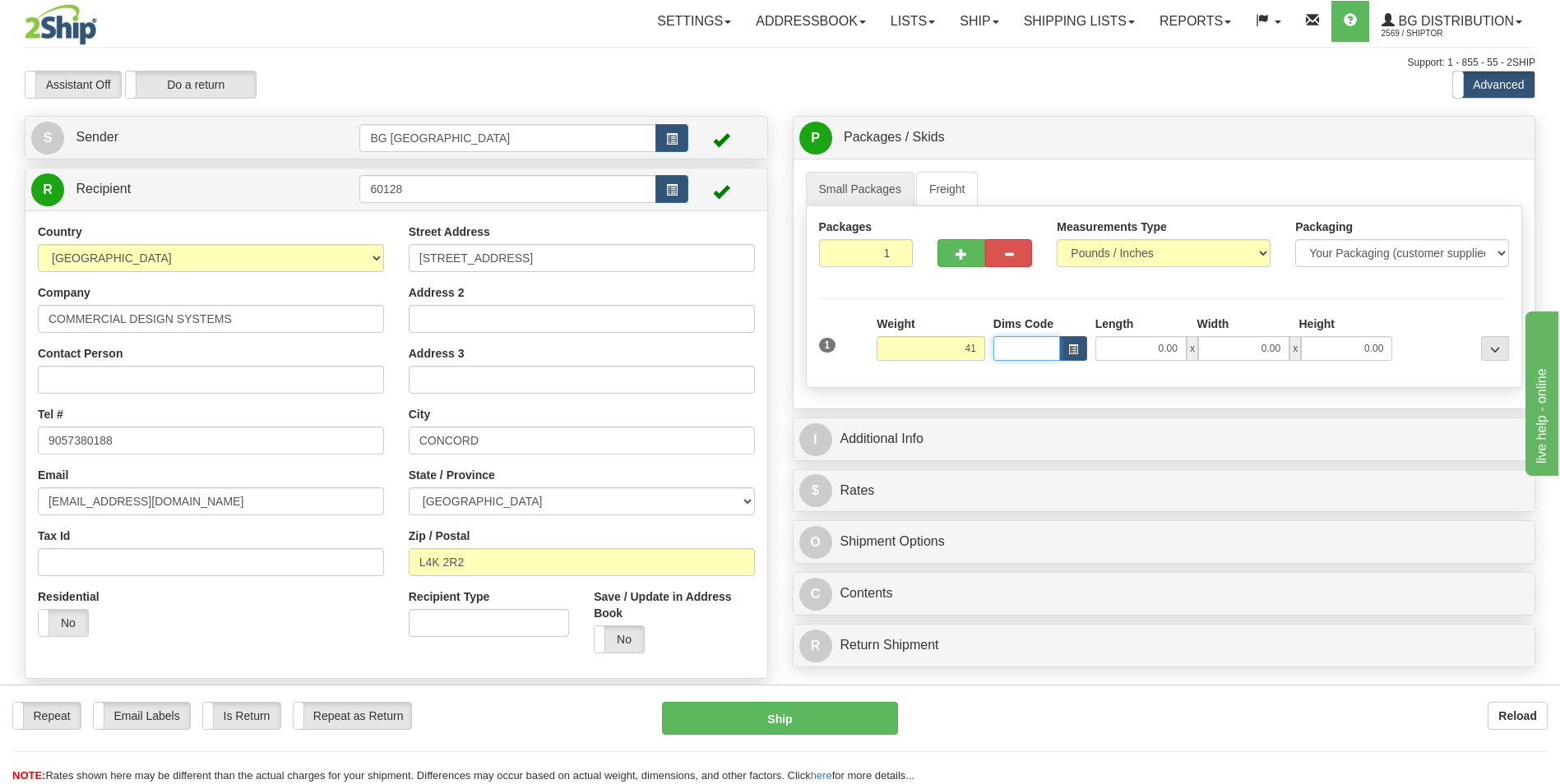
type input "41.00"
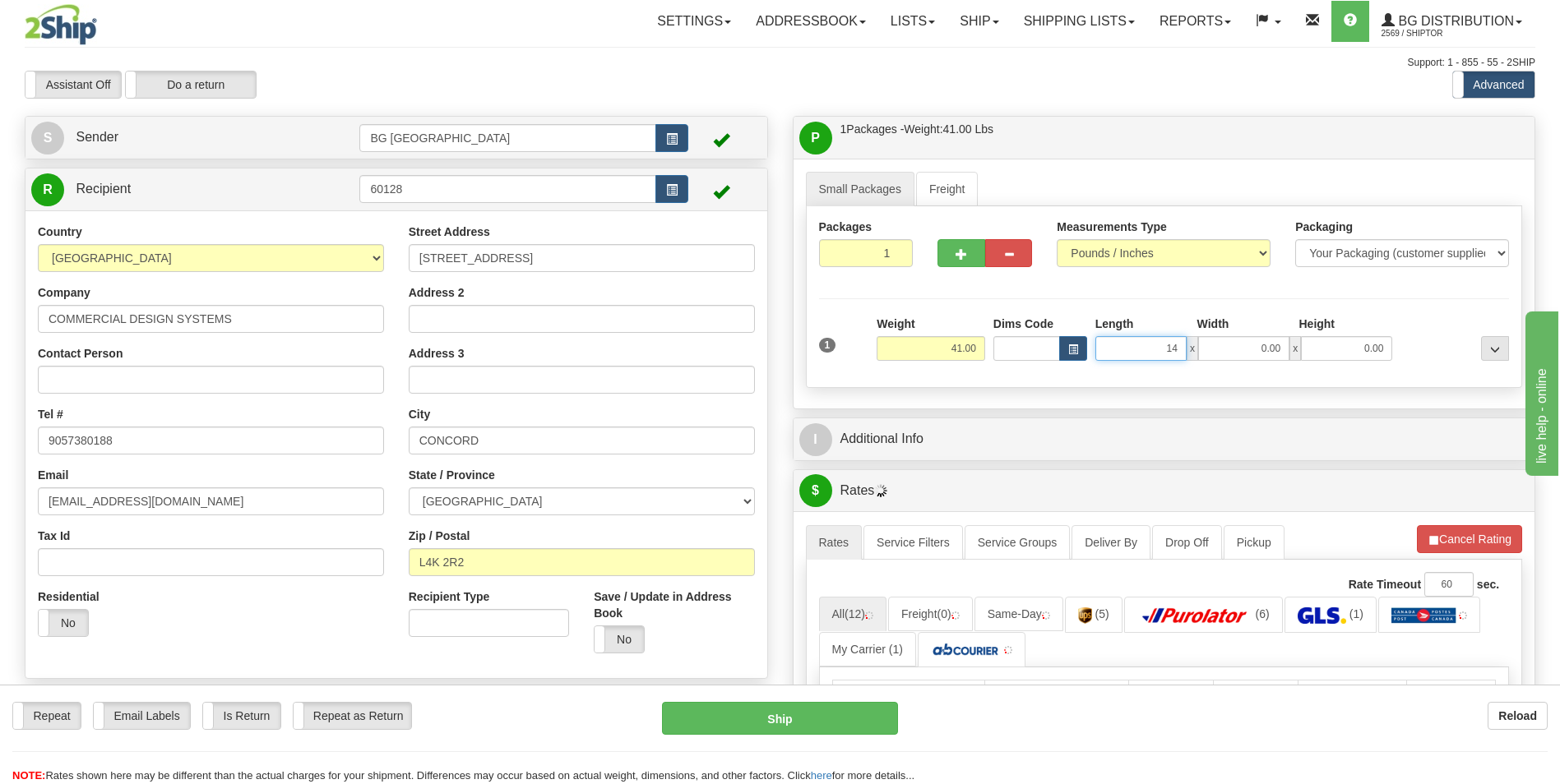
type input "14.00"
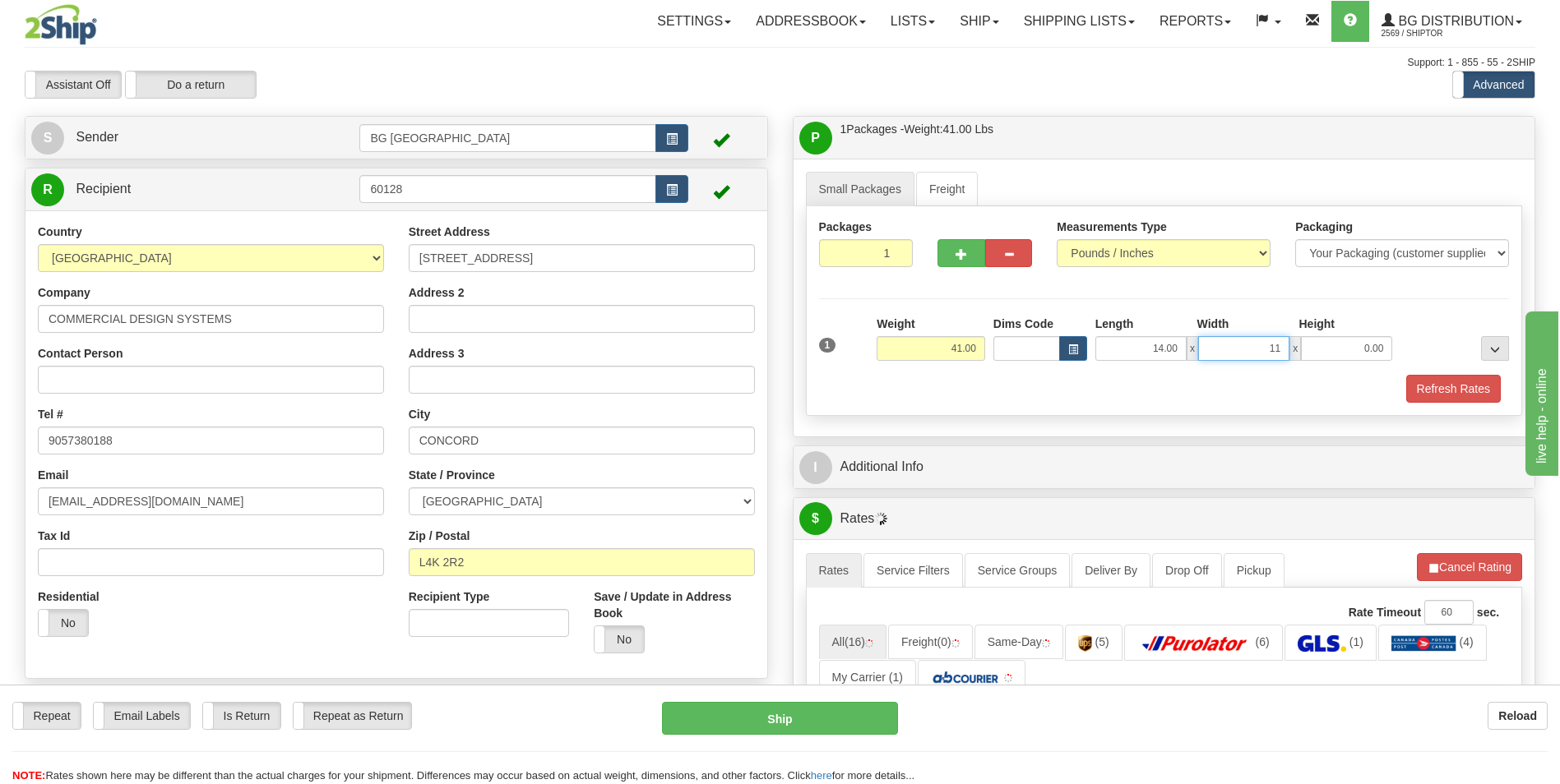
type input "11.00"
click at [962, 259] on span "button" at bounding box center [961, 255] width 11 height 11
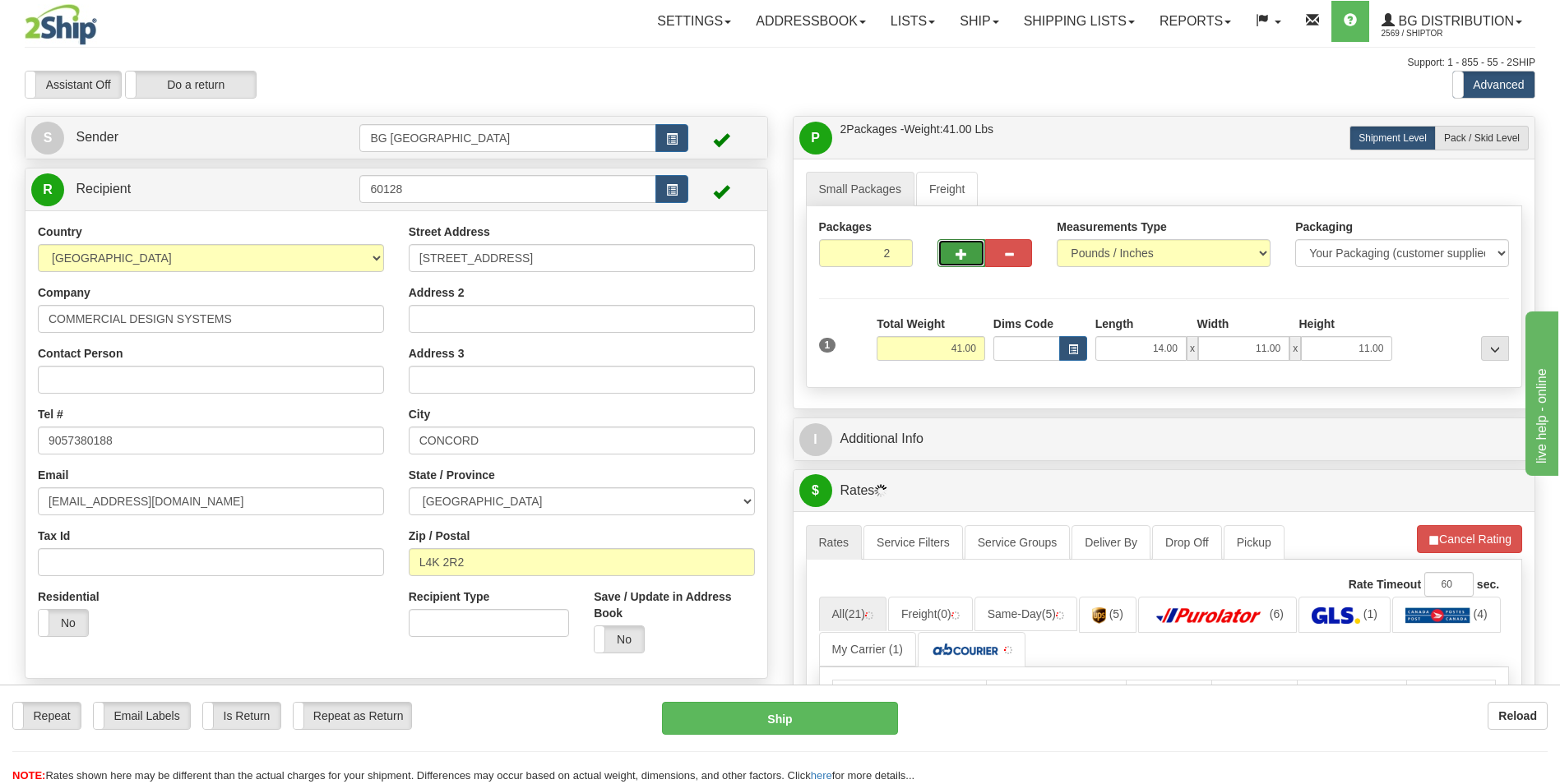
click at [962, 259] on span "button" at bounding box center [961, 255] width 11 height 11
type input "3"
click at [1481, 142] on span "Pack / Skid Level" at bounding box center [1482, 138] width 76 height 11
radio input "true"
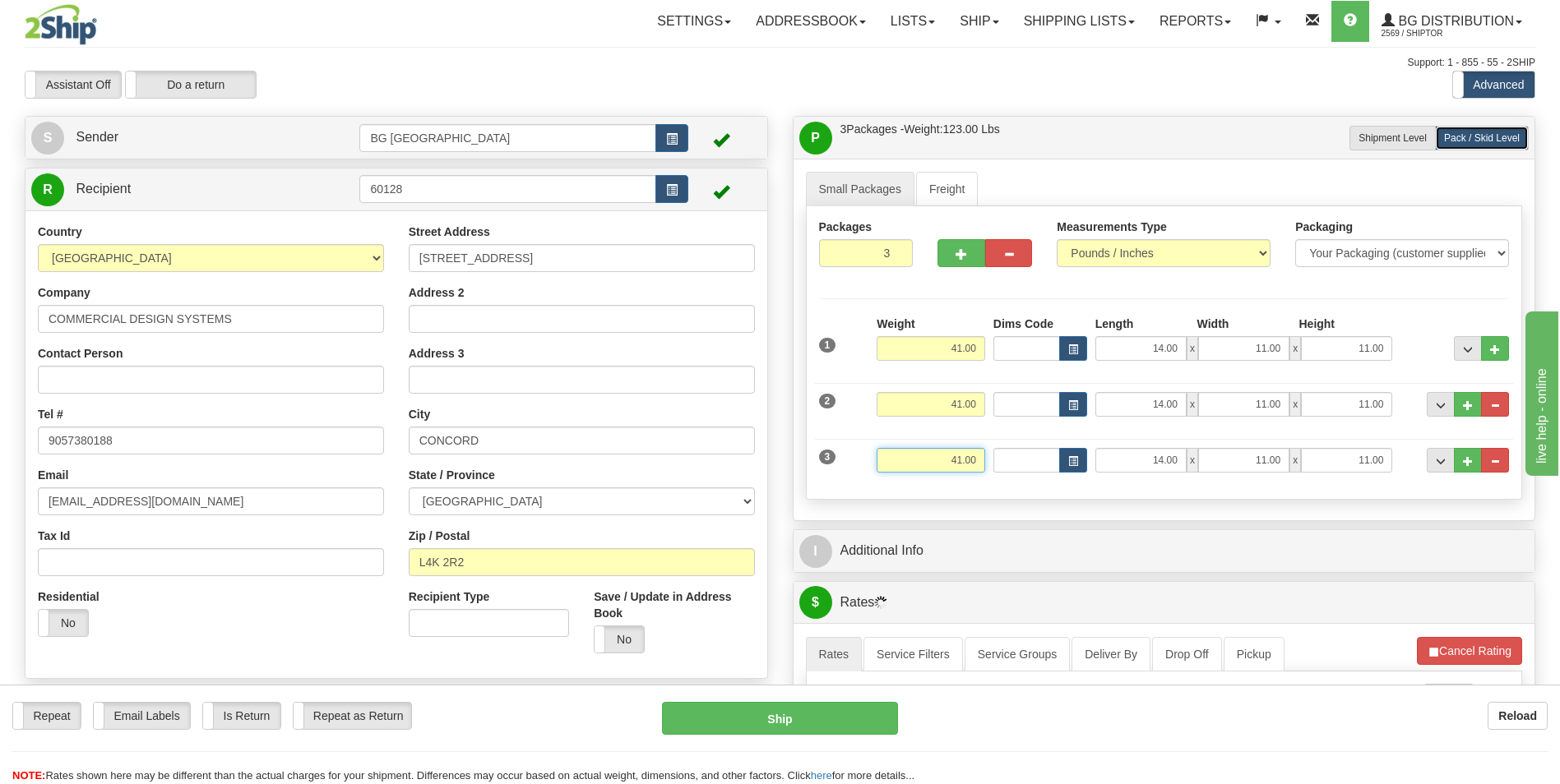
click at [938, 471] on input "41.00" at bounding box center [931, 460] width 109 height 25
type input "8.00"
type input "40.00"
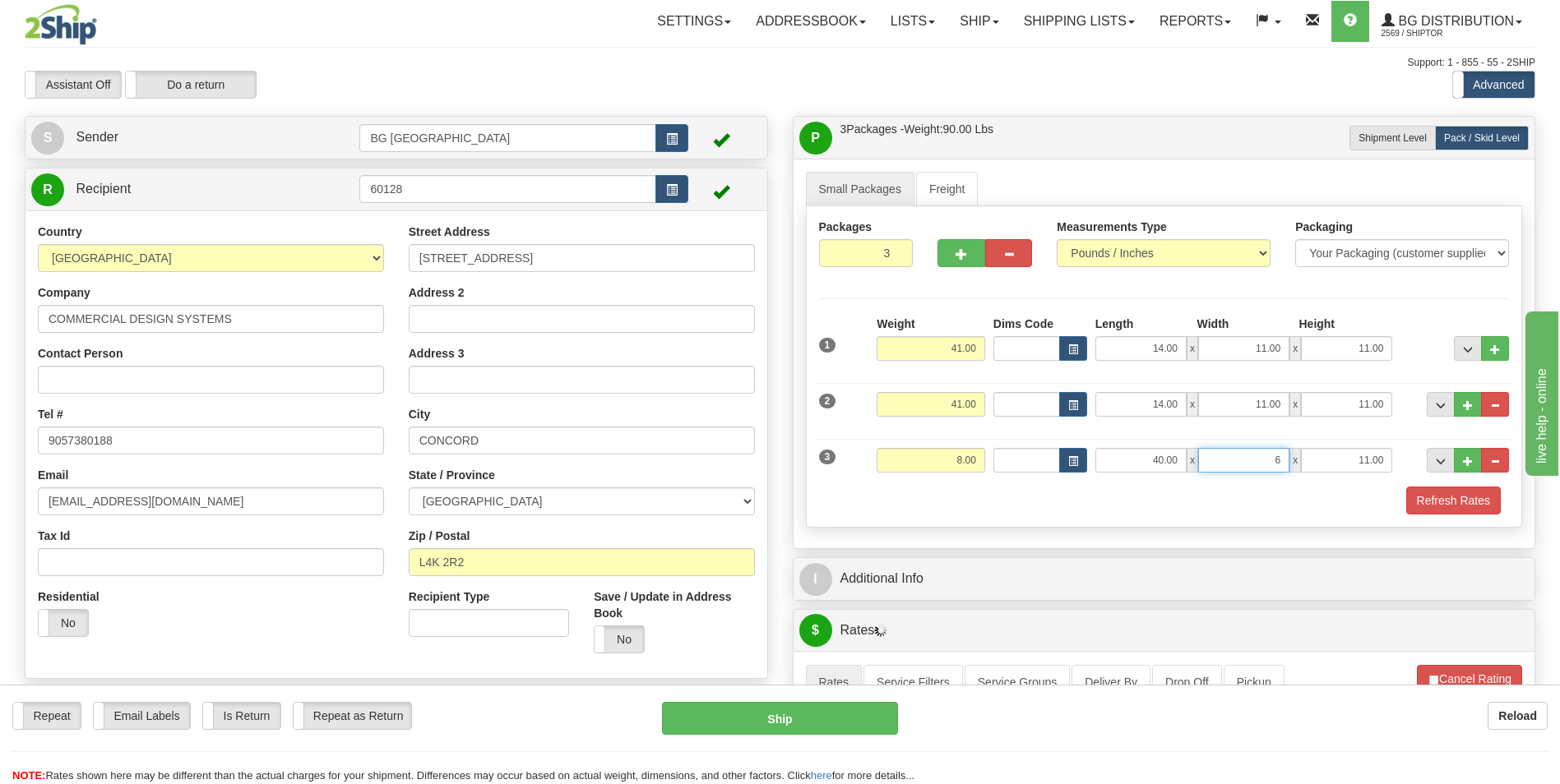
type input "6.00"
type input "4.00"
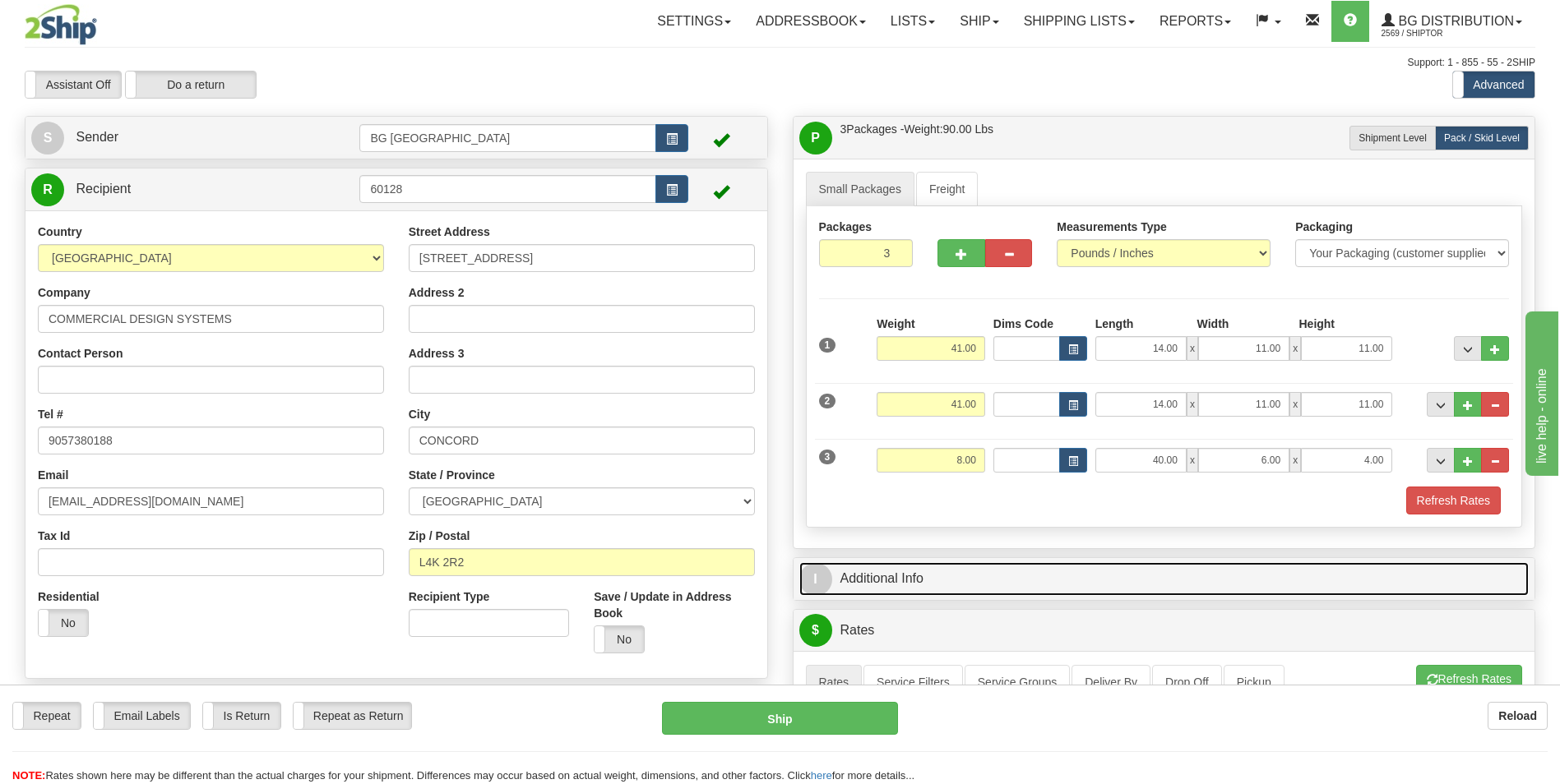
click at [906, 562] on link "I Additional Info" at bounding box center [1164, 579] width 730 height 33
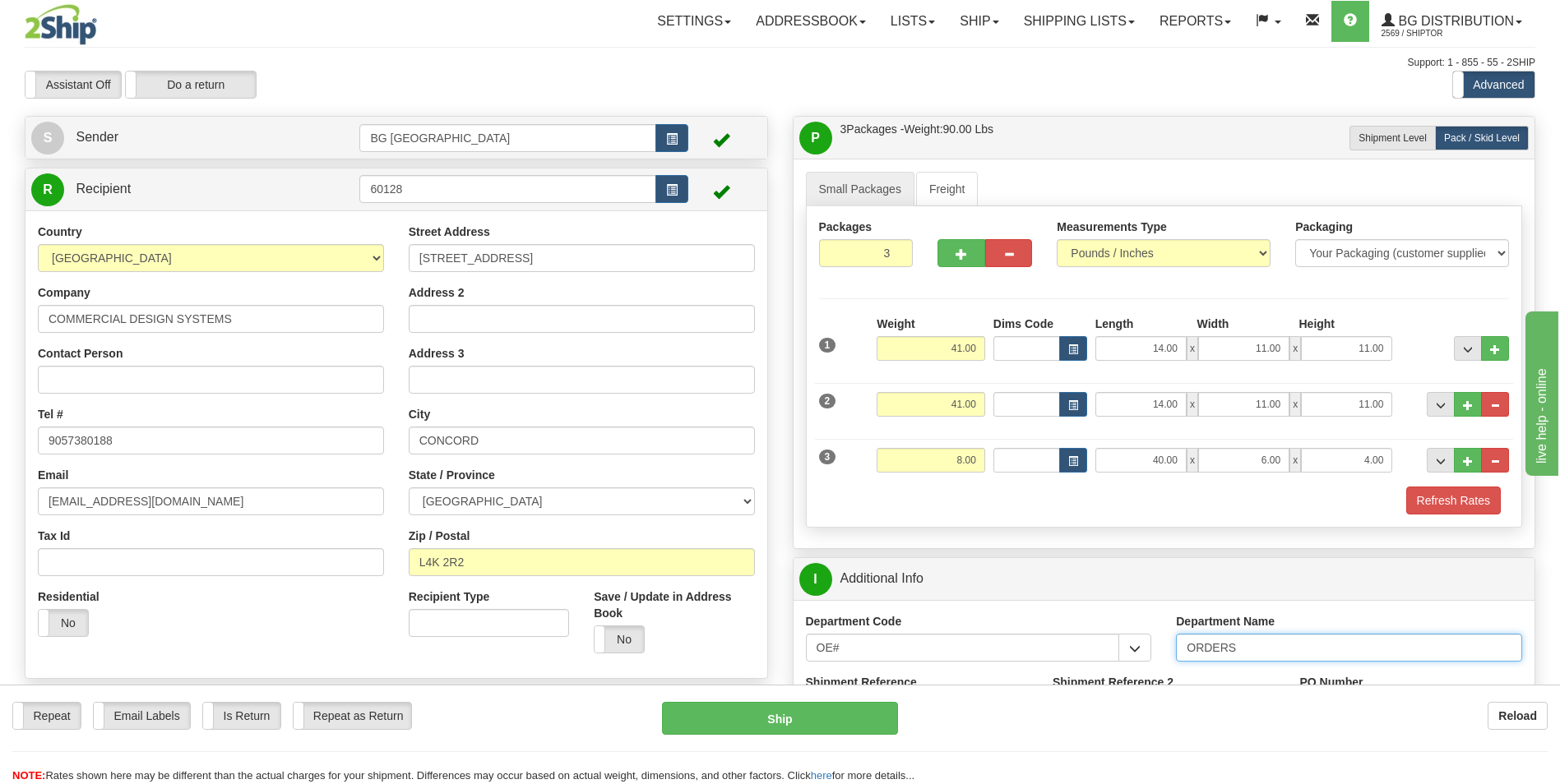
click at [1274, 645] on input "ORDERS" at bounding box center [1349, 648] width 346 height 28
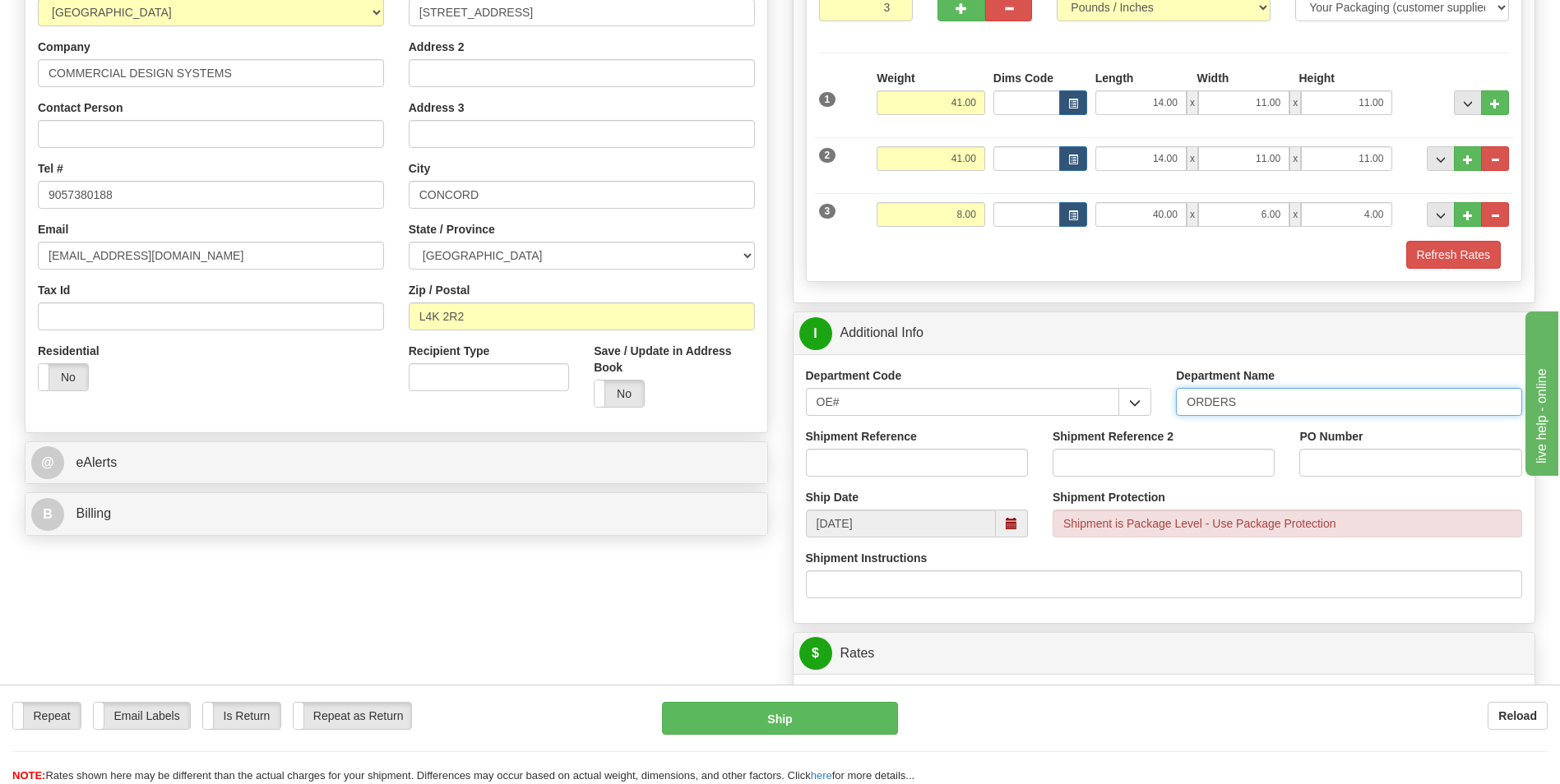
scroll to position [247, 0]
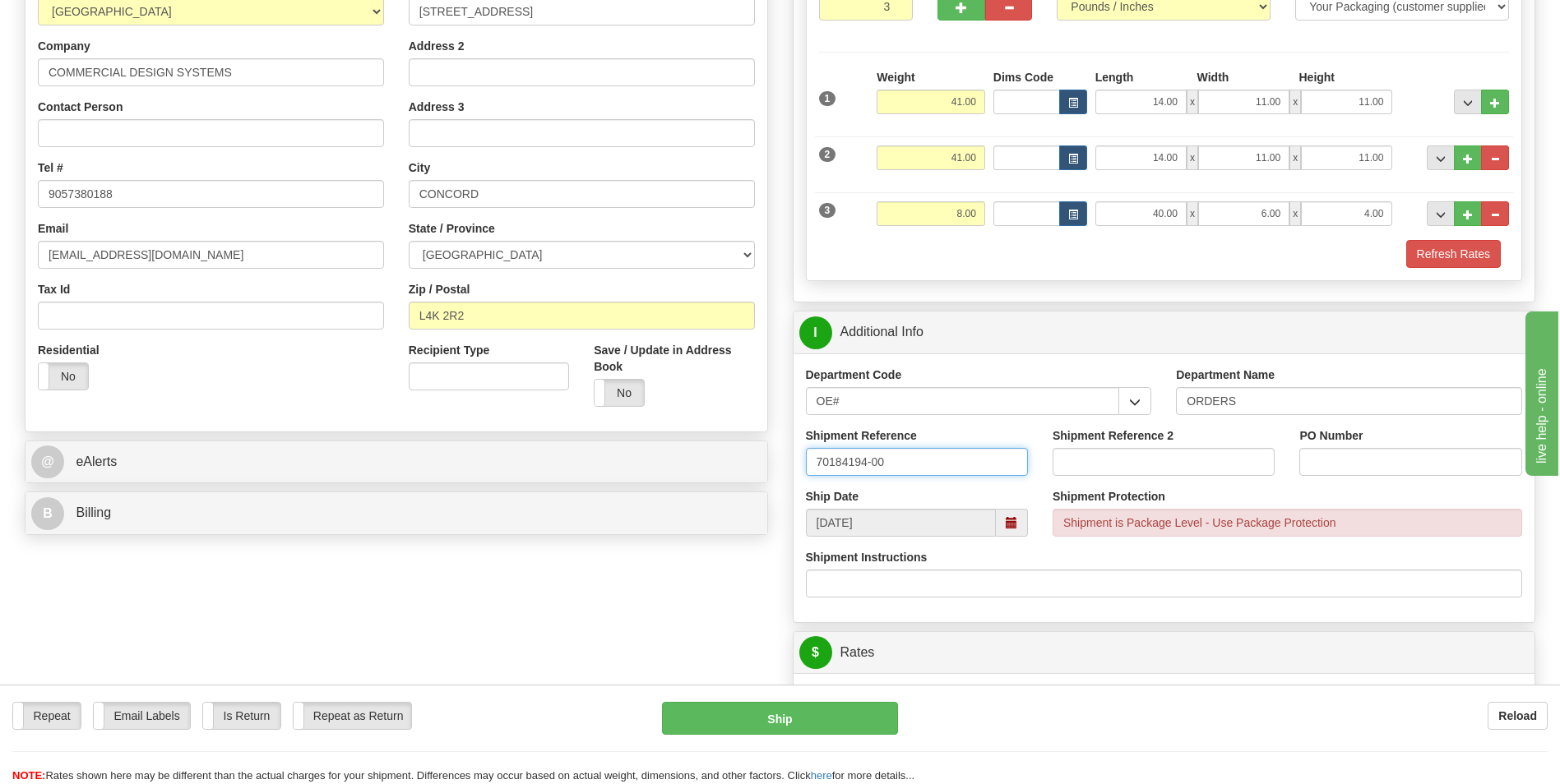
type input "70184194-00"
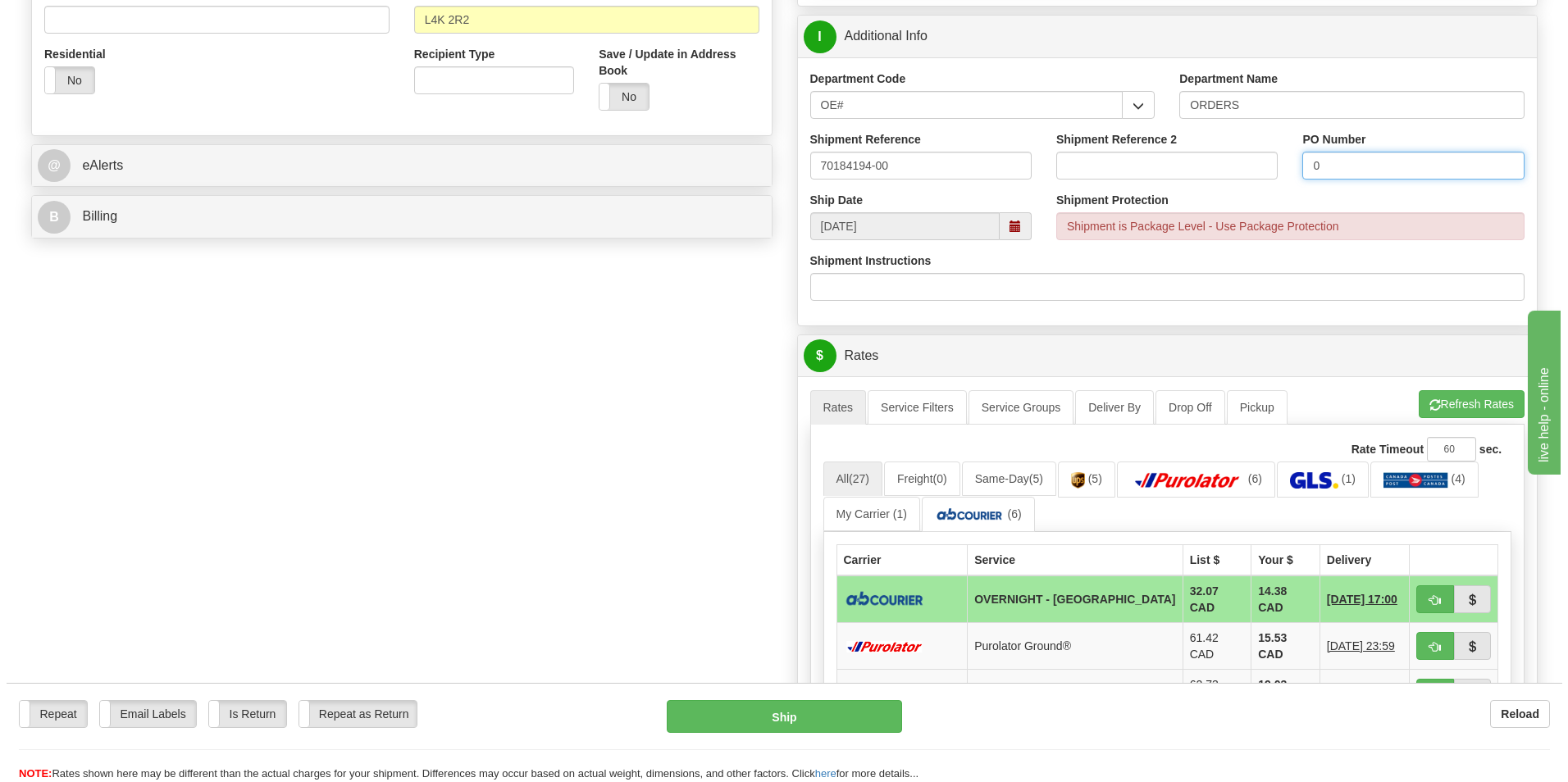
scroll to position [574, 0]
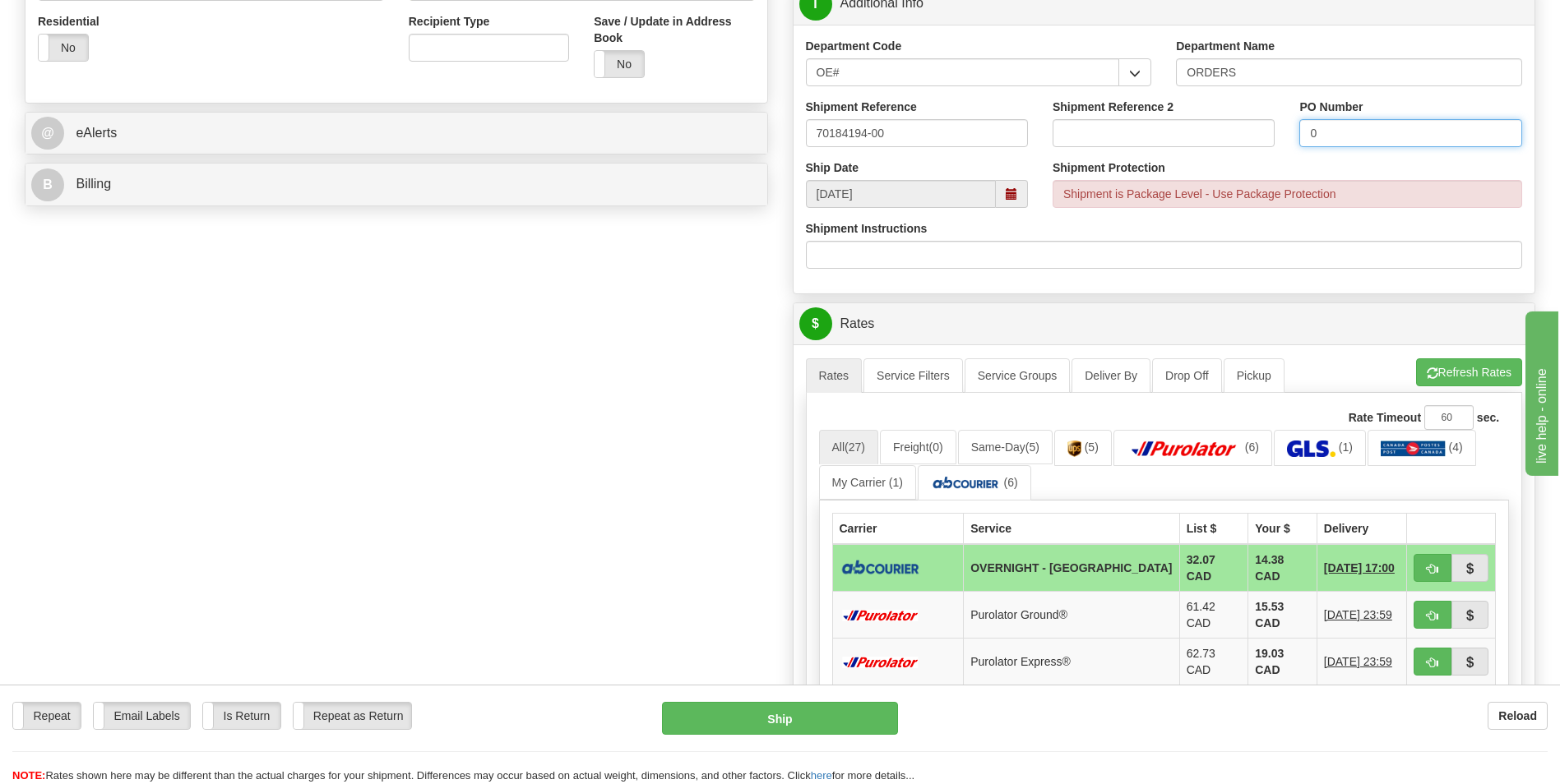
type input "0"
click at [1425, 386] on button "Refresh Rates" at bounding box center [1469, 372] width 106 height 28
click at [1430, 558] on button "button" at bounding box center [1432, 568] width 38 height 28
type input "4"
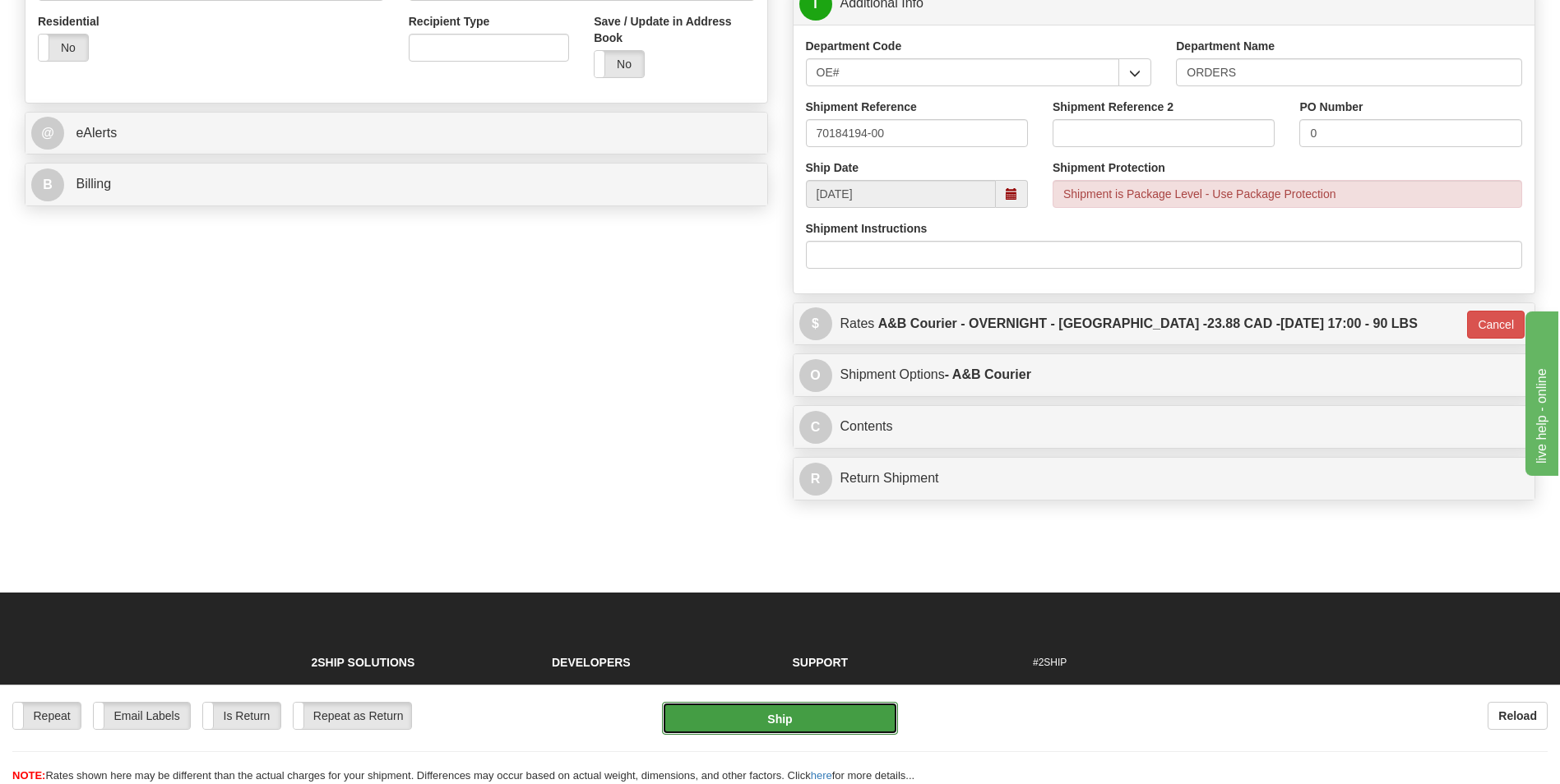
click at [856, 705] on button "Ship" at bounding box center [780, 718] width 235 height 32
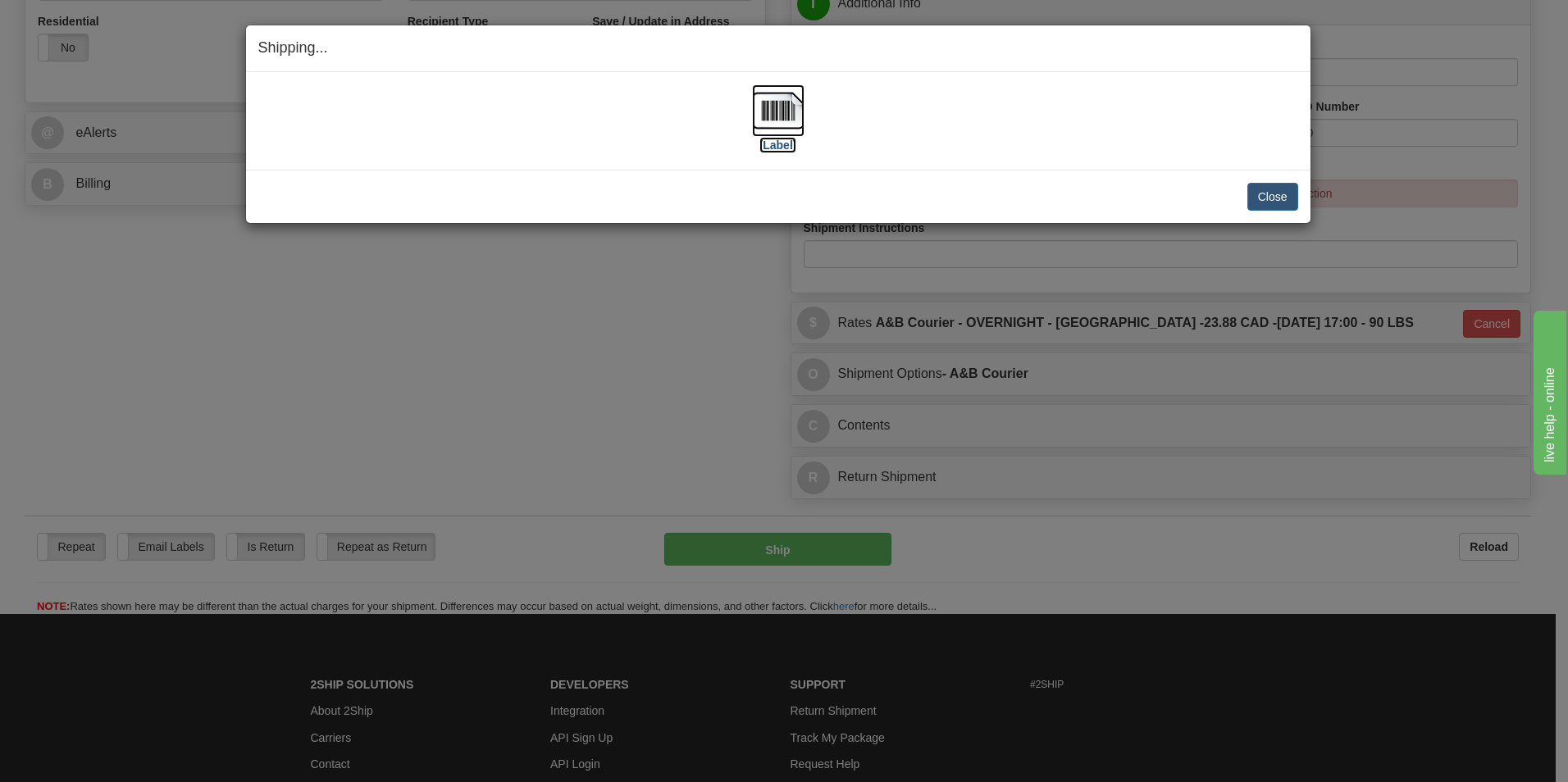
click at [792, 126] on img at bounding box center [779, 110] width 53 height 53
click at [1254, 189] on button "Close" at bounding box center [1273, 197] width 51 height 28
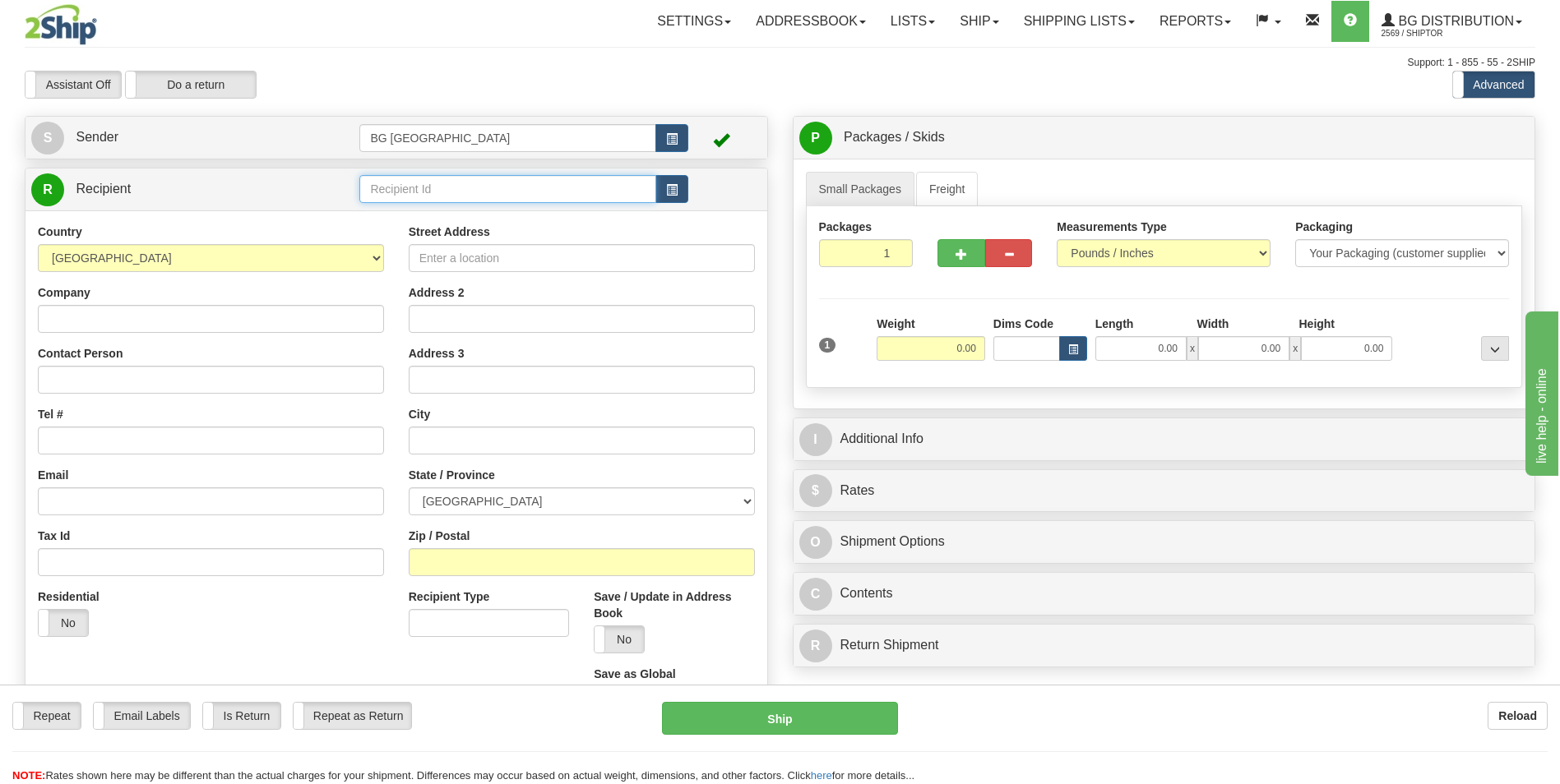
click at [404, 193] on input "text" at bounding box center [507, 189] width 296 height 28
click at [385, 215] on div "60125" at bounding box center [504, 214] width 280 height 18
type input "60125"
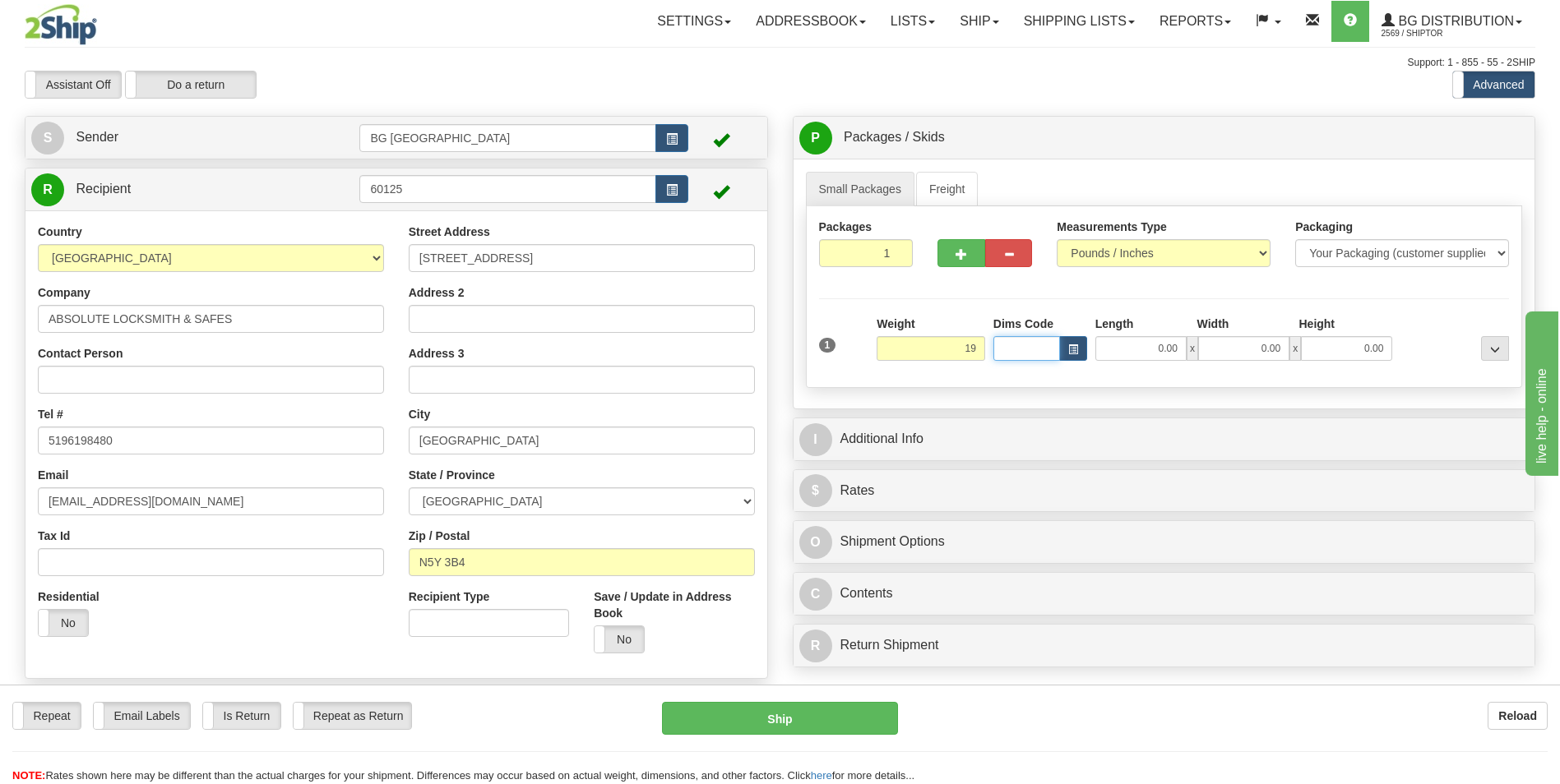
type input "19.00"
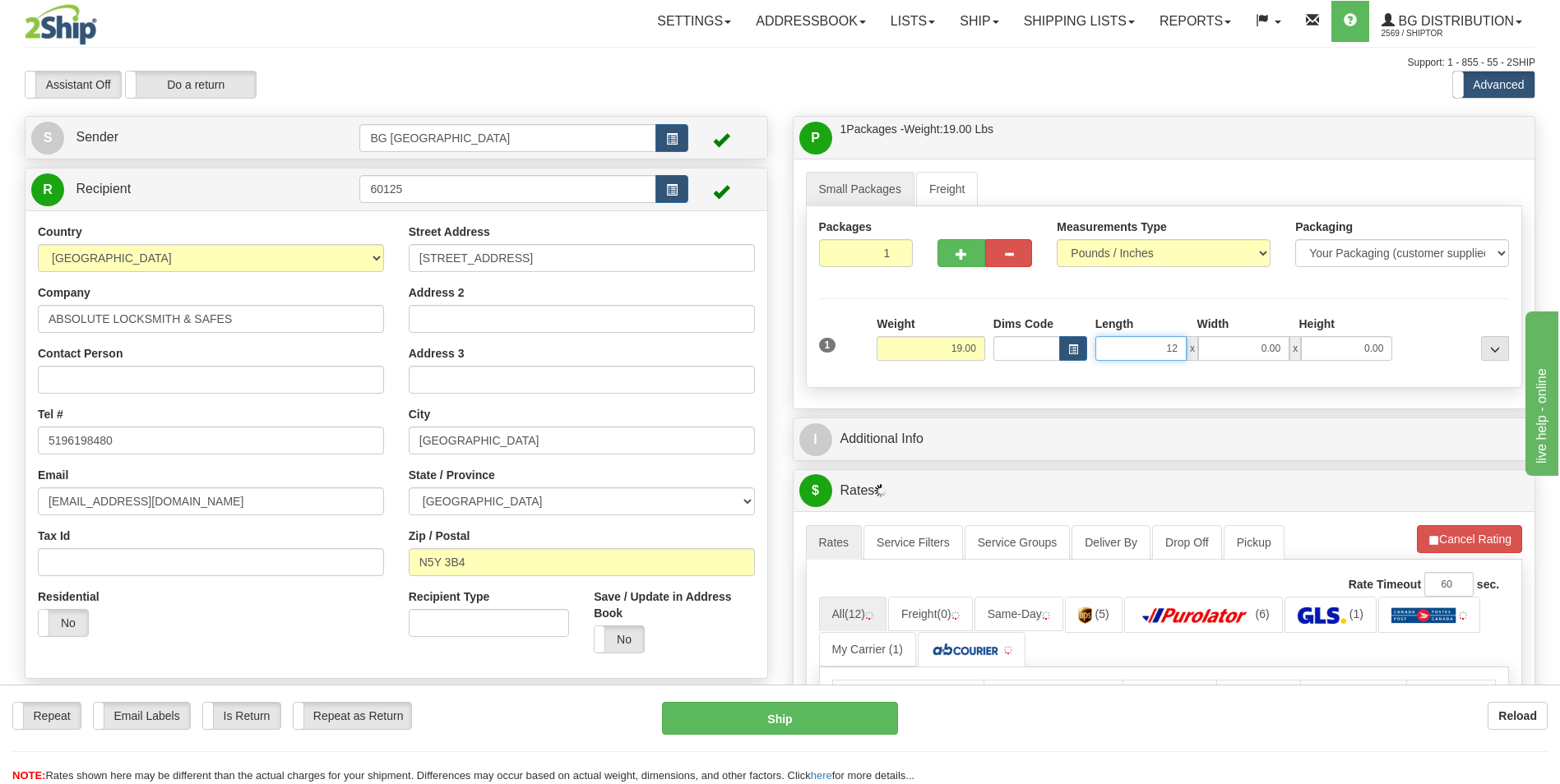
type input "12.00"
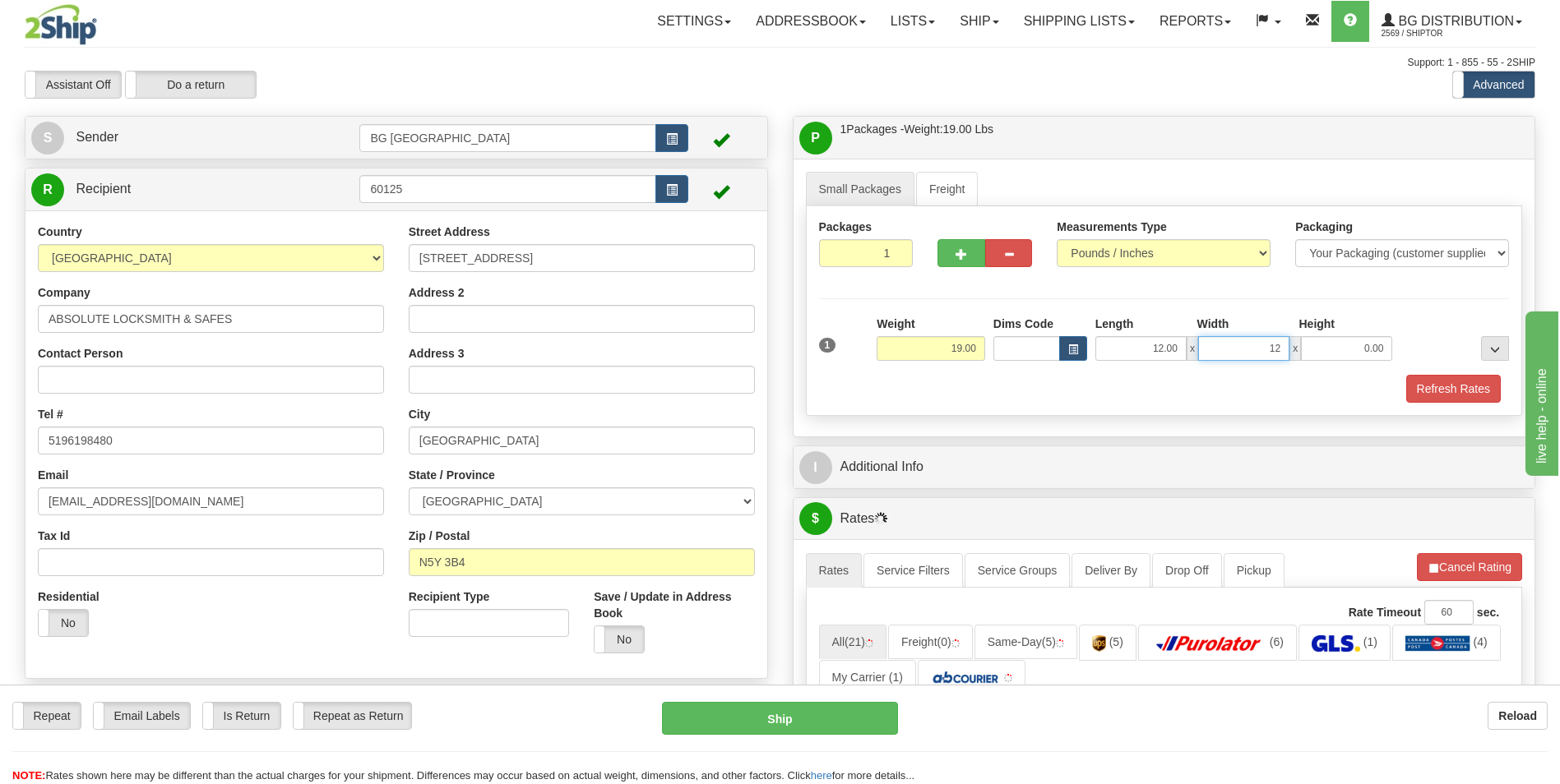
type input "12.00"
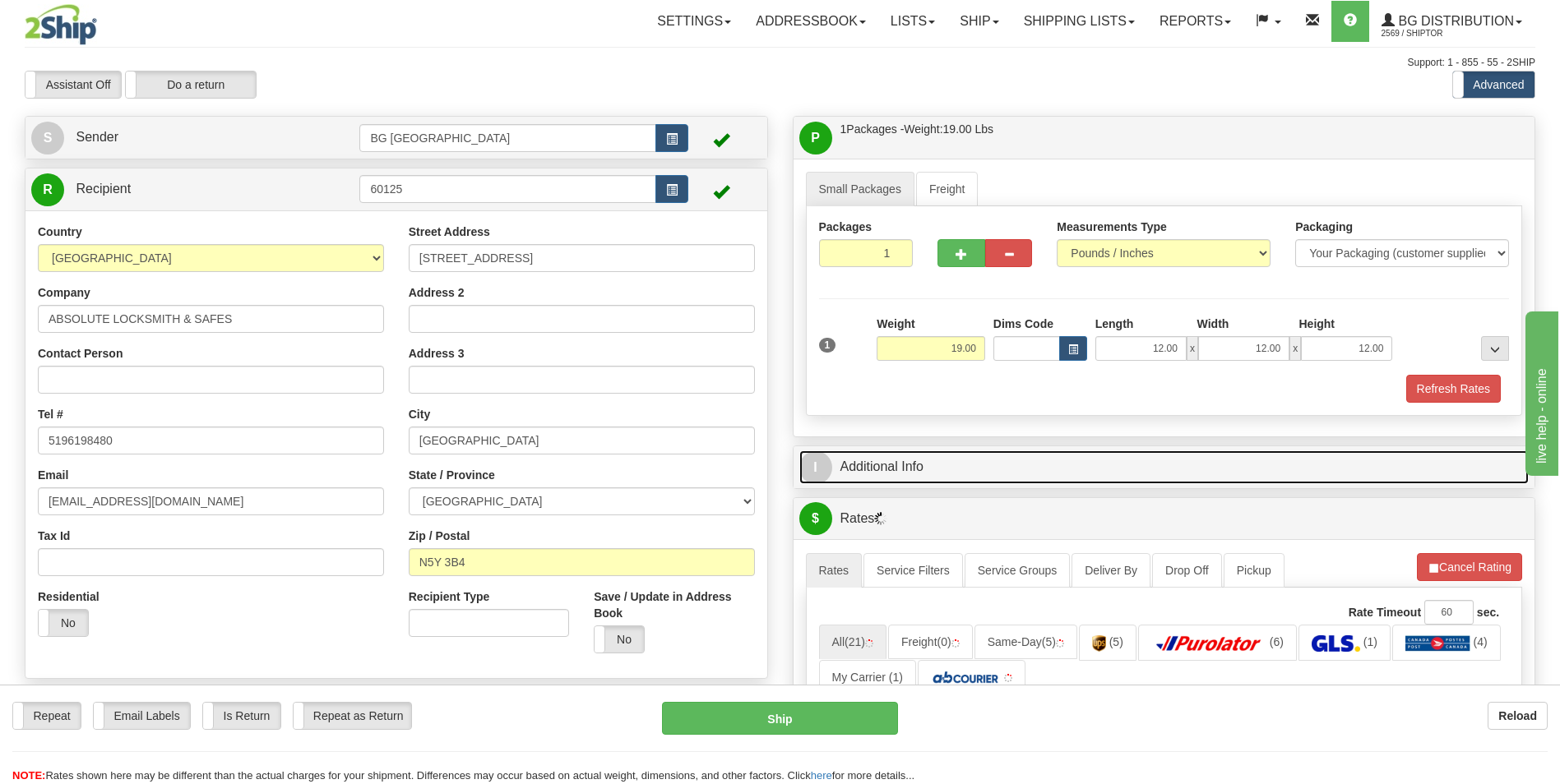
click at [921, 476] on link "I Additional Info" at bounding box center [1164, 467] width 730 height 33
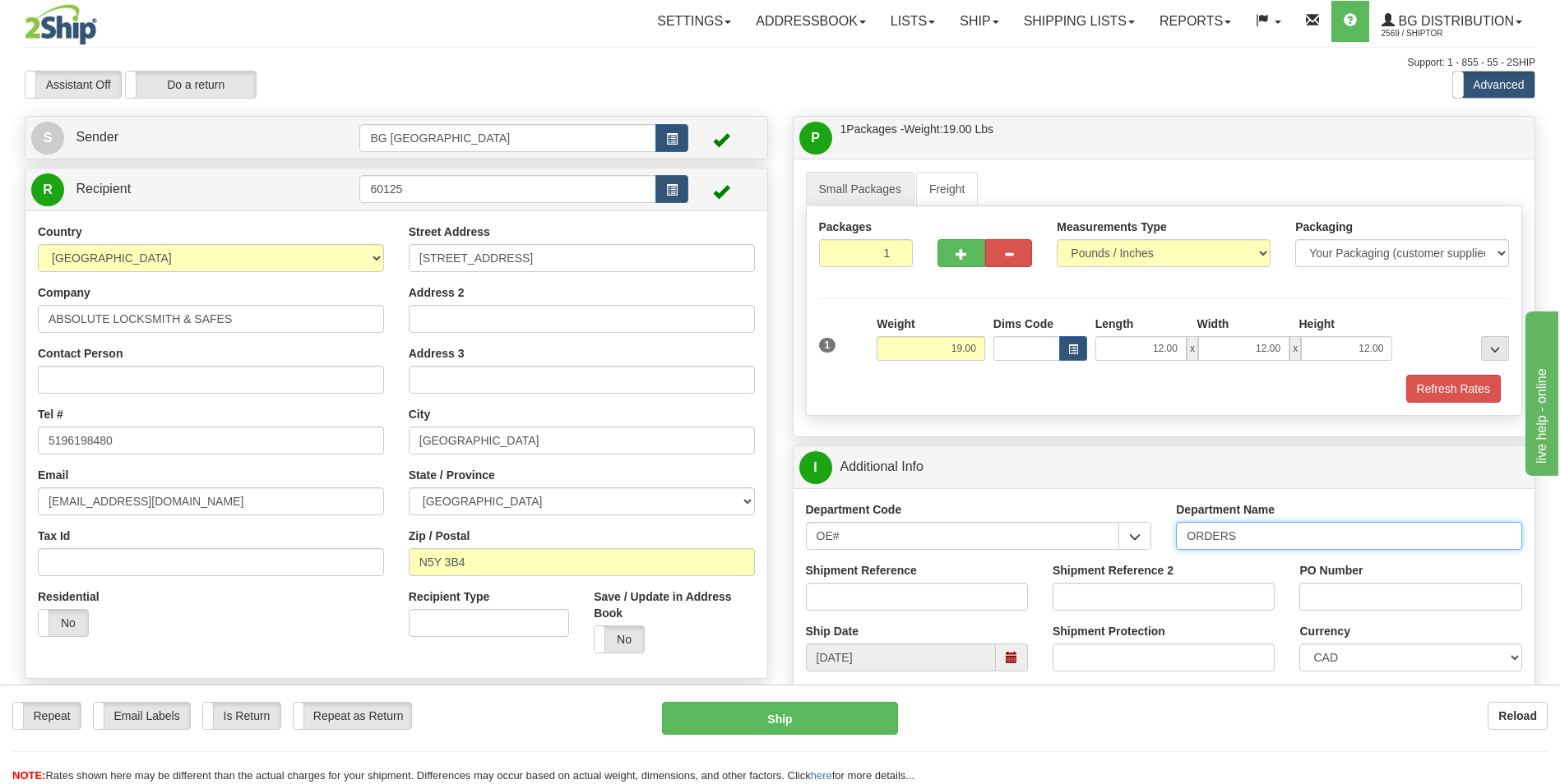
click at [1246, 529] on input "ORDERS" at bounding box center [1349, 536] width 346 height 28
type input "70184227-00"
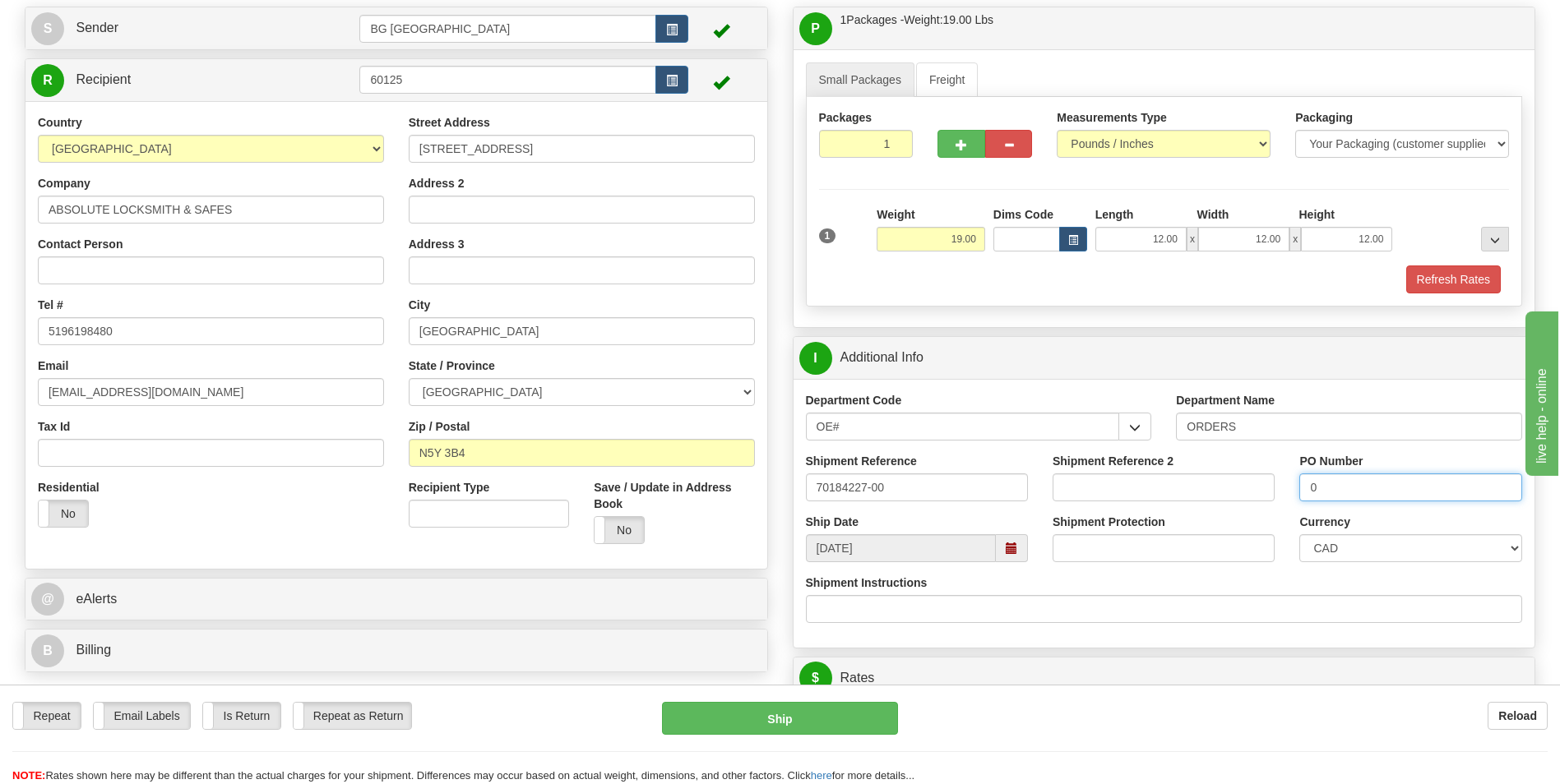
scroll to position [247, 0]
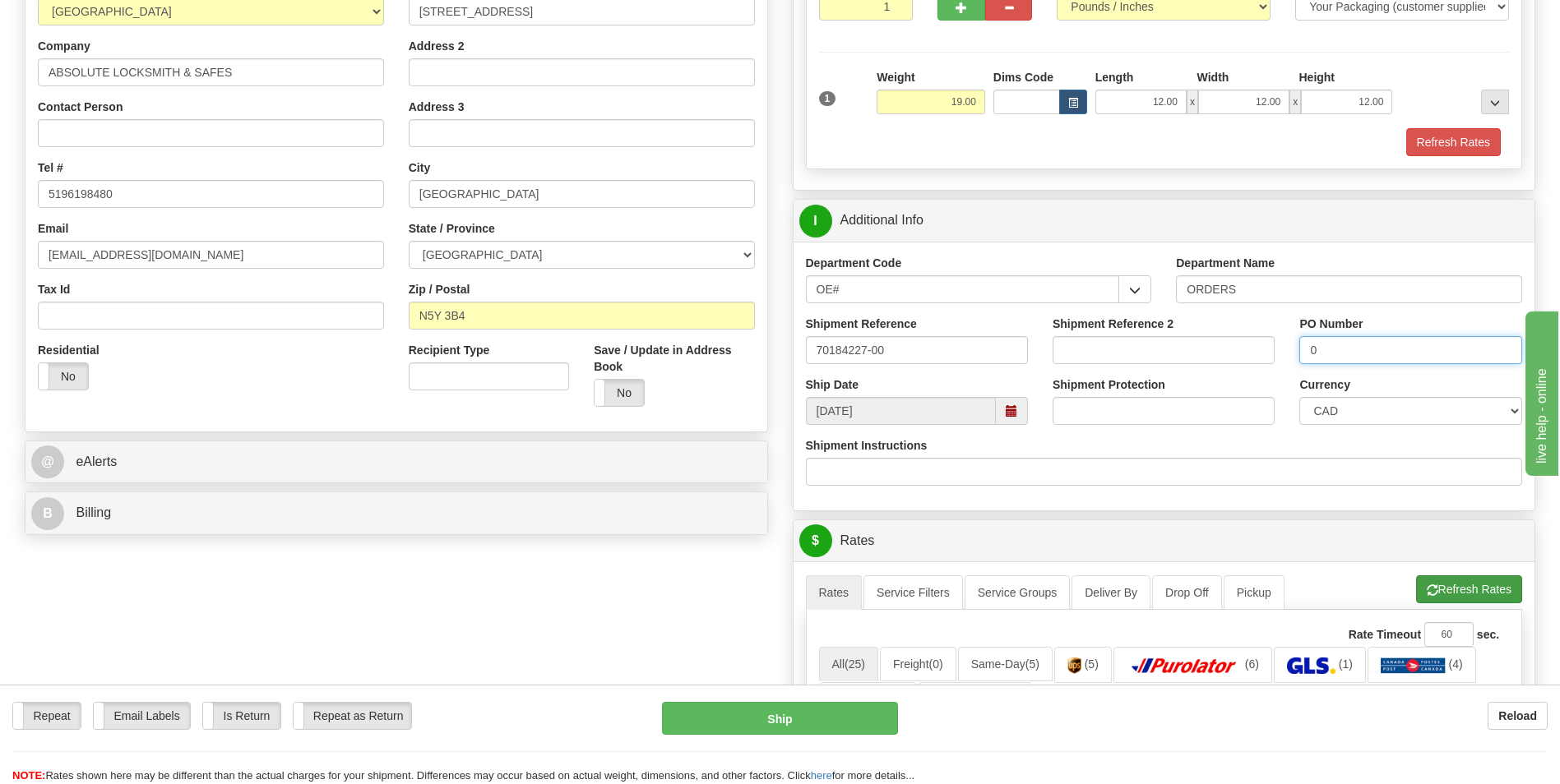
type input "0"
click at [1437, 599] on button "Refresh Rates" at bounding box center [1469, 589] width 106 height 28
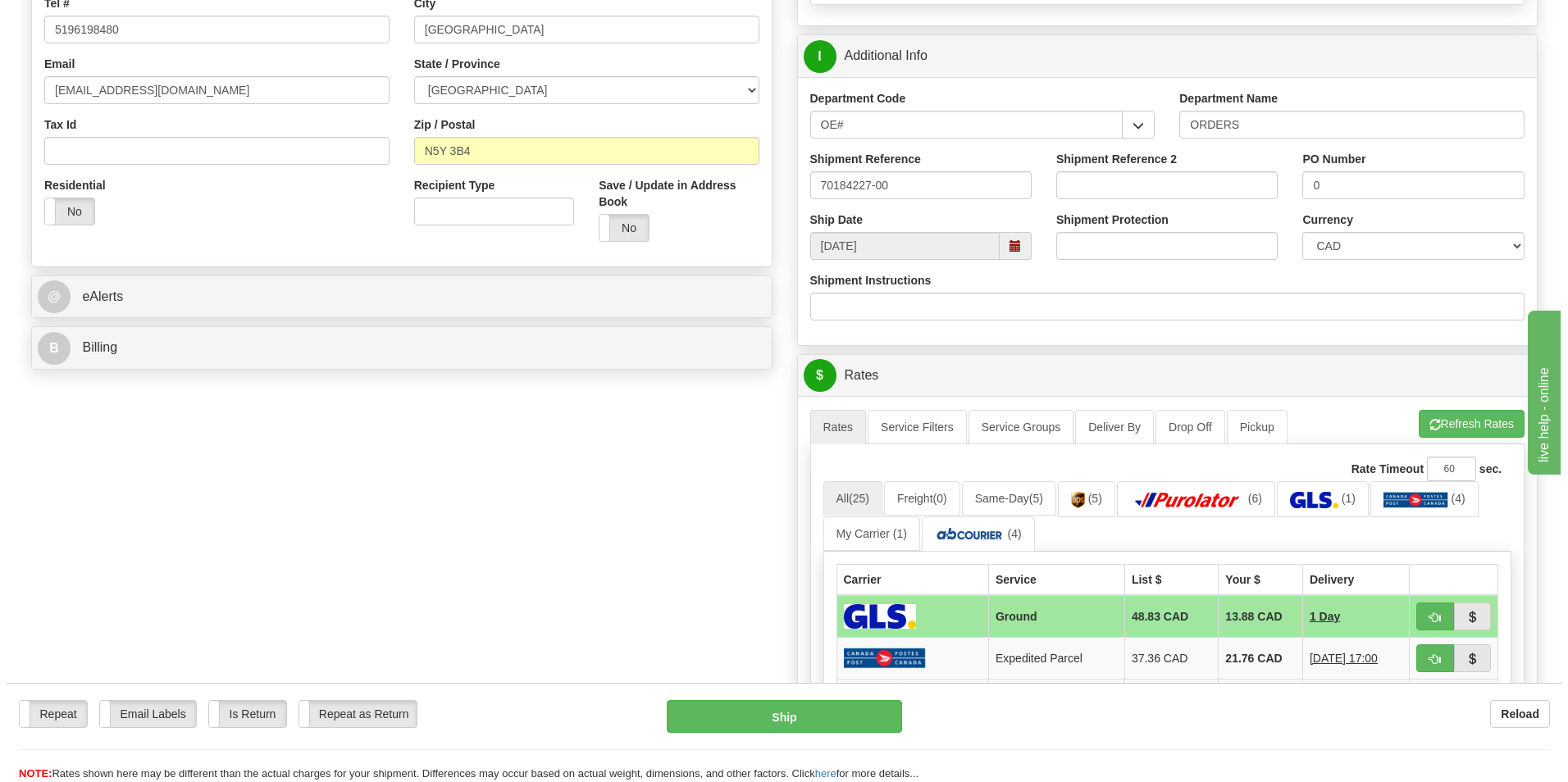
scroll to position [574, 0]
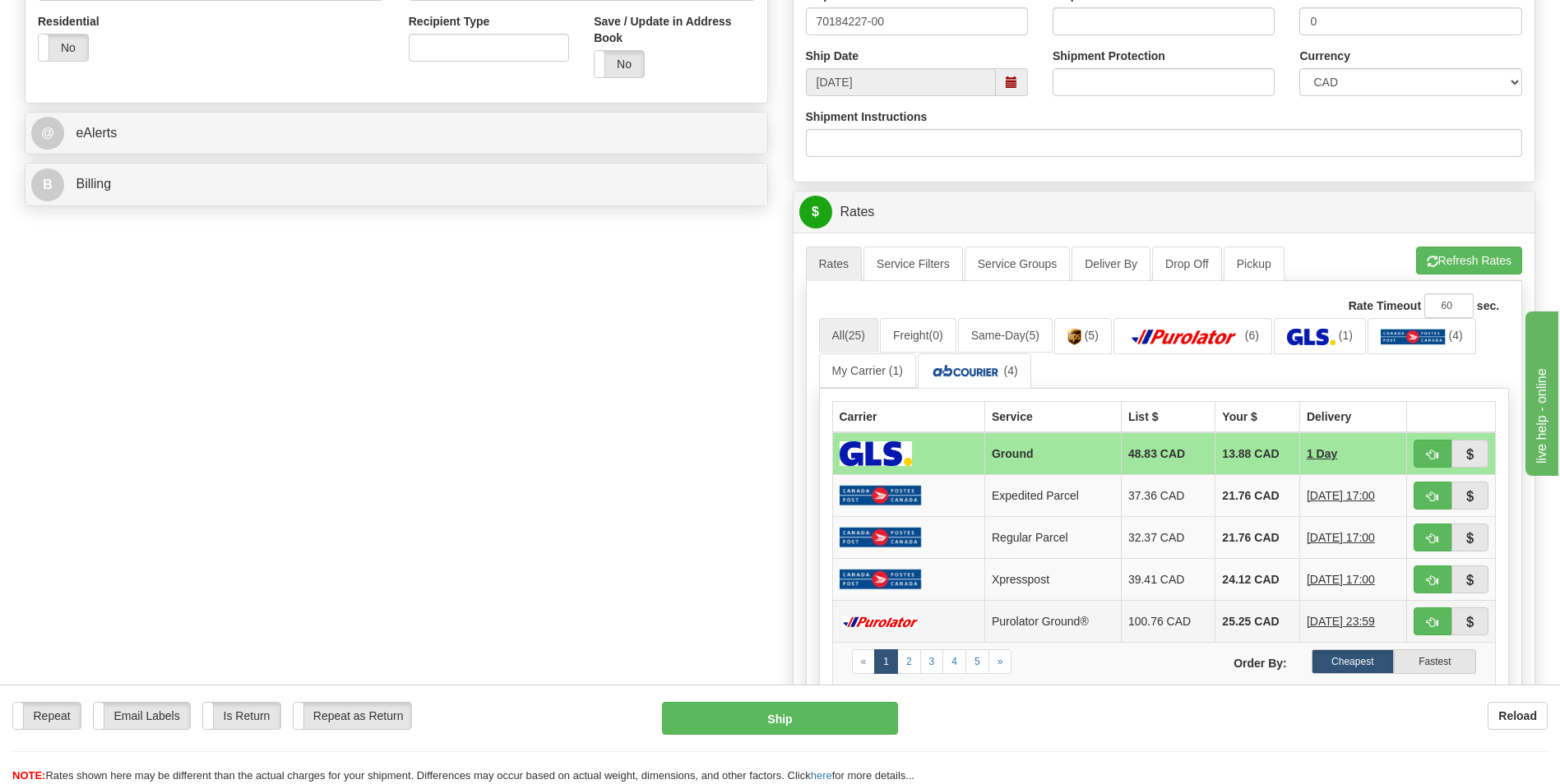
click at [1244, 622] on td "25.25 CAD" at bounding box center [1258, 622] width 84 height 42
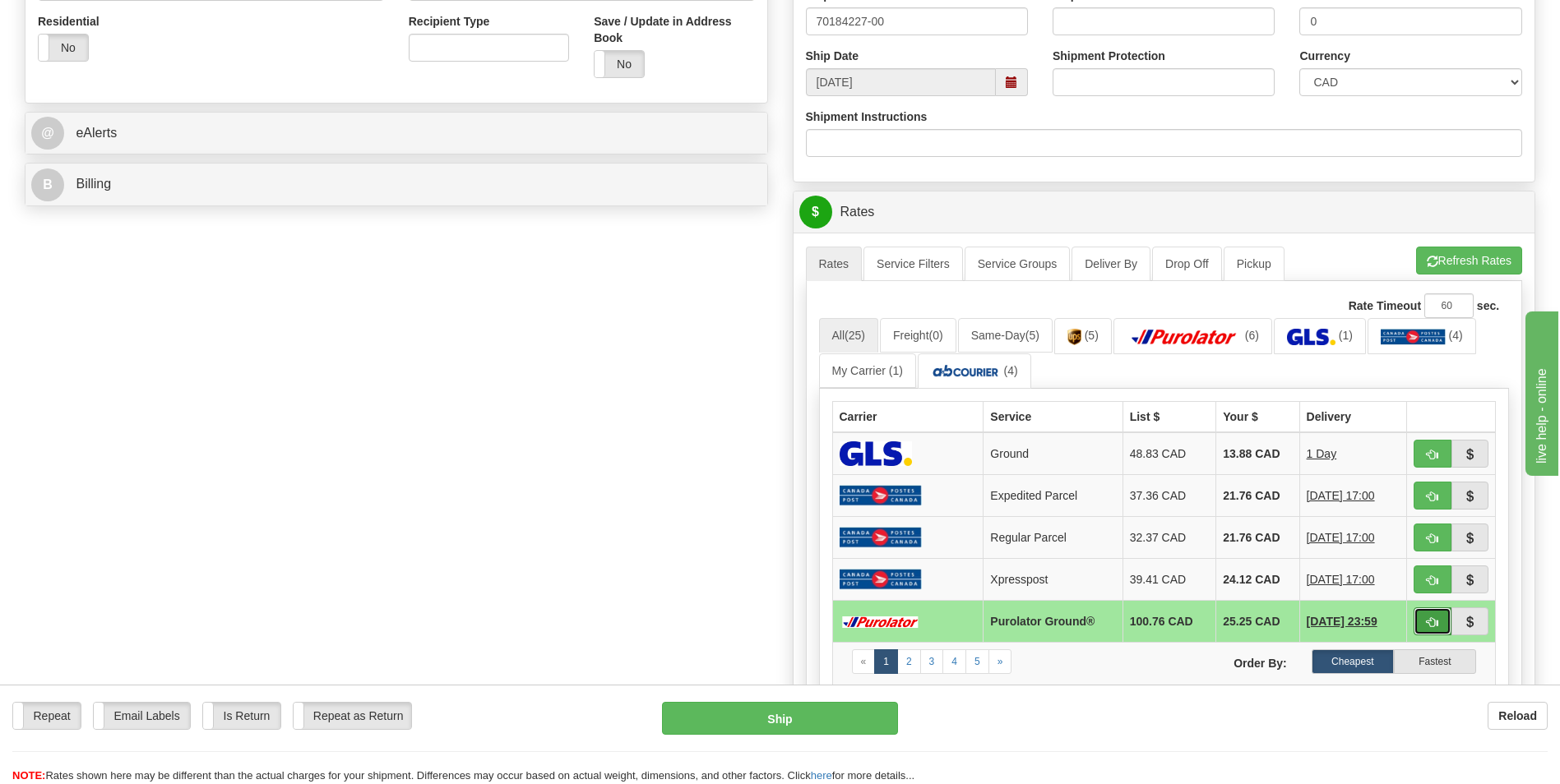
click at [1436, 625] on span "button" at bounding box center [1432, 622] width 11 height 11
type input "260"
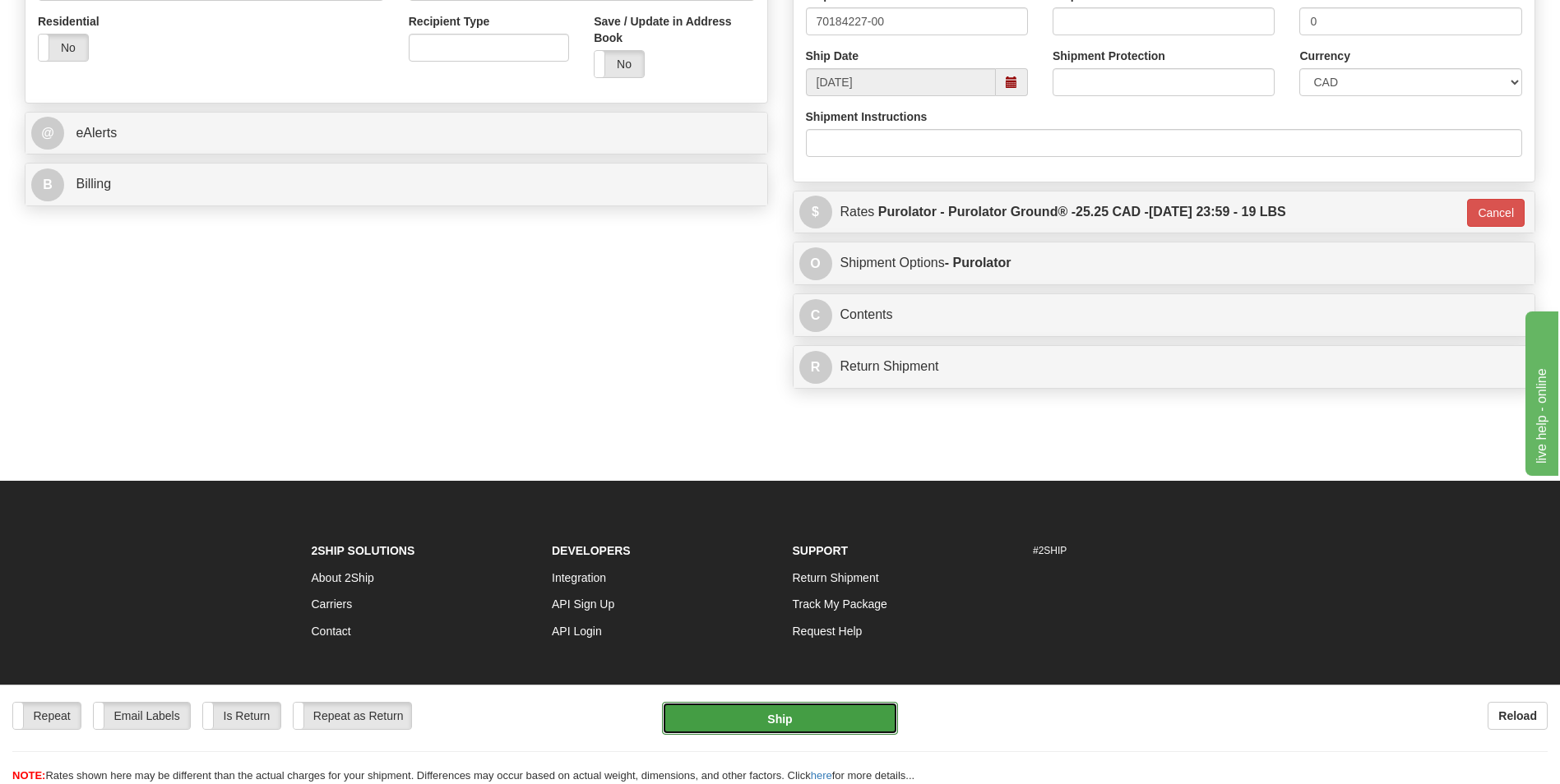
click at [834, 708] on button "Ship" at bounding box center [780, 718] width 235 height 32
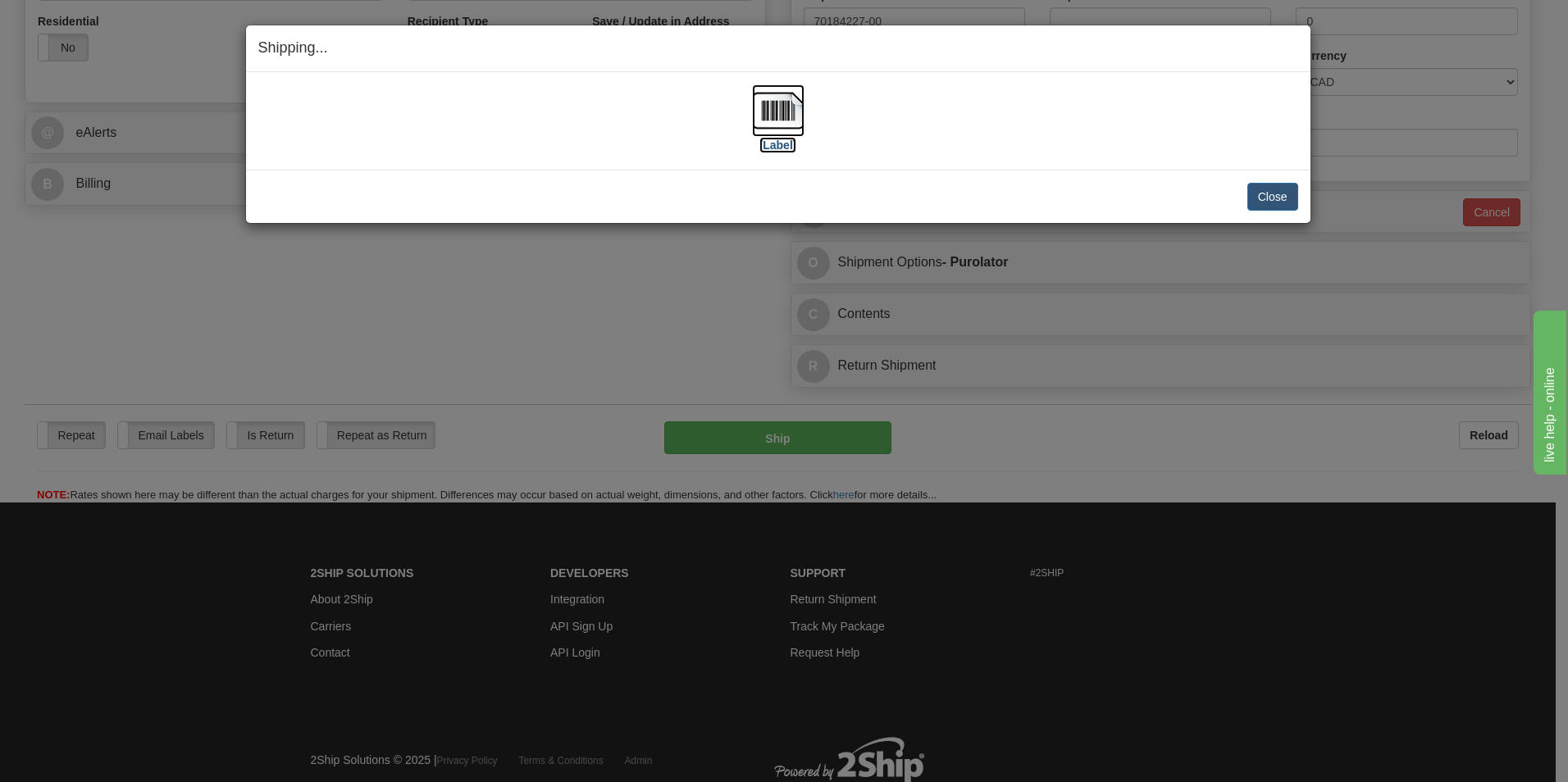
click at [779, 96] on img at bounding box center [779, 110] width 53 height 53
click at [1264, 193] on button "Close" at bounding box center [1273, 197] width 51 height 28
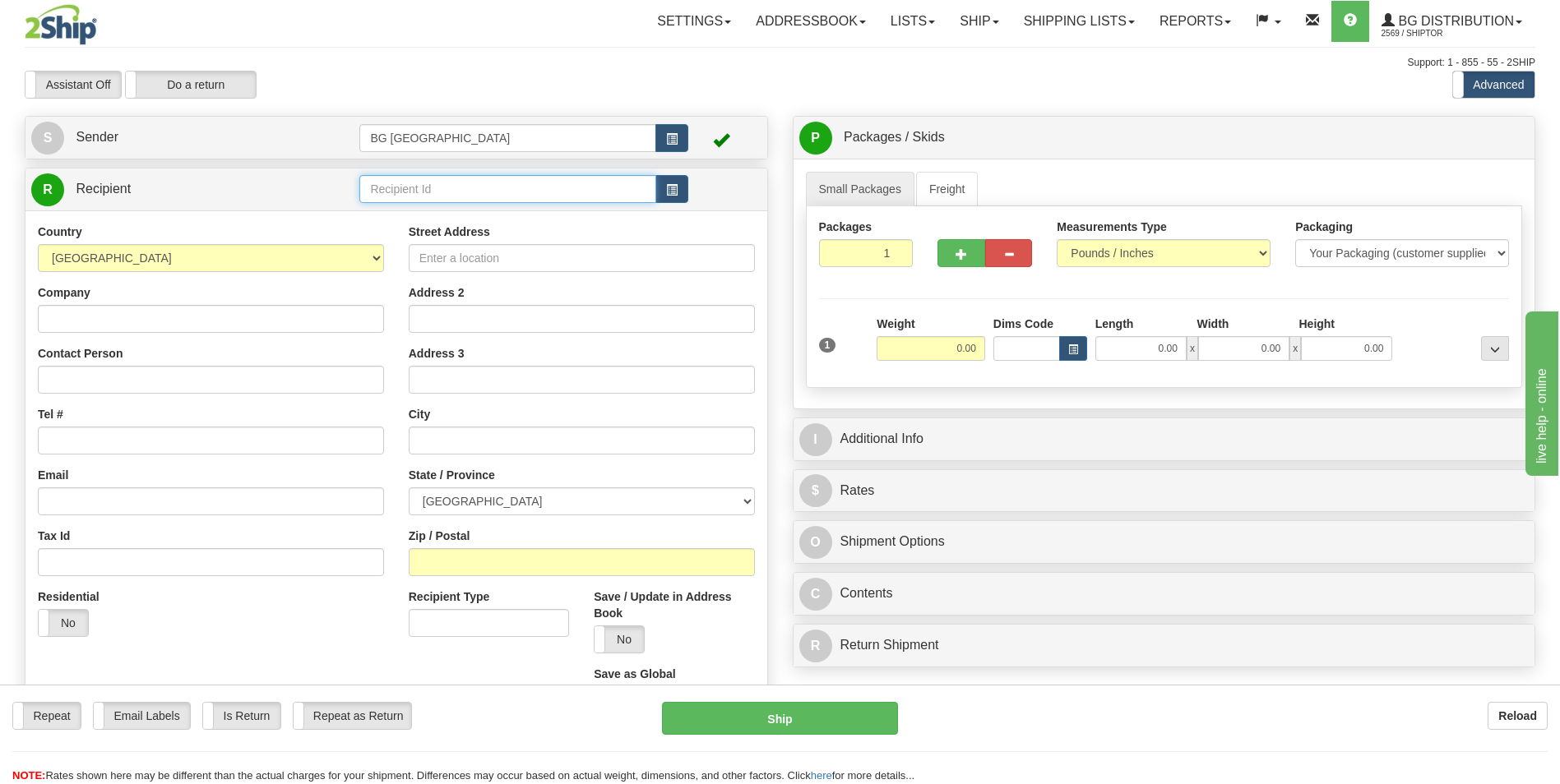
click at [562, 184] on input "text" at bounding box center [507, 189] width 296 height 28
click at [407, 210] on div "60464" at bounding box center [504, 214] width 280 height 18
type input "60464"
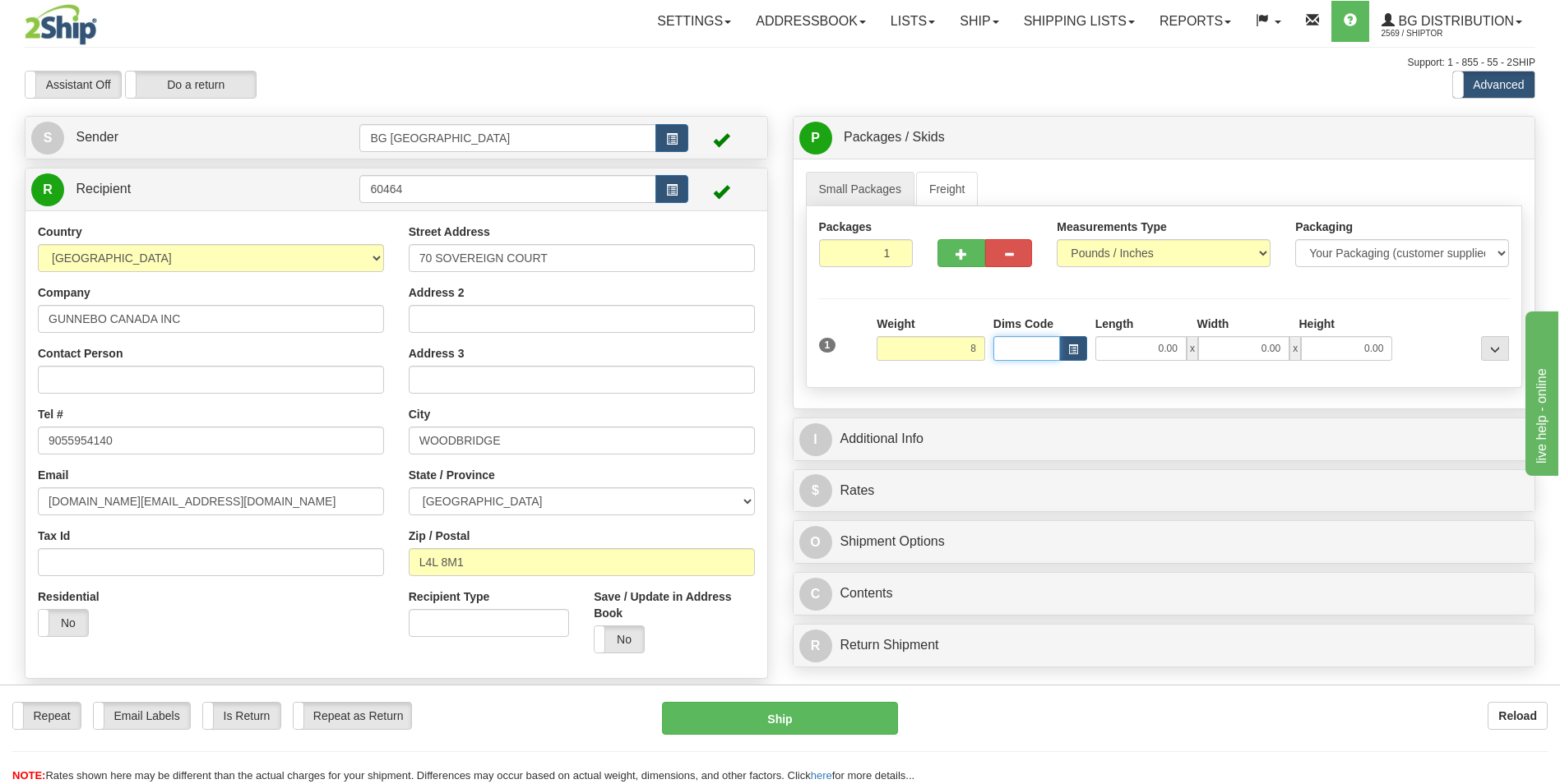
type input "8.00"
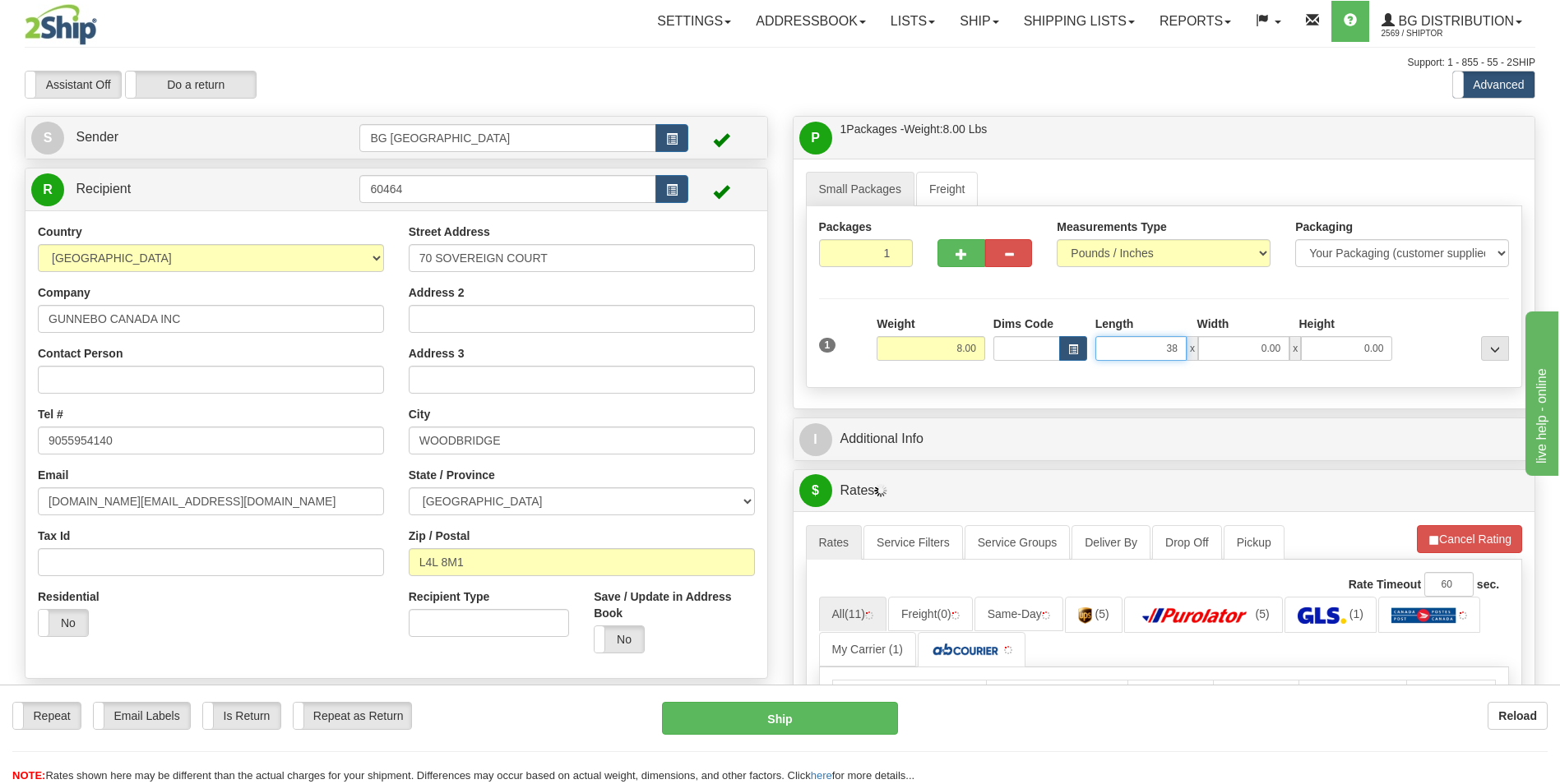
type input "38.00"
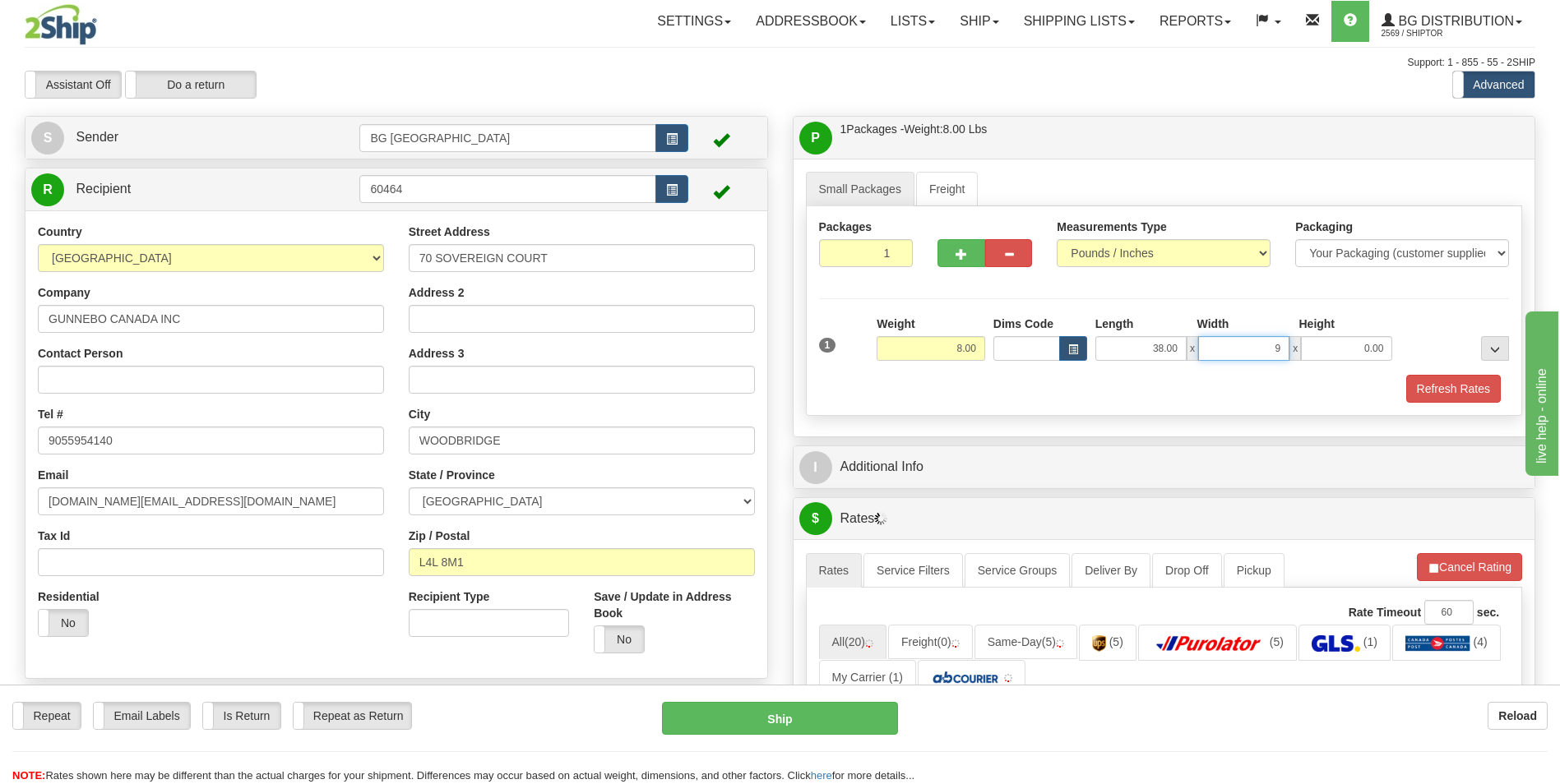
type input "9.00"
type input "2.00"
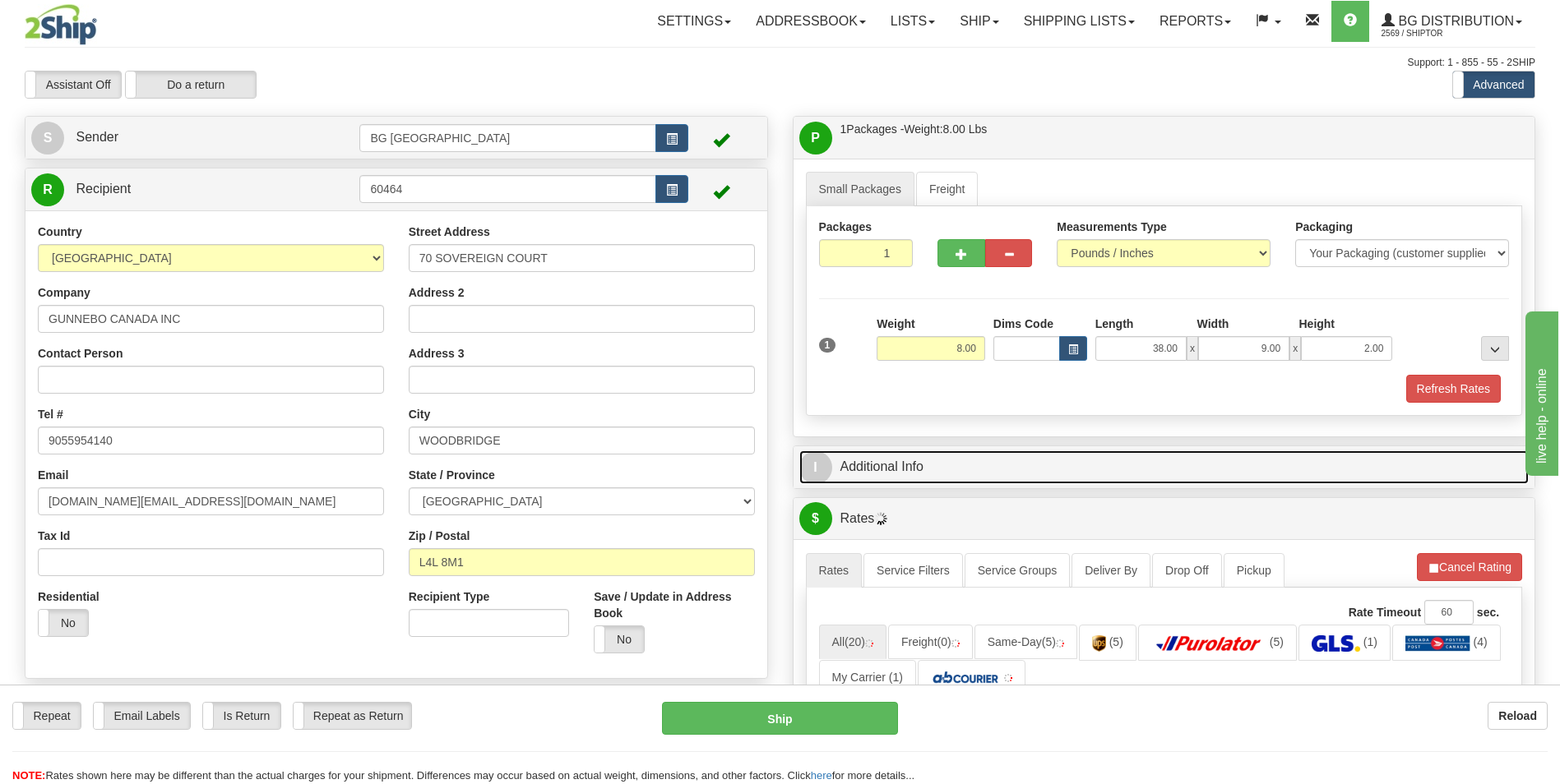
click at [865, 481] on link "I Additional Info" at bounding box center [1164, 467] width 730 height 33
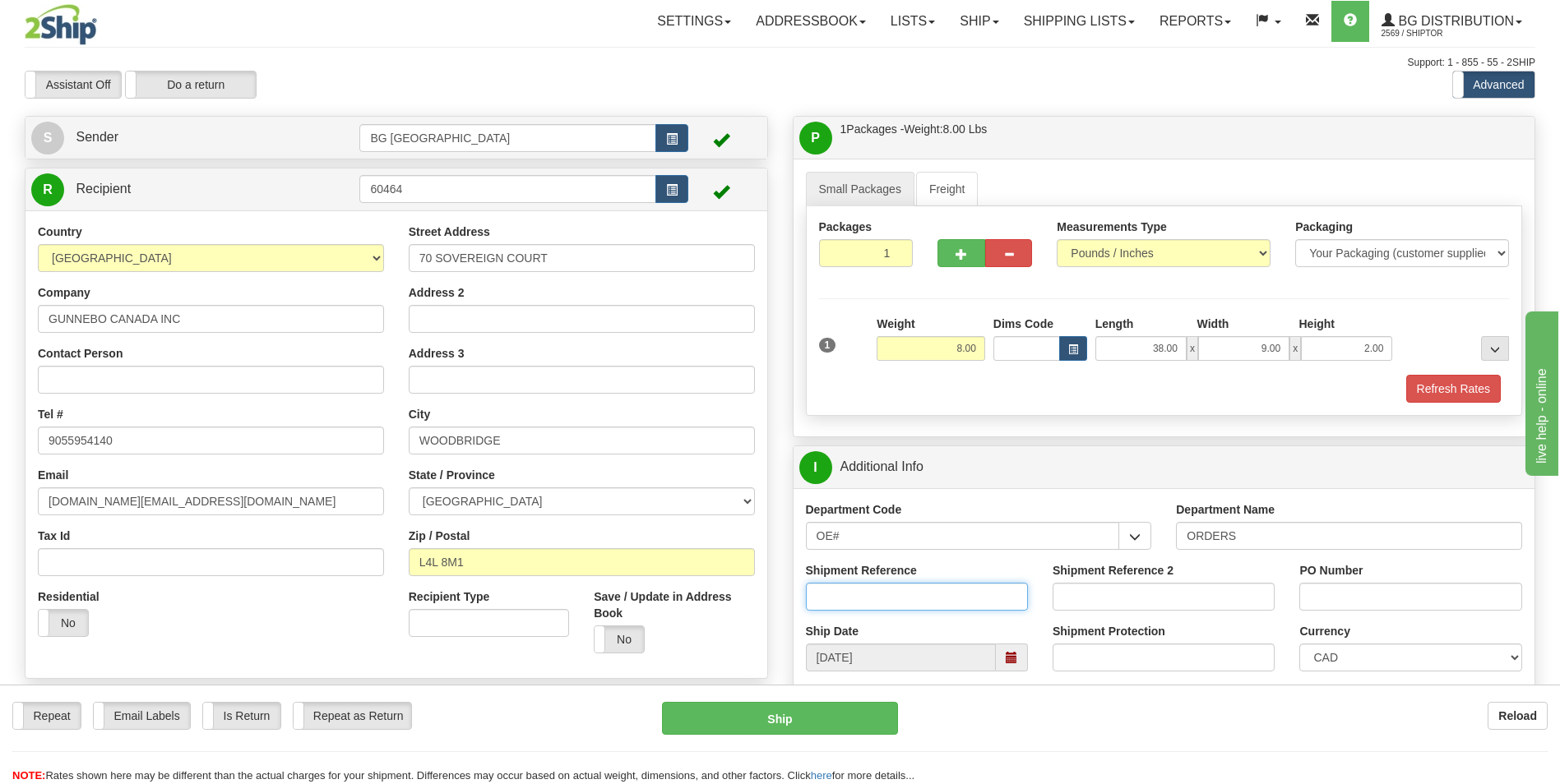
click at [927, 588] on input "Shipment Reference" at bounding box center [917, 597] width 222 height 28
type input "70184211-00"
type input "0"
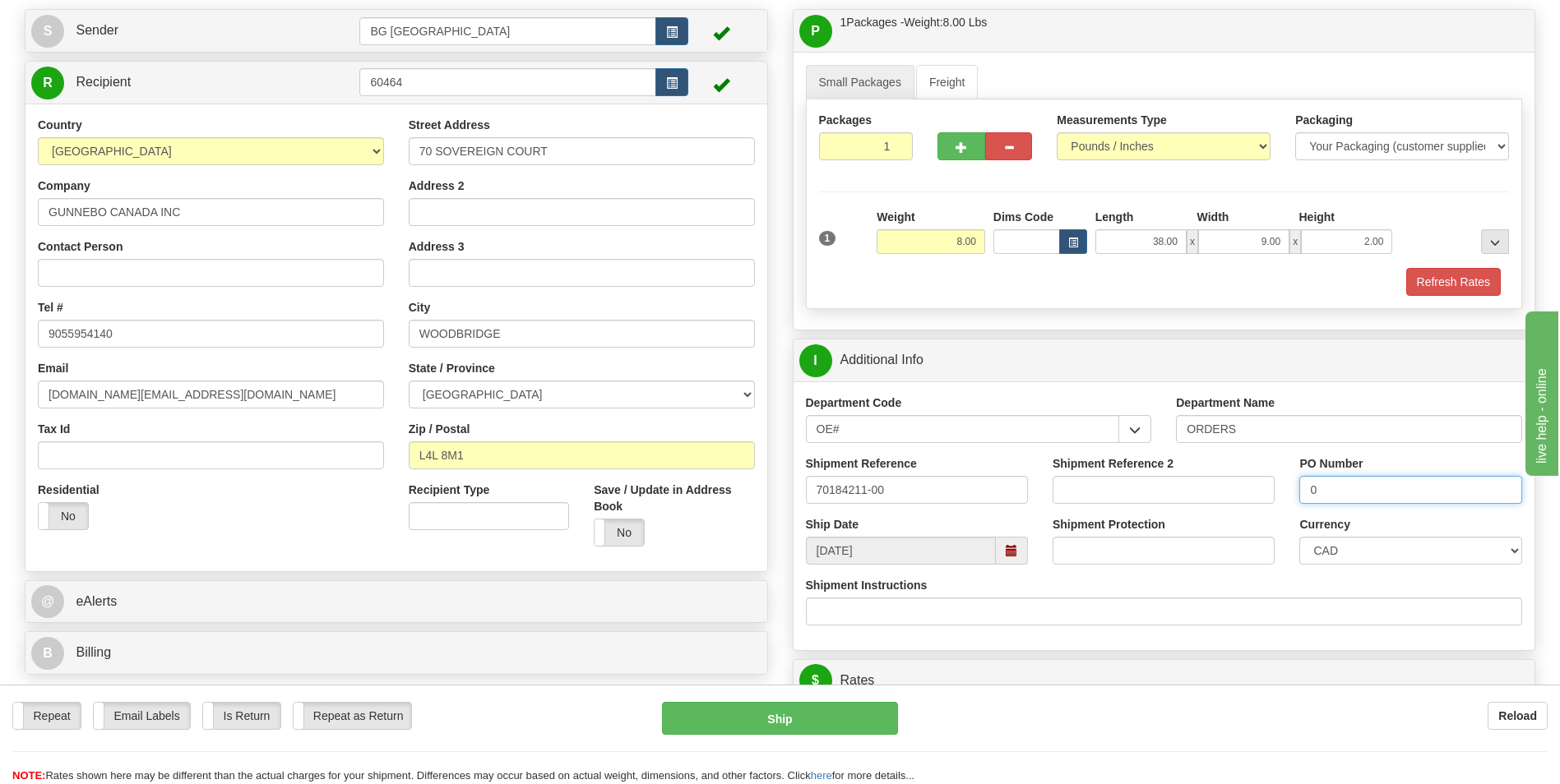
scroll to position [329, 0]
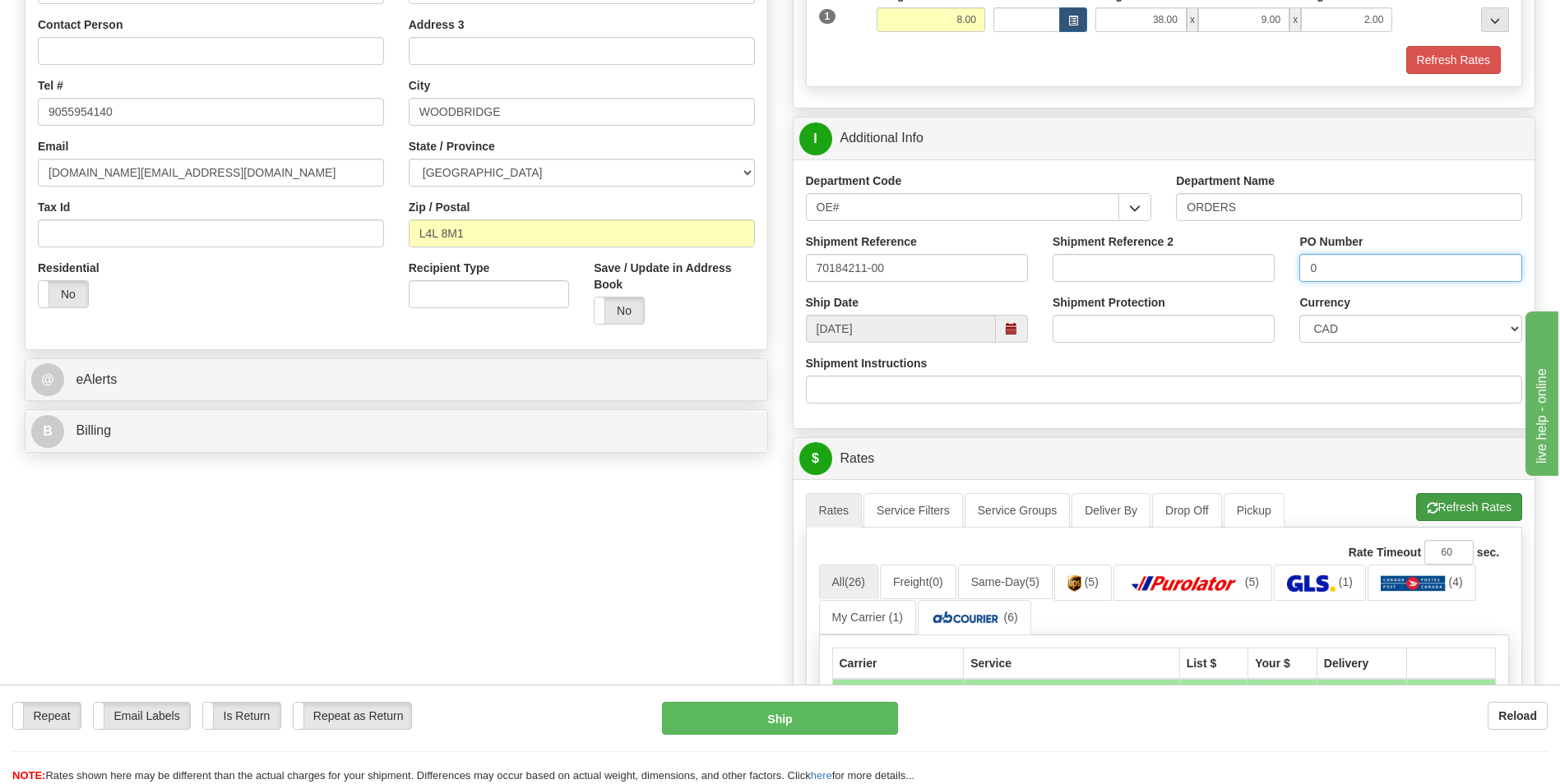
type input "0"
click at [1462, 498] on button "Refresh Rates" at bounding box center [1469, 507] width 106 height 28
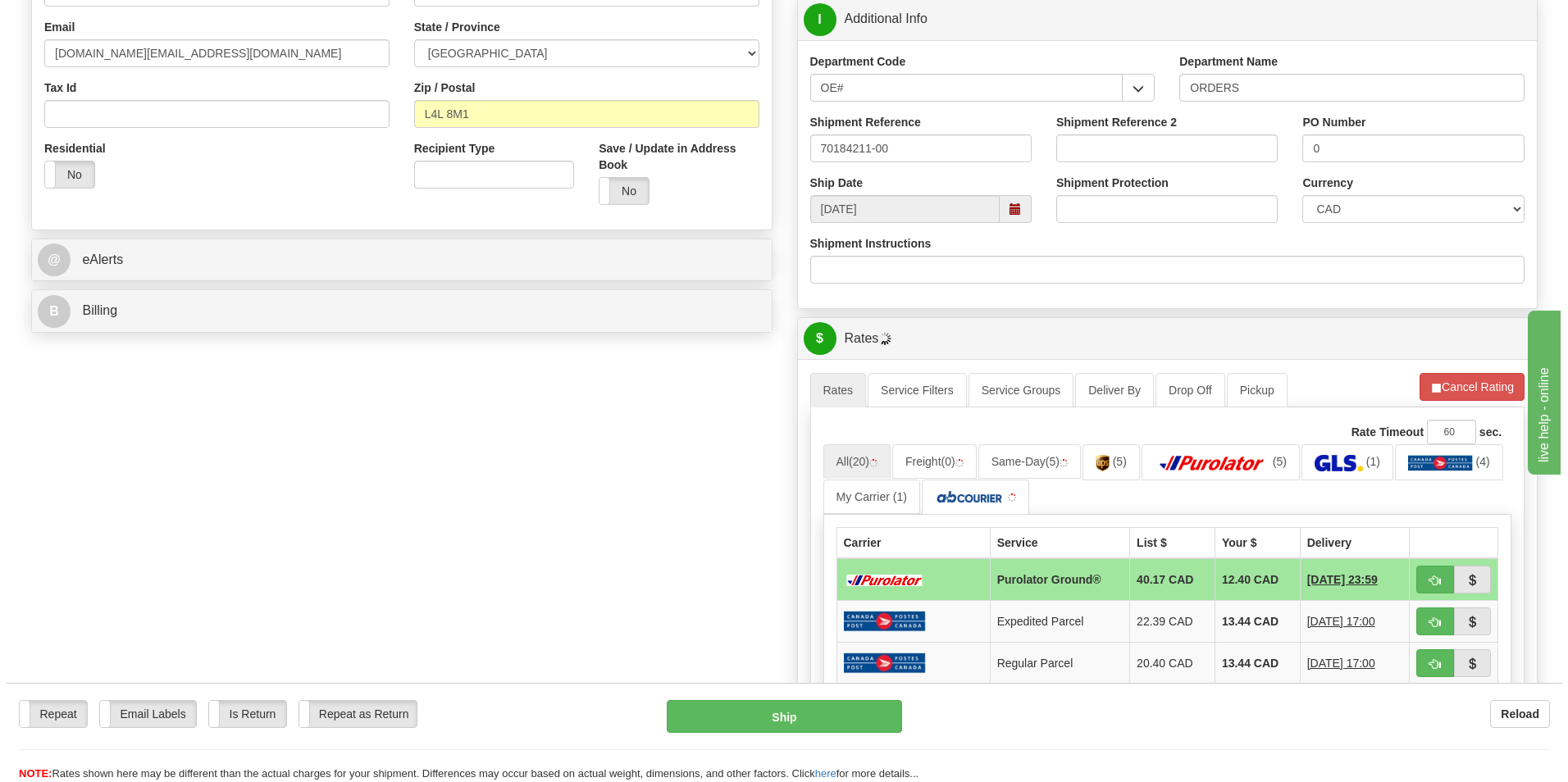
scroll to position [574, 0]
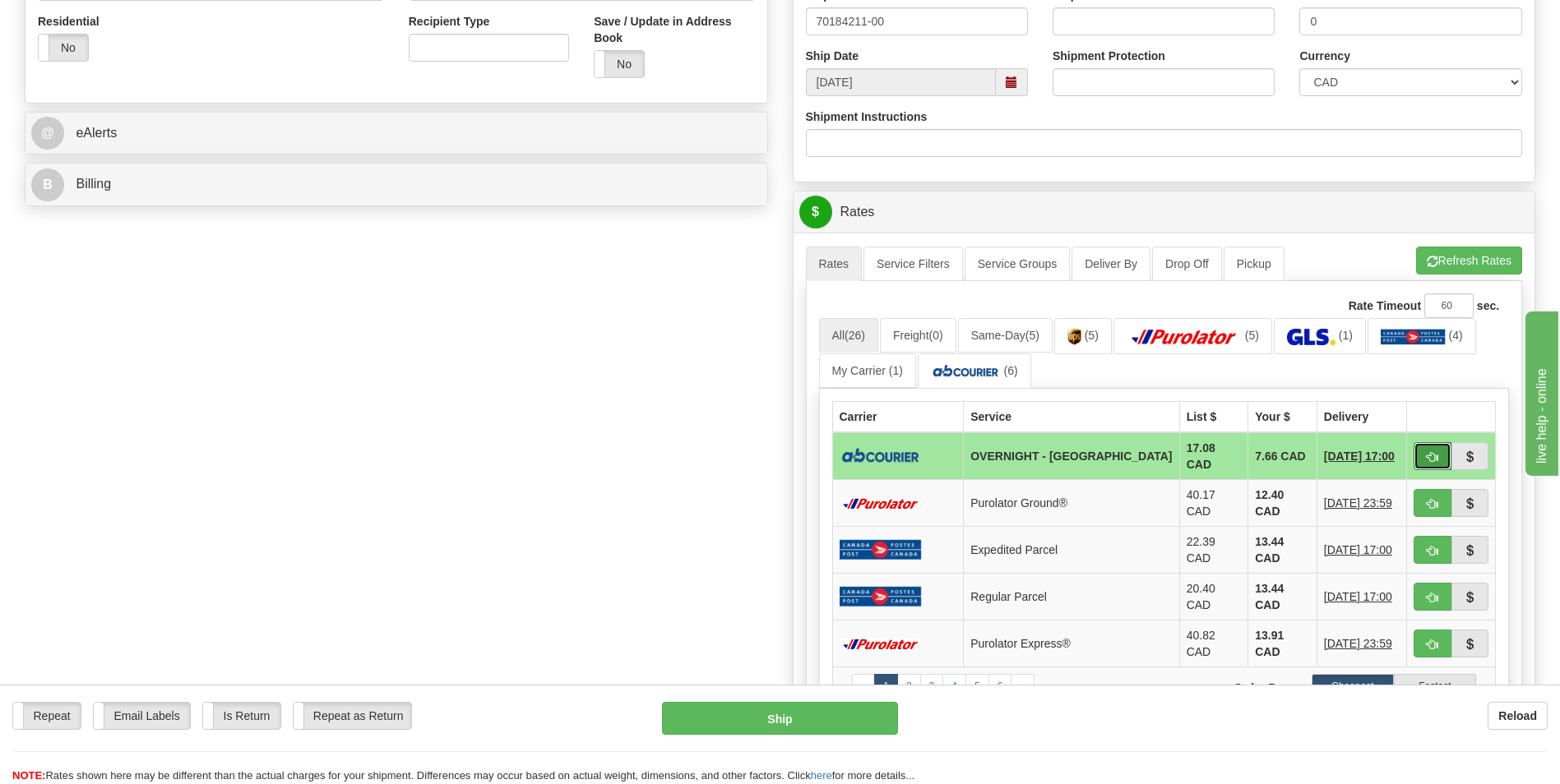
click at [1434, 443] on button "button" at bounding box center [1432, 457] width 38 height 28
type input "4"
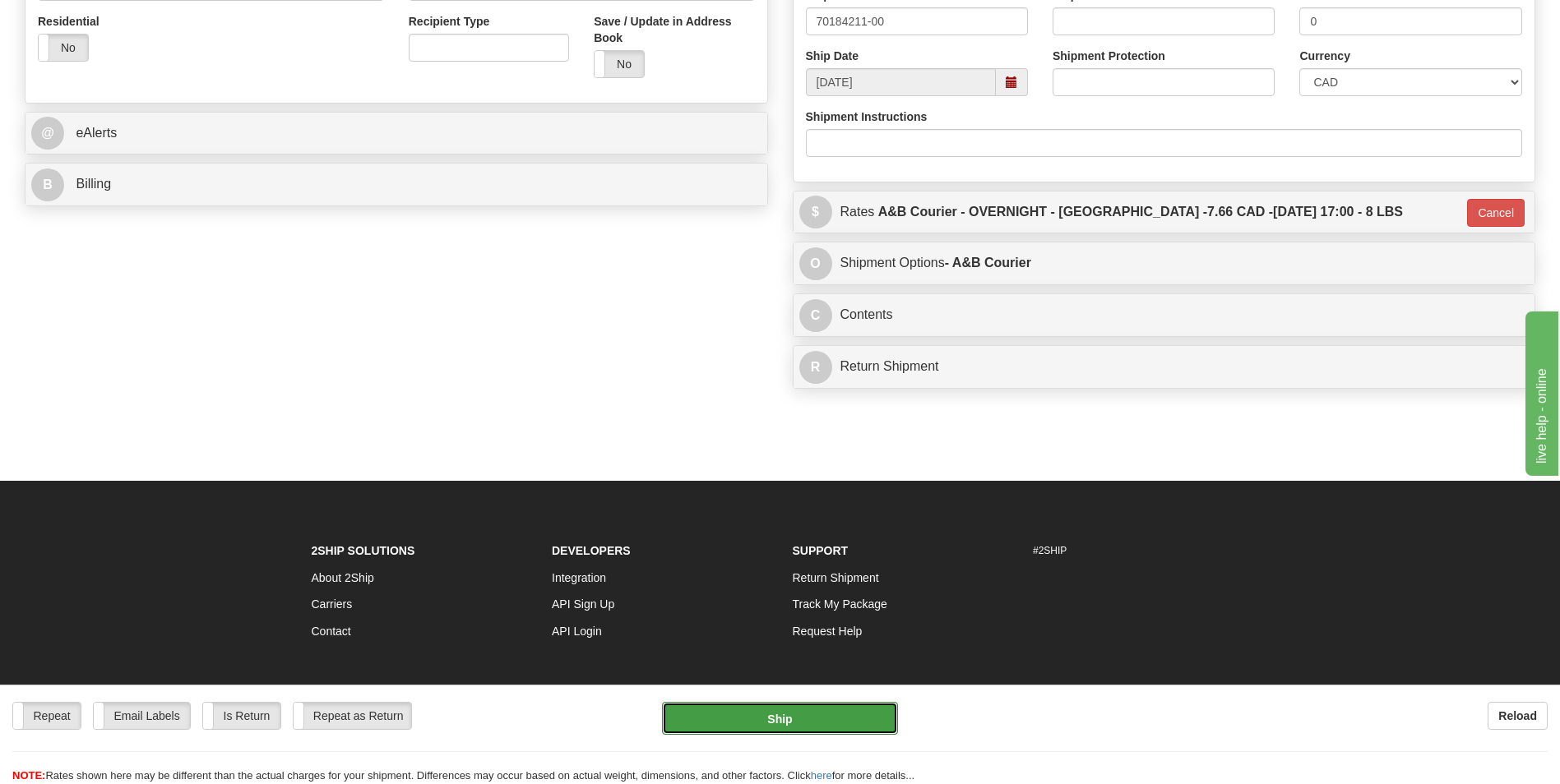
click at [805, 728] on button "Ship" at bounding box center [780, 718] width 235 height 32
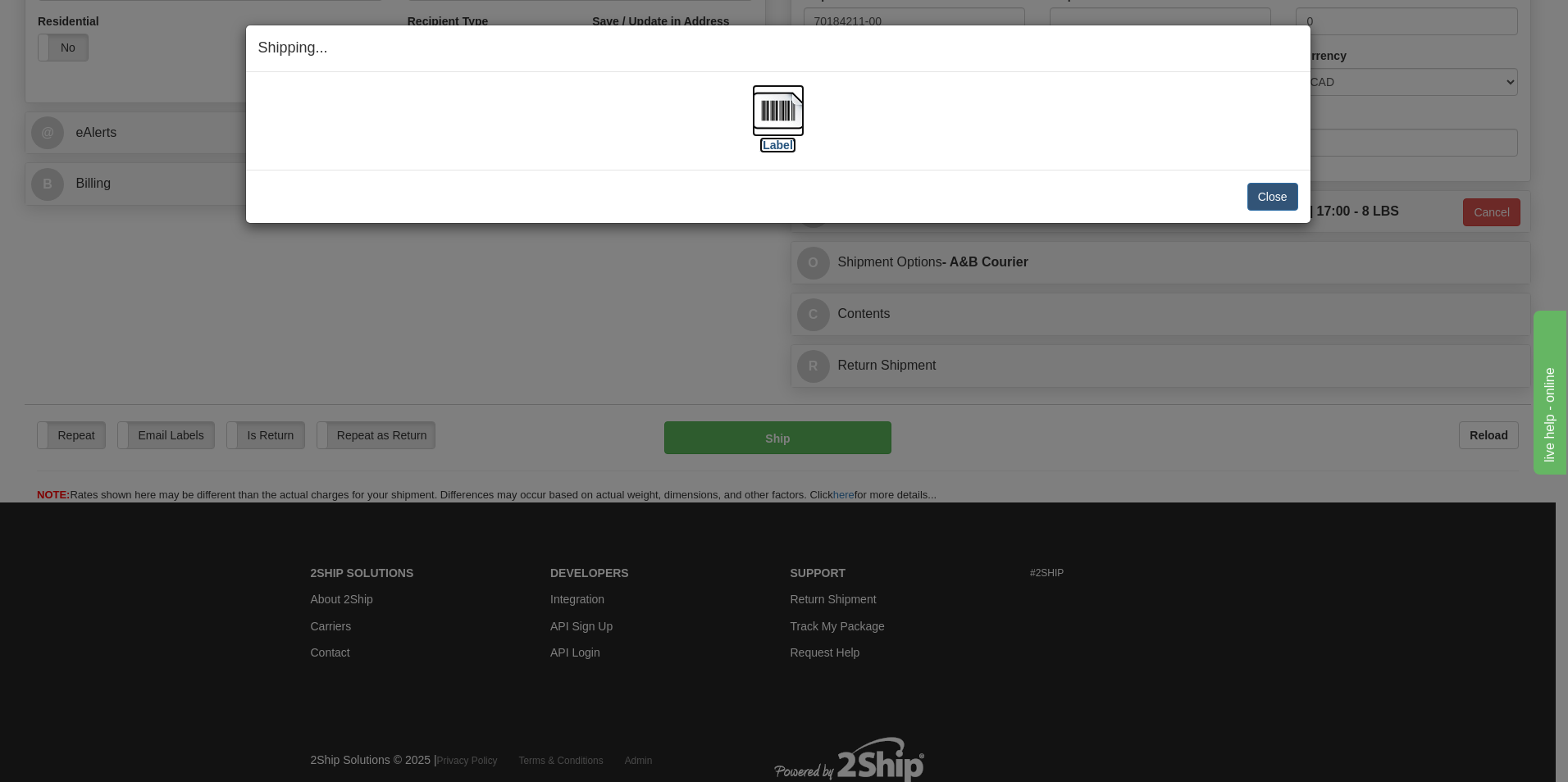
click at [773, 109] on img at bounding box center [779, 110] width 53 height 53
click at [766, 120] on img at bounding box center [779, 110] width 53 height 53
click at [1294, 194] on button "Close" at bounding box center [1273, 197] width 51 height 28
